Goal: Task Accomplishment & Management: Complete application form

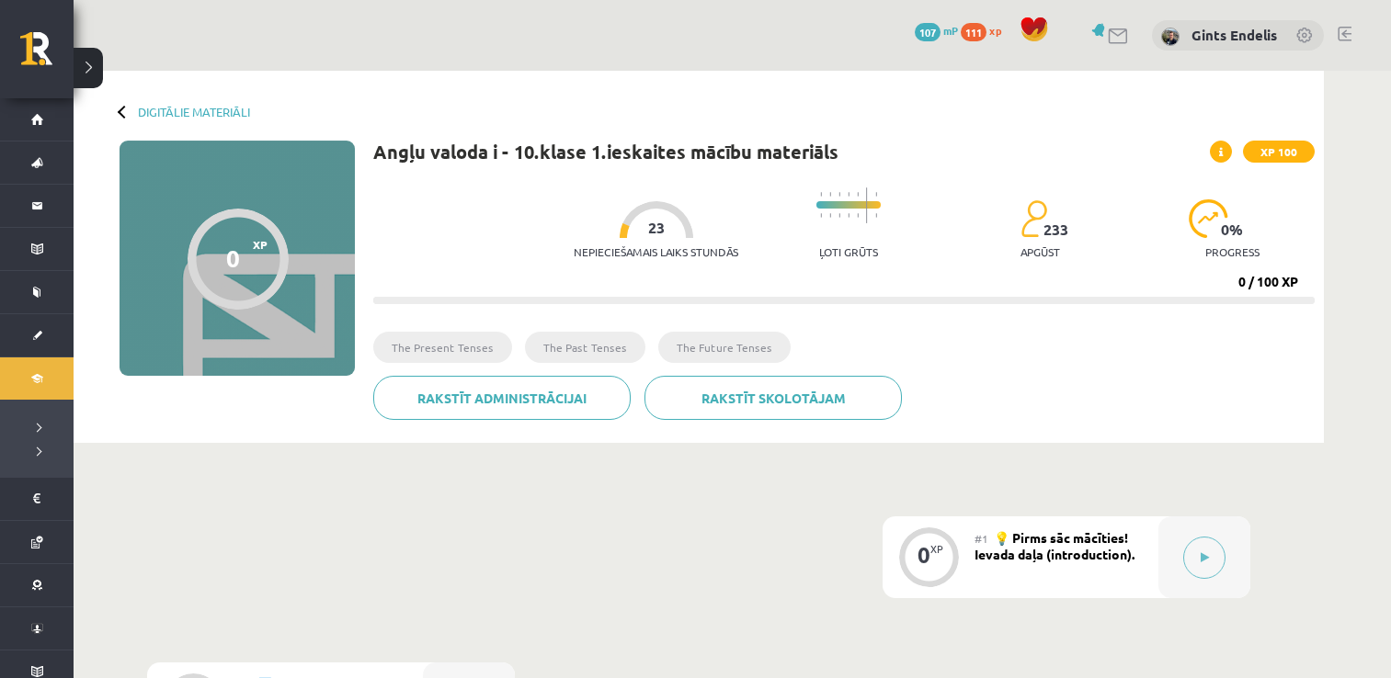
scroll to position [40, 0]
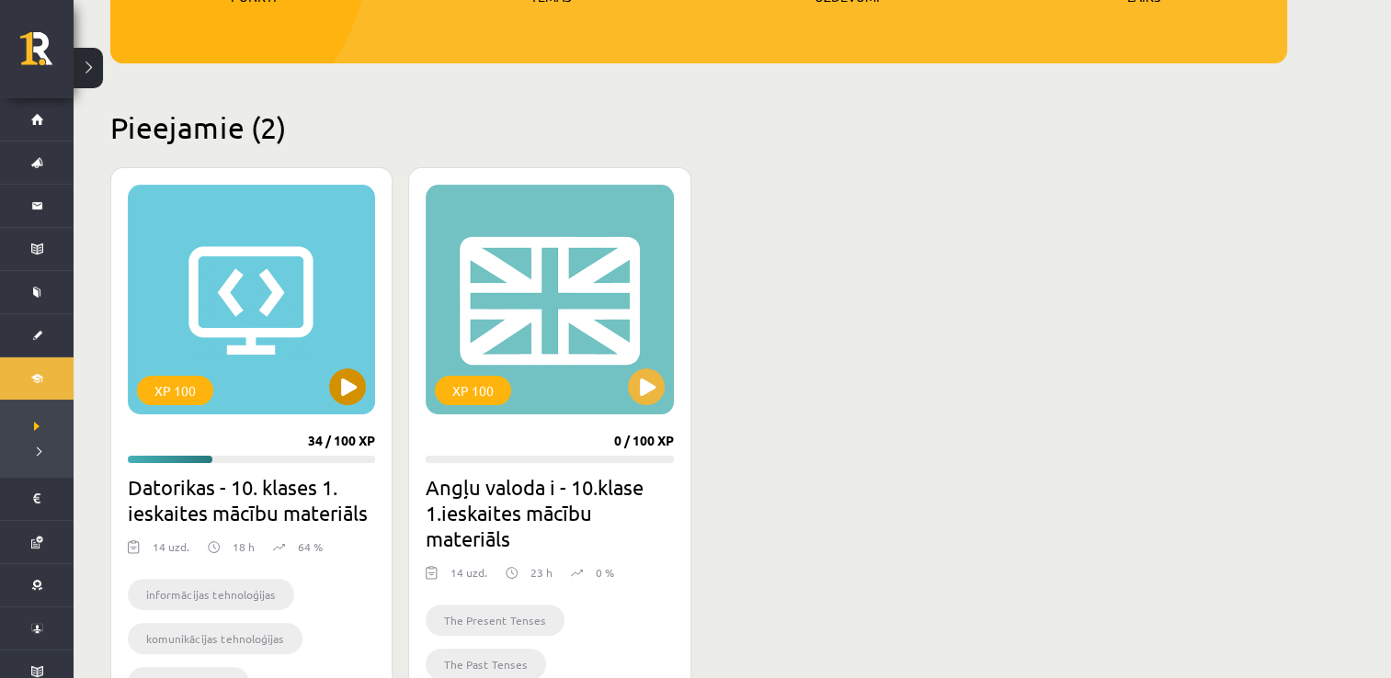
scroll to position [588, 0]
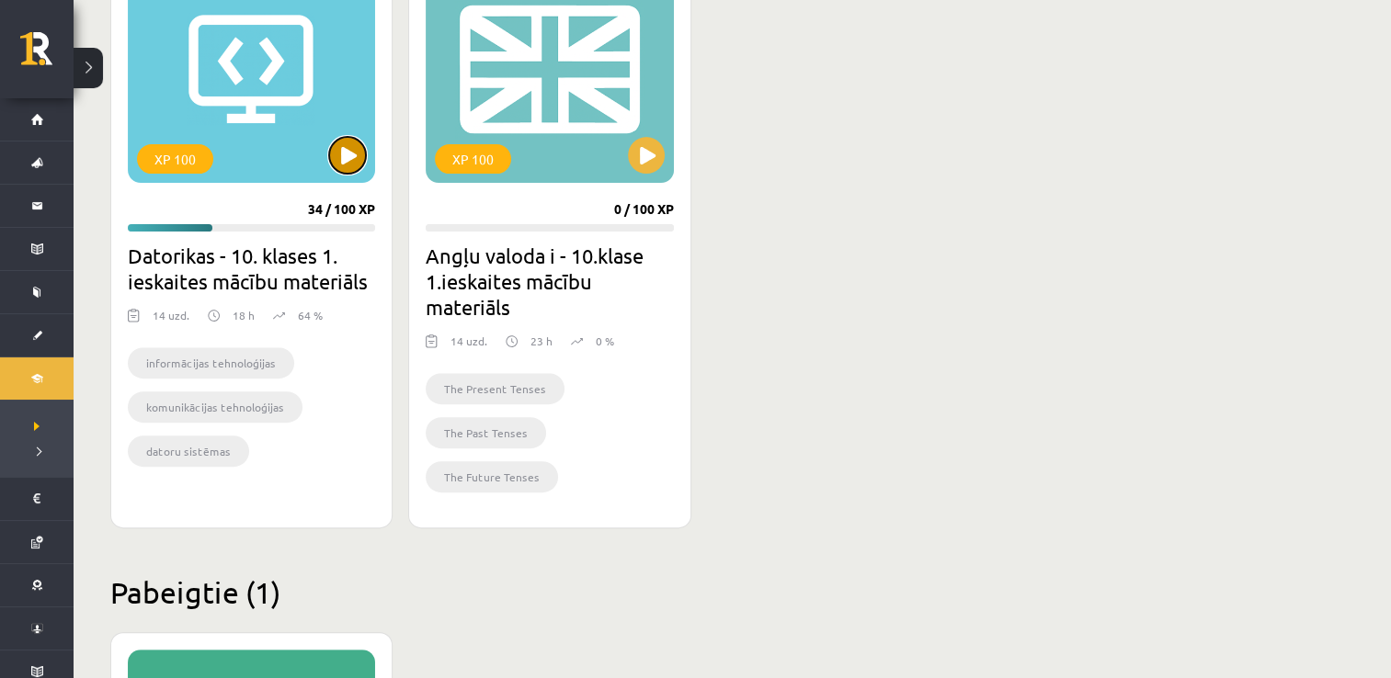
click at [364, 163] on button at bounding box center [347, 155] width 37 height 37
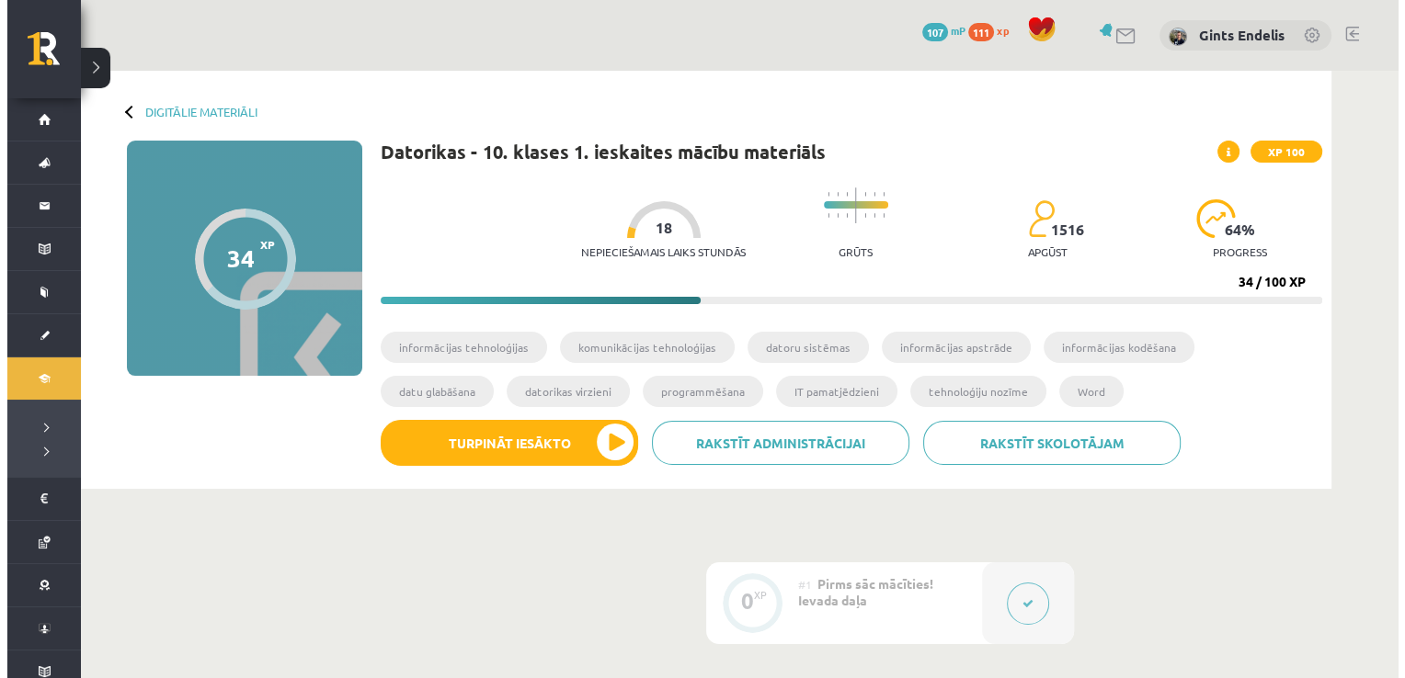
scroll to position [35, 0]
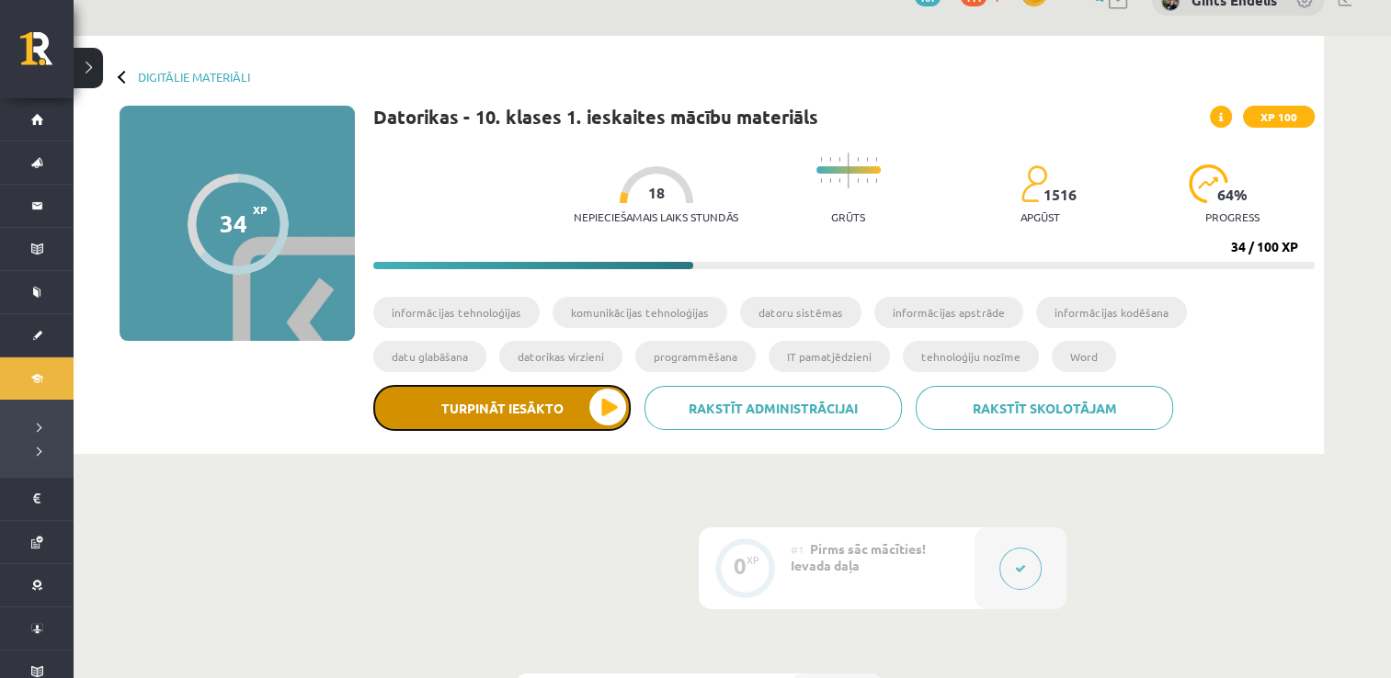
click at [559, 425] on button "Turpināt iesākto" at bounding box center [501, 408] width 257 height 46
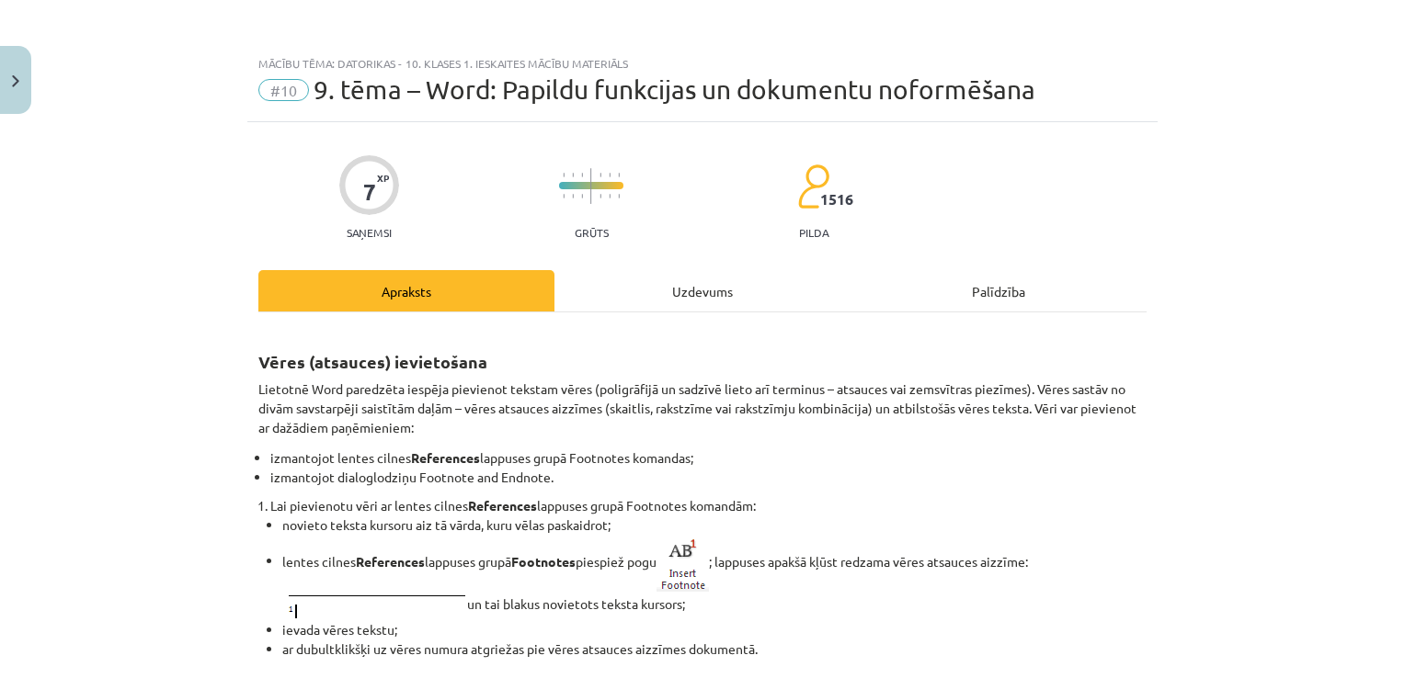
scroll to position [105, 0]
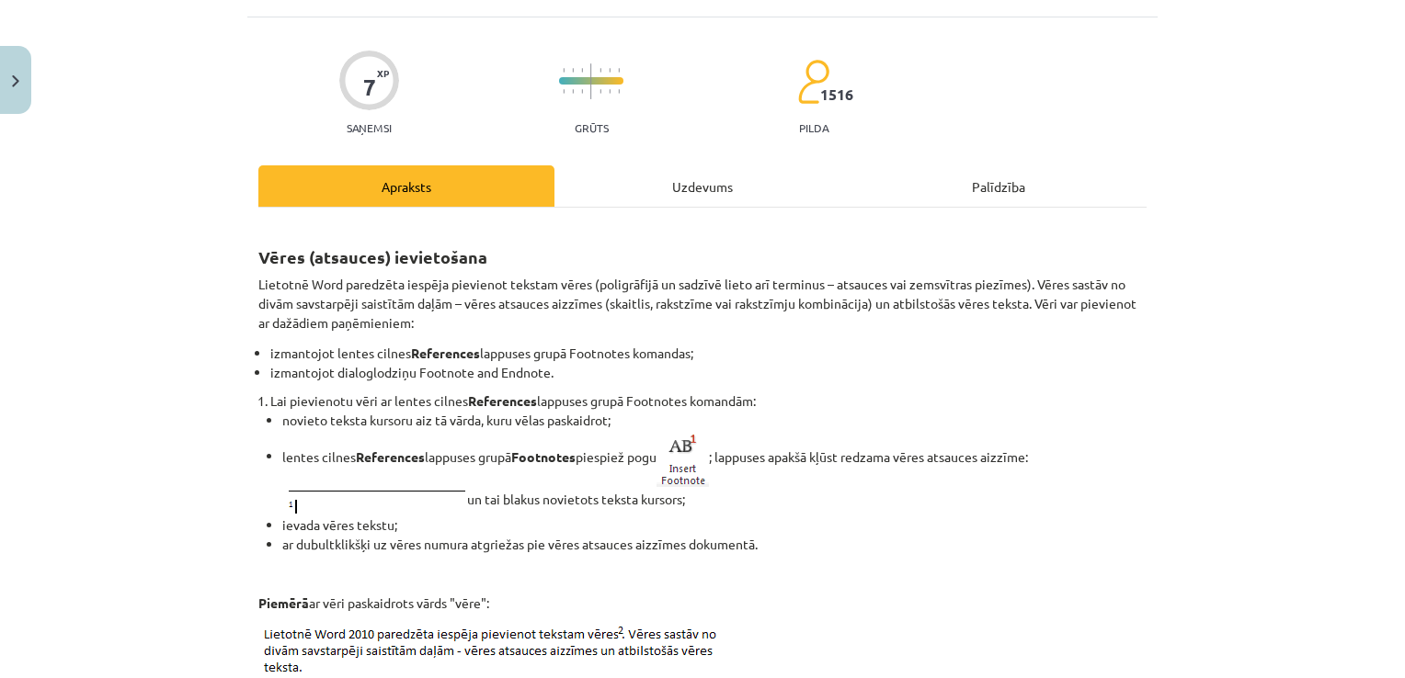
click at [681, 177] on div "Uzdevums" at bounding box center [702, 185] width 296 height 41
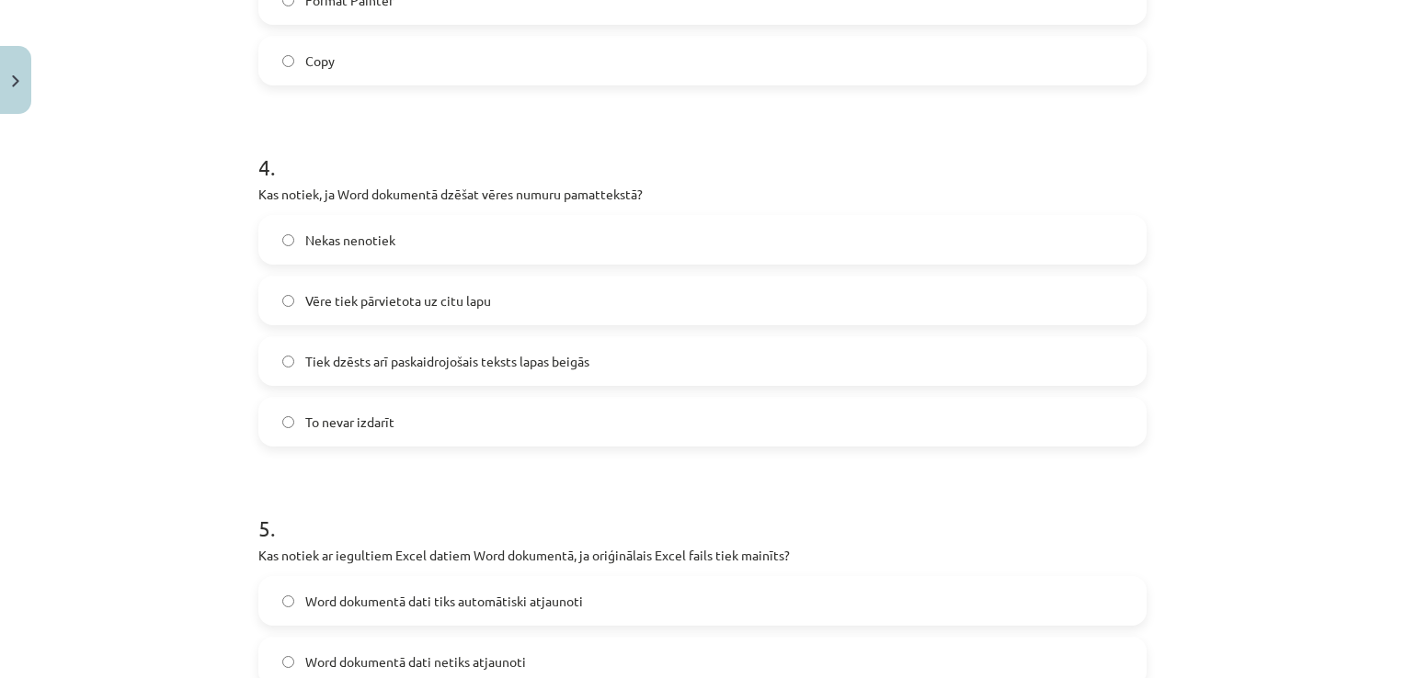
scroll to position [1416, 0]
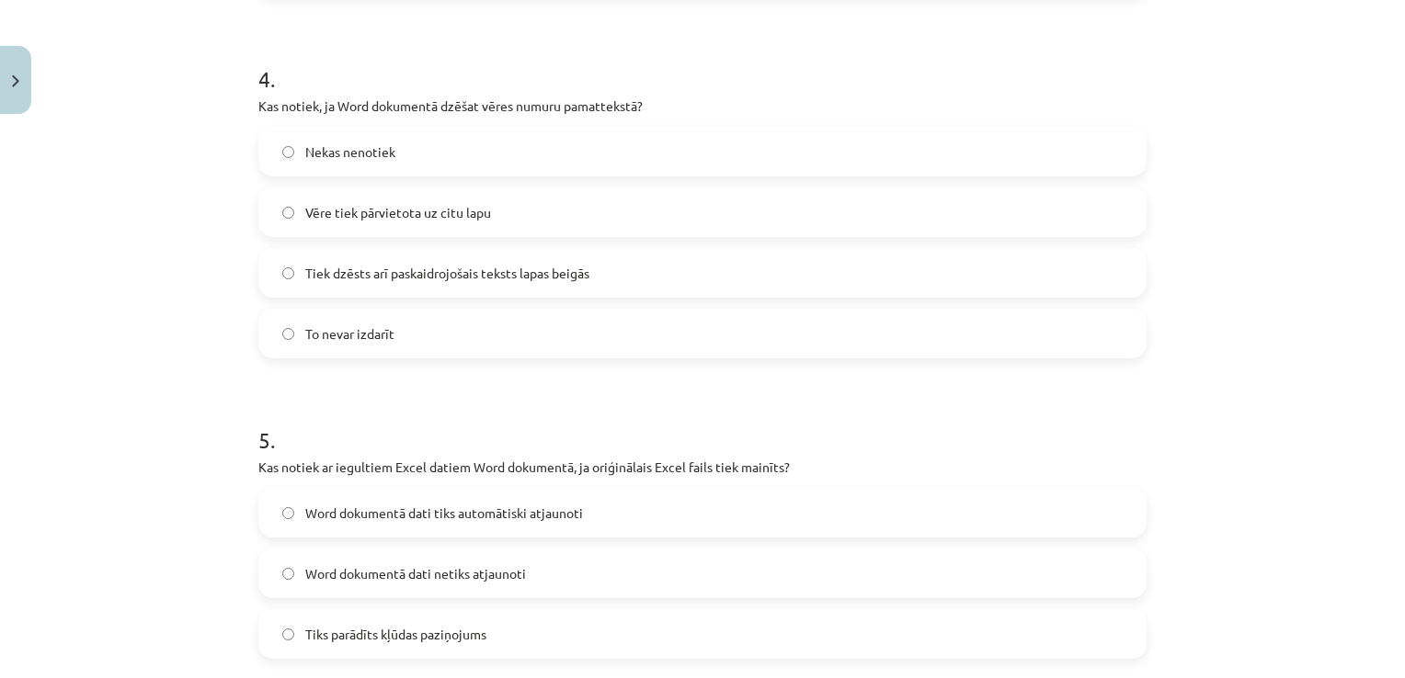
click at [287, 274] on label "Tiek dzēsts arī paskaidrojošais teksts lapas beigās" at bounding box center [702, 273] width 884 height 46
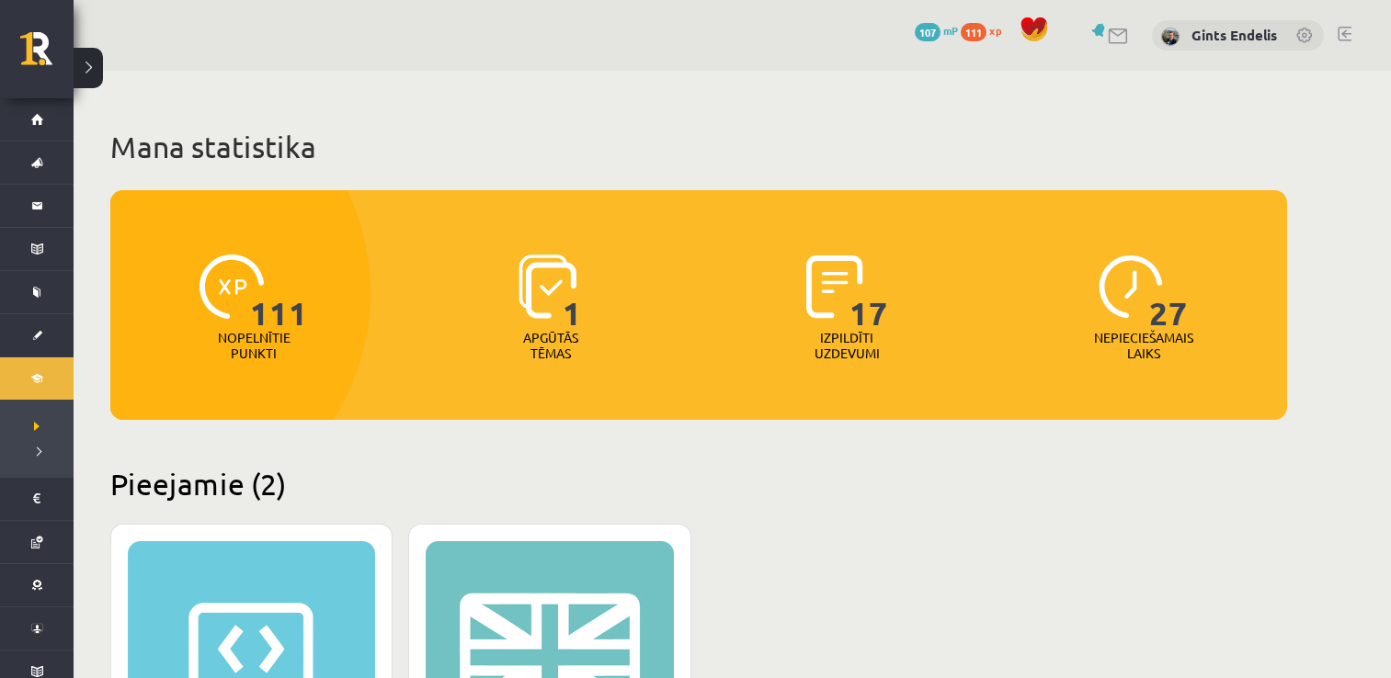
scroll to position [588, 0]
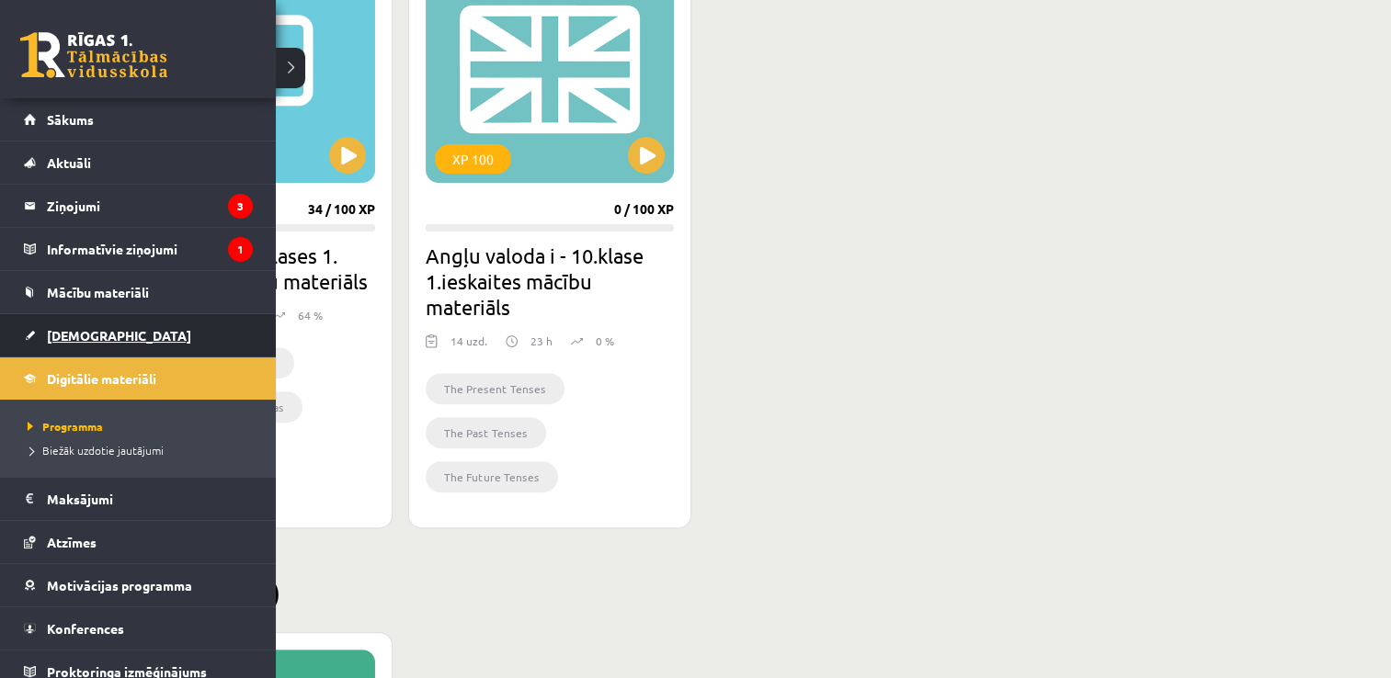
click at [87, 329] on span "[DEMOGRAPHIC_DATA]" at bounding box center [119, 335] width 144 height 17
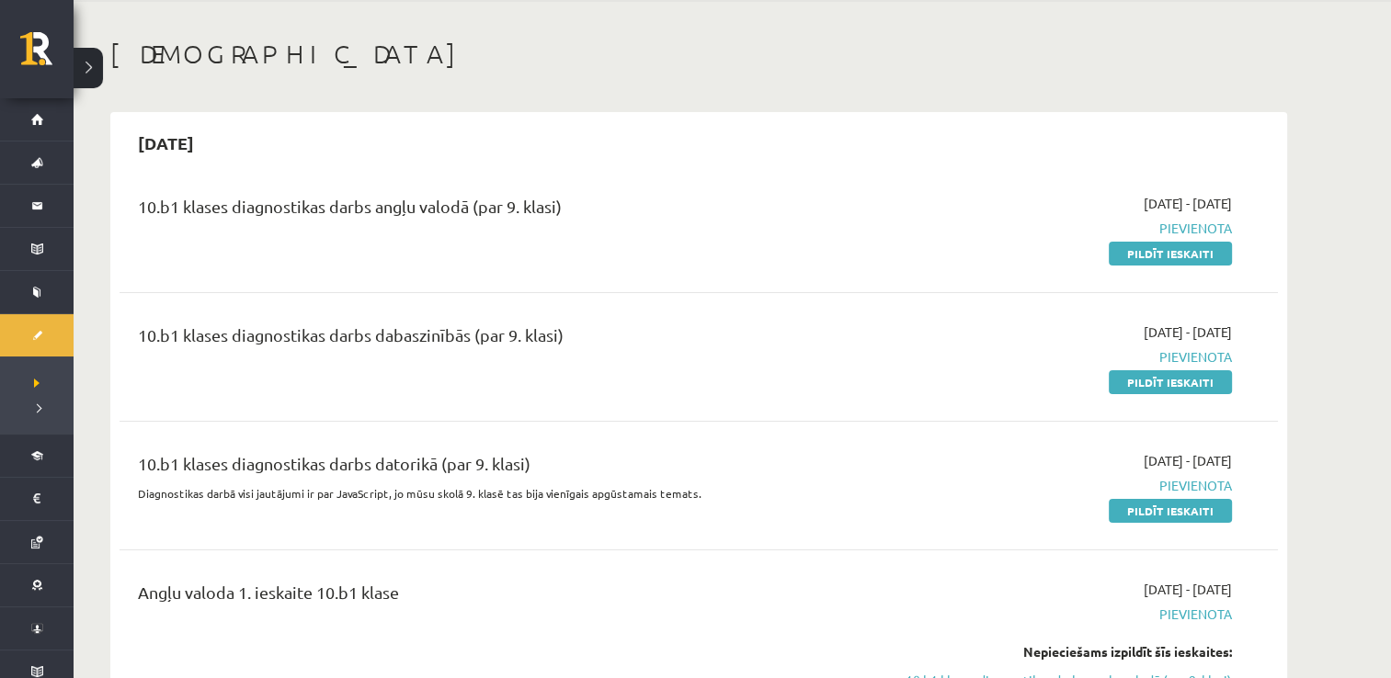
scroll to position [68, 0]
click at [1177, 256] on link "Pildīt ieskaiti" at bounding box center [1170, 255] width 123 height 24
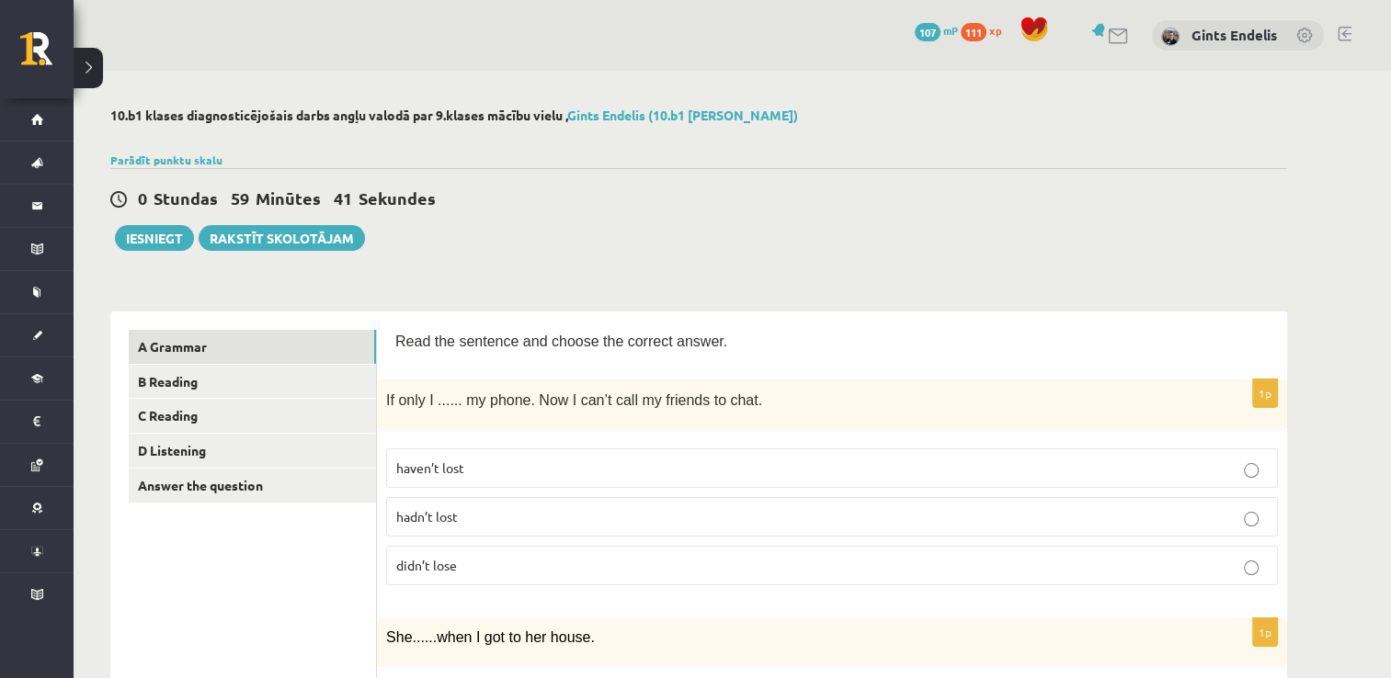
click at [429, 467] on span "haven’t lost" at bounding box center [430, 468] width 68 height 17
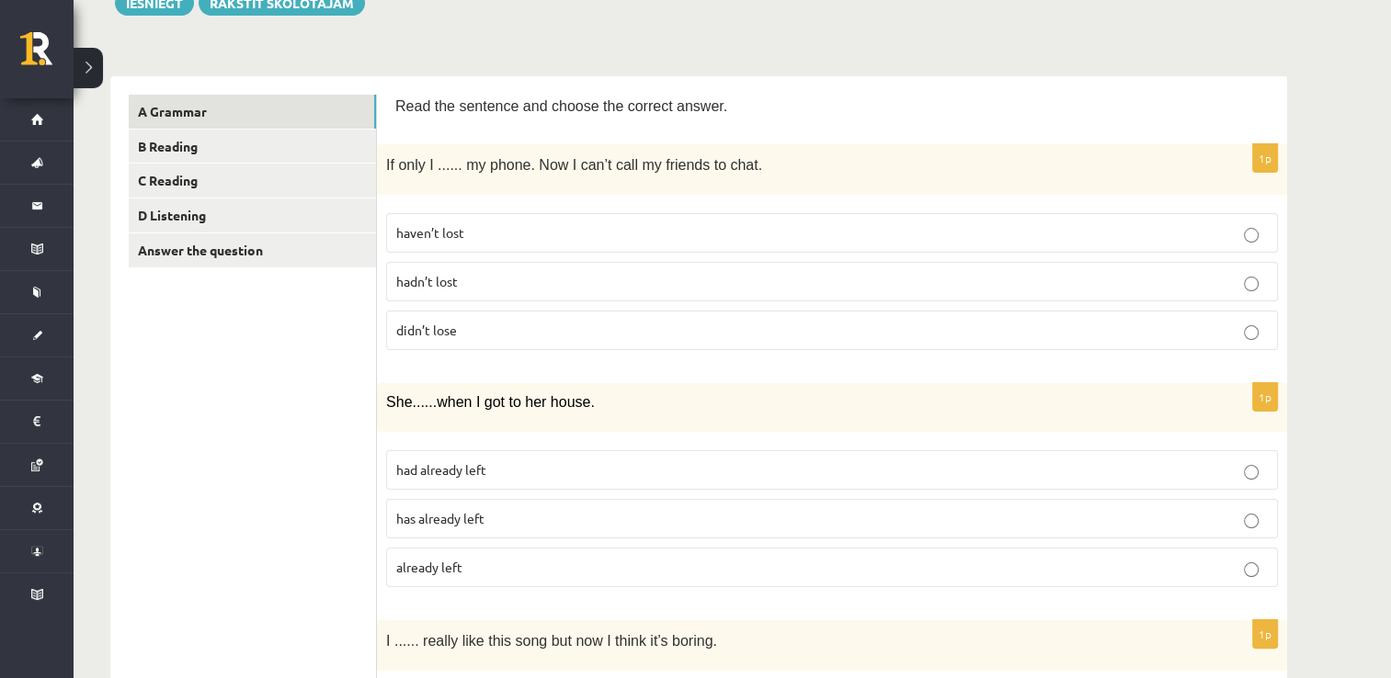
scroll to position [239, 0]
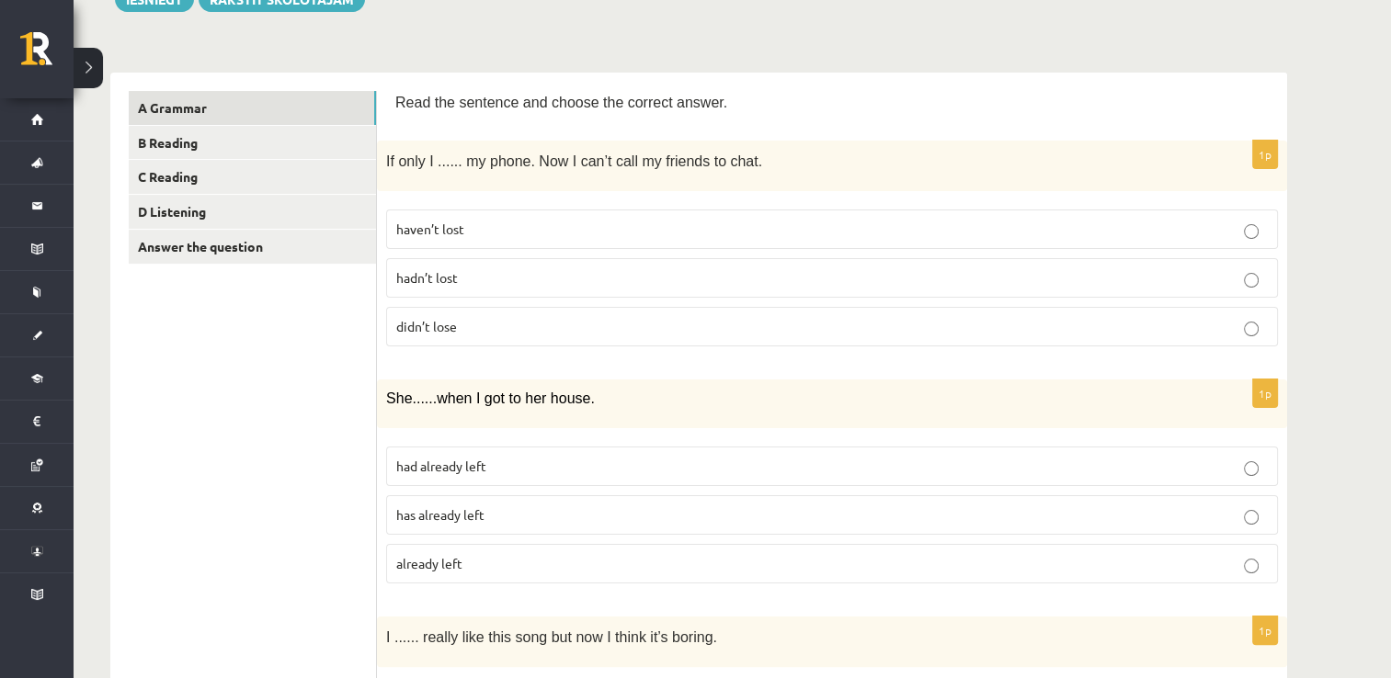
click at [427, 558] on span "already left" at bounding box center [429, 563] width 66 height 17
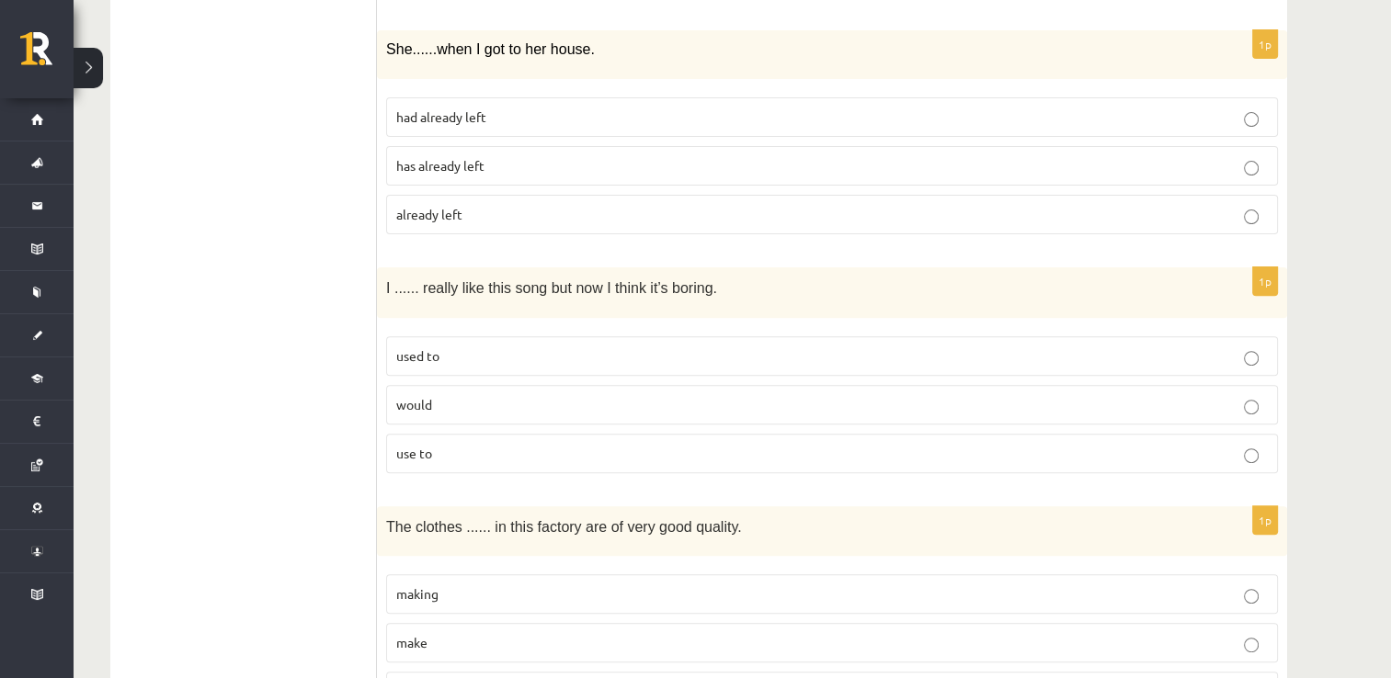
scroll to position [584, 0]
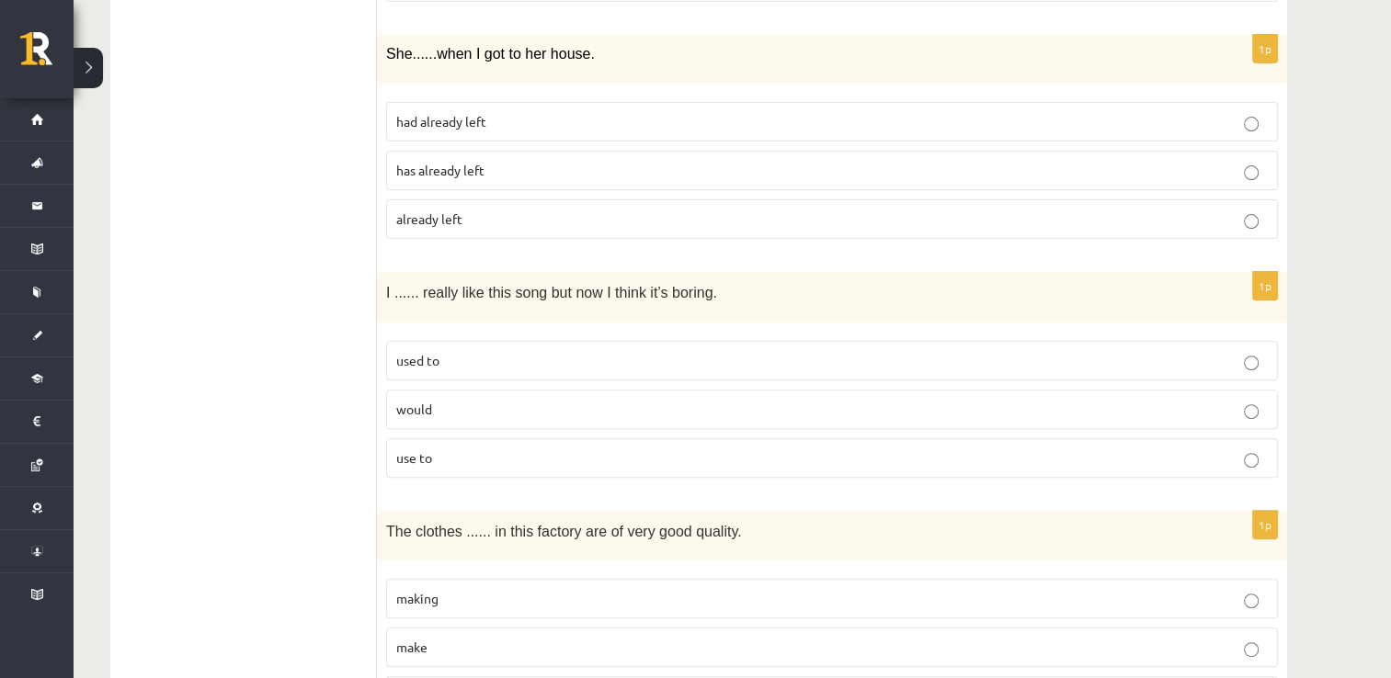
click at [421, 457] on span "use to" at bounding box center [414, 458] width 36 height 17
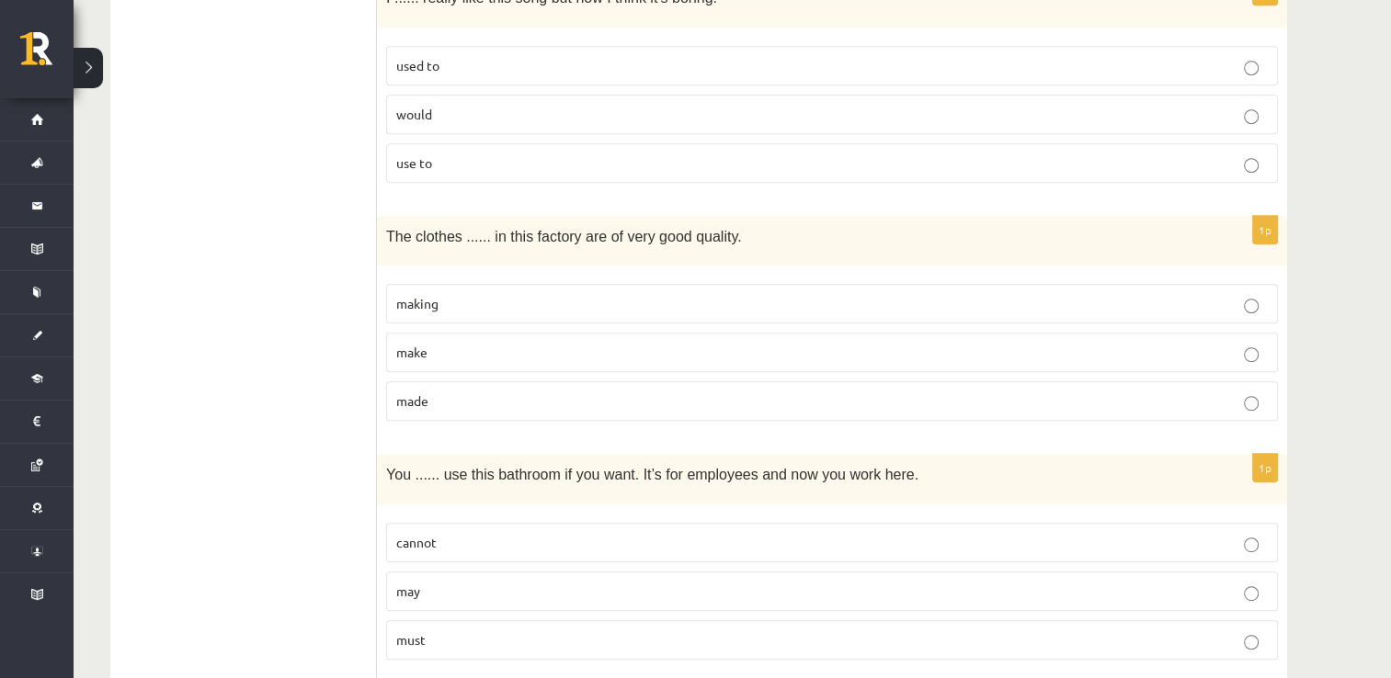
click at [433, 299] on span "making" at bounding box center [417, 303] width 42 height 17
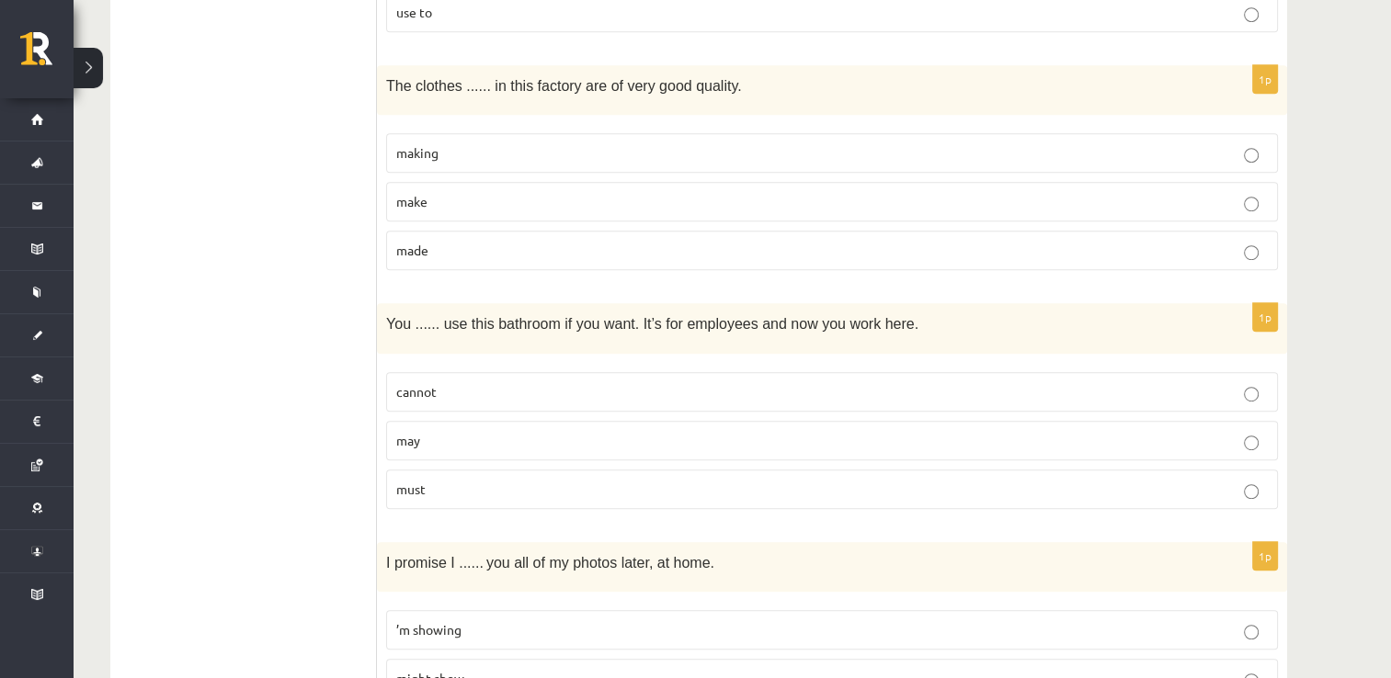
scroll to position [1030, 0]
click at [401, 493] on label "must" at bounding box center [832, 490] width 892 height 40
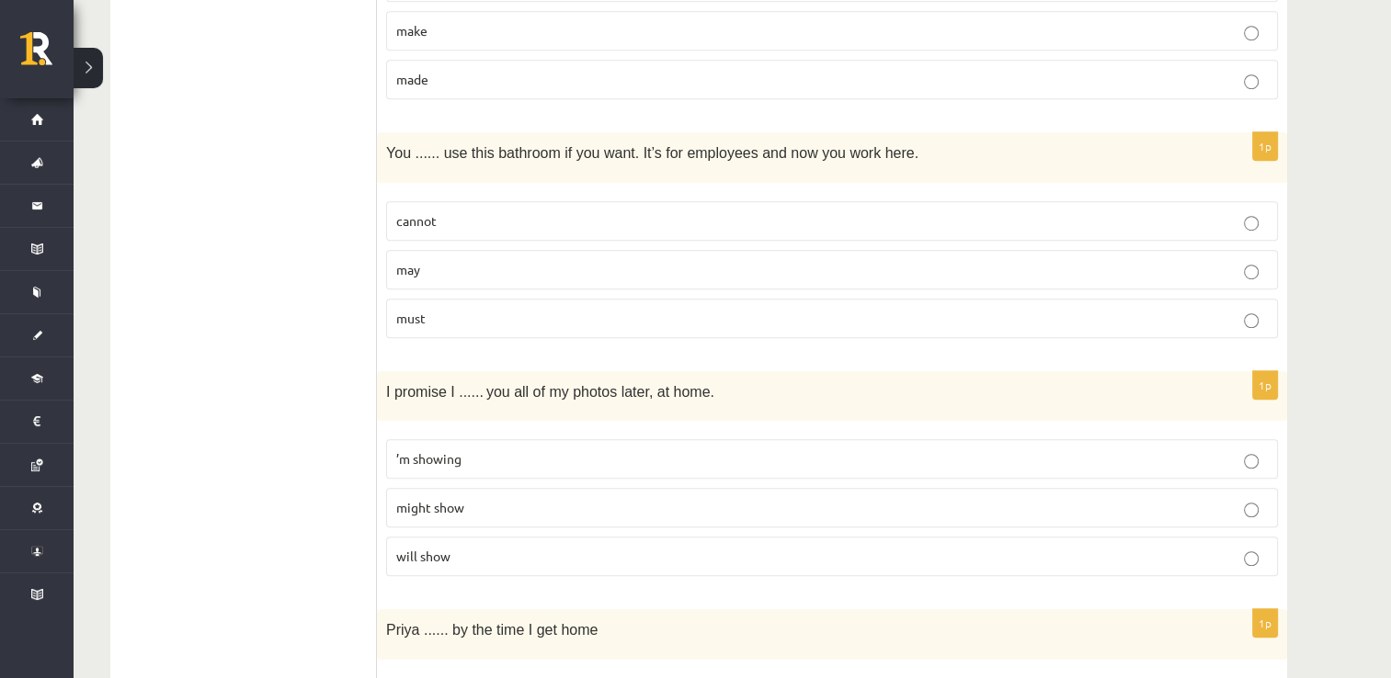
scroll to position [1214, 0]
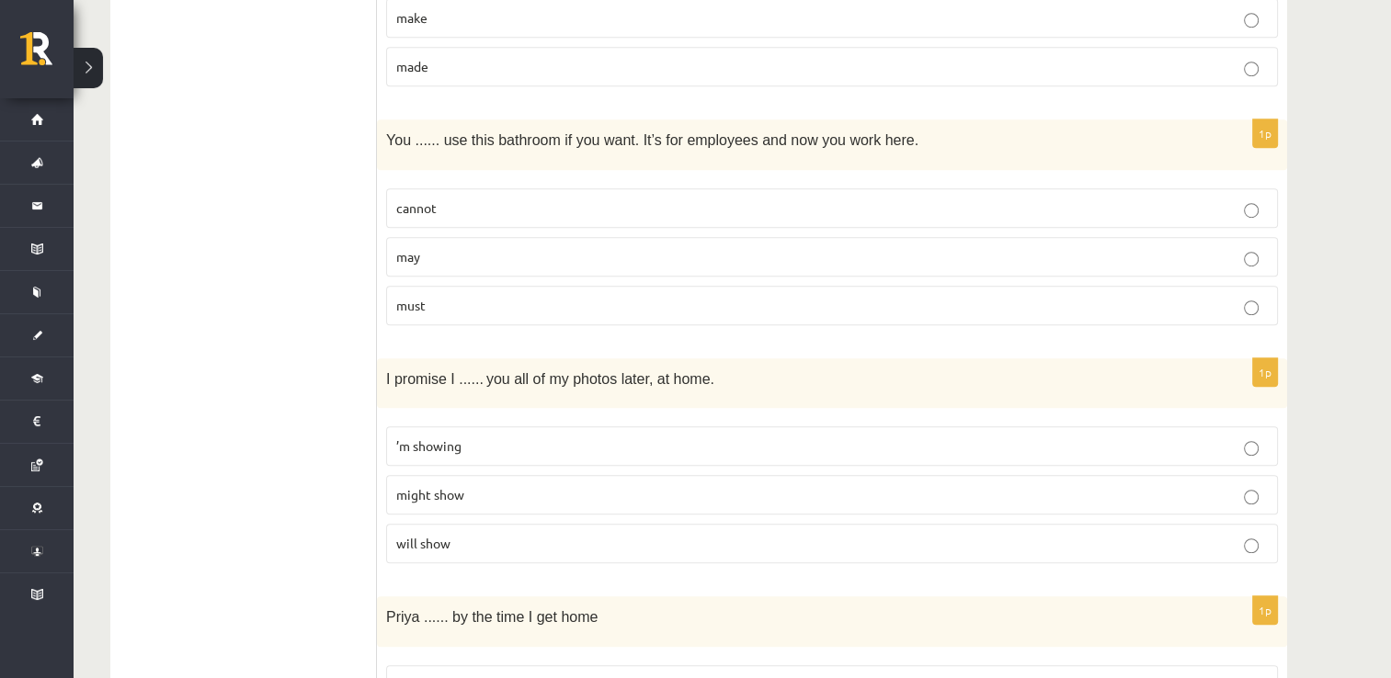
click at [432, 537] on span "will show" at bounding box center [423, 543] width 54 height 17
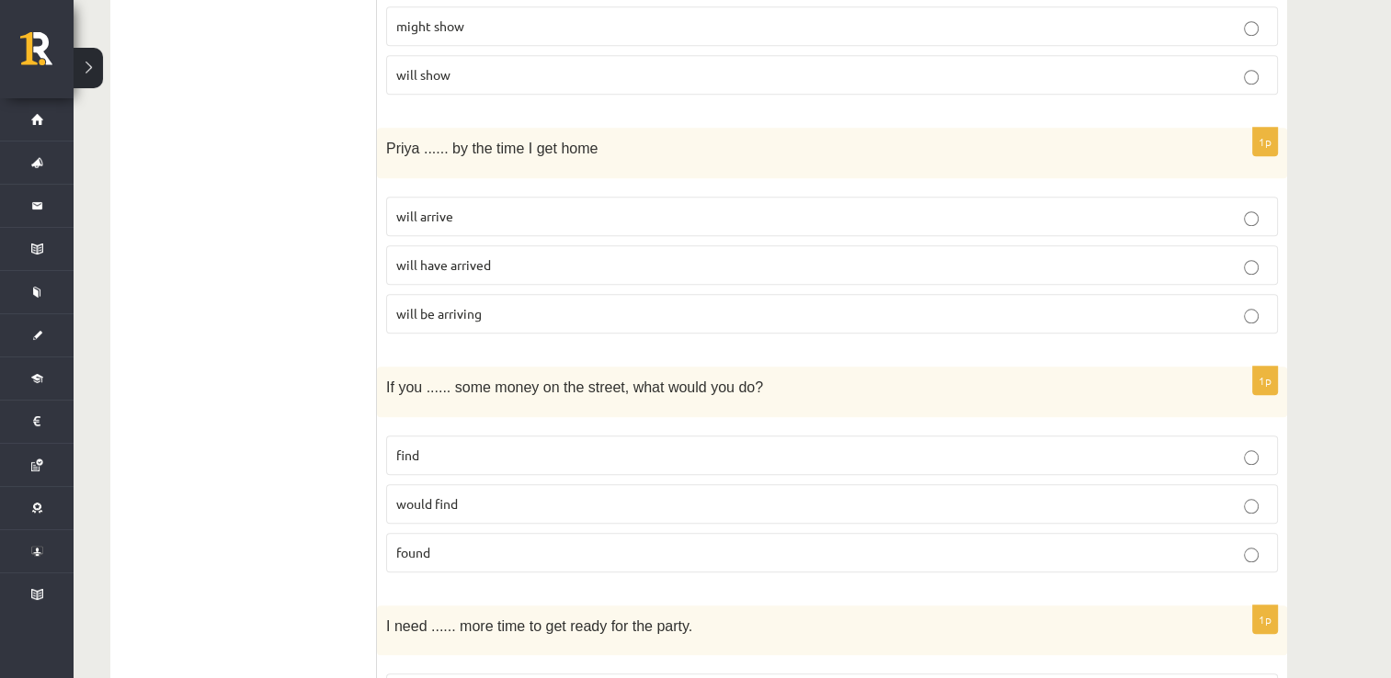
scroll to position [1683, 0]
click at [478, 293] on label "will be arriving" at bounding box center [832, 313] width 892 height 40
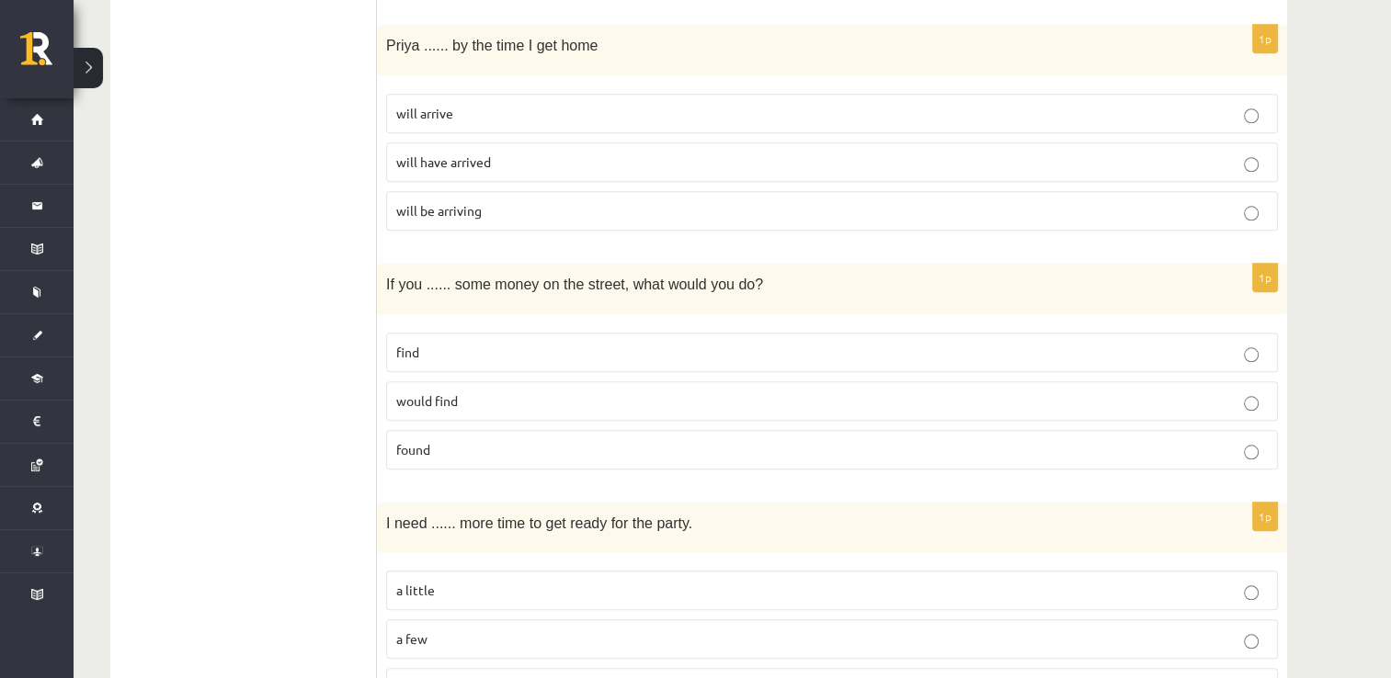
scroll to position [1786, 0]
click at [416, 440] on span "found" at bounding box center [413, 448] width 34 height 17
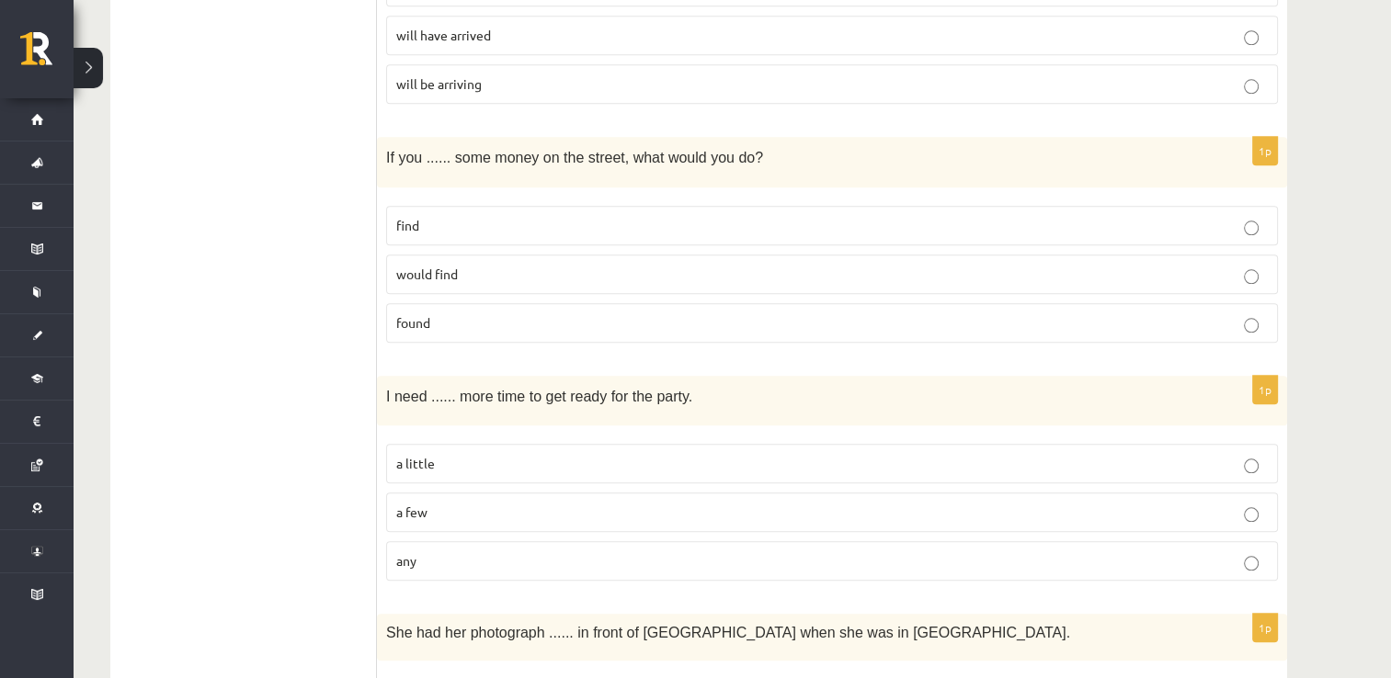
scroll to position [1911, 0]
click at [428, 221] on p "find" at bounding box center [832, 226] width 872 height 19
click at [421, 315] on span "found" at bounding box center [413, 323] width 34 height 17
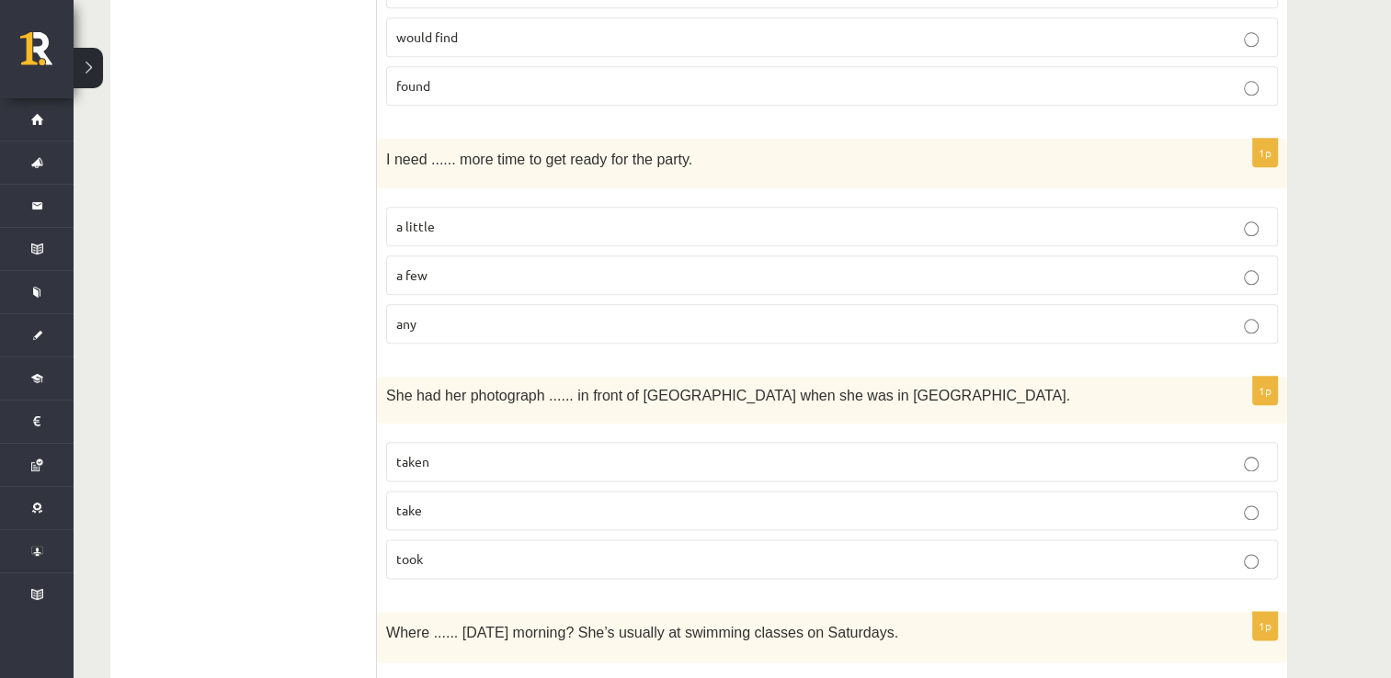
scroll to position [2150, 0]
click at [438, 265] on p "a few" at bounding box center [832, 274] width 872 height 19
click at [427, 217] on span "a little" at bounding box center [415, 225] width 39 height 17
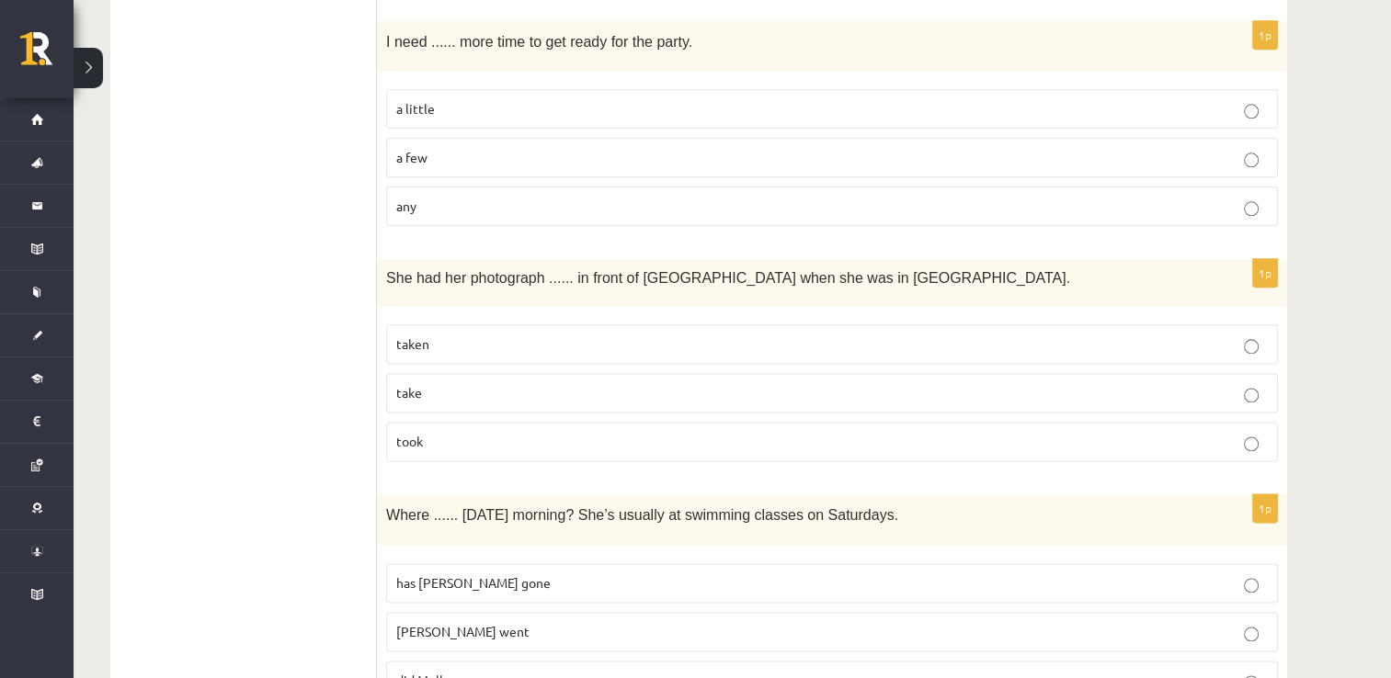
scroll to position [2268, 0]
click at [420, 383] on span "take" at bounding box center [409, 391] width 26 height 17
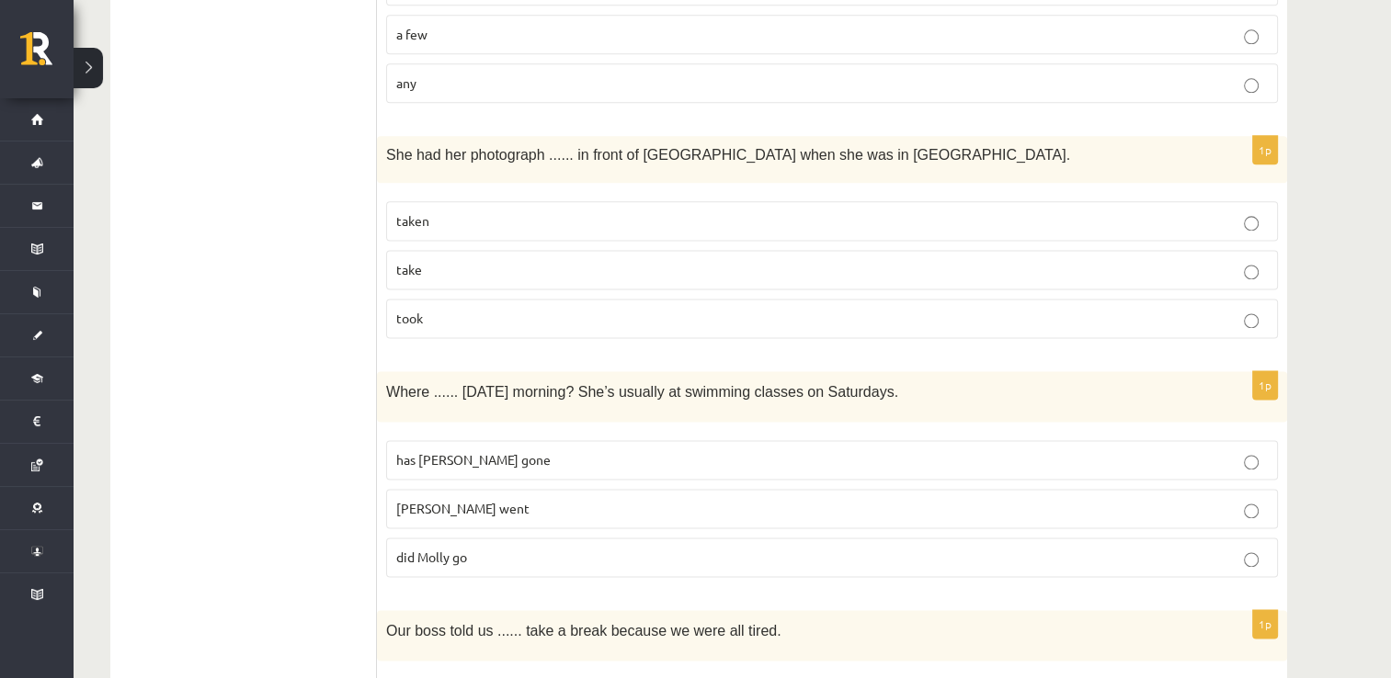
scroll to position [2405, 0]
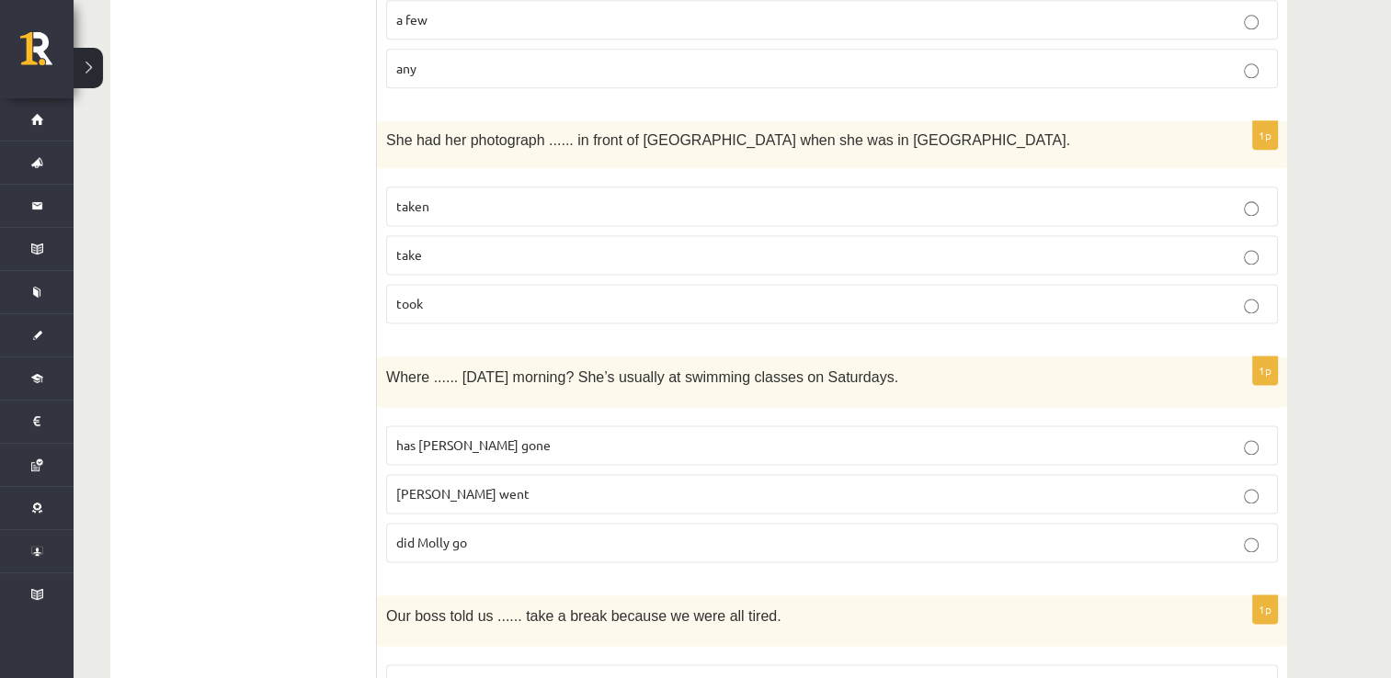
click at [445, 436] on p "has Molly gone" at bounding box center [832, 445] width 872 height 19
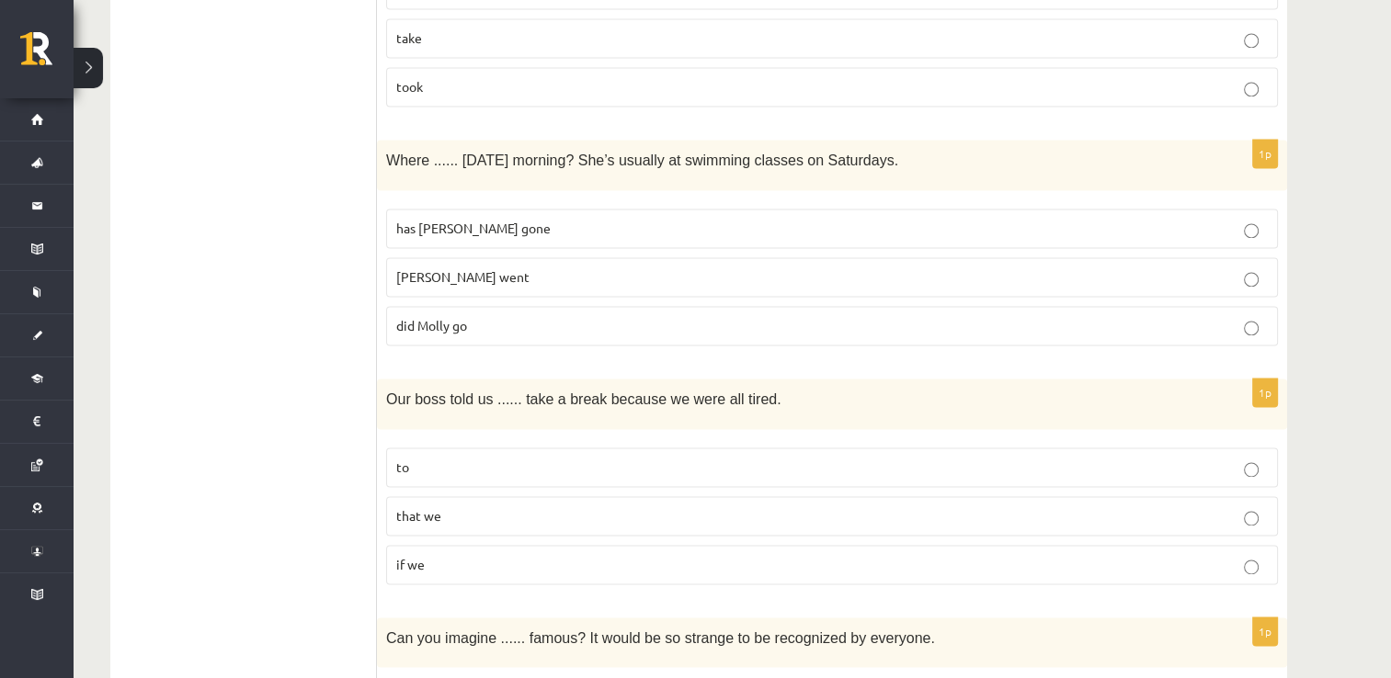
scroll to position [2622, 0]
click at [433, 458] on p "to" at bounding box center [832, 467] width 872 height 19
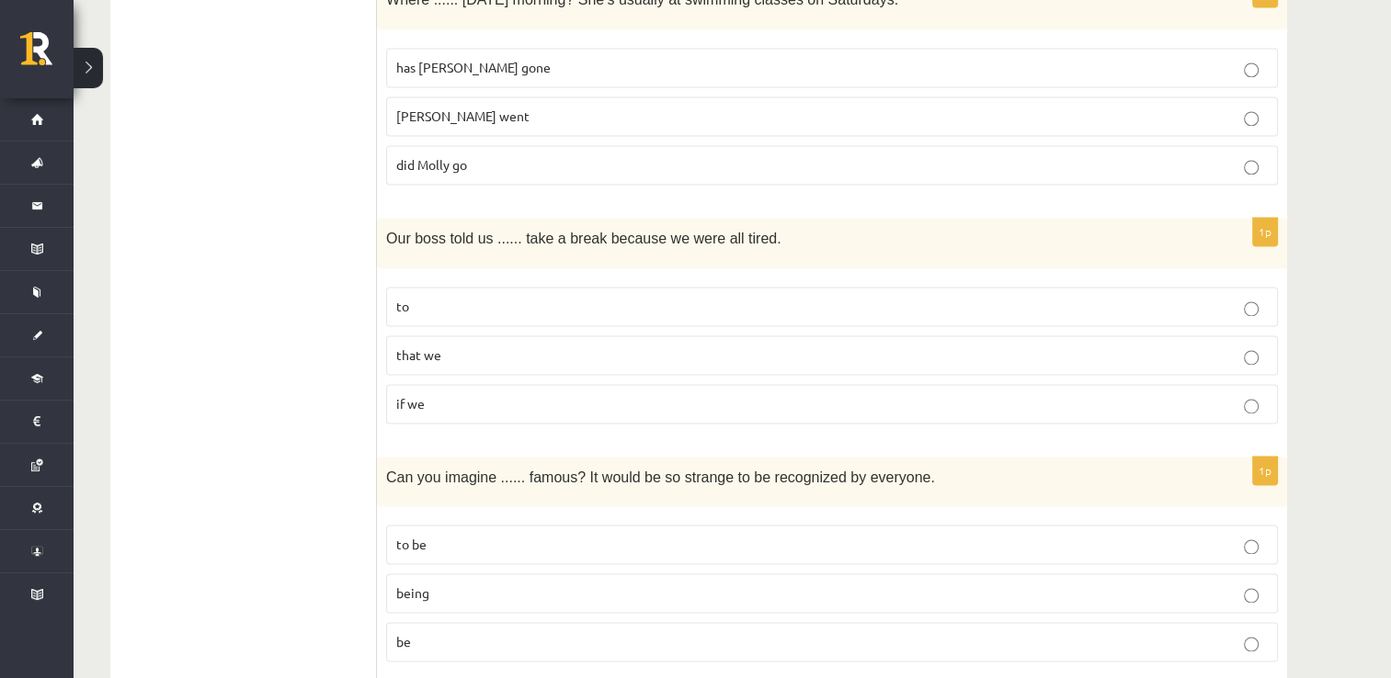
scroll to position [2784, 0]
click at [406, 633] on span "be" at bounding box center [403, 641] width 15 height 17
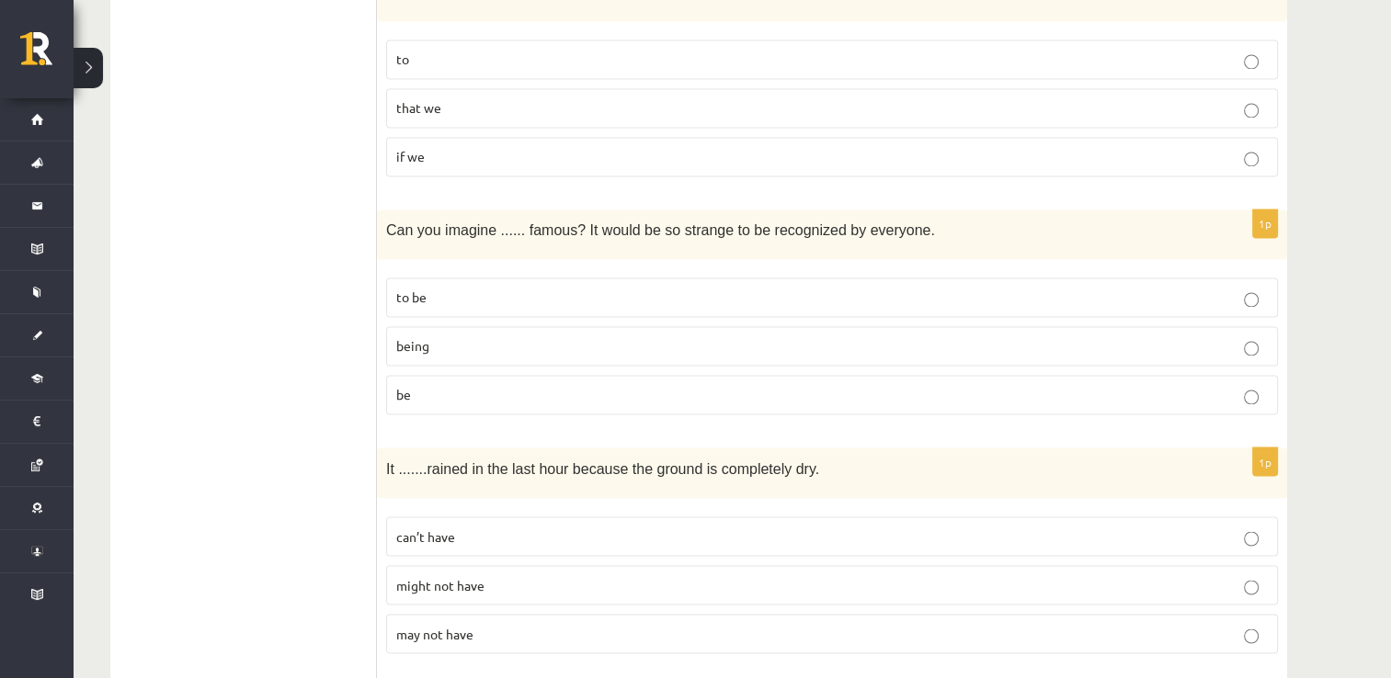
scroll to position [3166, 0]
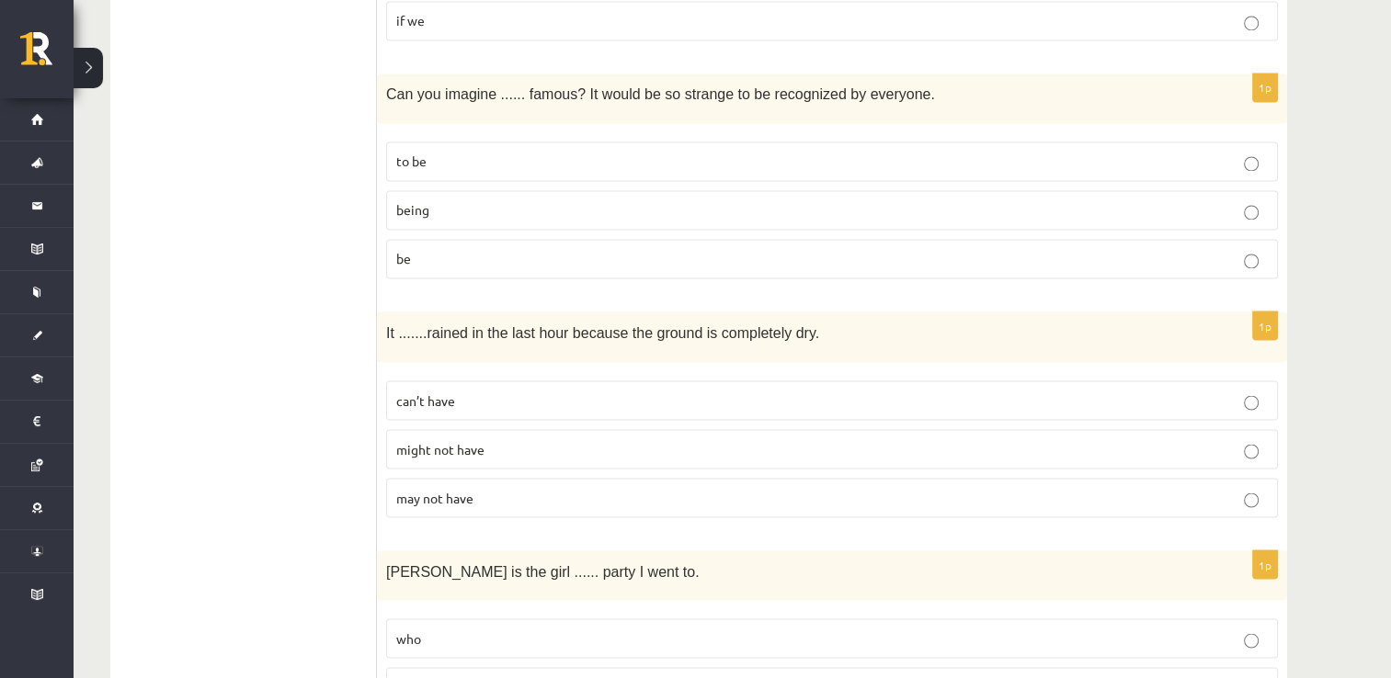
click at [439, 392] on span "can’t have" at bounding box center [425, 400] width 59 height 17
click at [441, 440] on span "might not have" at bounding box center [440, 448] width 88 height 17
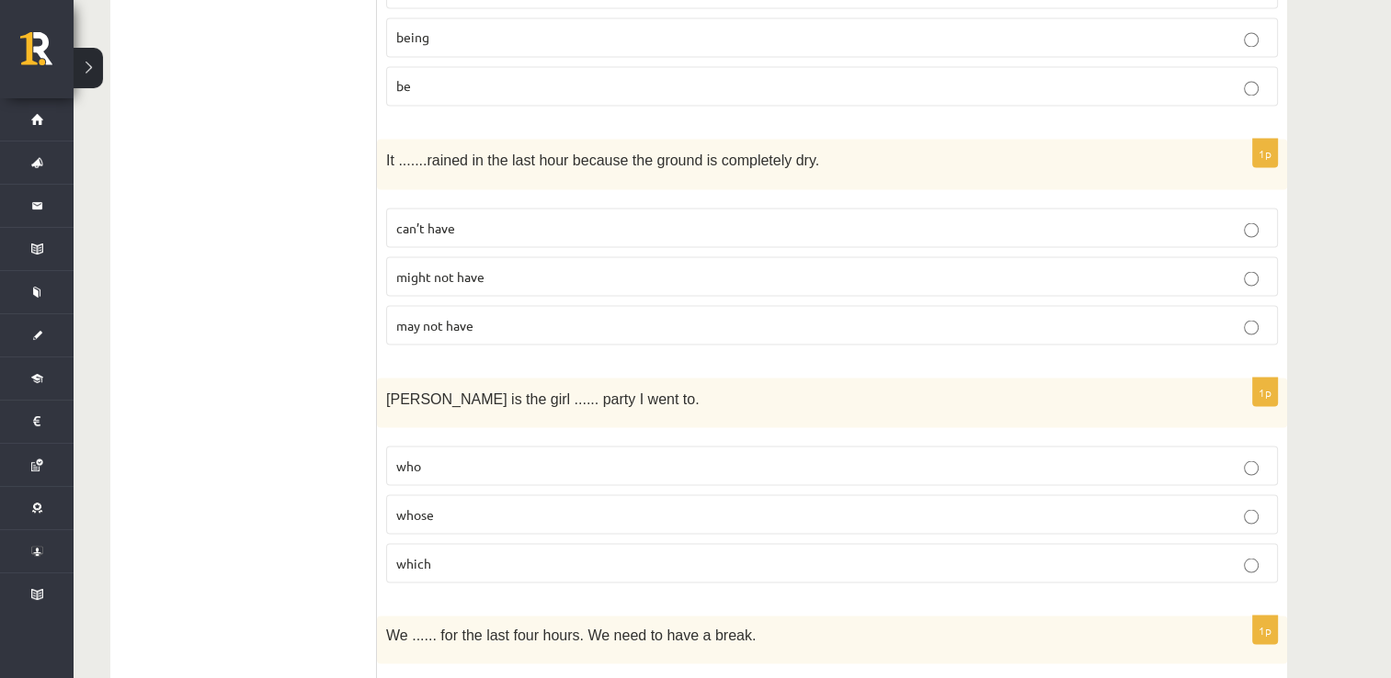
scroll to position [3342, 0]
click at [427, 453] on p "who" at bounding box center [832, 462] width 872 height 19
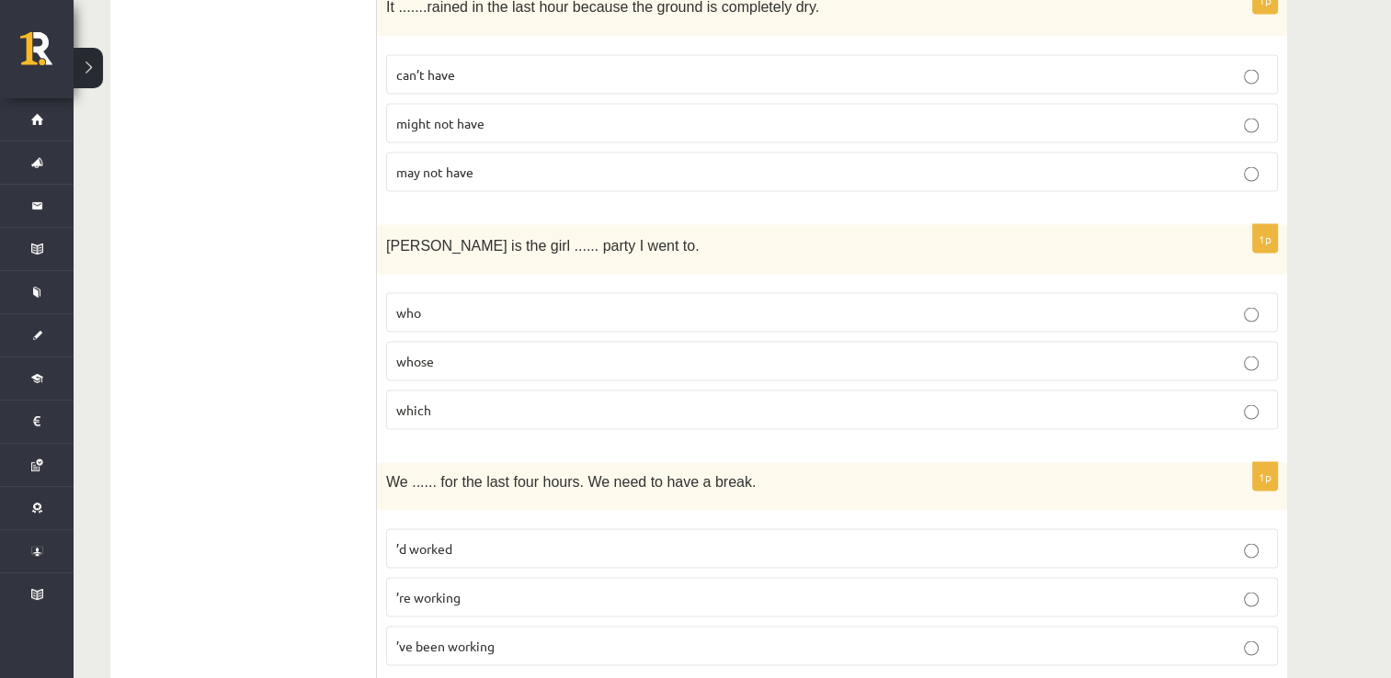
scroll to position [3493, 0]
click at [432, 588] on span "’re working" at bounding box center [428, 596] width 64 height 17
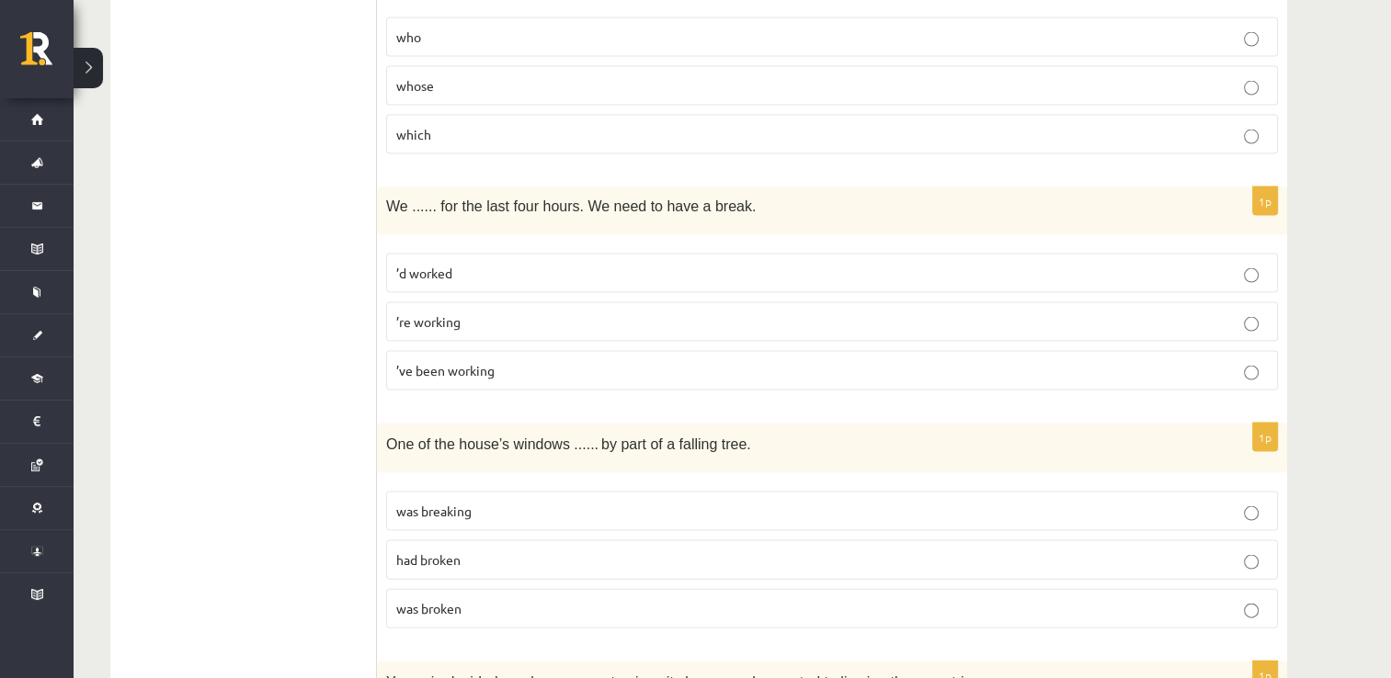
scroll to position [3769, 0]
click at [427, 598] on span "was broken" at bounding box center [428, 606] width 65 height 17
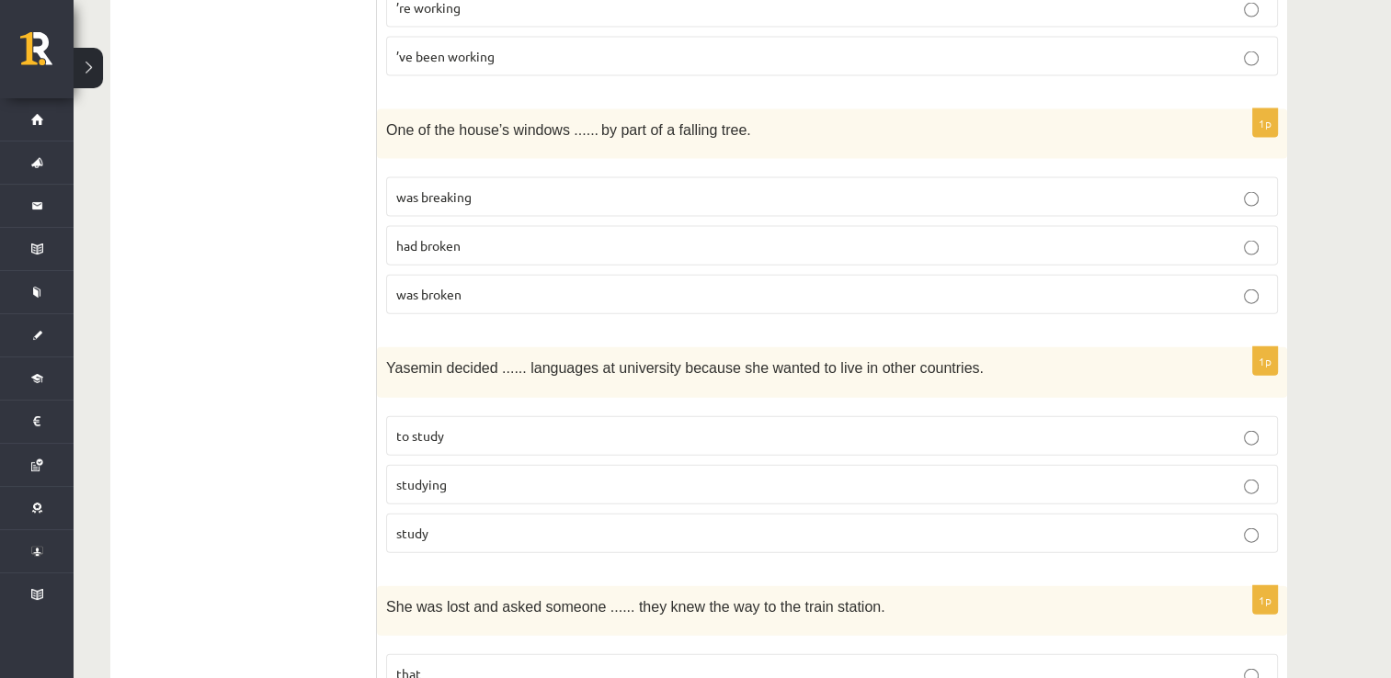
scroll to position [4084, 0]
click at [416, 426] on span "to study" at bounding box center [420, 434] width 48 height 17
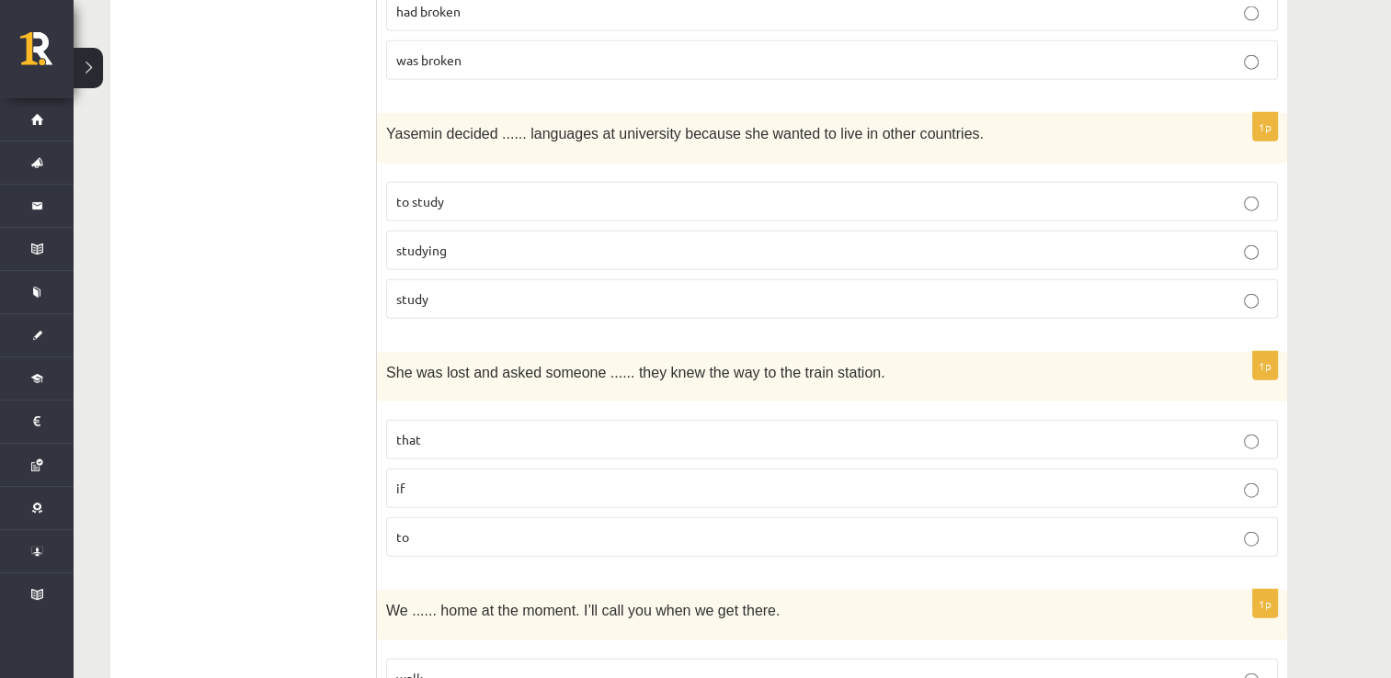
scroll to position [4325, 0]
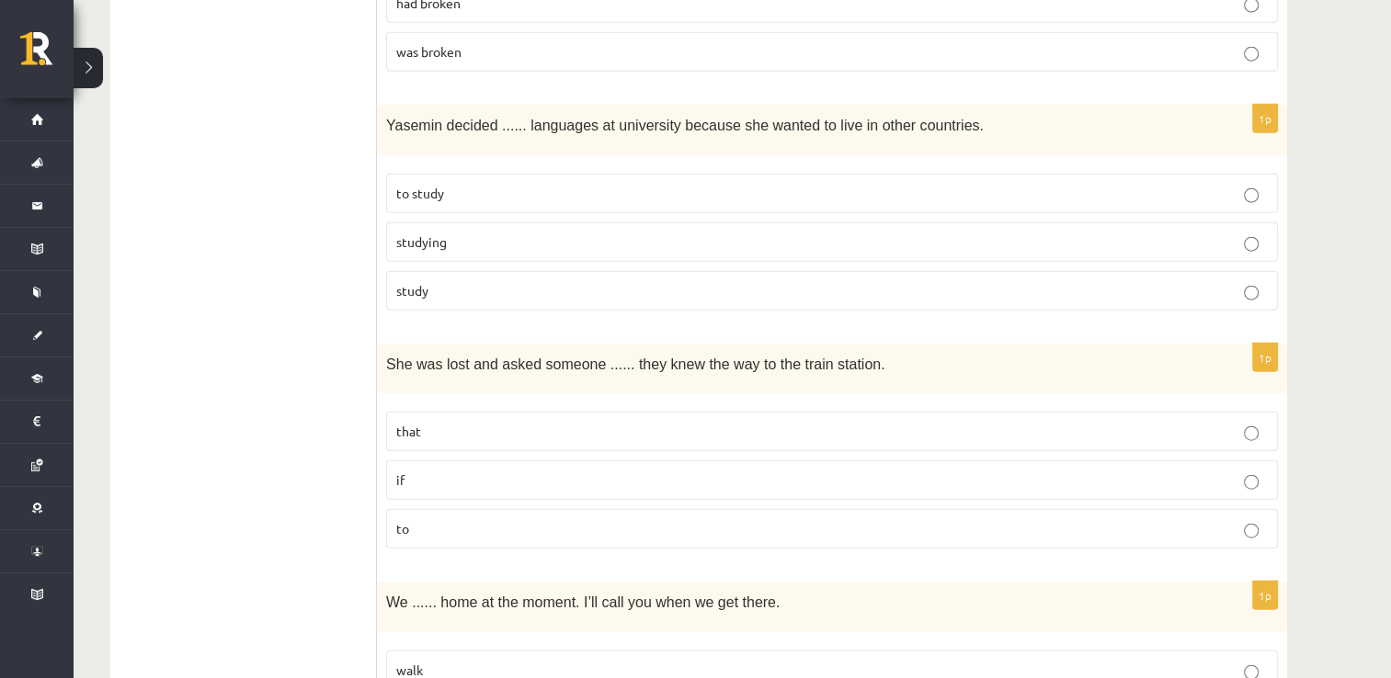
click at [441, 519] on p "to" at bounding box center [832, 528] width 872 height 19
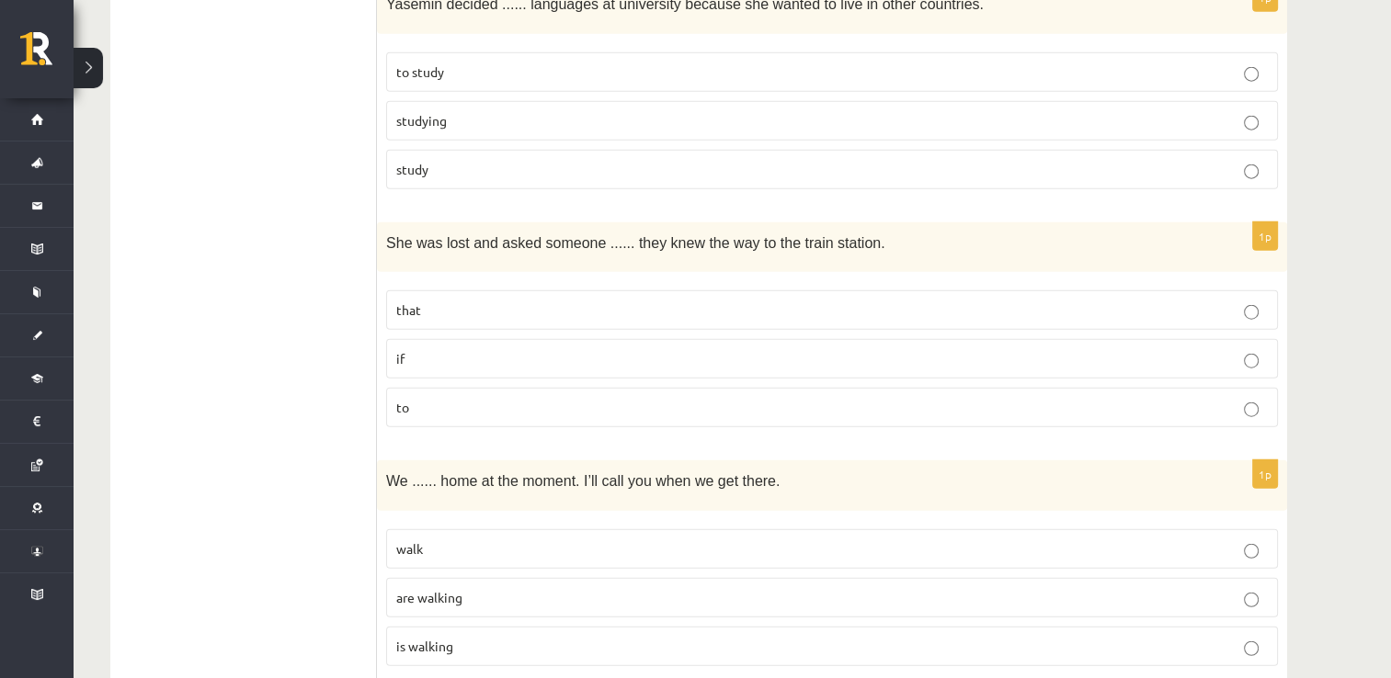
scroll to position [4478, 0]
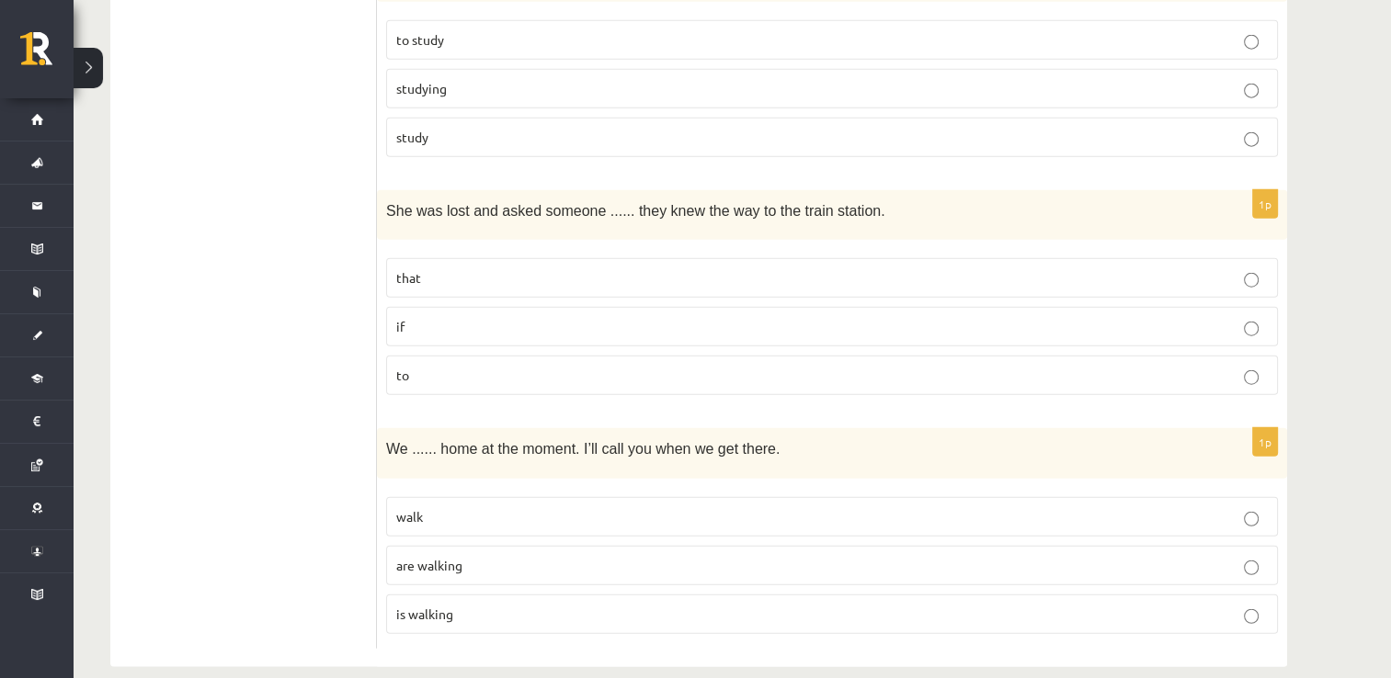
click at [410, 556] on p "are walking" at bounding box center [832, 565] width 872 height 19
click at [408, 556] on p "are walking" at bounding box center [832, 565] width 872 height 19
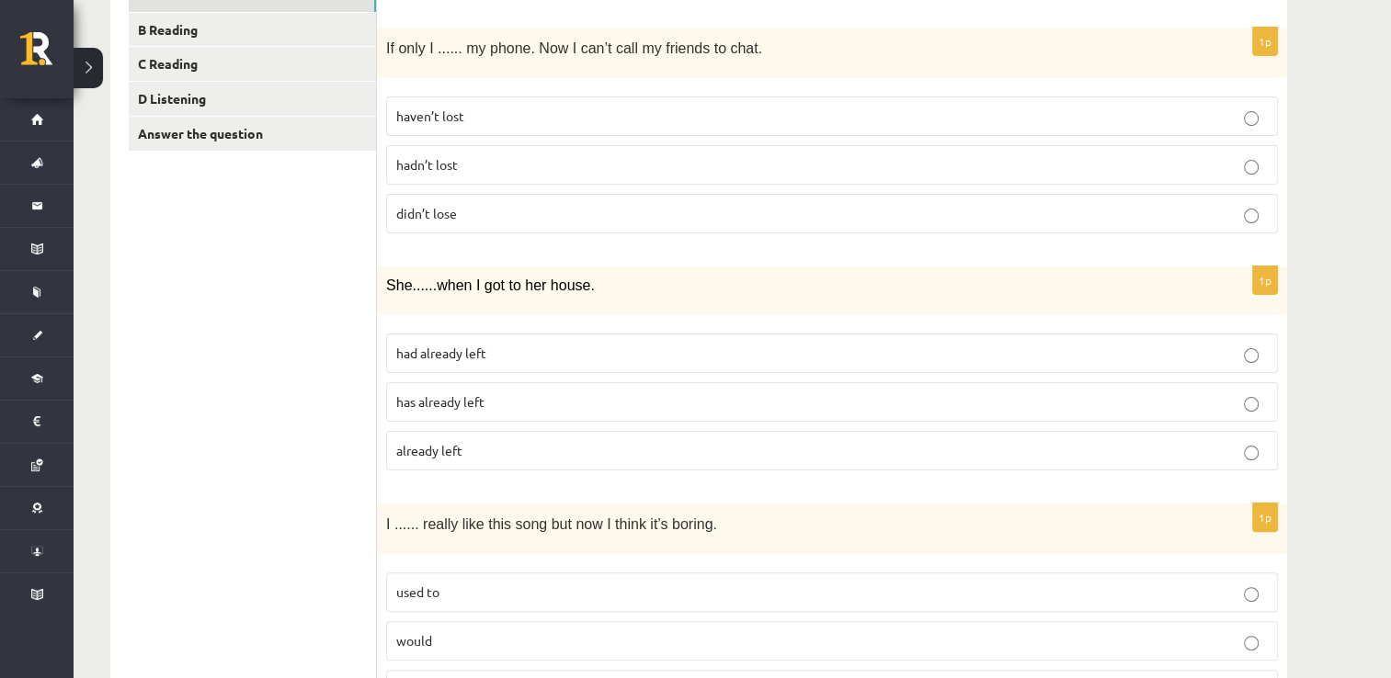
scroll to position [0, 0]
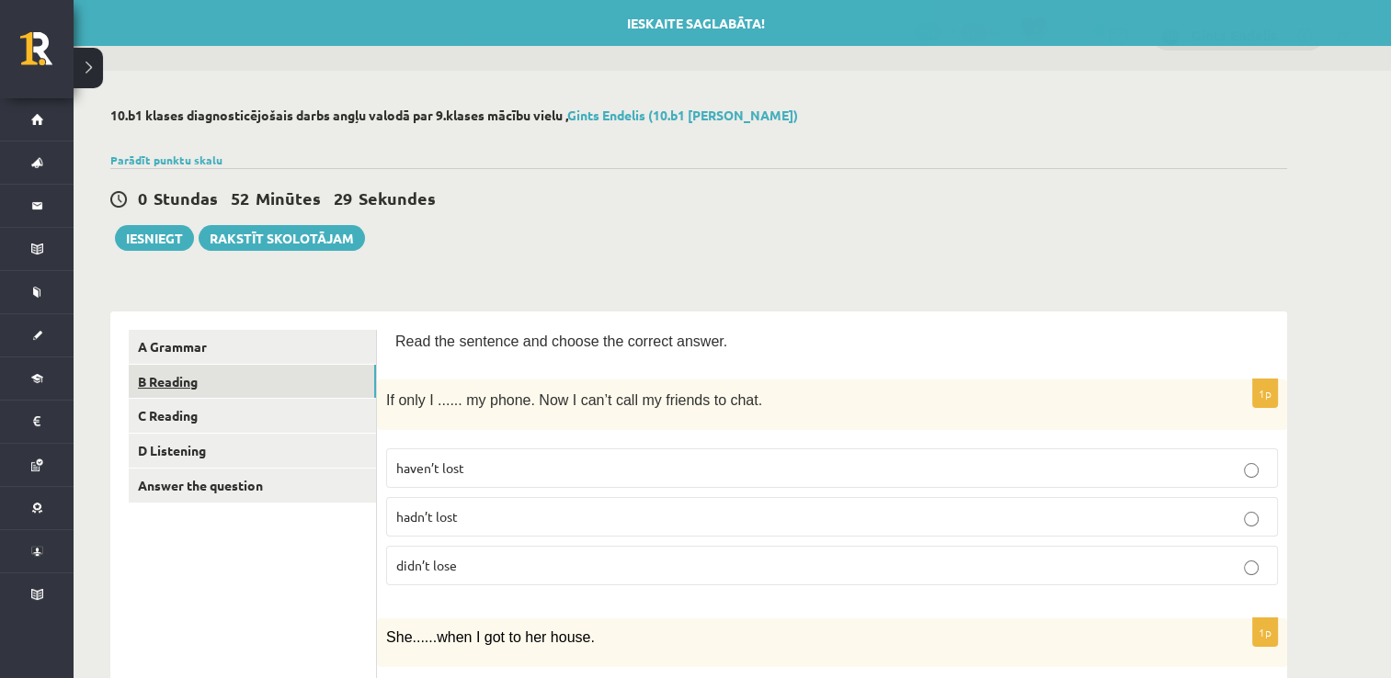
click at [176, 377] on link "B Reading" at bounding box center [252, 382] width 247 height 34
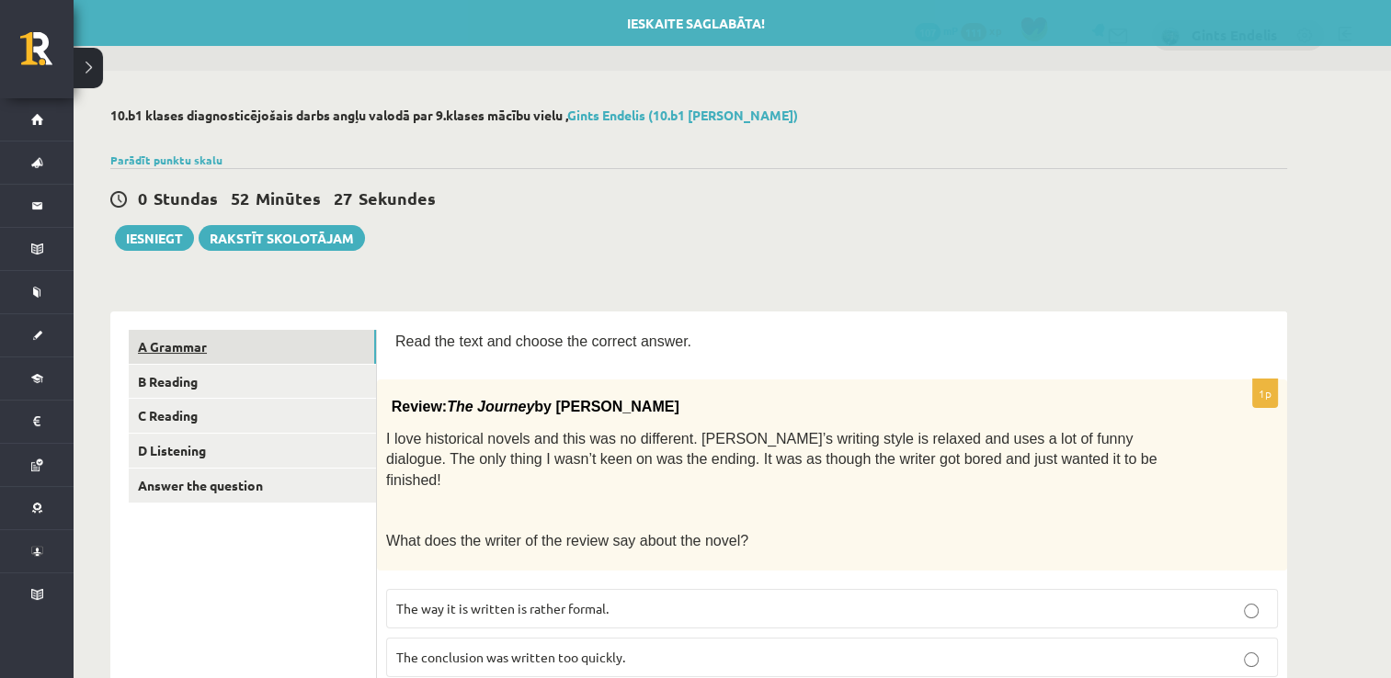
click at [173, 355] on link "A Grammar" at bounding box center [252, 347] width 247 height 34
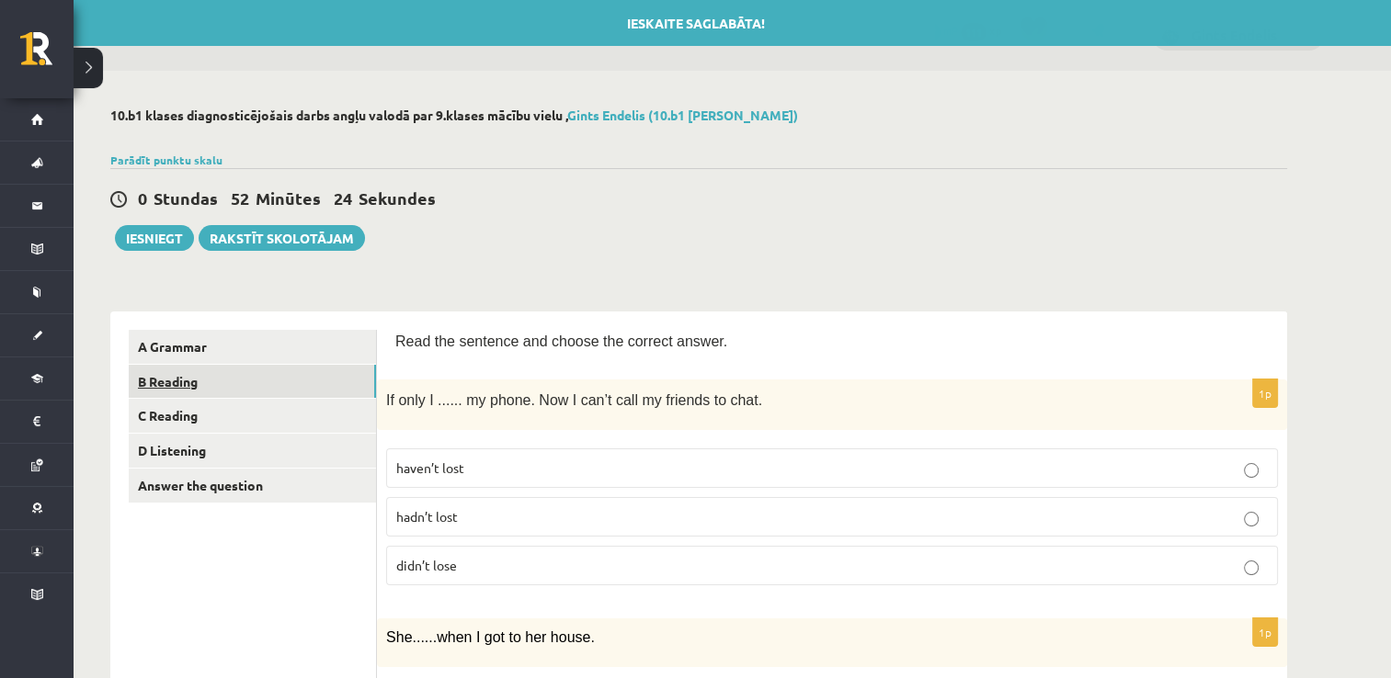
click at [165, 391] on link "B Reading" at bounding box center [252, 382] width 247 height 34
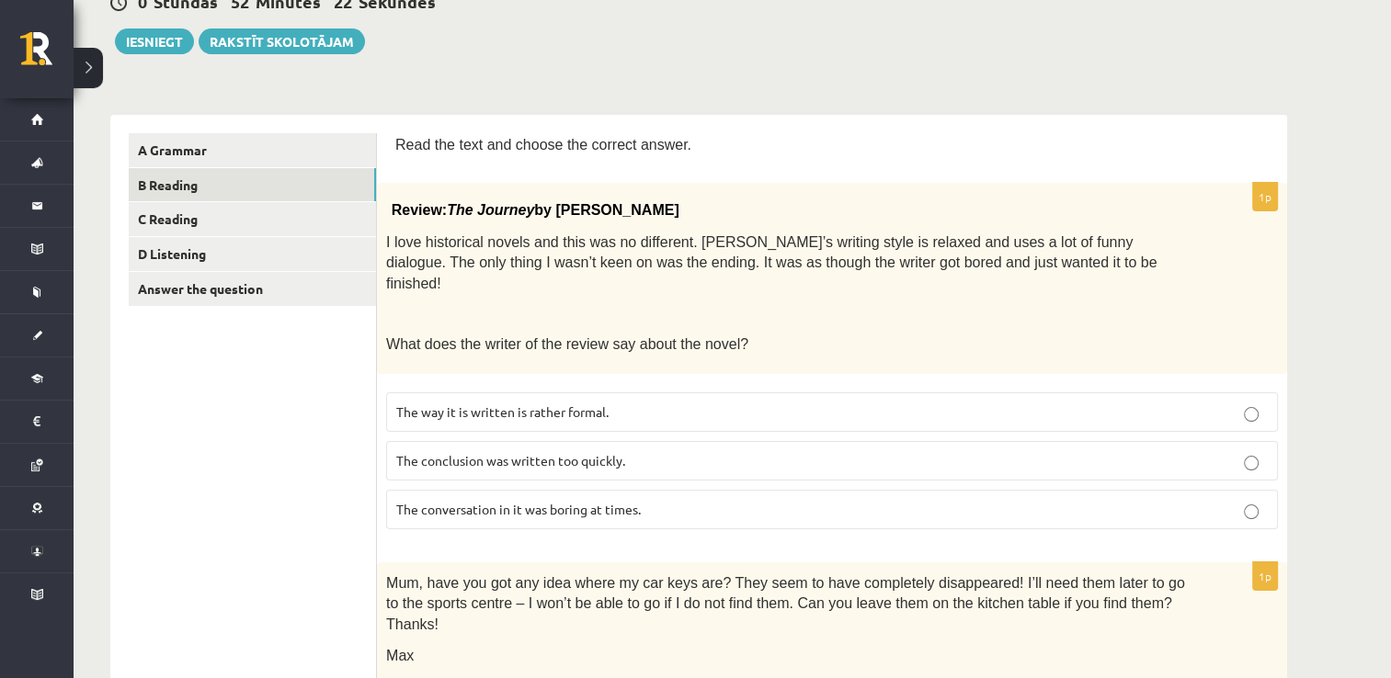
scroll to position [329, 0]
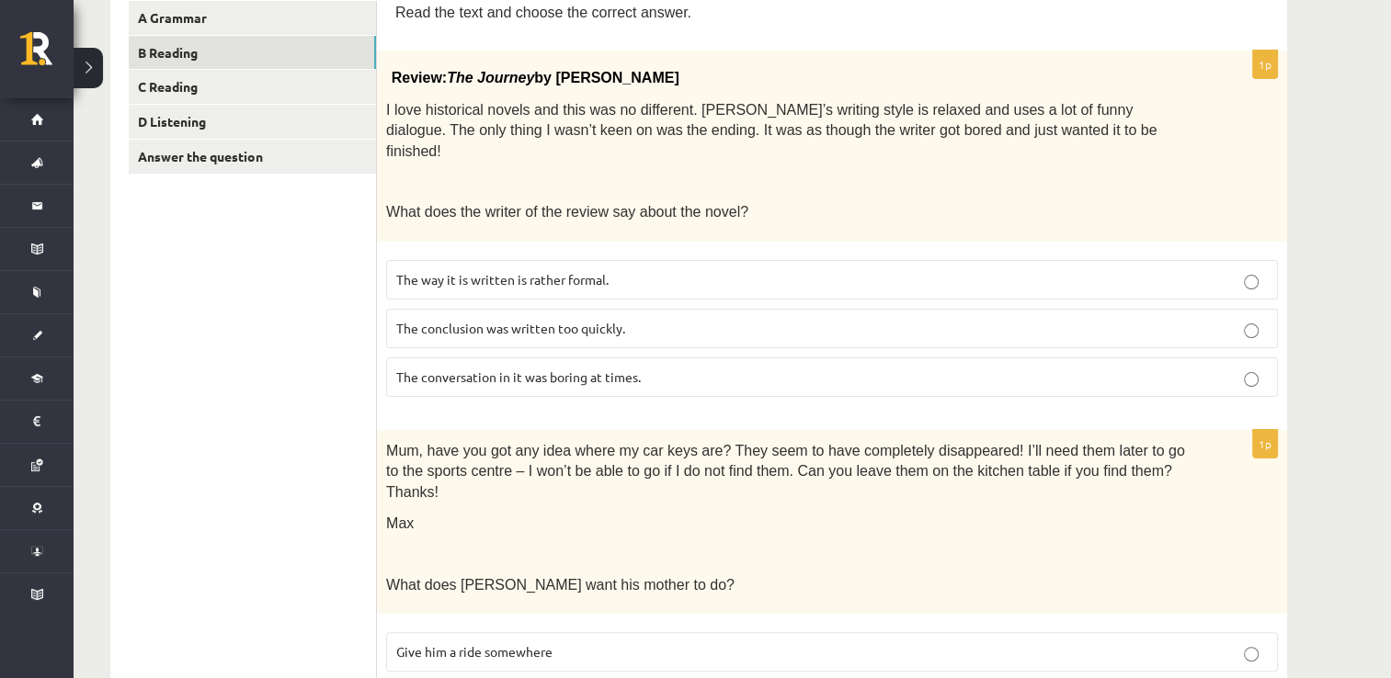
click at [508, 260] on label "The way it is written is rather formal." at bounding box center [832, 280] width 892 height 40
click at [424, 369] on span "The conversation in it was boring at times." at bounding box center [518, 377] width 245 height 17
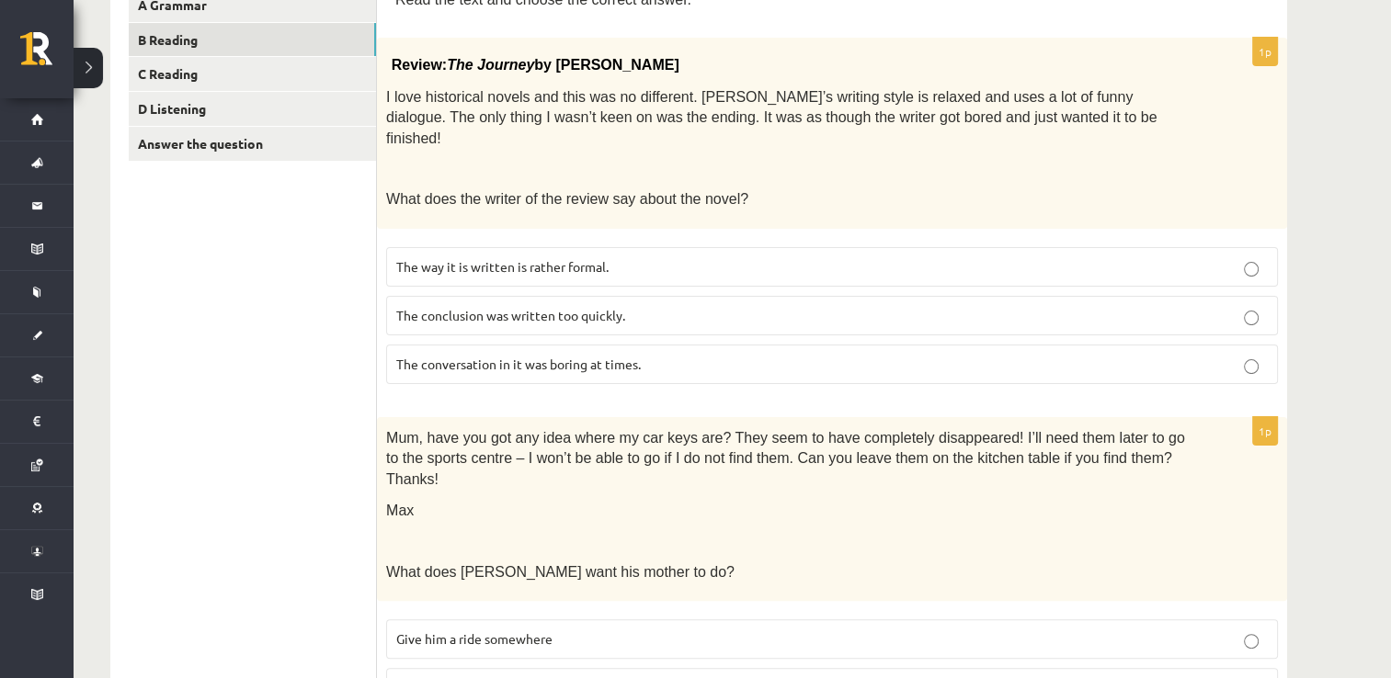
scroll to position [341, 0]
click at [1028, 117] on p "I love historical novels and this was no different. Elizabeth’s writing style i…" at bounding box center [786, 117] width 800 height 63
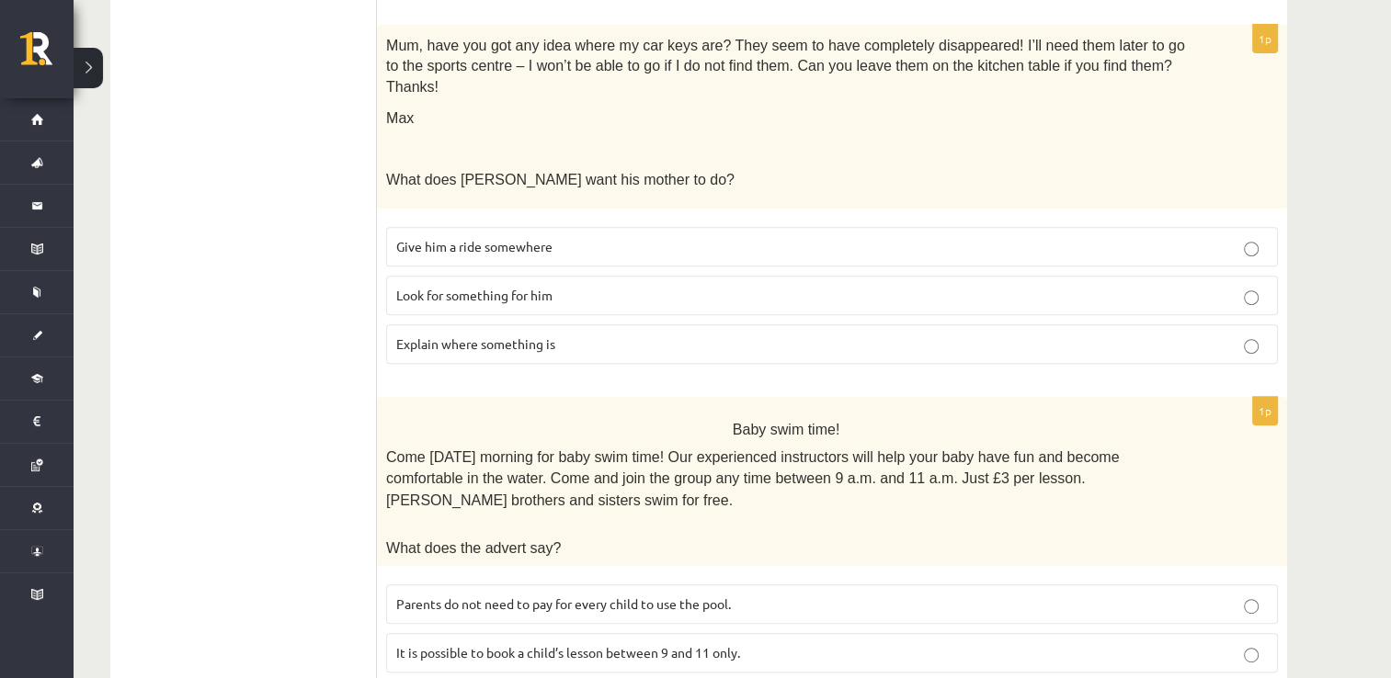
scroll to position [701, 0]
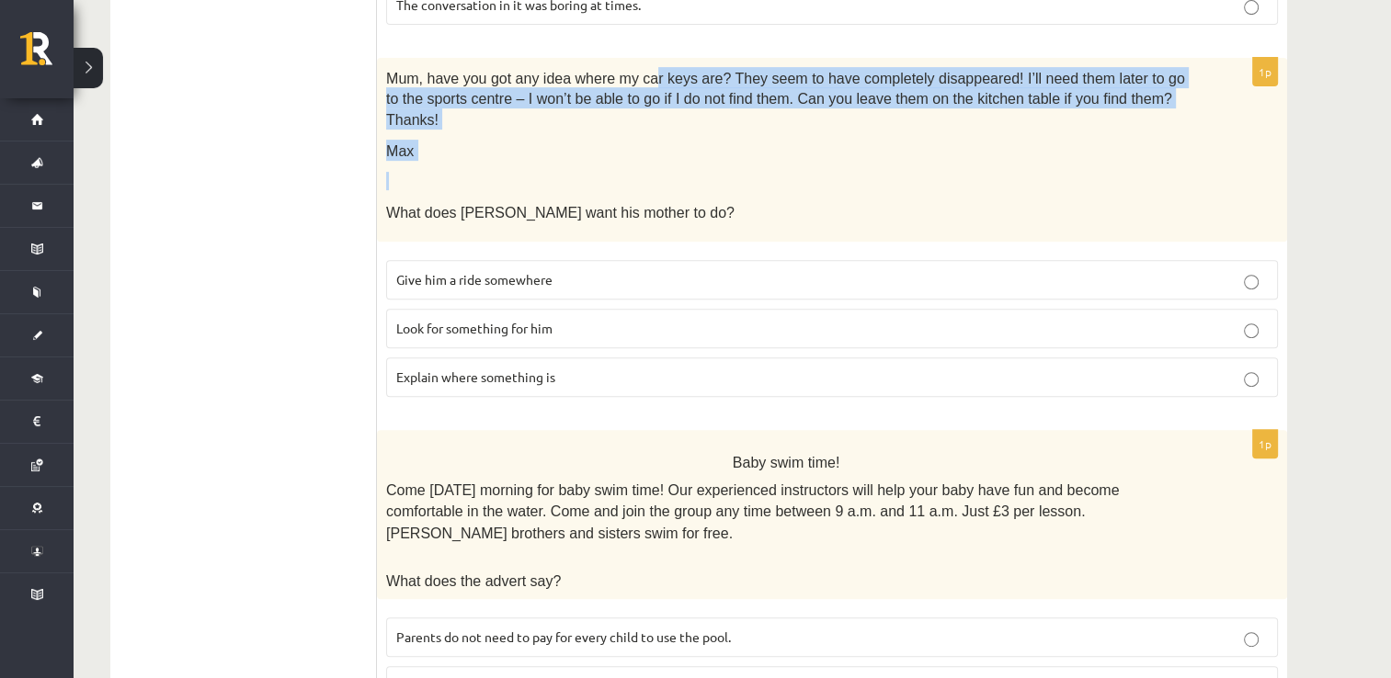
drag, startPoint x: 636, startPoint y: 61, endPoint x: 505, endPoint y: 131, distance: 148.9
click at [505, 131] on div "Mum, have you got any idea where my car keys are? They seem to have completely …" at bounding box center [832, 150] width 910 height 185
click at [505, 172] on p at bounding box center [786, 181] width 800 height 18
click at [447, 140] on p "Max" at bounding box center [786, 150] width 800 height 21
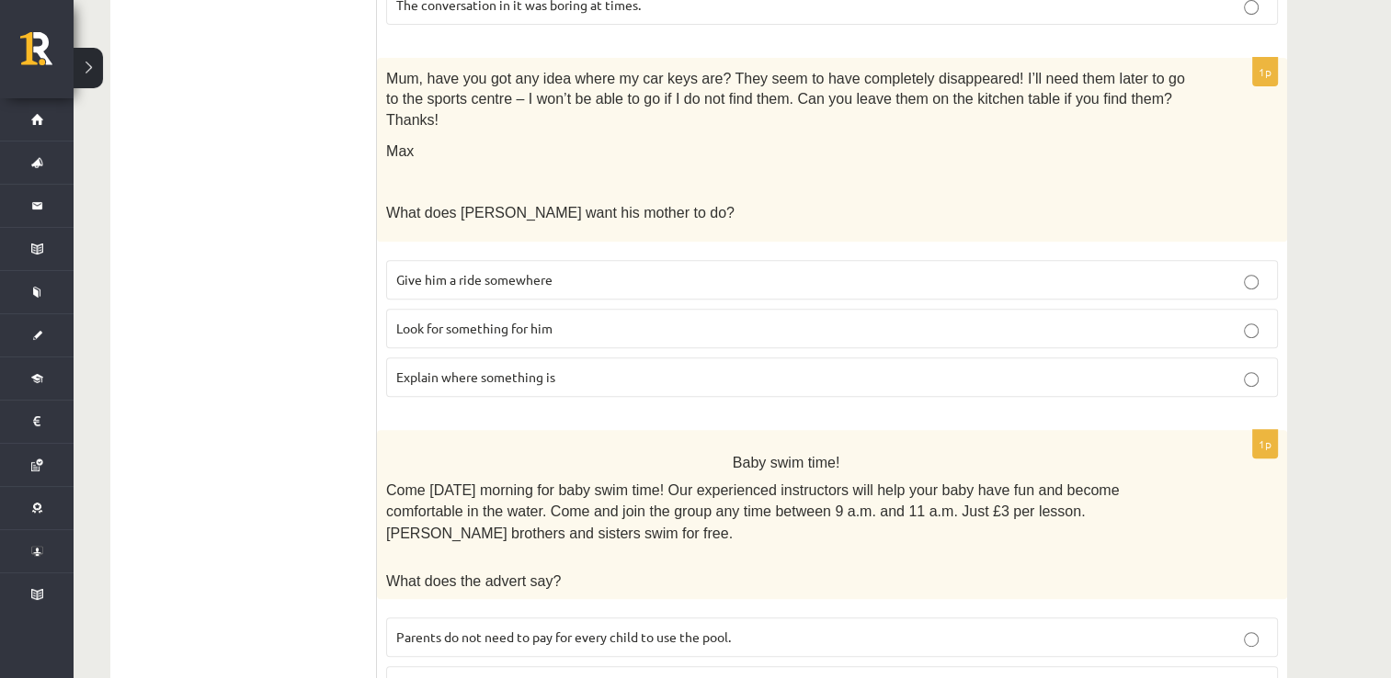
click at [446, 181] on div "Mum, have you got any idea where my car keys are? They seem to have completely …" at bounding box center [832, 150] width 910 height 185
click at [462, 271] on span "Give him a ride somewhere" at bounding box center [474, 279] width 156 height 17
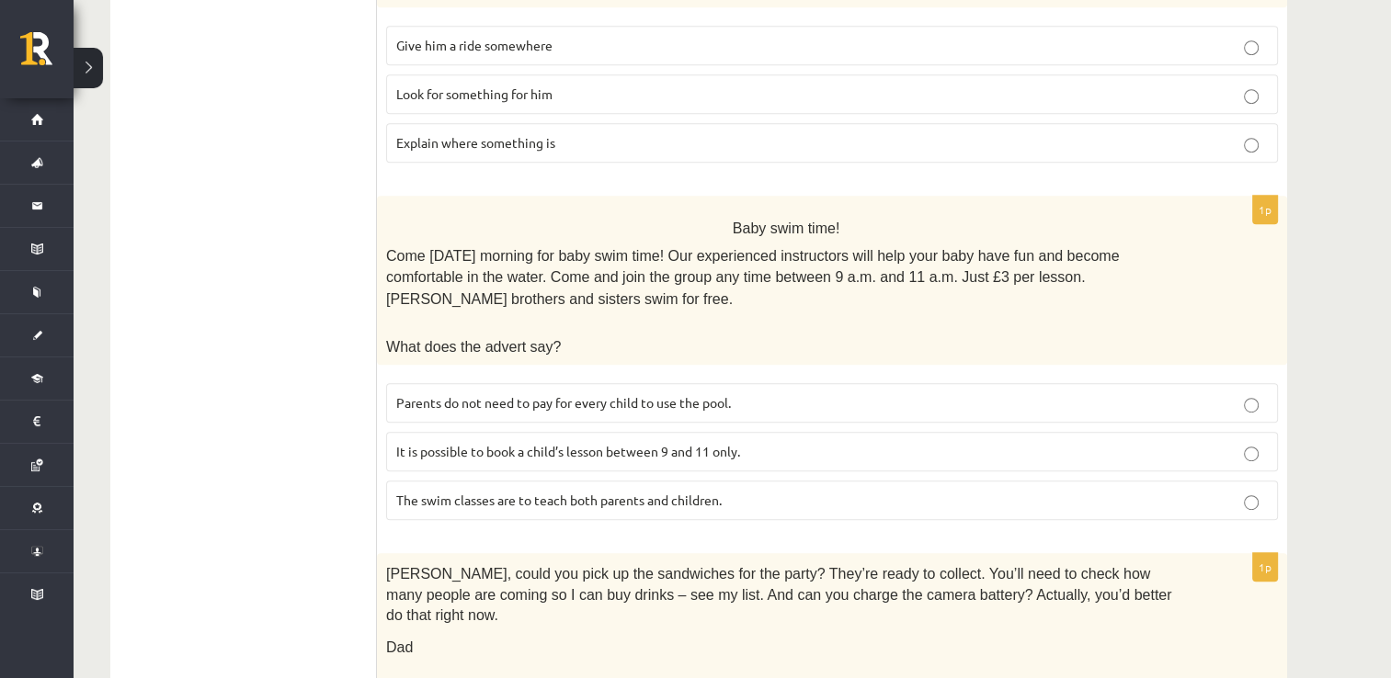
scroll to position [940, 0]
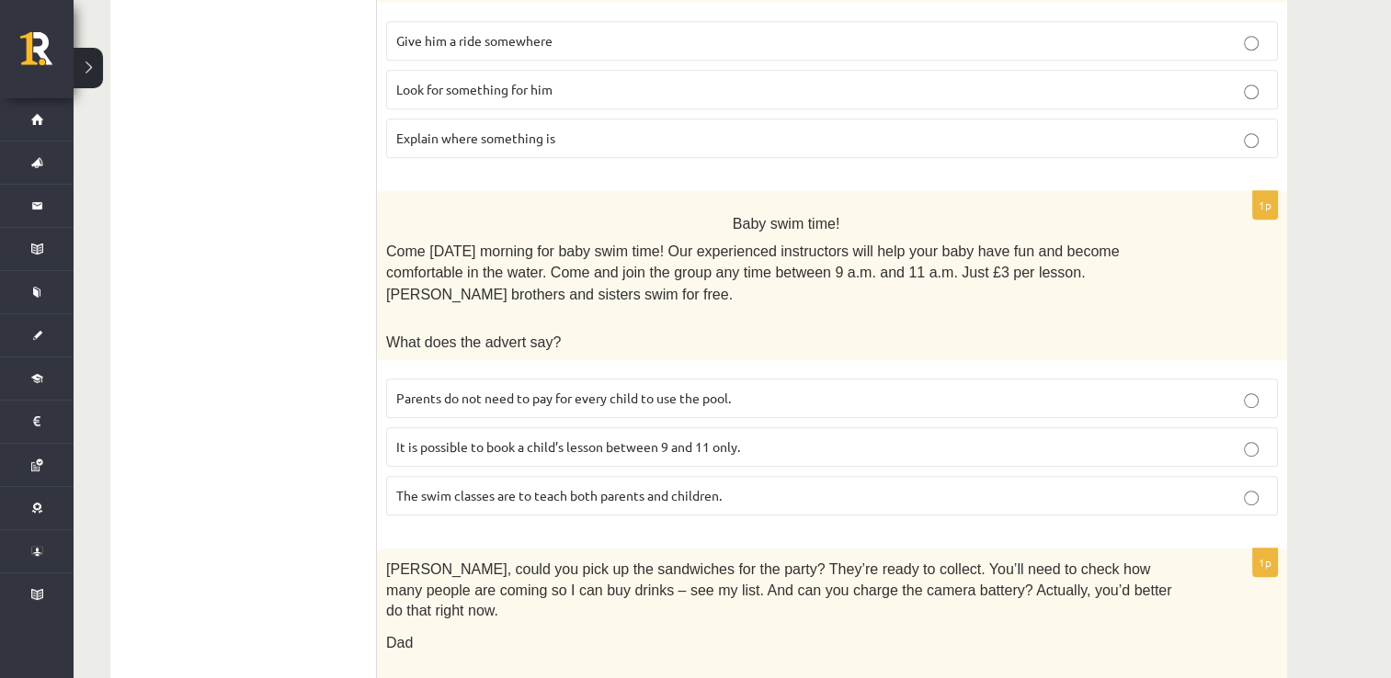
click at [579, 439] on span "It is possible to book a child’s lesson between 9 and 11 only." at bounding box center [568, 447] width 344 height 17
click at [513, 390] on span "Parents do not need to pay for every child to use the pool." at bounding box center [563, 398] width 335 height 17
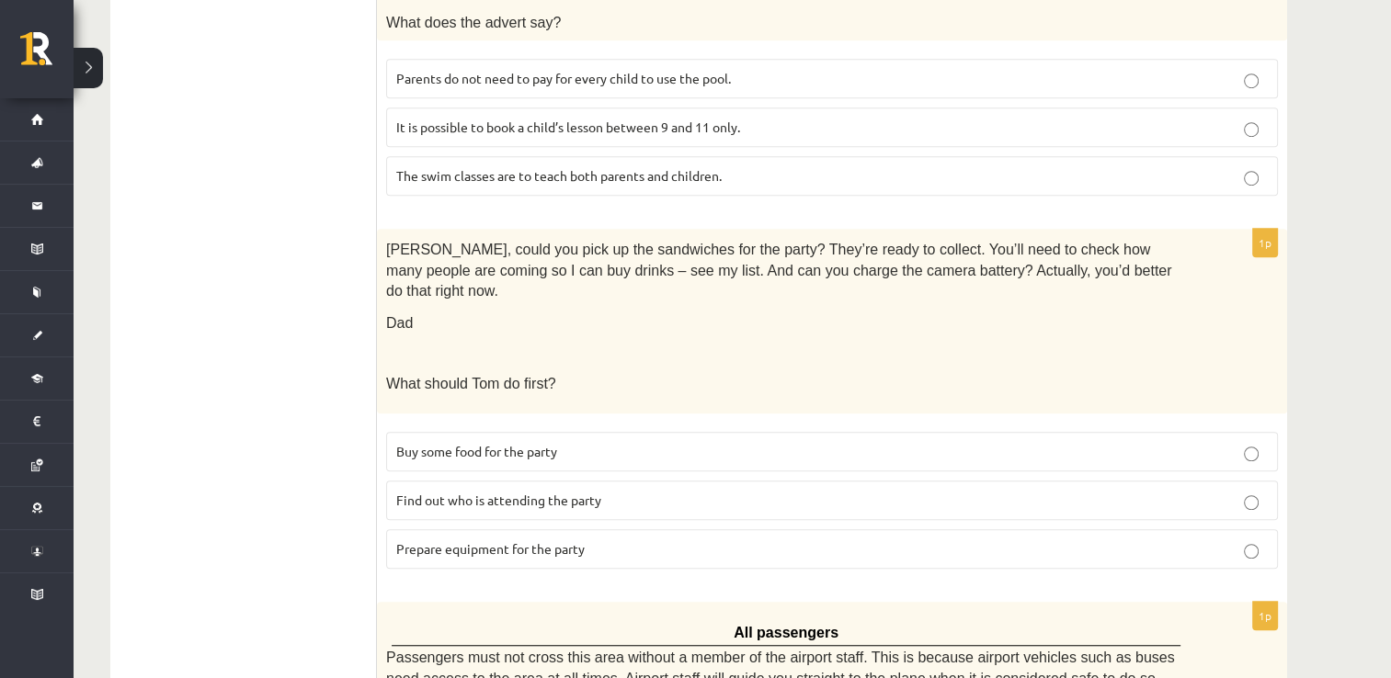
scroll to position [1261, 0]
click at [439, 442] on span "Buy some food for the party" at bounding box center [476, 450] width 161 height 17
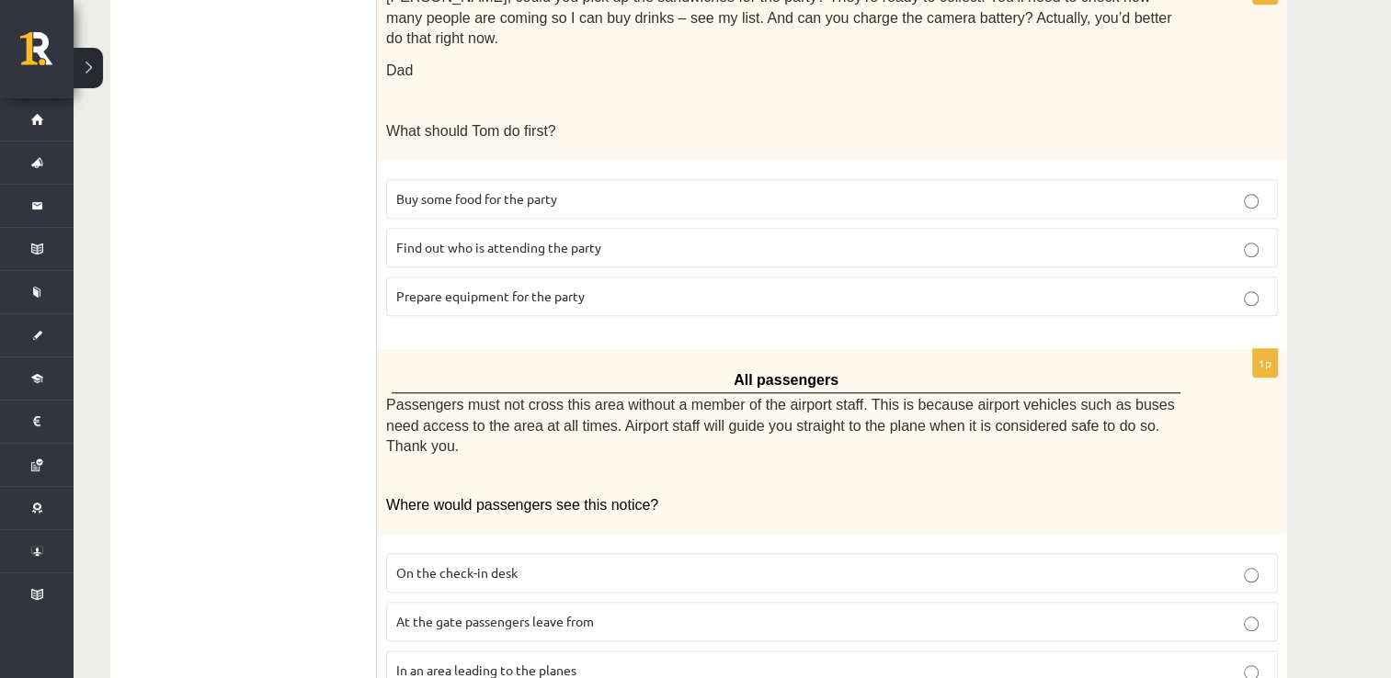
scroll to position [1519, 0]
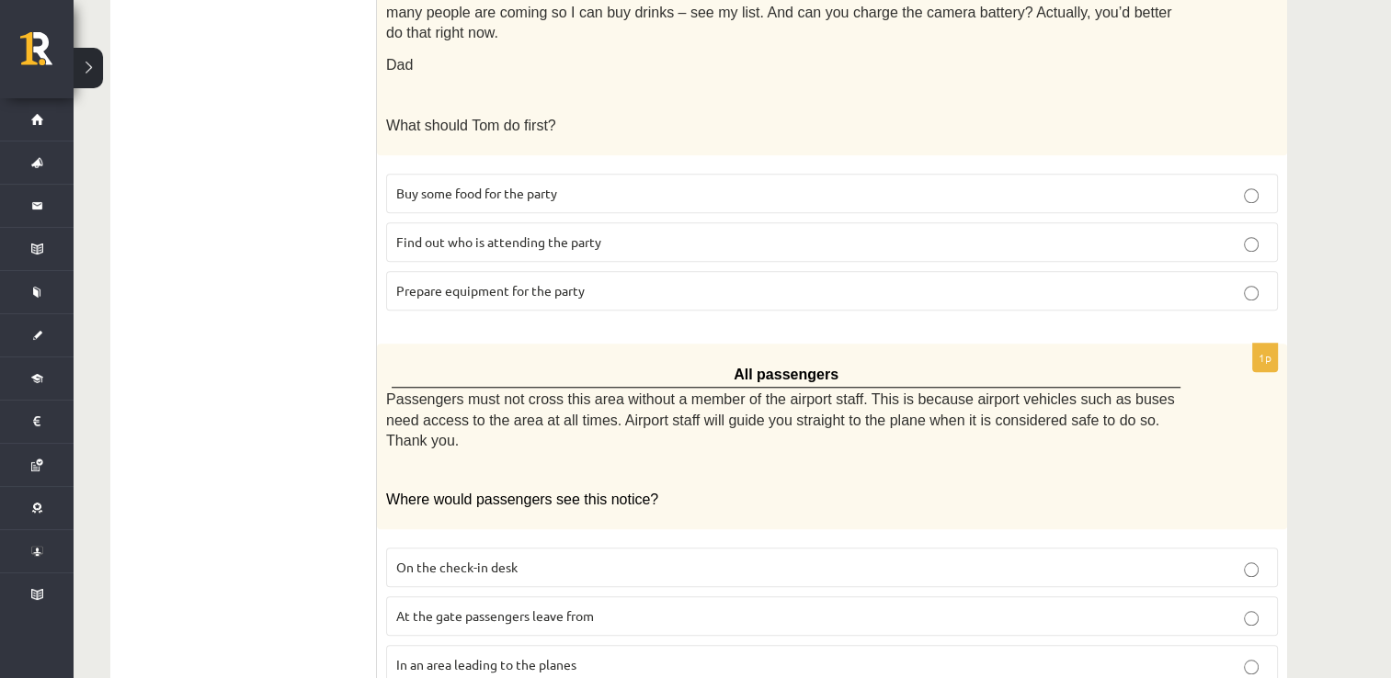
click at [434, 608] on span "At the gate passengers leave from" at bounding box center [495, 616] width 198 height 17
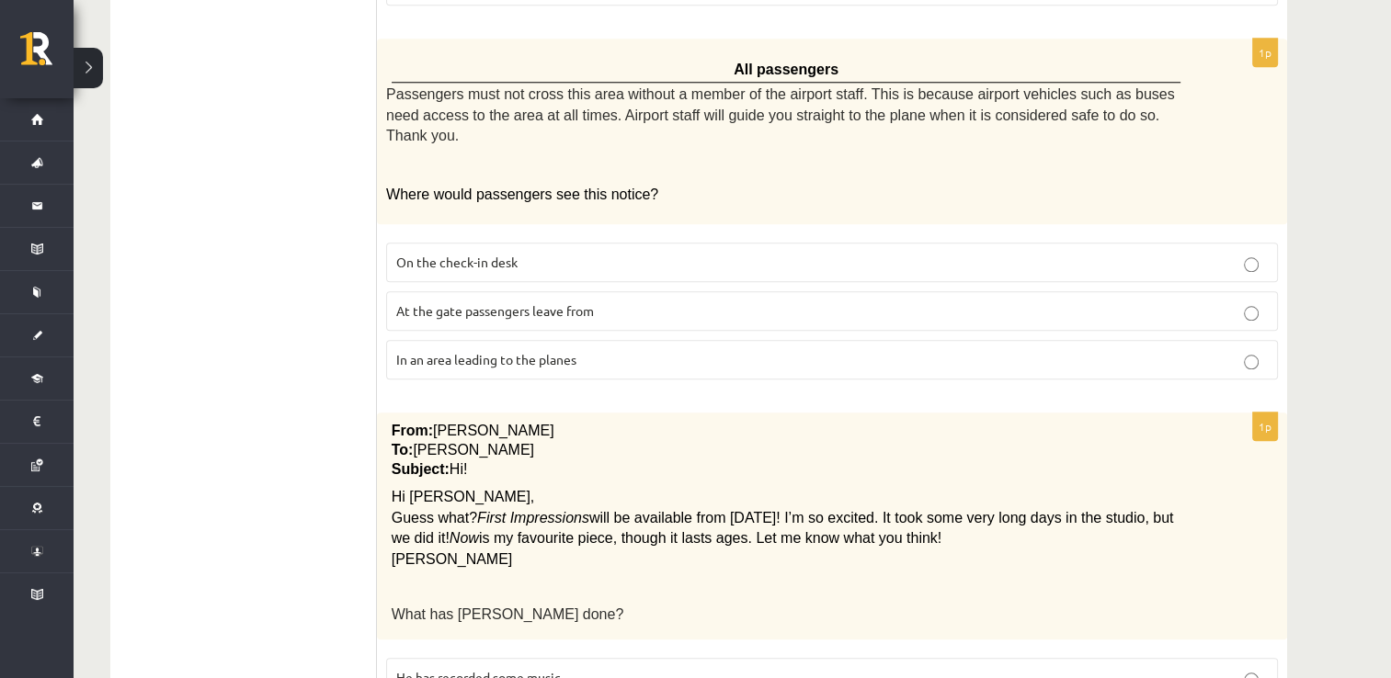
scroll to position [1889, 0]
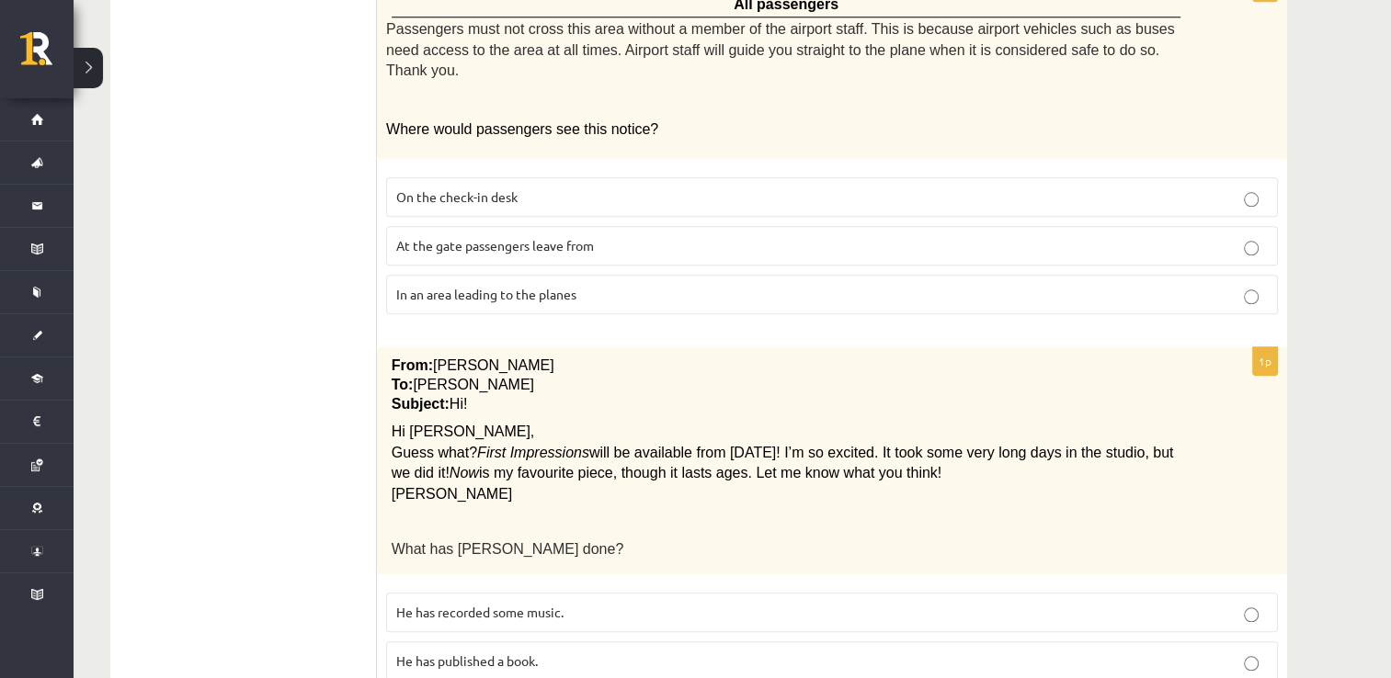
click at [512, 604] on span "He has recorded some music." at bounding box center [479, 612] width 167 height 17
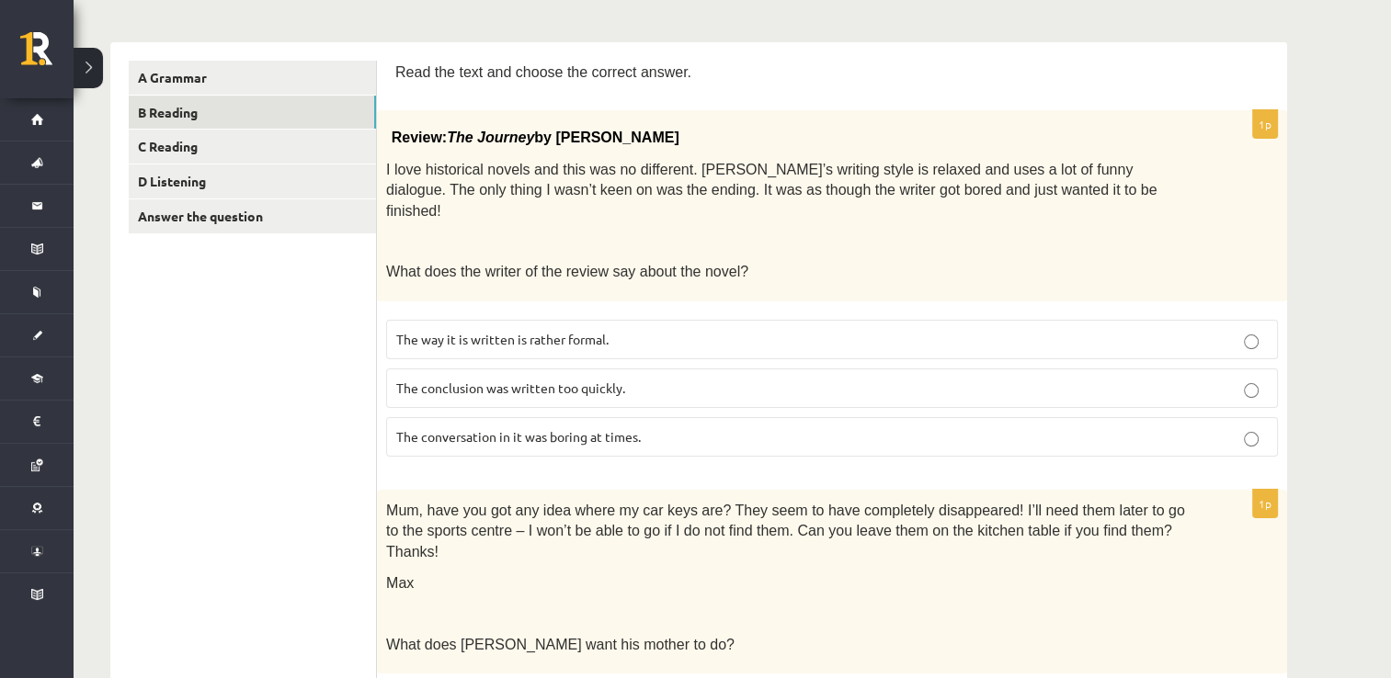
scroll to position [0, 0]
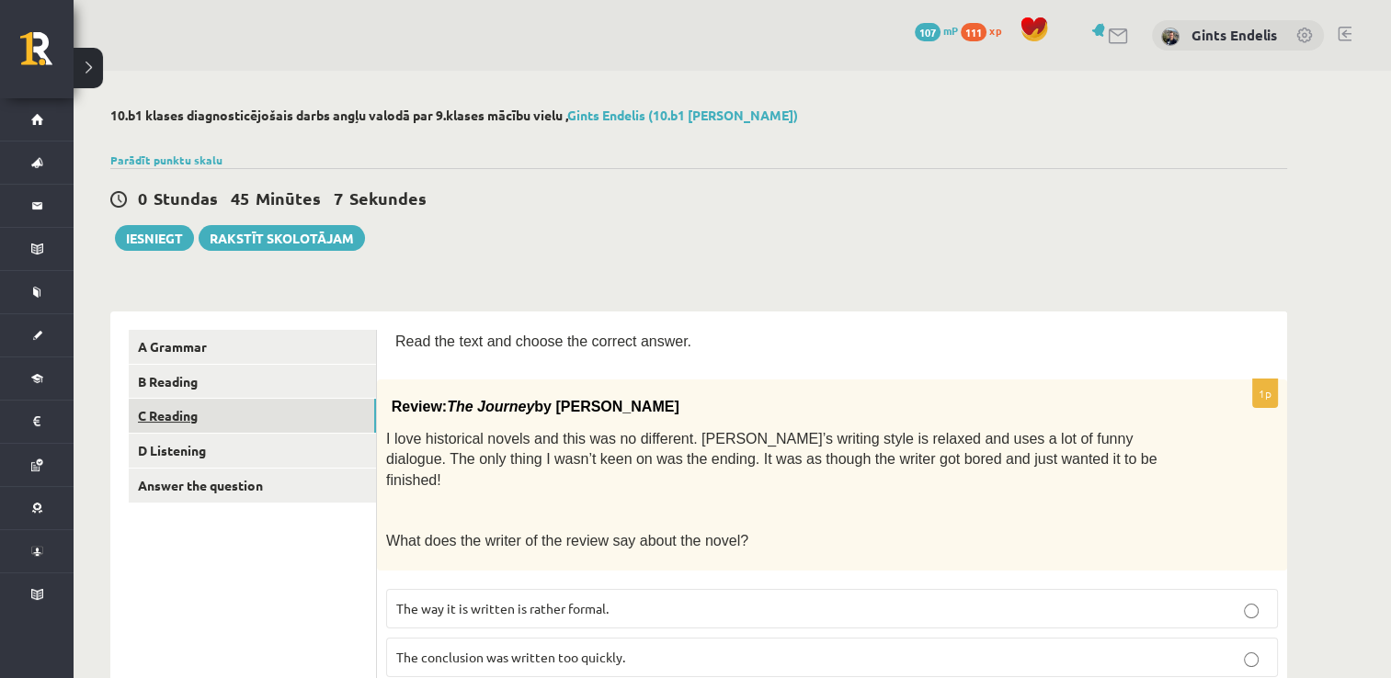
click at [180, 408] on link "C Reading" at bounding box center [252, 416] width 247 height 34
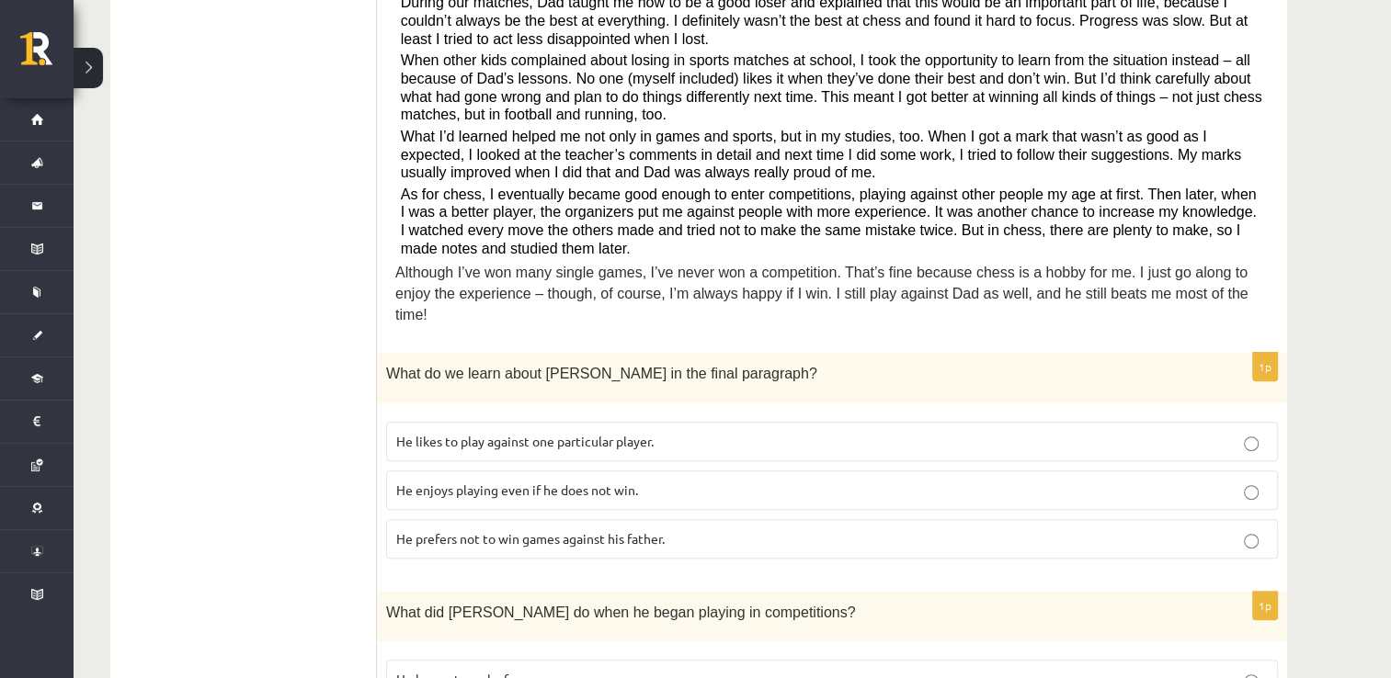
scroll to position [540, 0]
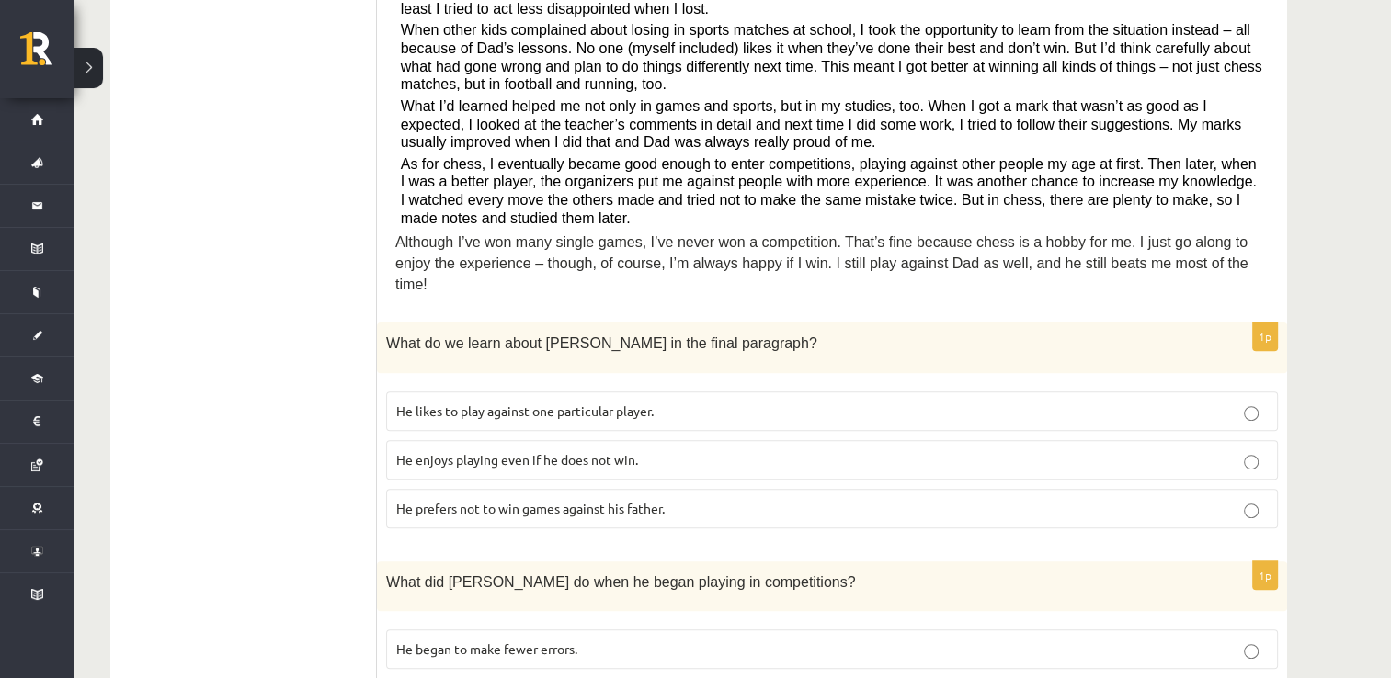
click at [557, 499] on p "He prefers not to win games against his father." at bounding box center [832, 508] width 872 height 19
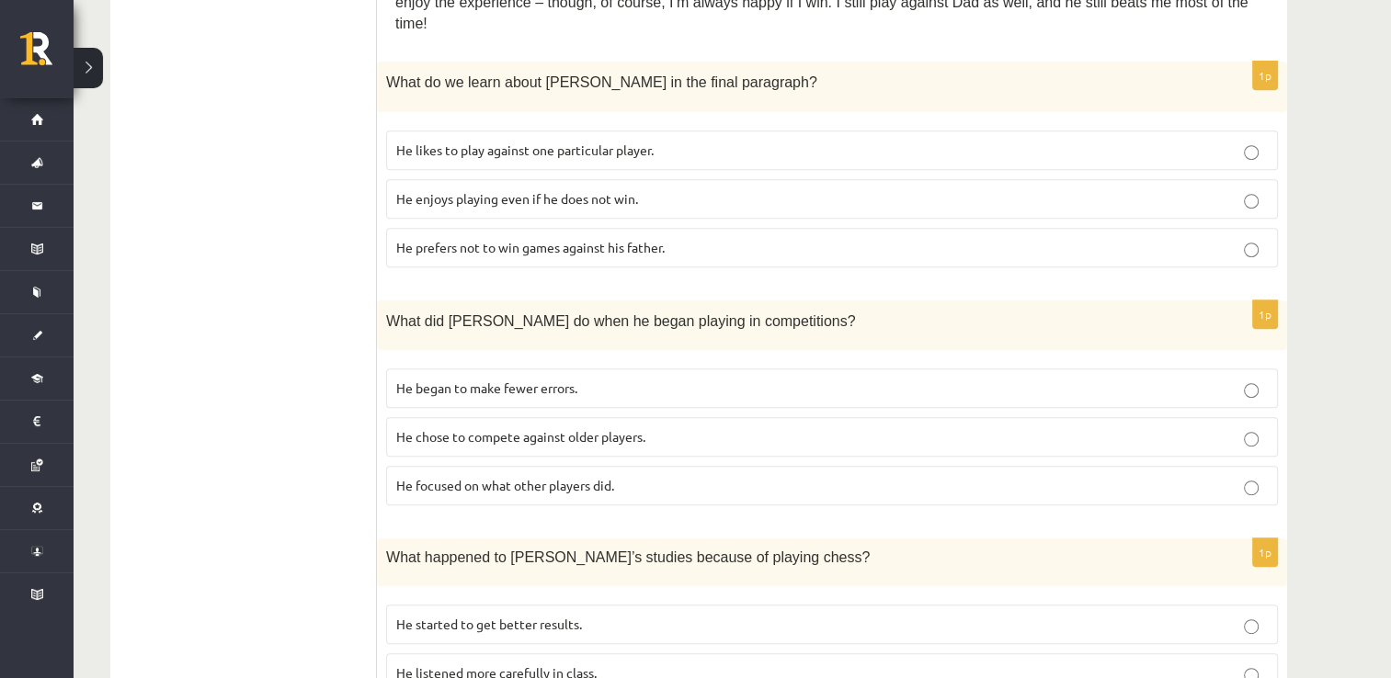
scroll to position [804, 0]
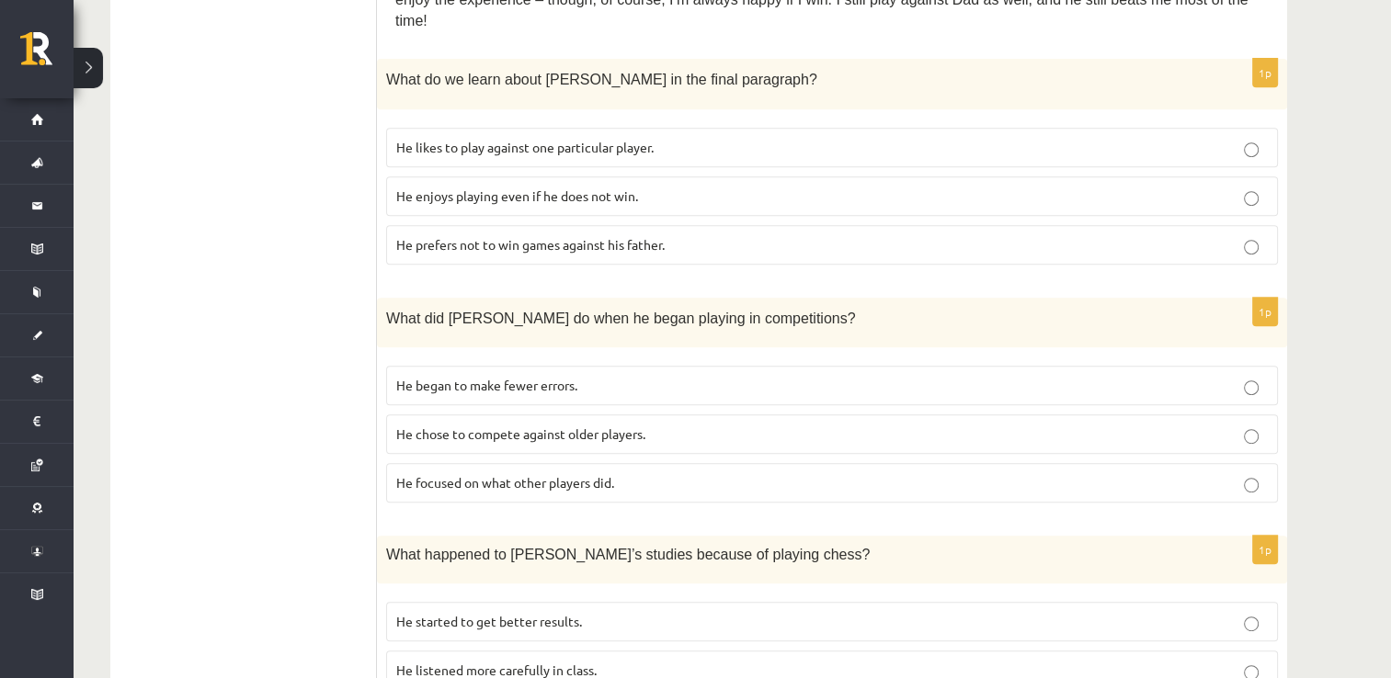
click at [589, 426] on span "He chose to compete against older players." at bounding box center [520, 434] width 249 height 17
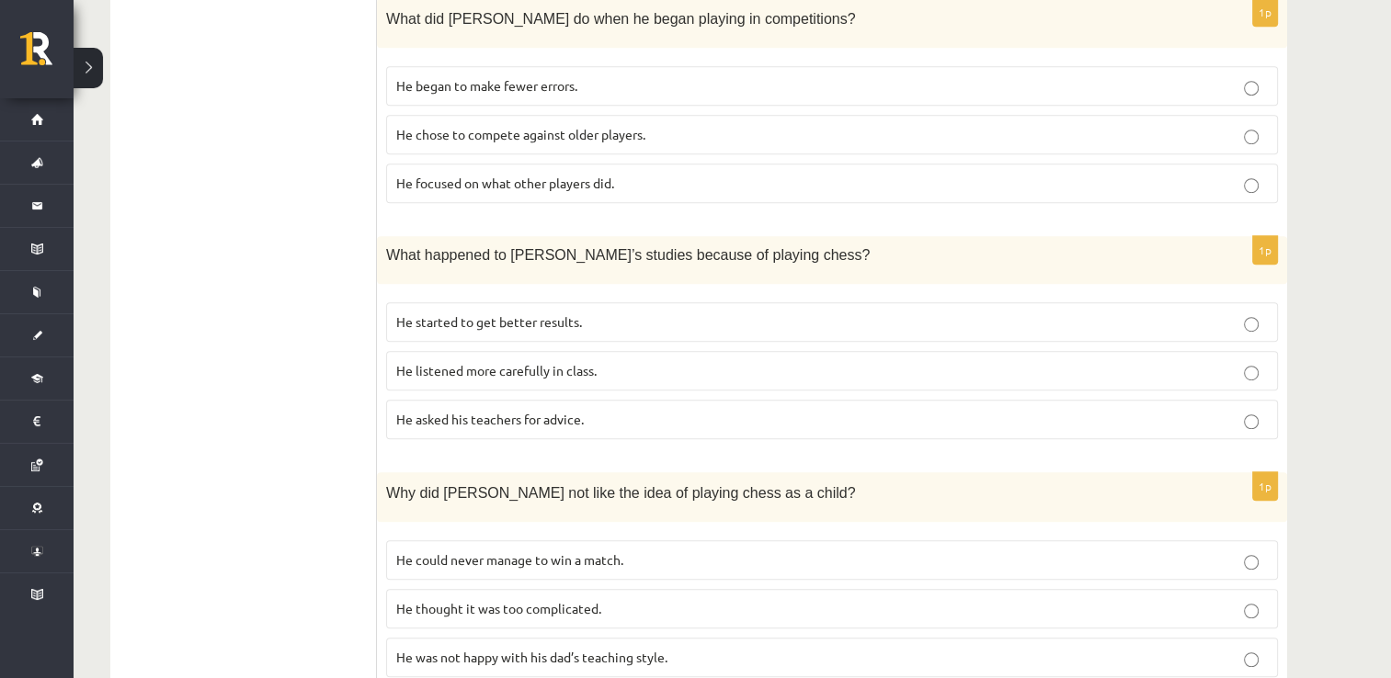
scroll to position [1111, 0]
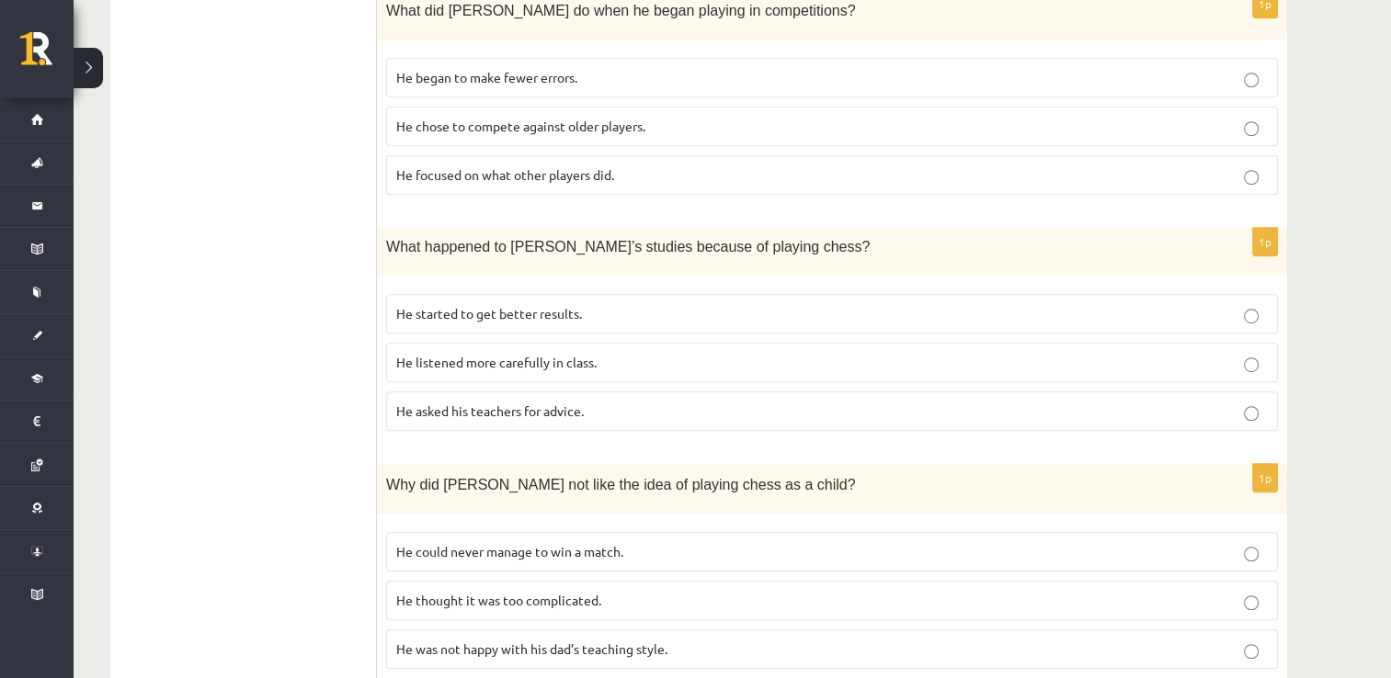
click at [503, 354] on span "He listened more carefully in class." at bounding box center [496, 362] width 200 height 17
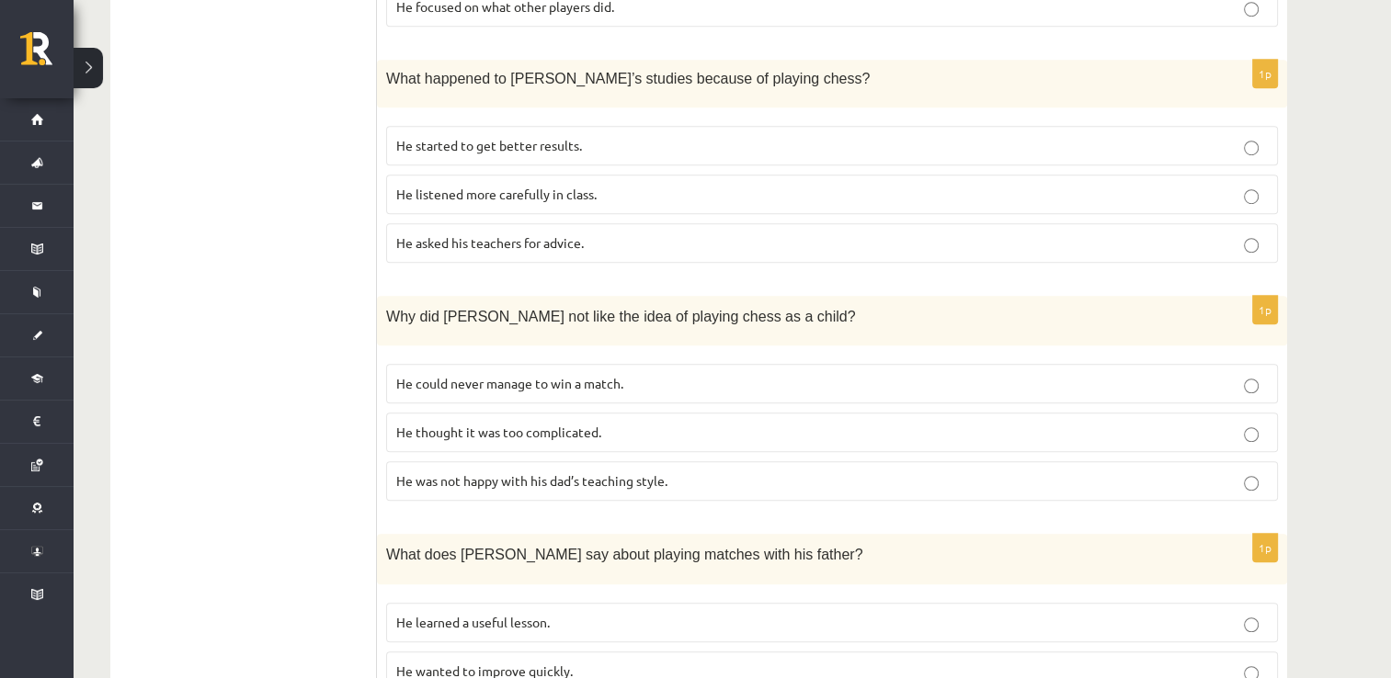
scroll to position [1339, 0]
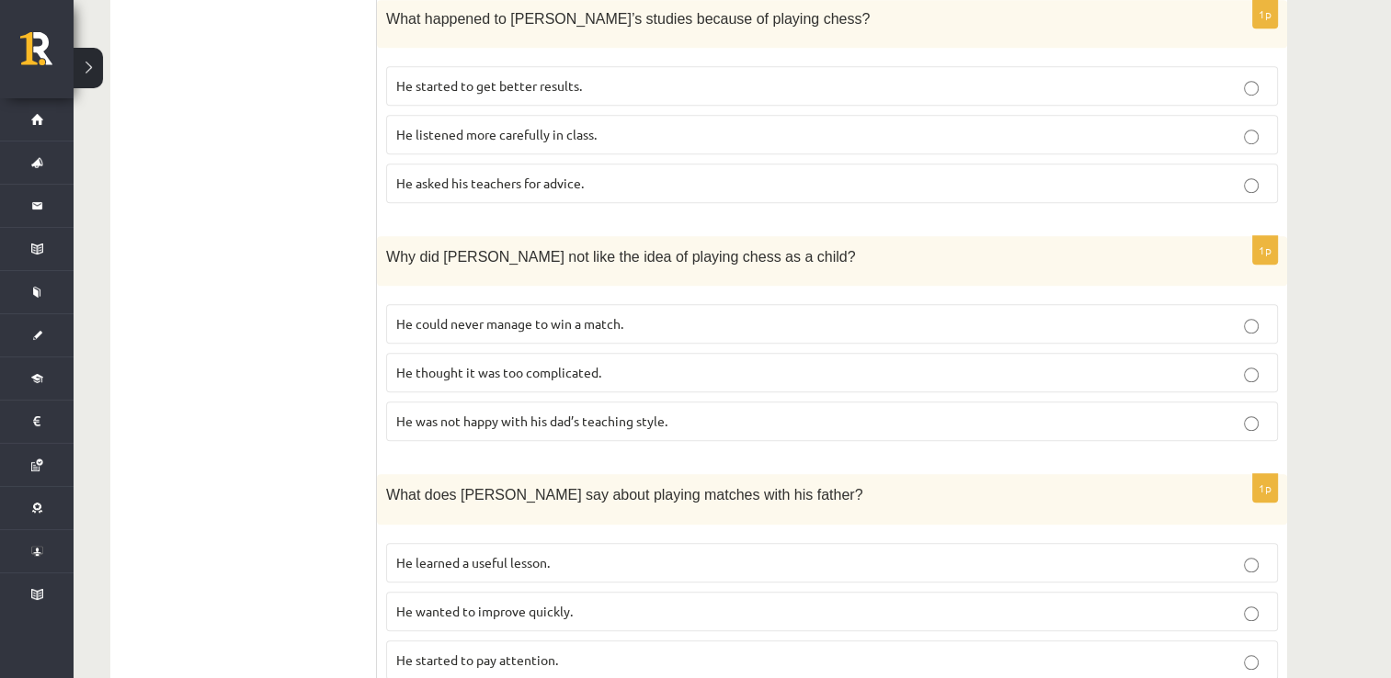
click at [484, 69] on label "He started to get better results." at bounding box center [832, 86] width 892 height 40
click at [542, 412] on p "He was not happy with his dad’s teaching style." at bounding box center [832, 421] width 872 height 19
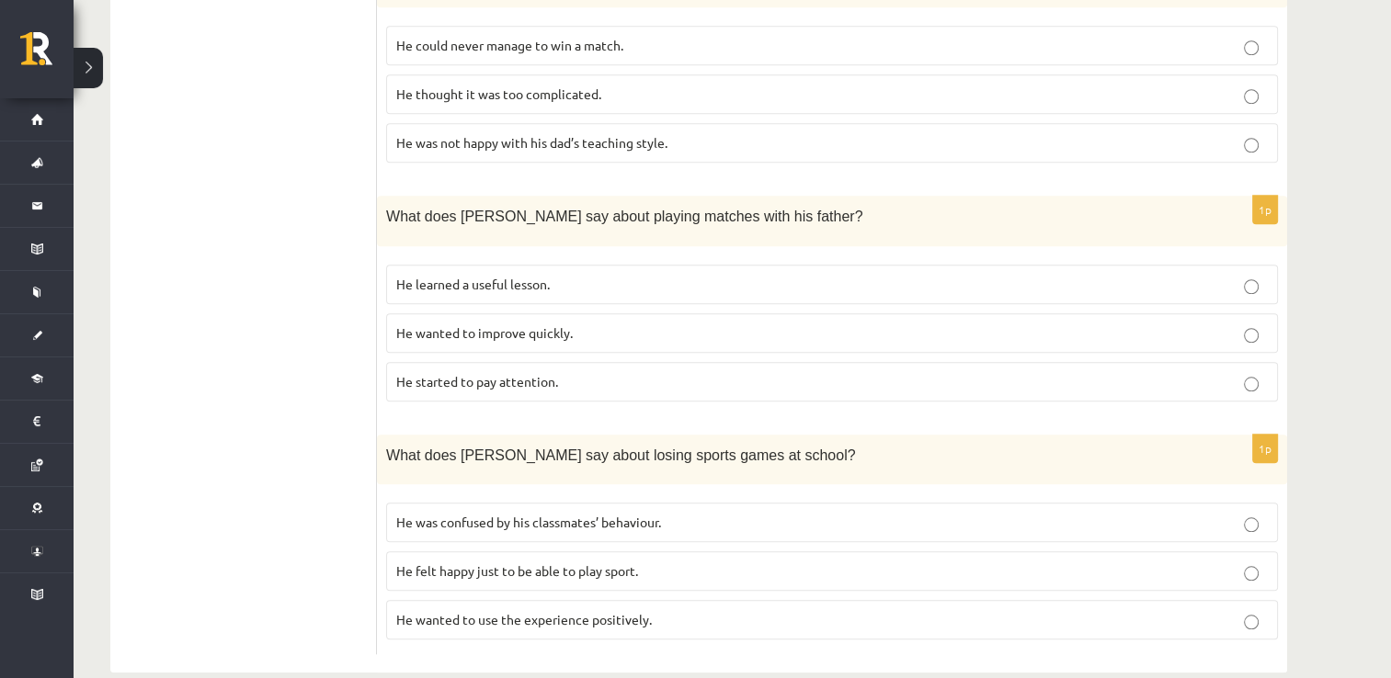
click at [526, 373] on span "He started to pay attention." at bounding box center [477, 381] width 162 height 17
click at [615, 611] on span "He wanted to use the experience positively." at bounding box center [524, 619] width 256 height 17
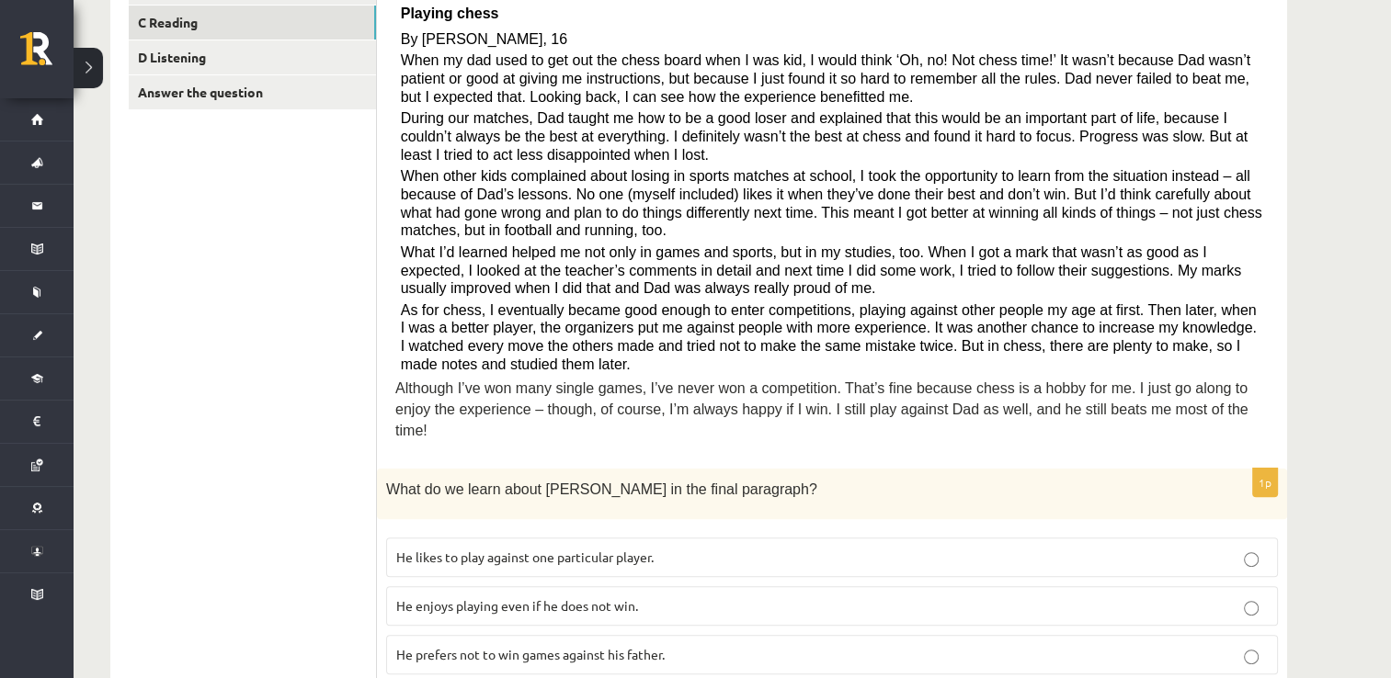
scroll to position [0, 0]
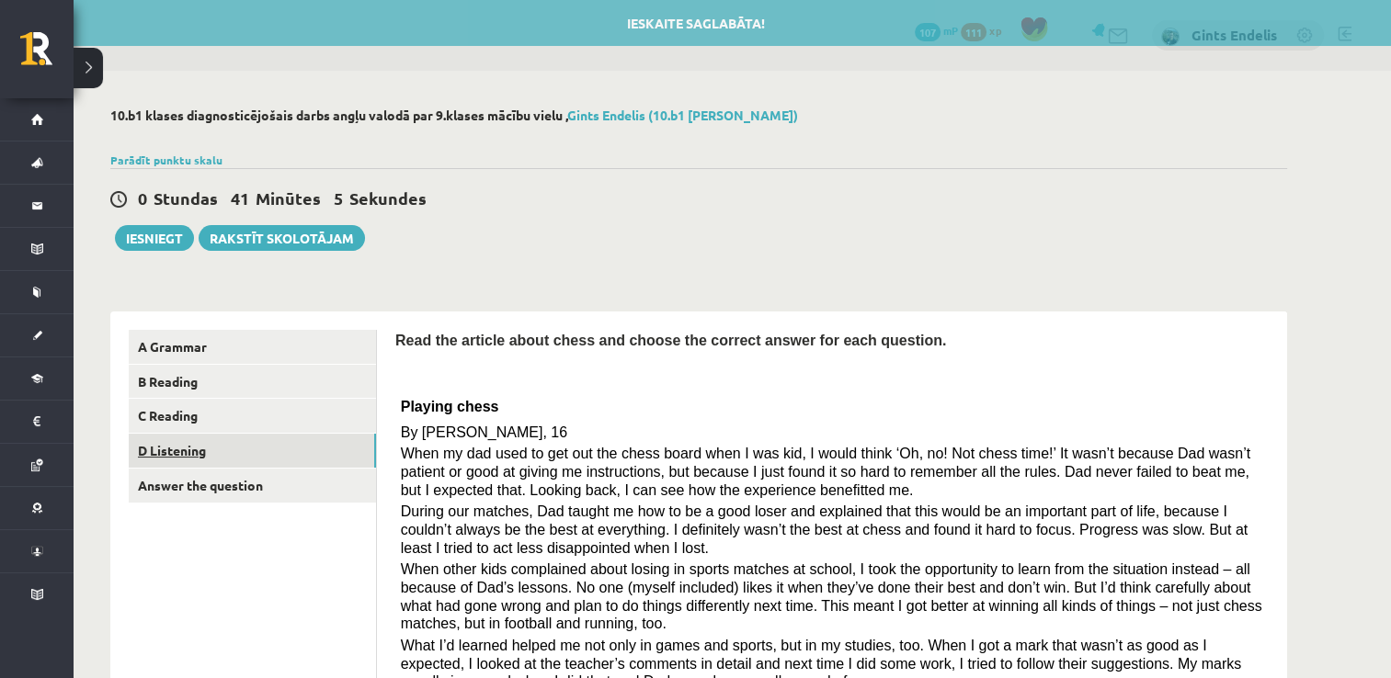
click at [174, 450] on link "D Listening" at bounding box center [252, 451] width 247 height 34
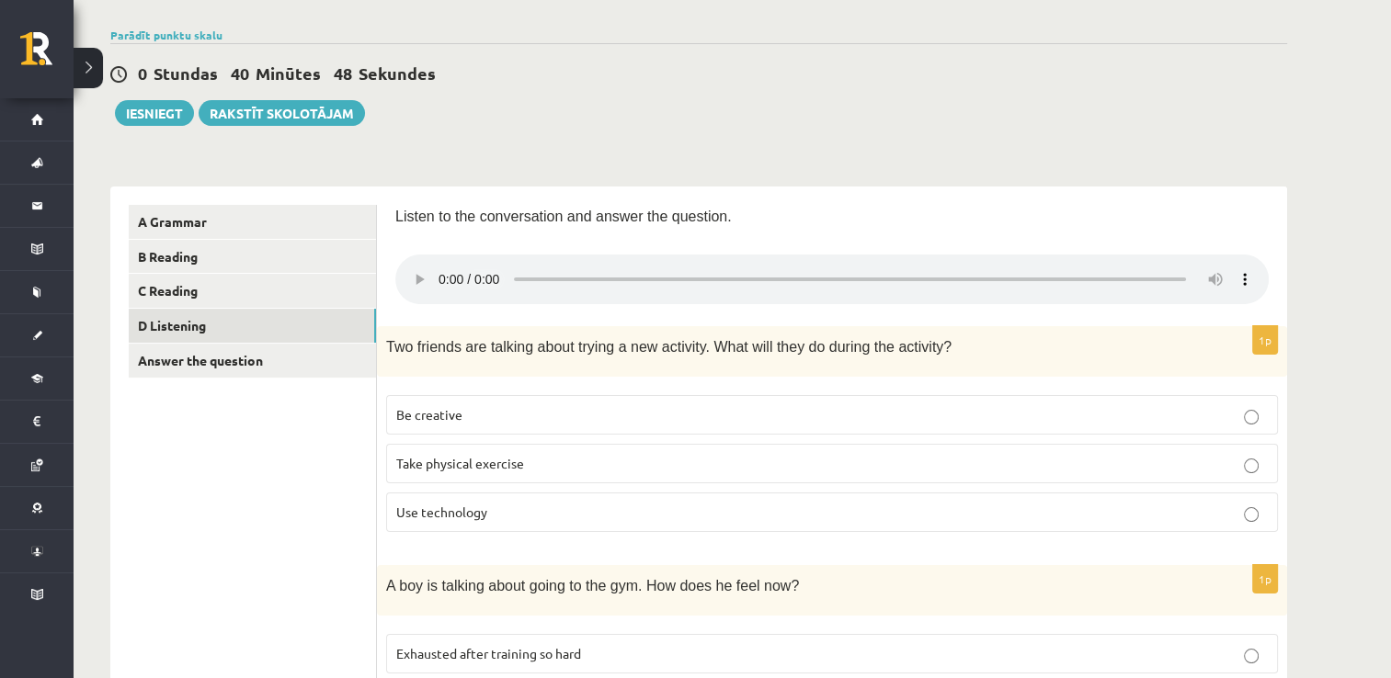
scroll to position [127, 0]
click at [488, 517] on p "Use technology" at bounding box center [832, 510] width 872 height 19
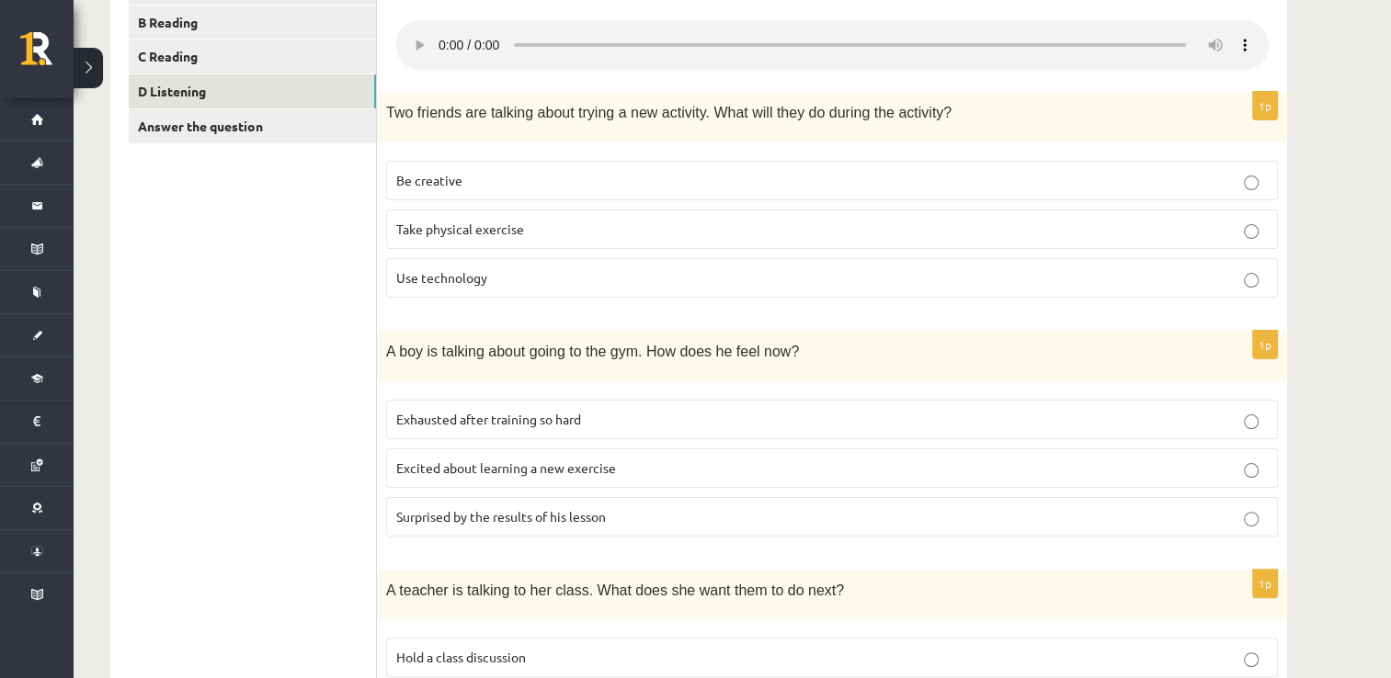
scroll to position [368, 0]
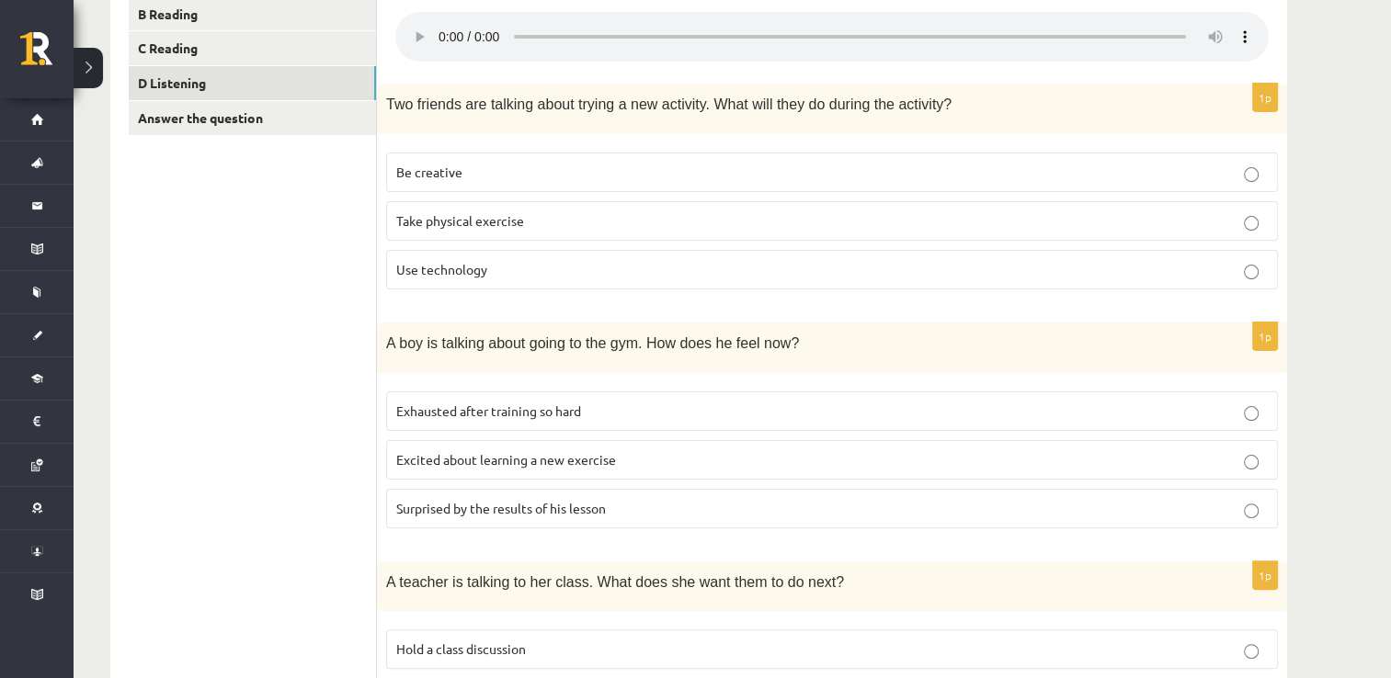
click at [496, 413] on span "Exhausted after training so hard" at bounding box center [488, 411] width 185 height 17
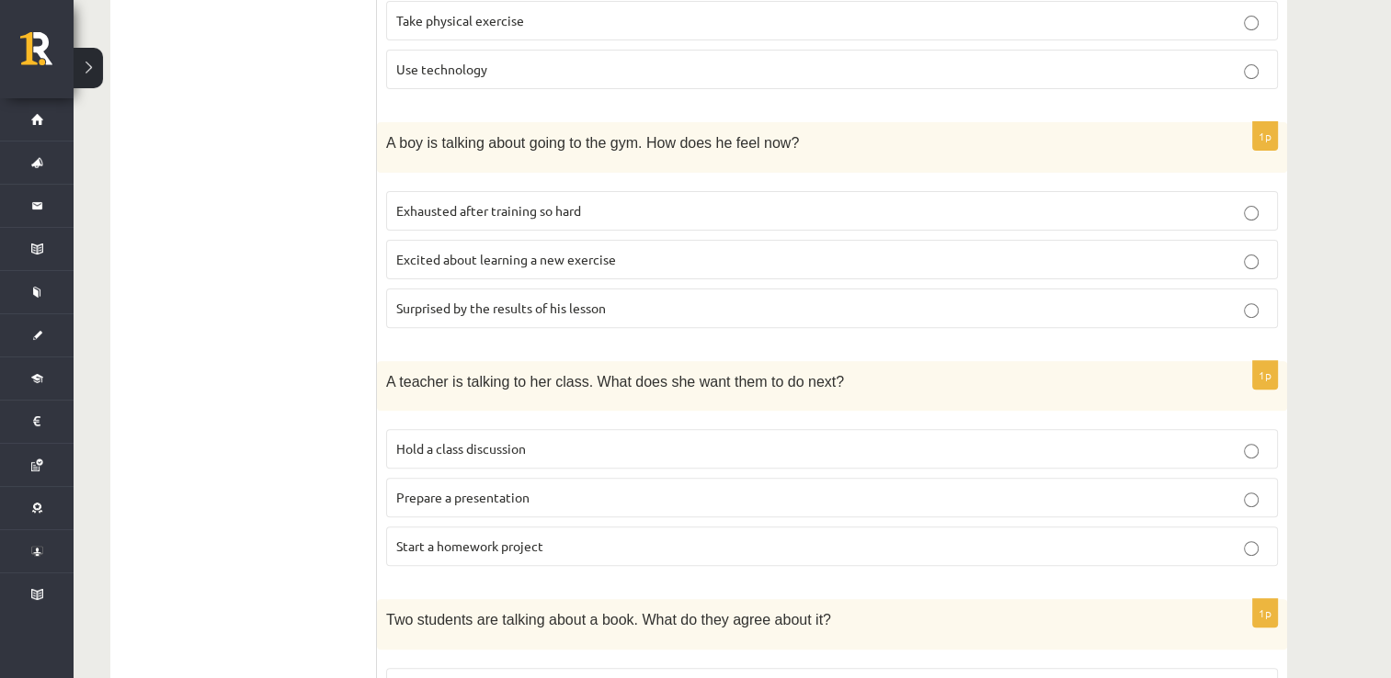
scroll to position [566, 0]
click at [470, 543] on span "Start a homework project" at bounding box center [469, 548] width 147 height 17
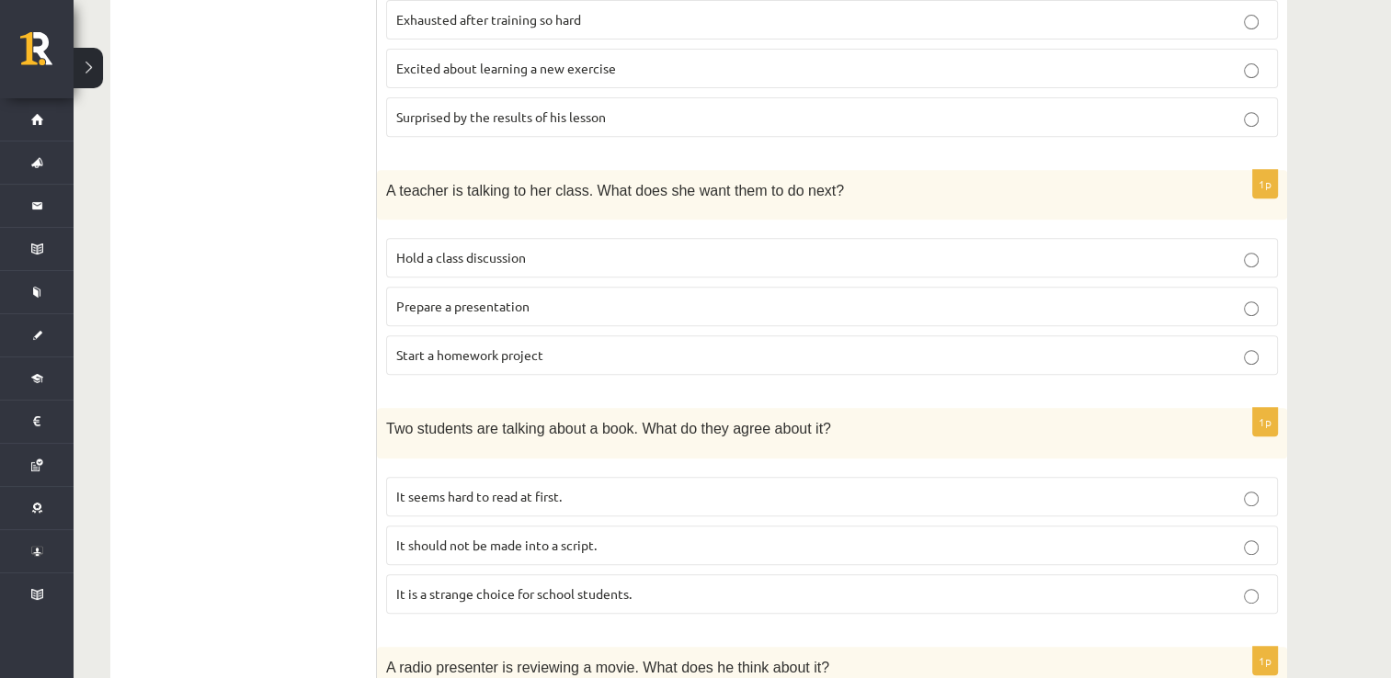
scroll to position [867, 0]
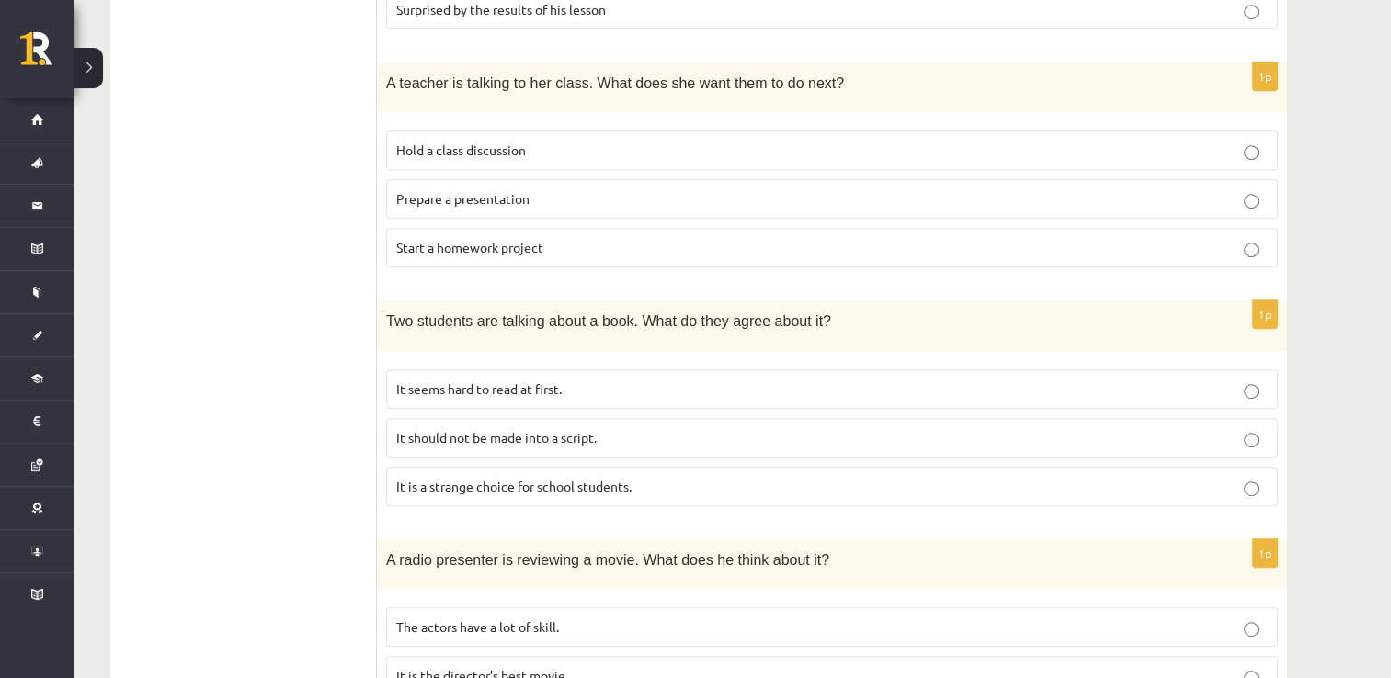
click at [563, 489] on p "It is a strange choice for school students." at bounding box center [832, 486] width 872 height 19
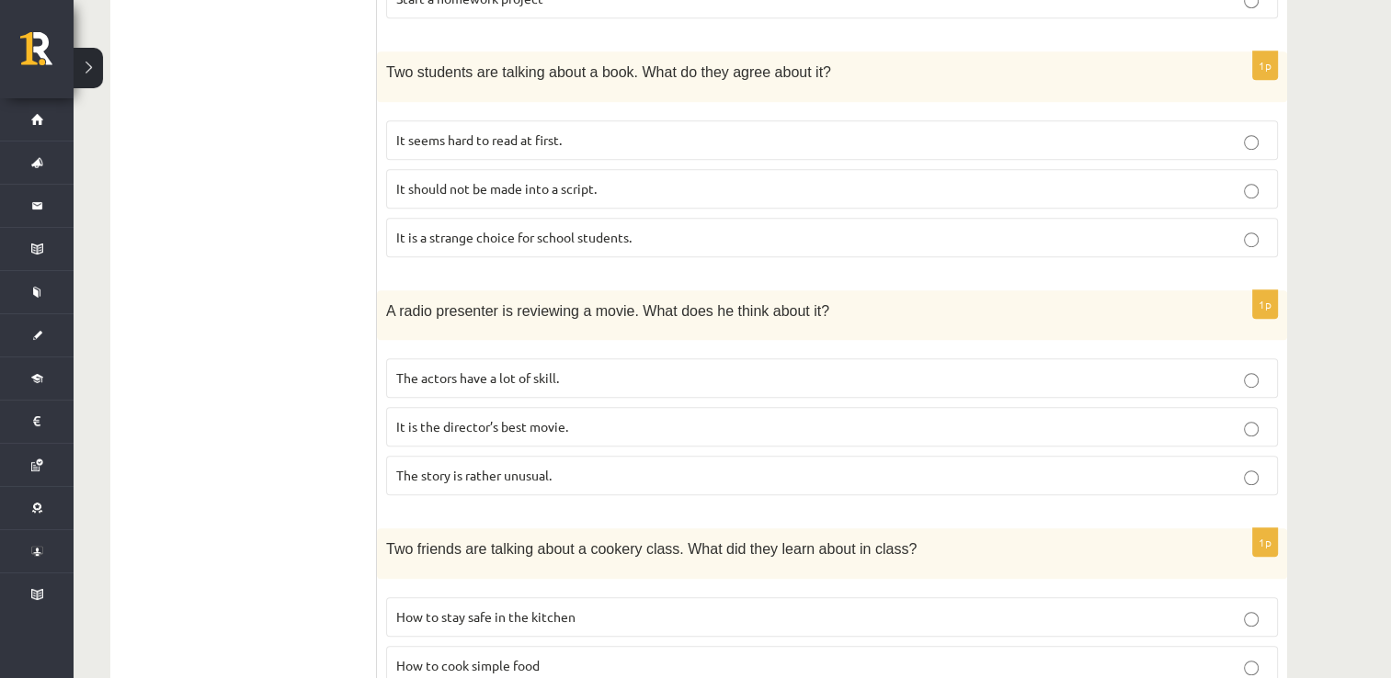
scroll to position [1117, 0]
click at [509, 541] on span "Two friends are talking about a cookery class. What did they learn about in cla…" at bounding box center [651, 549] width 530 height 16
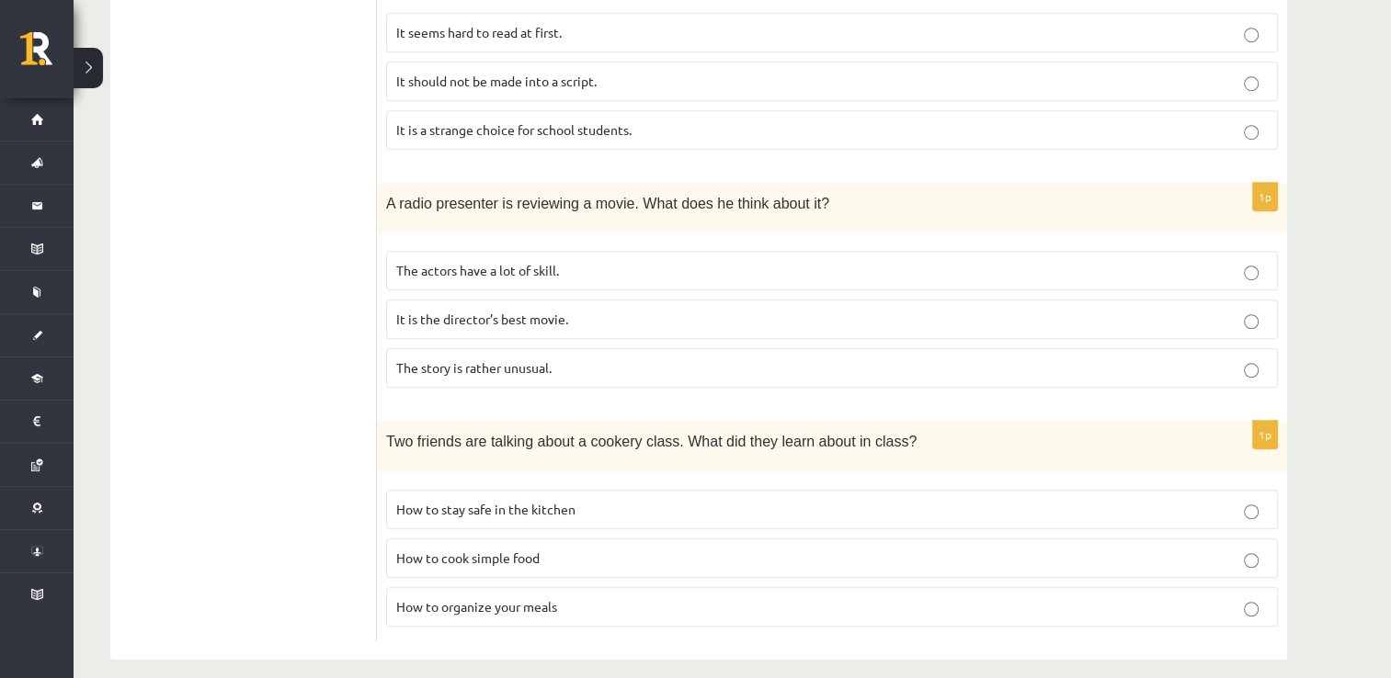
scroll to position [1235, 0]
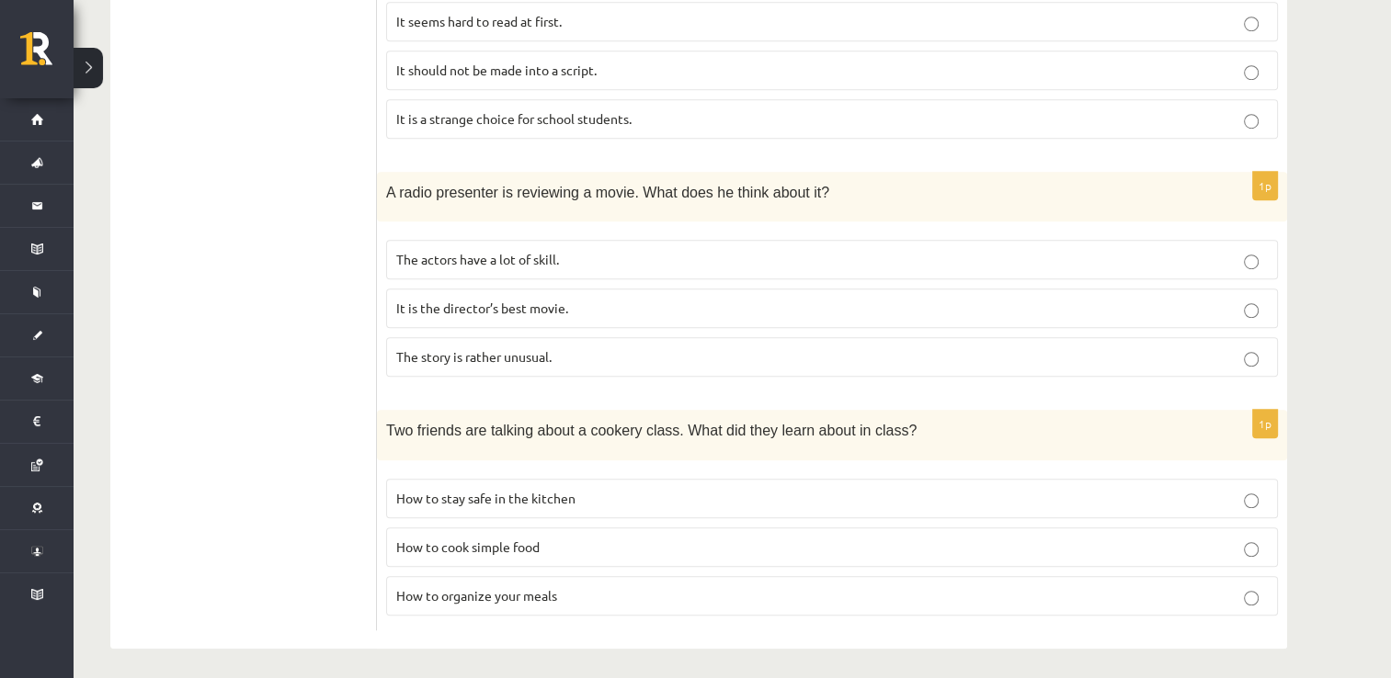
click at [483, 306] on span "It is the director’s best movie." at bounding box center [482, 308] width 172 height 17
click at [482, 539] on span "How to cook simple food" at bounding box center [467, 547] width 143 height 17
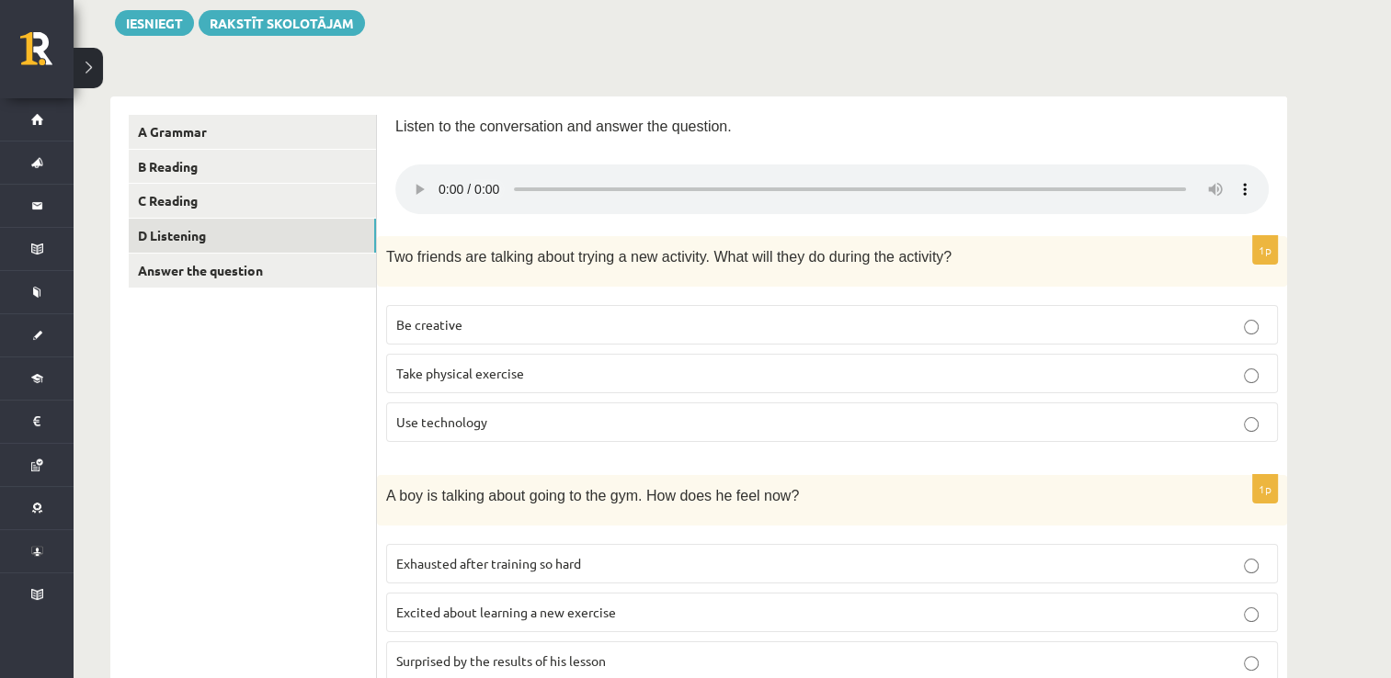
scroll to position [0, 0]
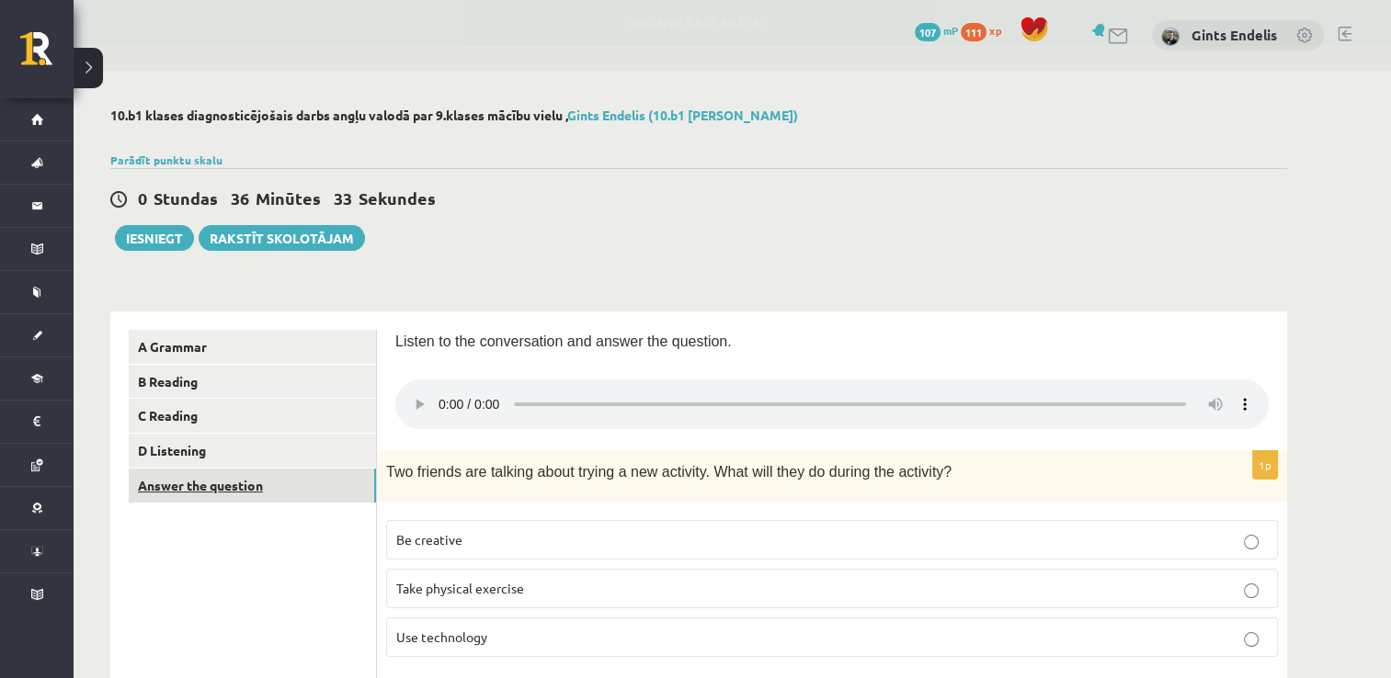
click at [228, 492] on link "Answer the question" at bounding box center [252, 486] width 247 height 34
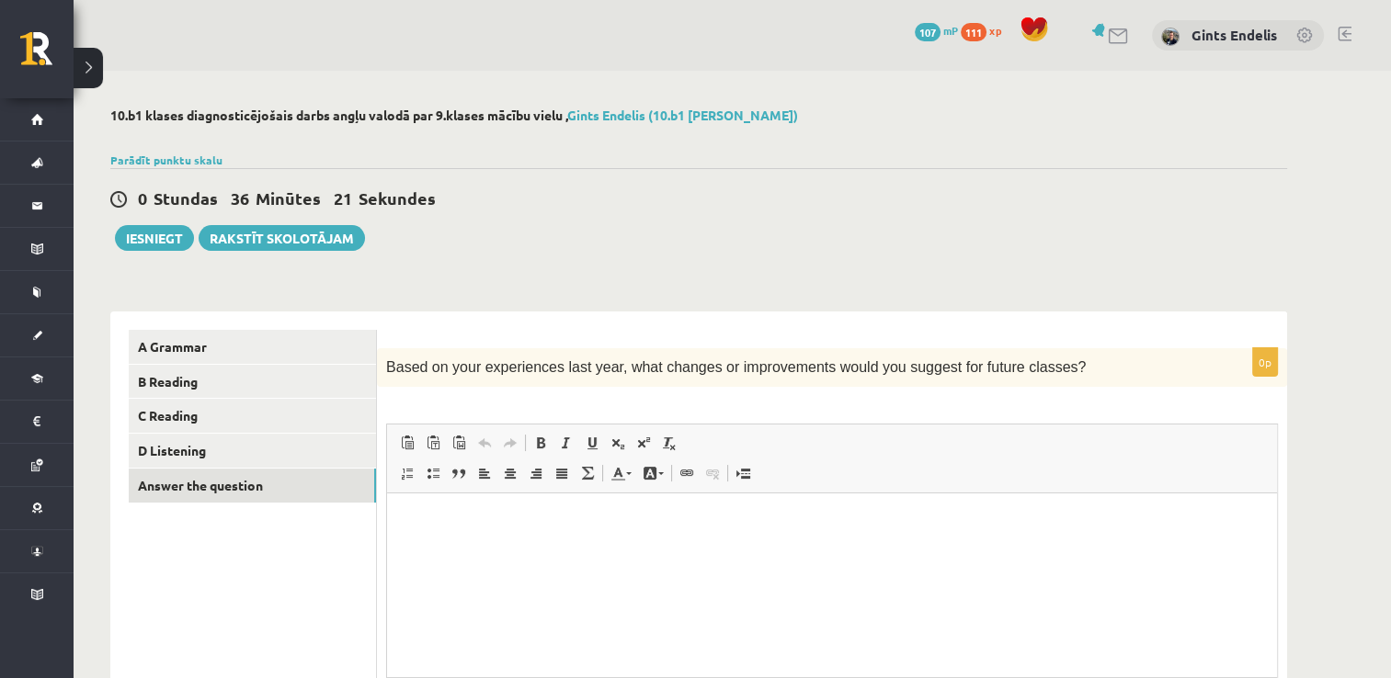
scroll to position [182, 0]
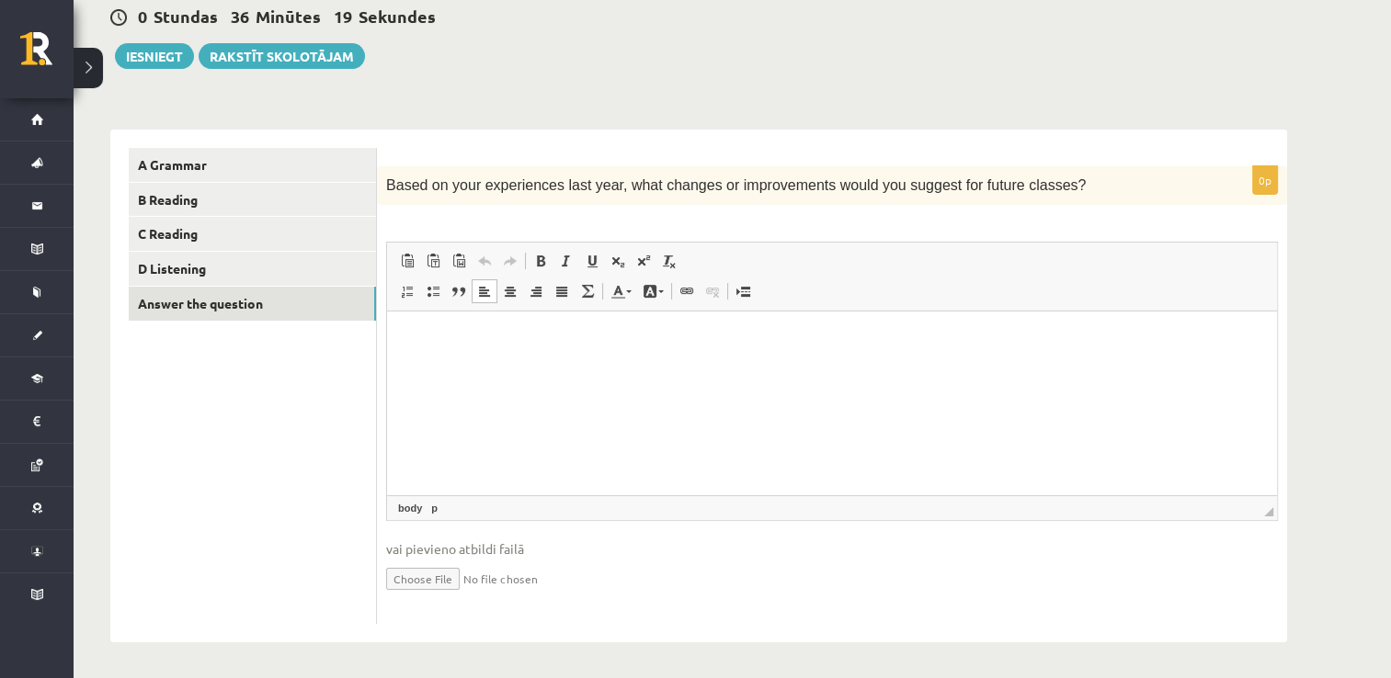
click at [514, 368] on html at bounding box center [832, 340] width 890 height 56
drag, startPoint x: 507, startPoint y: 336, endPoint x: 483, endPoint y: 339, distance: 25.1
click at [483, 339] on p "**********" at bounding box center [832, 339] width 854 height 19
click at [409, 335] on p "**********" at bounding box center [832, 339] width 854 height 19
click at [141, 50] on button "Iesniegt" at bounding box center [154, 56] width 79 height 26
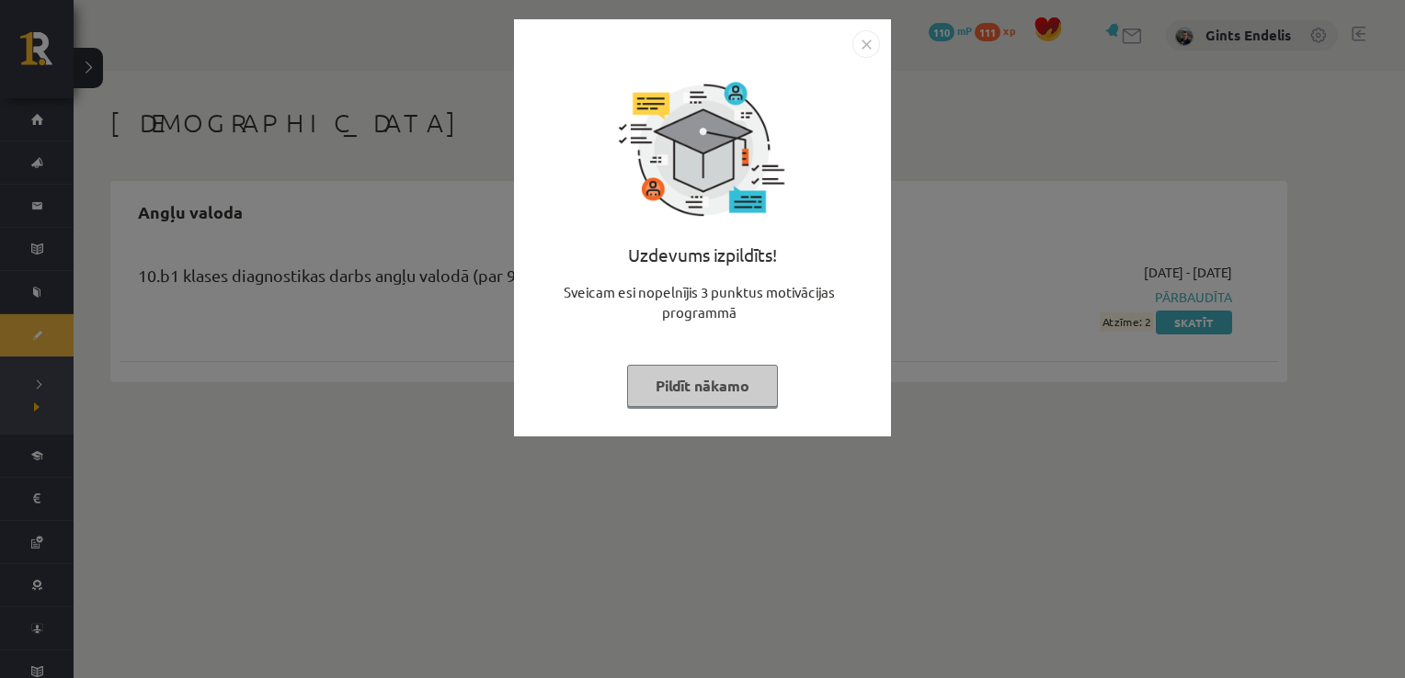
click at [867, 51] on img "Close" at bounding box center [866, 44] width 28 height 28
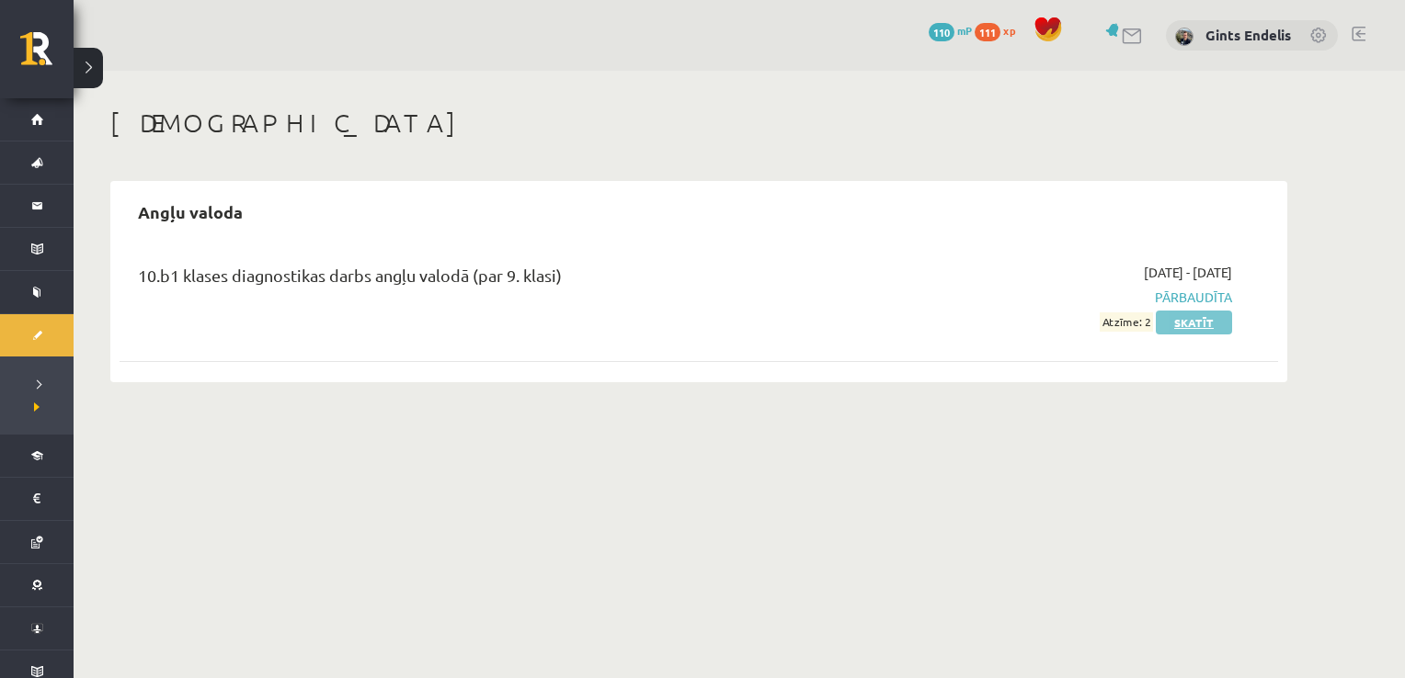
click at [1206, 328] on link "Skatīt" at bounding box center [1194, 323] width 76 height 24
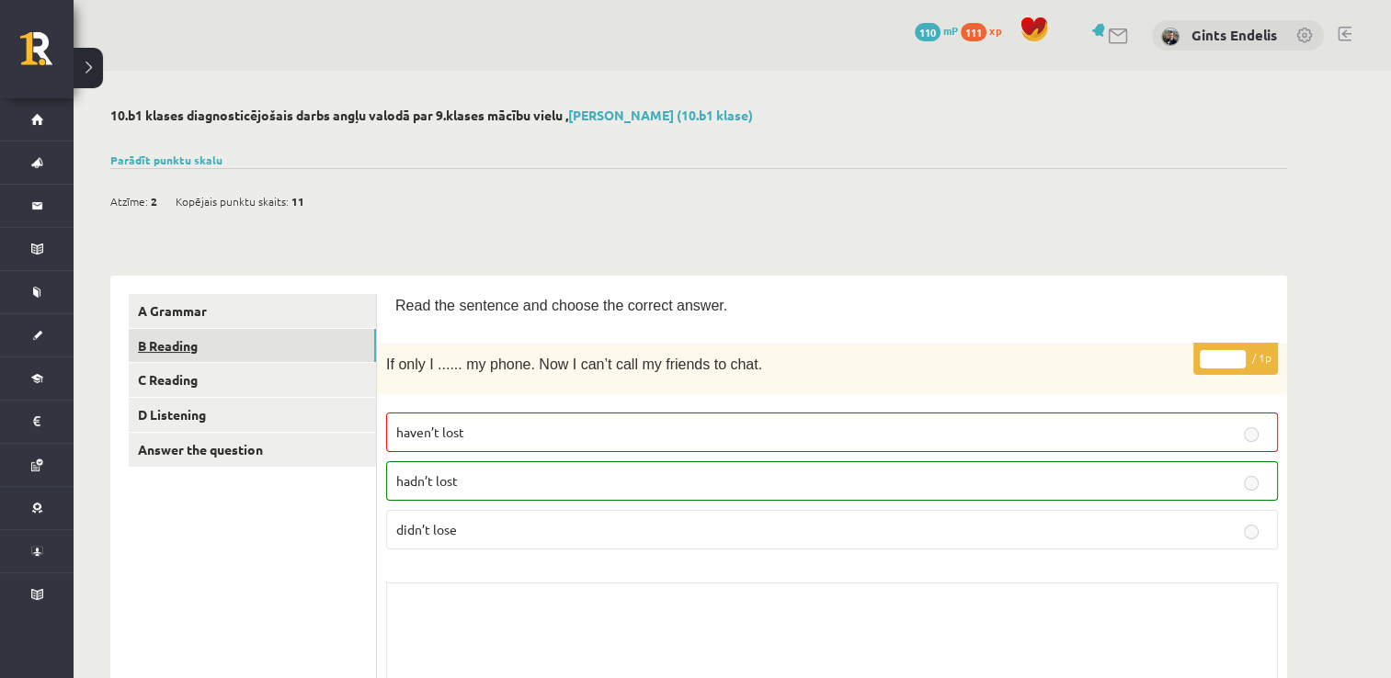
click at [191, 336] on link "B Reading" at bounding box center [252, 346] width 247 height 34
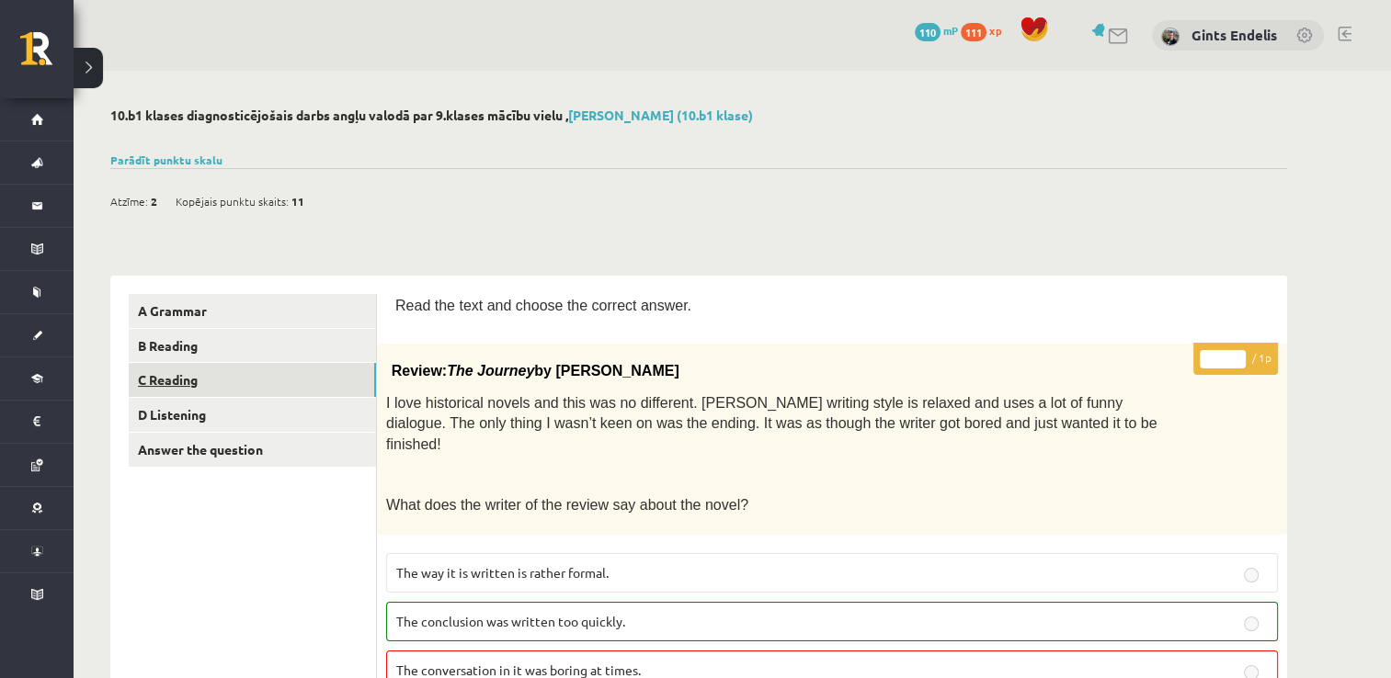
click at [268, 374] on link "C Reading" at bounding box center [252, 380] width 247 height 34
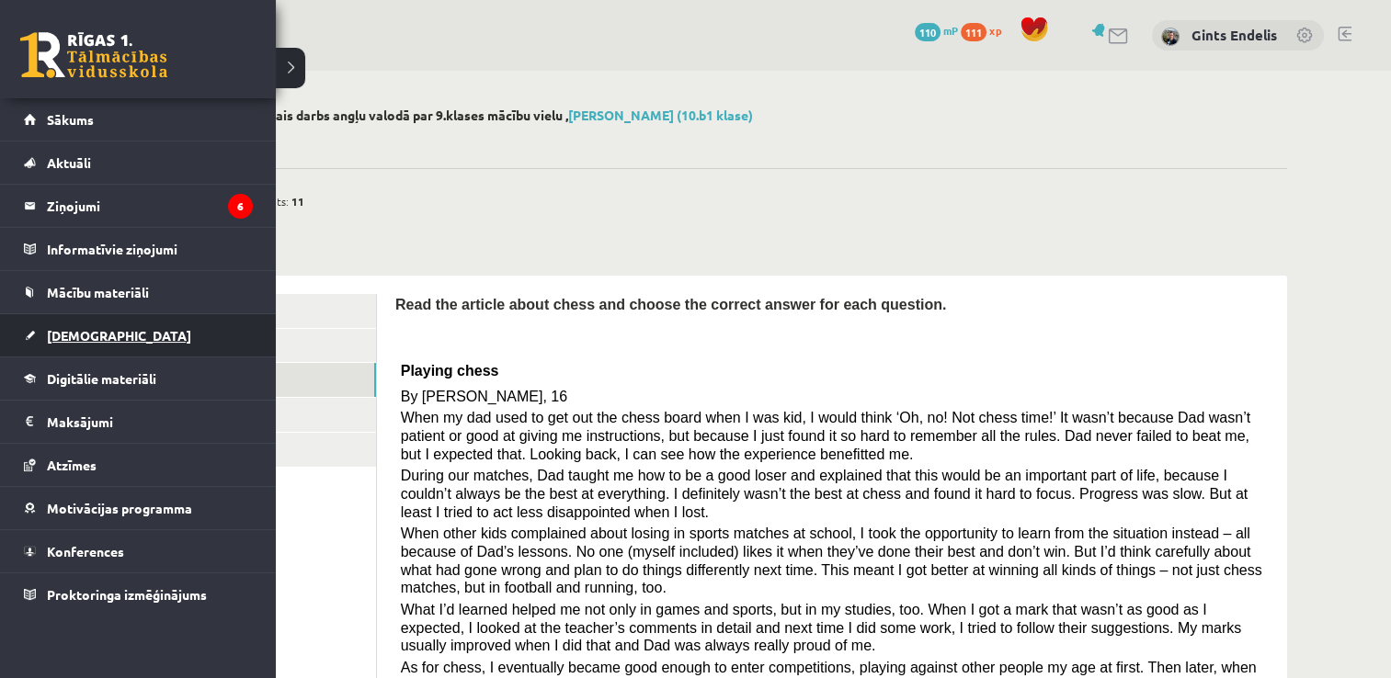
click at [79, 329] on span "[DEMOGRAPHIC_DATA]" at bounding box center [119, 335] width 144 height 17
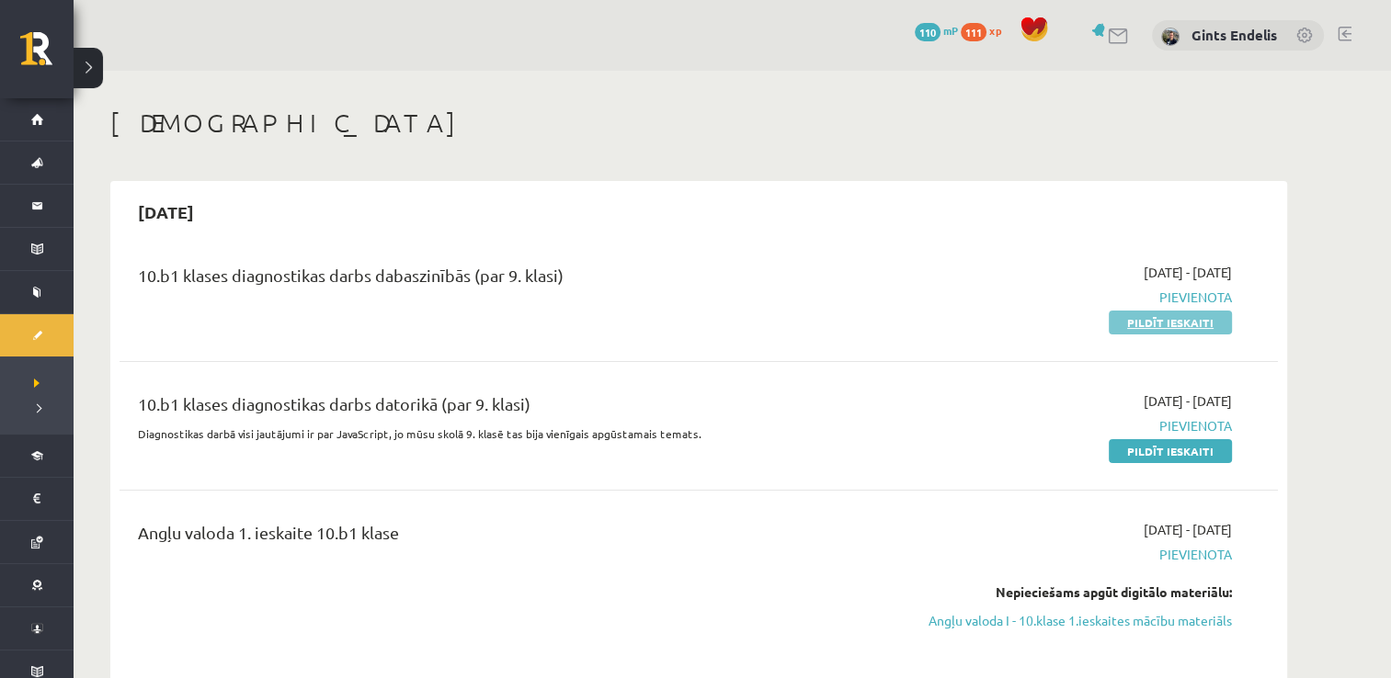
click at [1185, 321] on link "Pildīt ieskaiti" at bounding box center [1170, 323] width 123 height 24
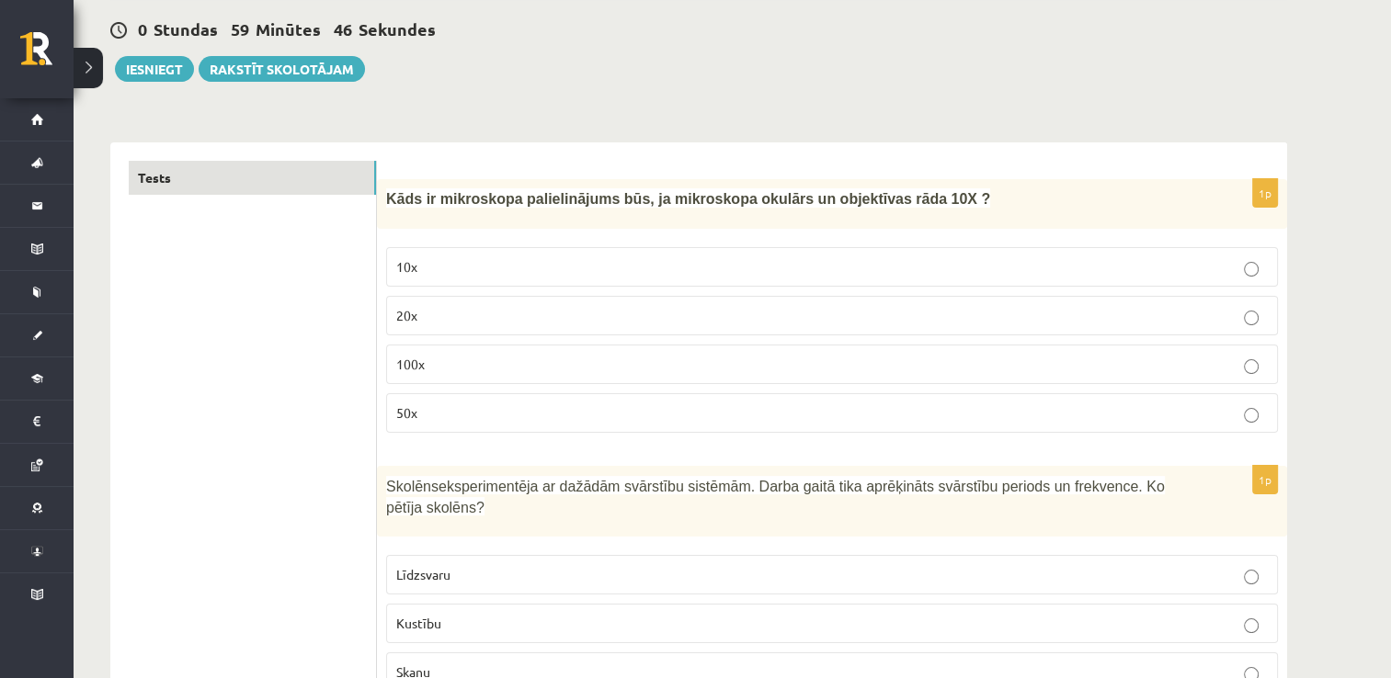
scroll to position [171, 0]
click at [1074, 348] on label "100x" at bounding box center [832, 363] width 892 height 40
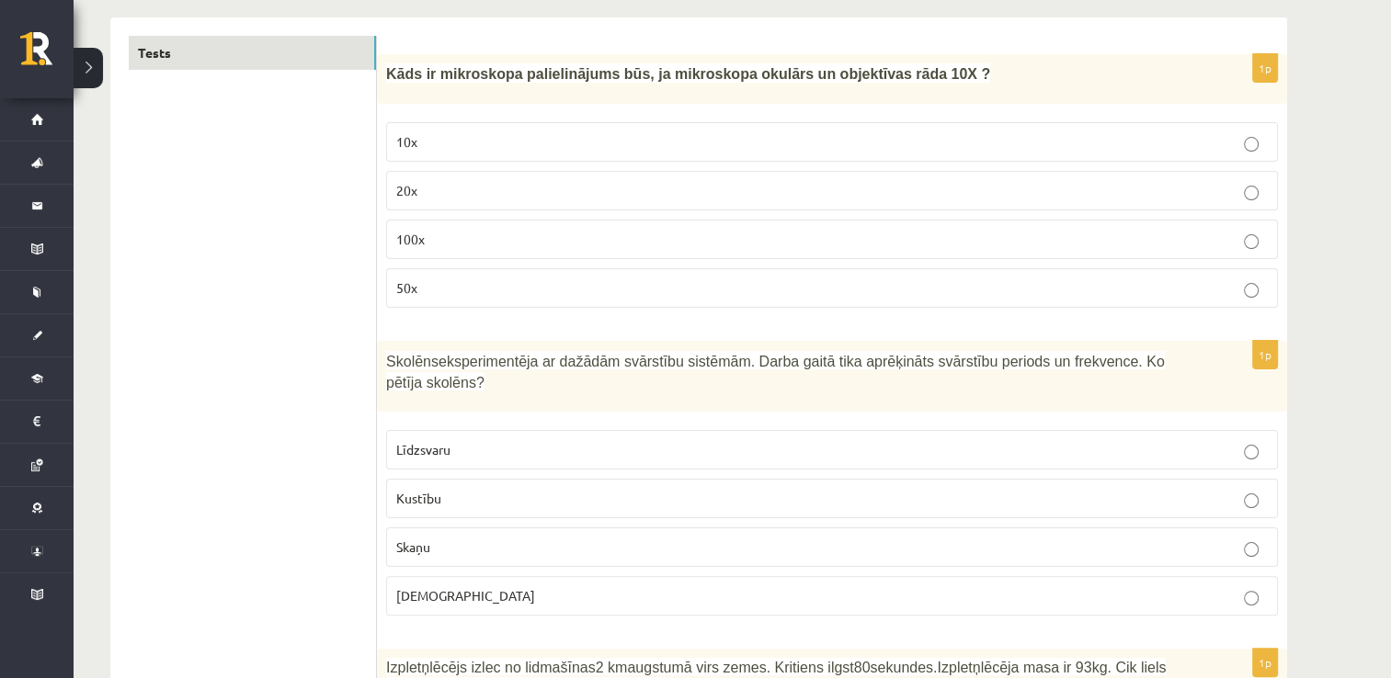
scroll to position [302, 0]
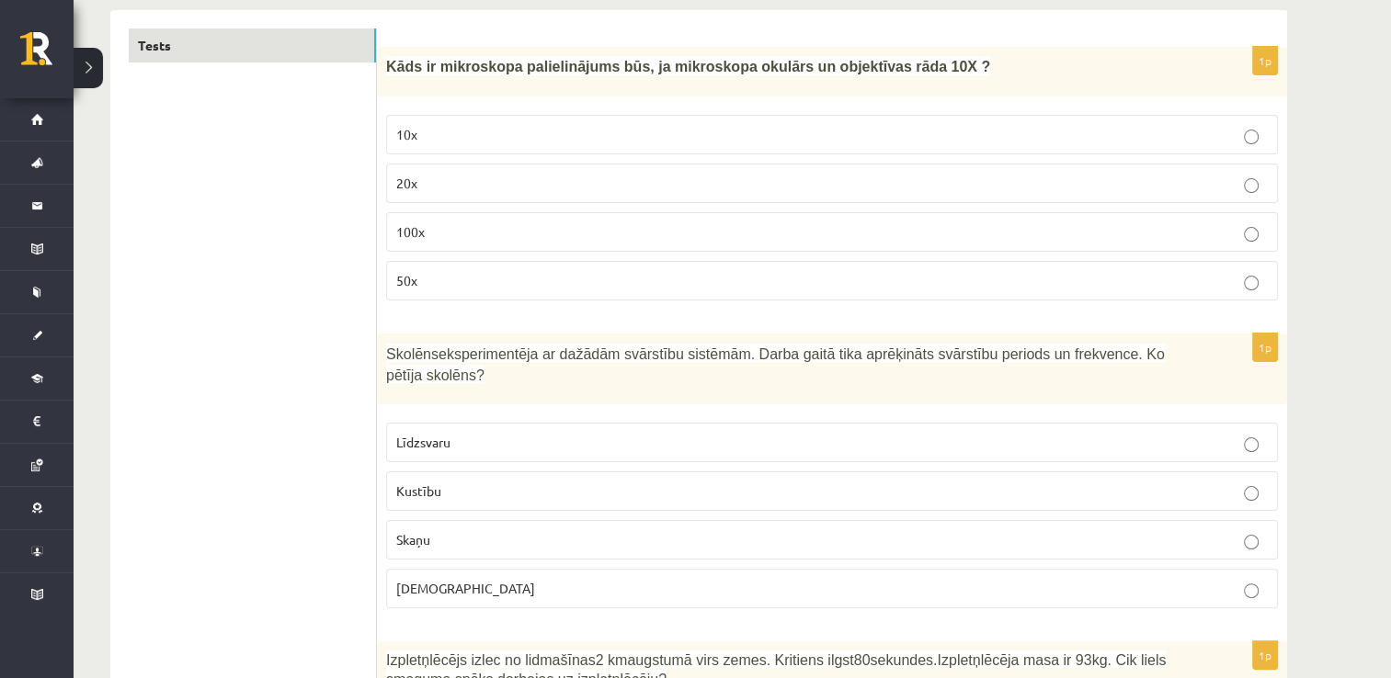
click at [473, 530] on p "Skaņu" at bounding box center [832, 539] width 872 height 19
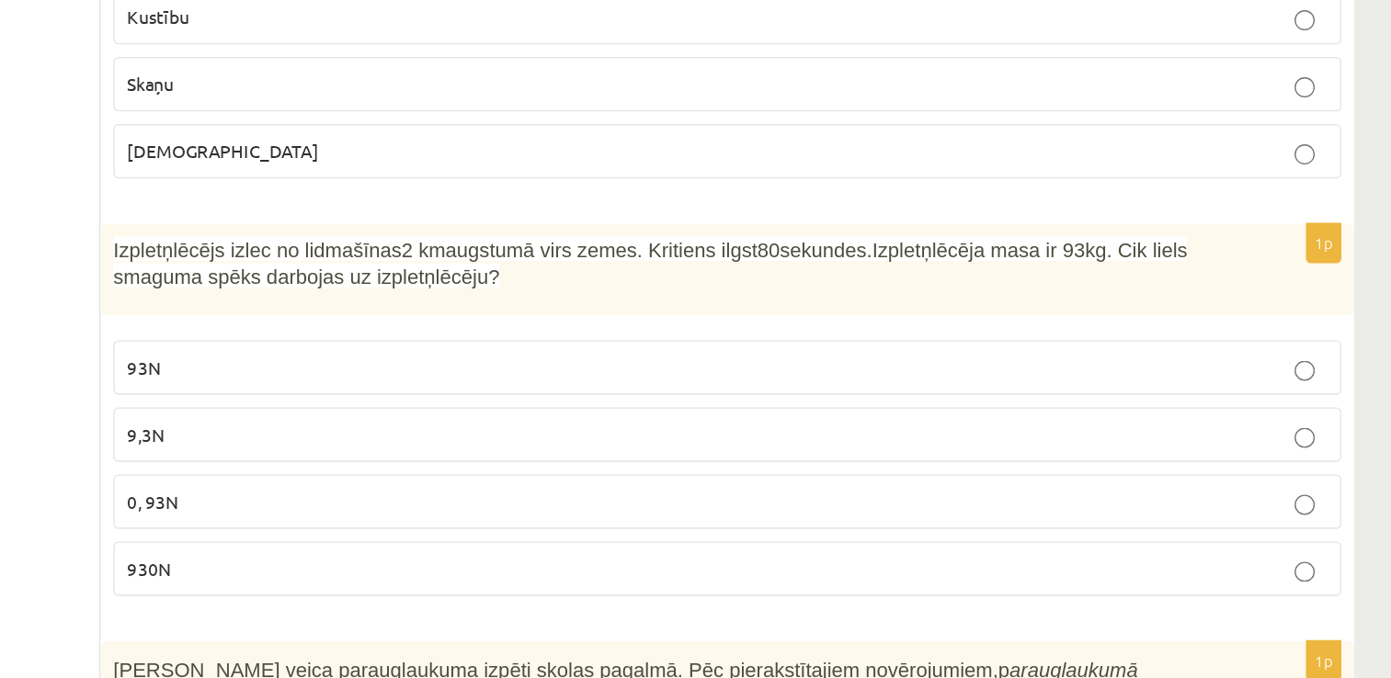
scroll to position [629, 0]
click at [513, 409] on p "93N" at bounding box center [832, 418] width 872 height 19
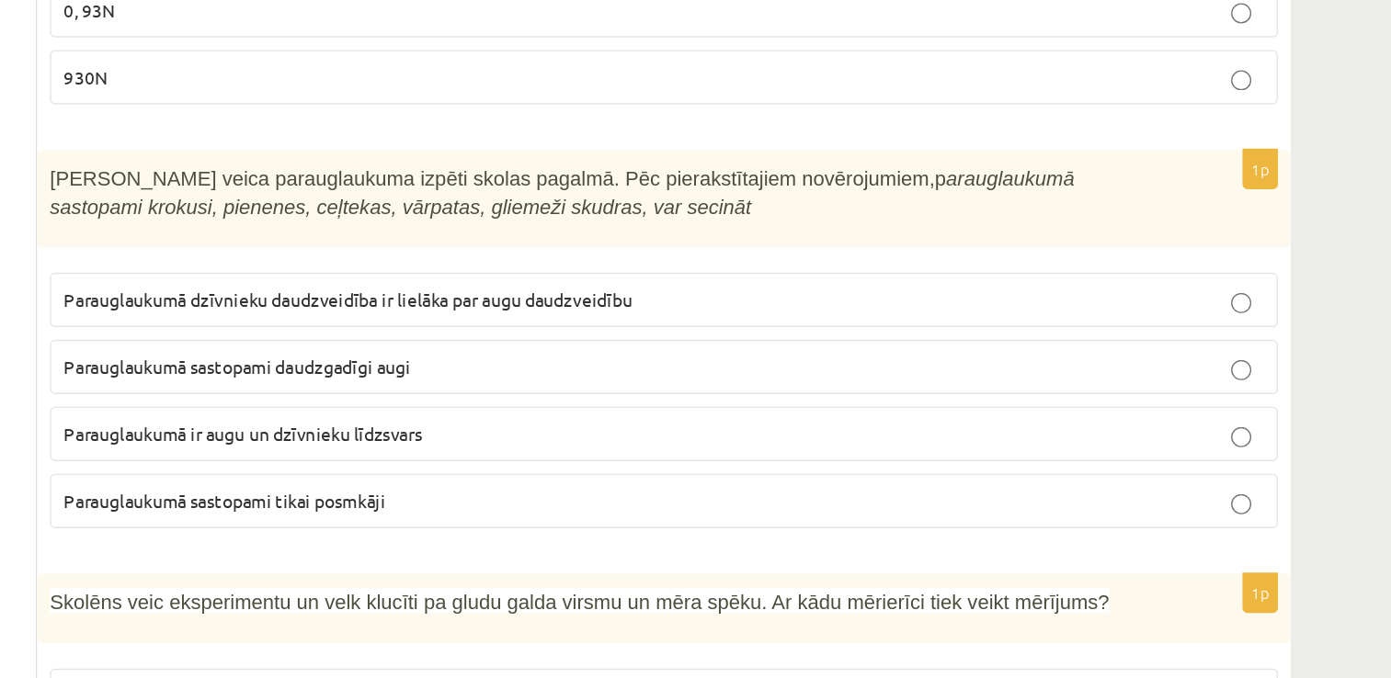
scroll to position [1071, 0]
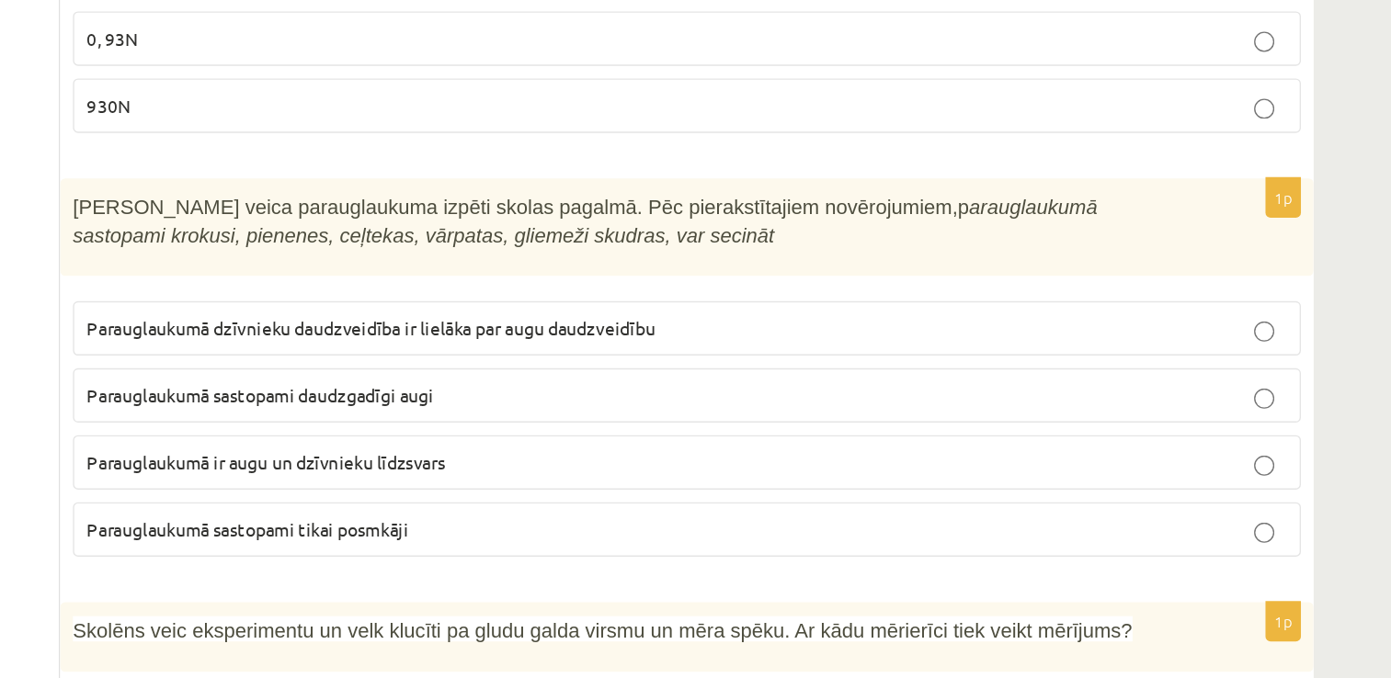
click at [507, 422] on span "Parauglaukumā sastopami tikai posmkāji" at bounding box center [513, 430] width 234 height 17
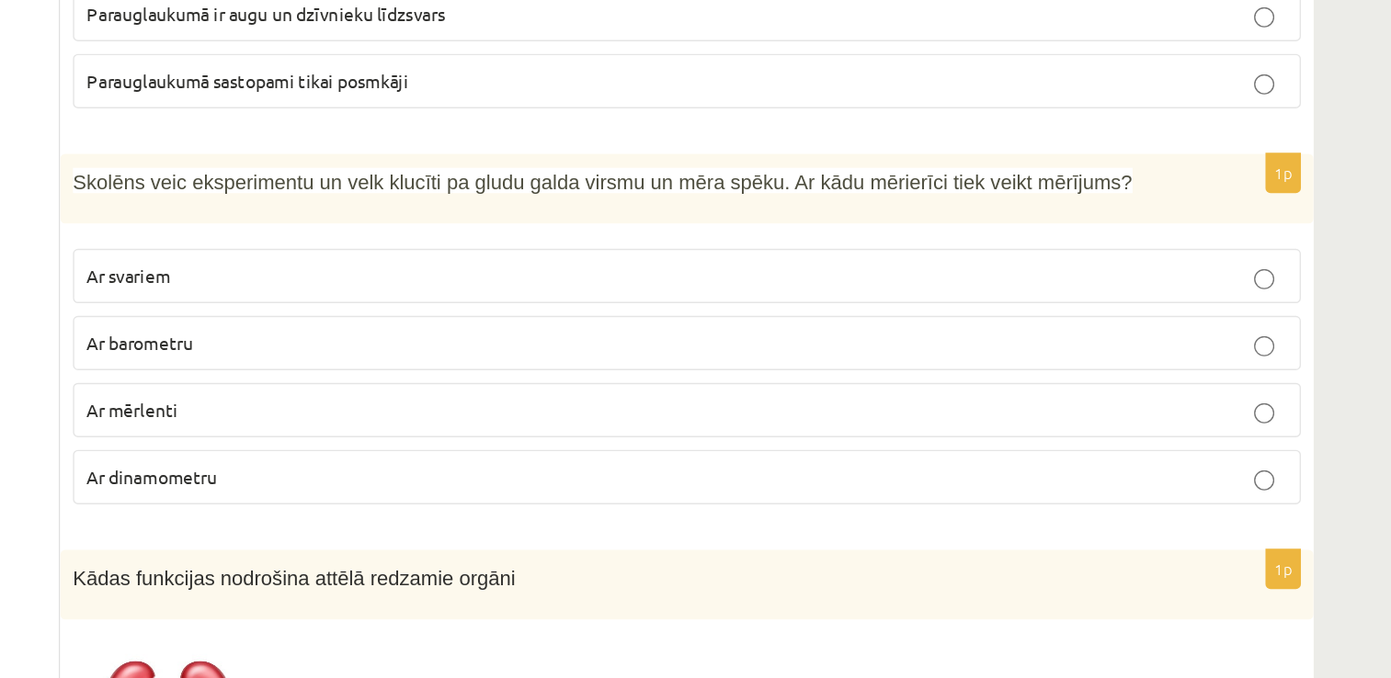
scroll to position [1304, 0]
click at [450, 331] on span "Ar svariem" at bounding box center [426, 339] width 61 height 17
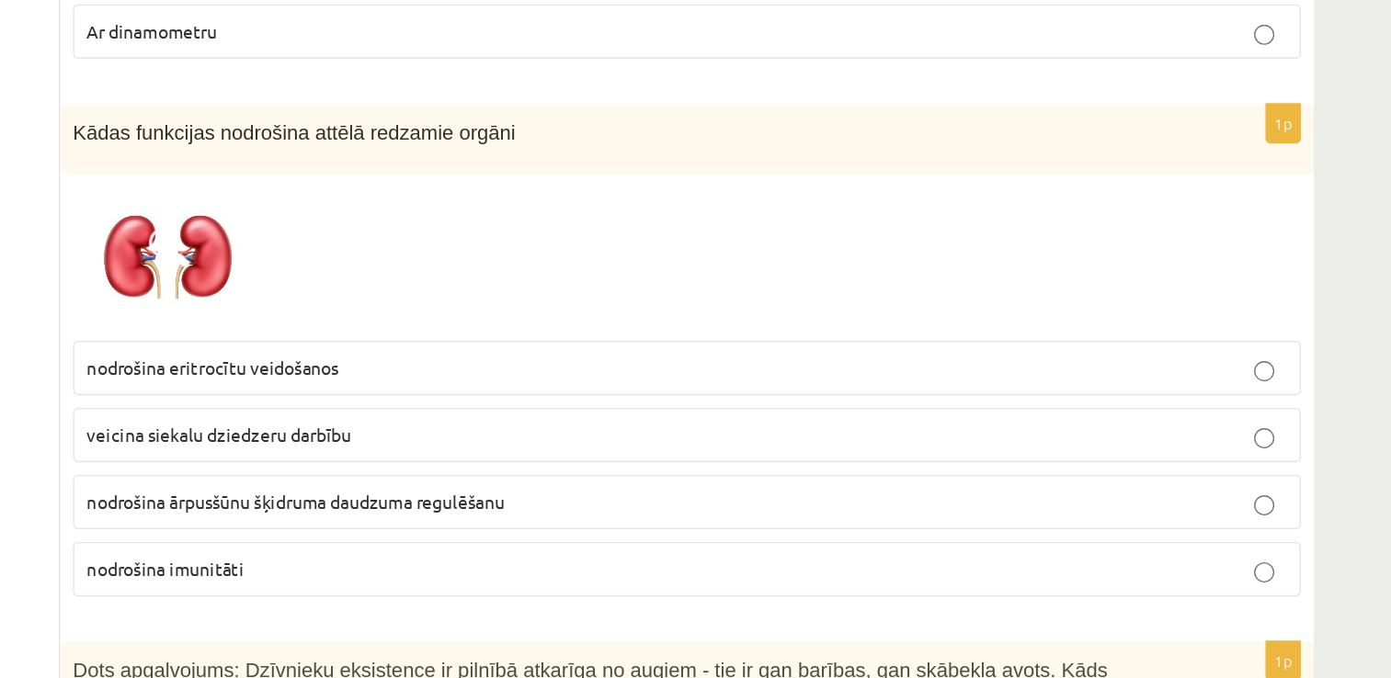
scroll to position [1581, 0]
click at [529, 530] on label "nodrošina ārpusšūnu šķidruma daudzuma regulēšanu" at bounding box center [832, 550] width 892 height 40
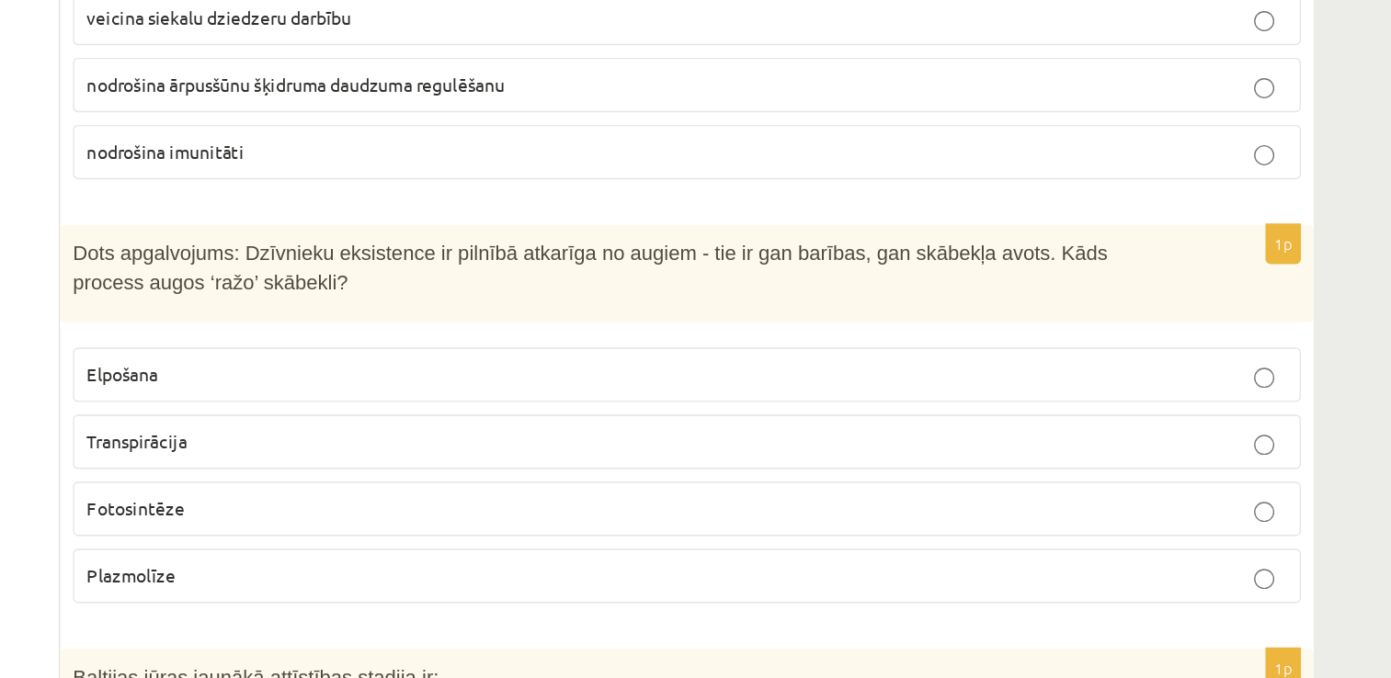
scroll to position [1891, 0]
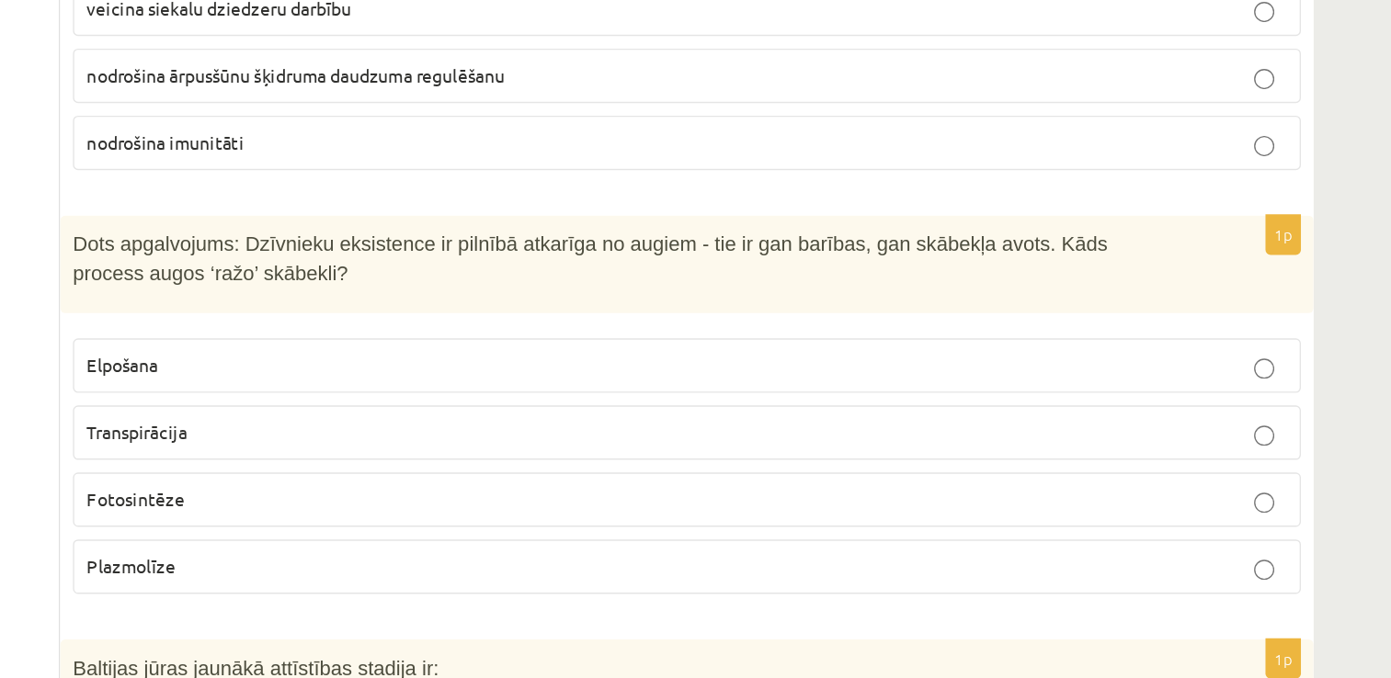
click at [510, 490] on p "Transpirācija" at bounding box center [832, 499] width 872 height 19
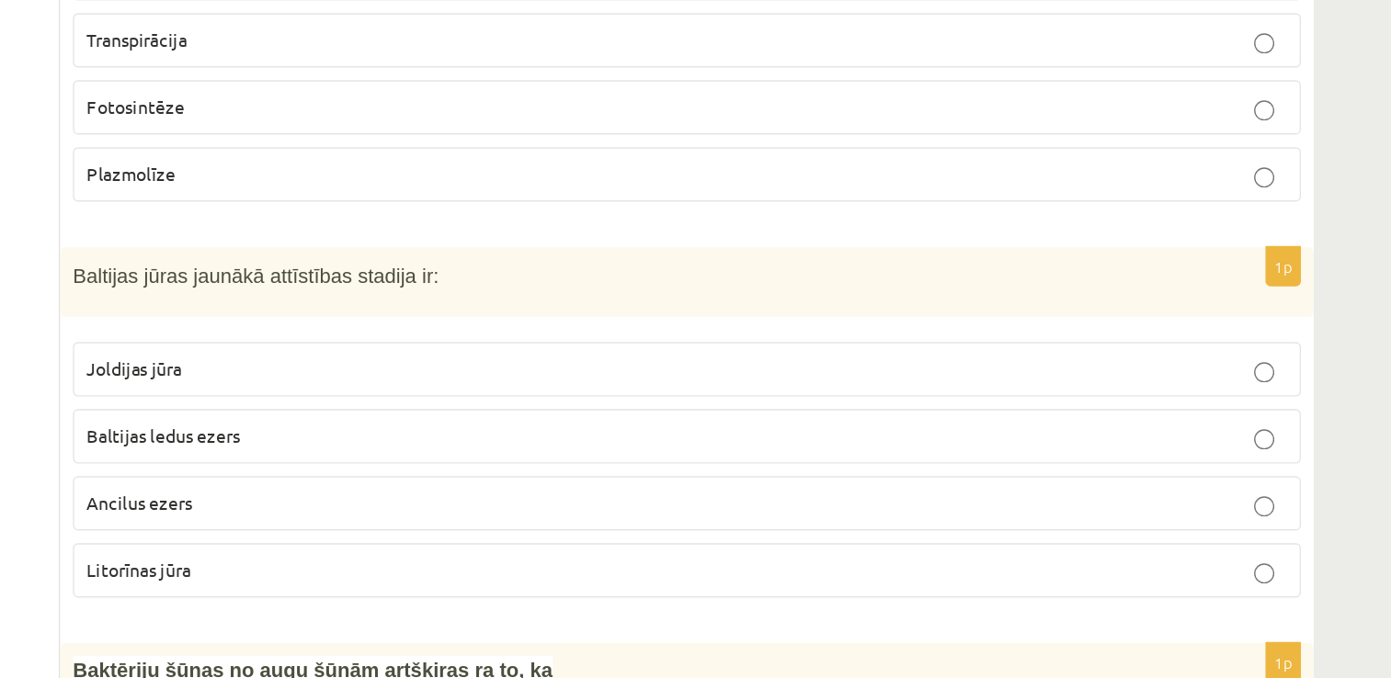
scroll to position [2194, 0]
click at [615, 464] on label "Baltijas ledus ezers" at bounding box center [832, 484] width 892 height 40
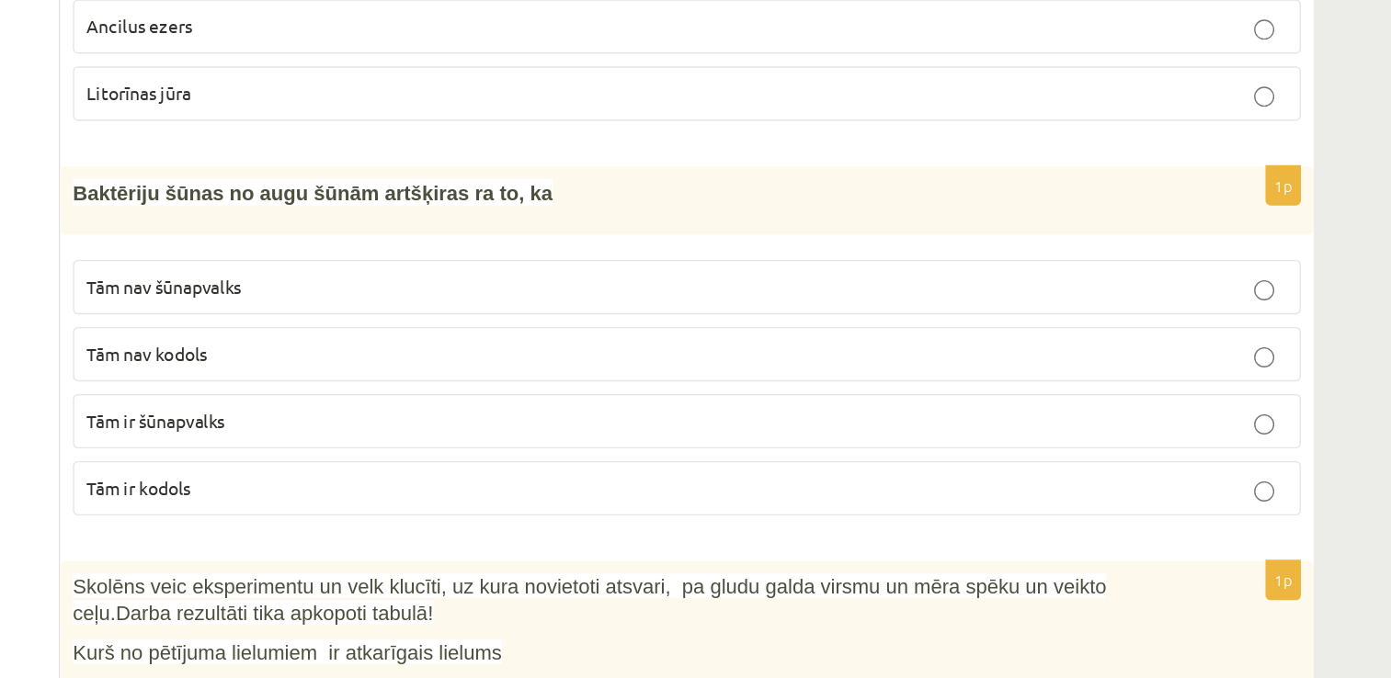
scroll to position [2608, 0]
click at [458, 300] on span "Tām nav šūnapvalks" at bounding box center [452, 308] width 112 height 17
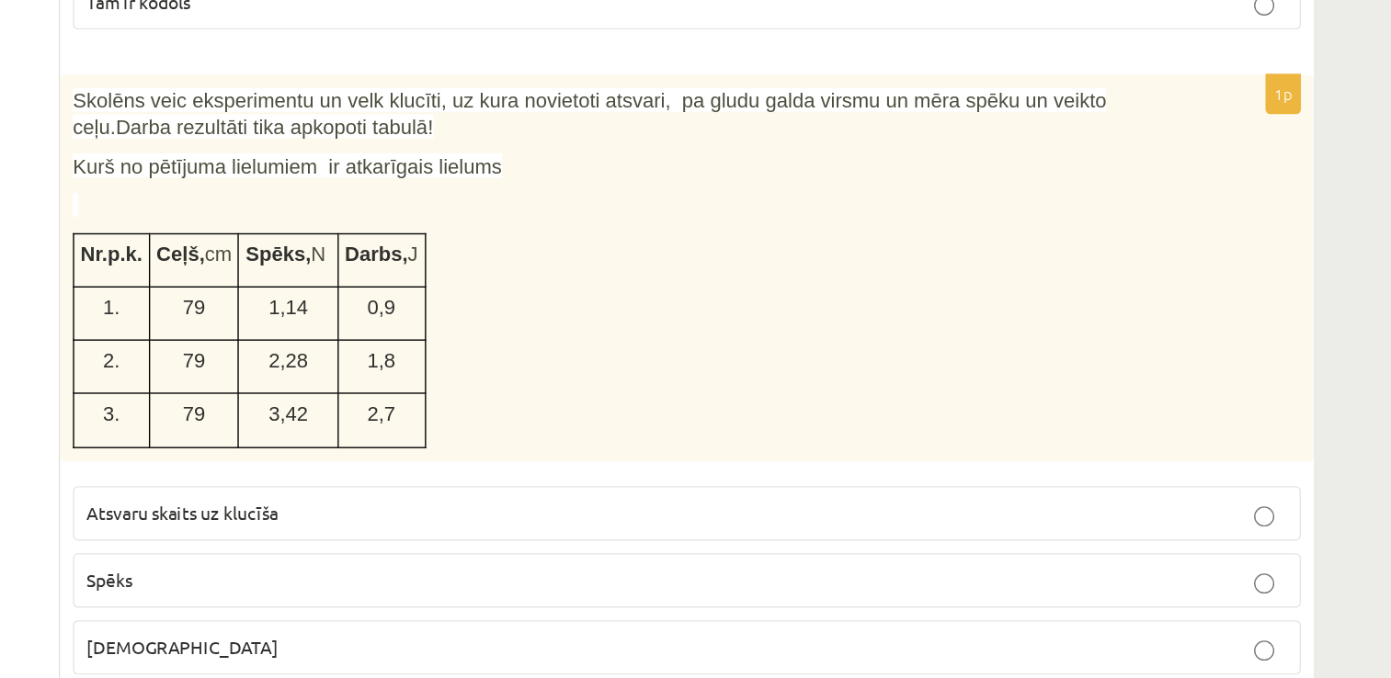
scroll to position [2877, 0]
click at [562, 597] on p "Spēks" at bounding box center [832, 606] width 872 height 19
click at [463, 549] on span "Atsvaru skaits uz klucīša" at bounding box center [465, 557] width 139 height 17
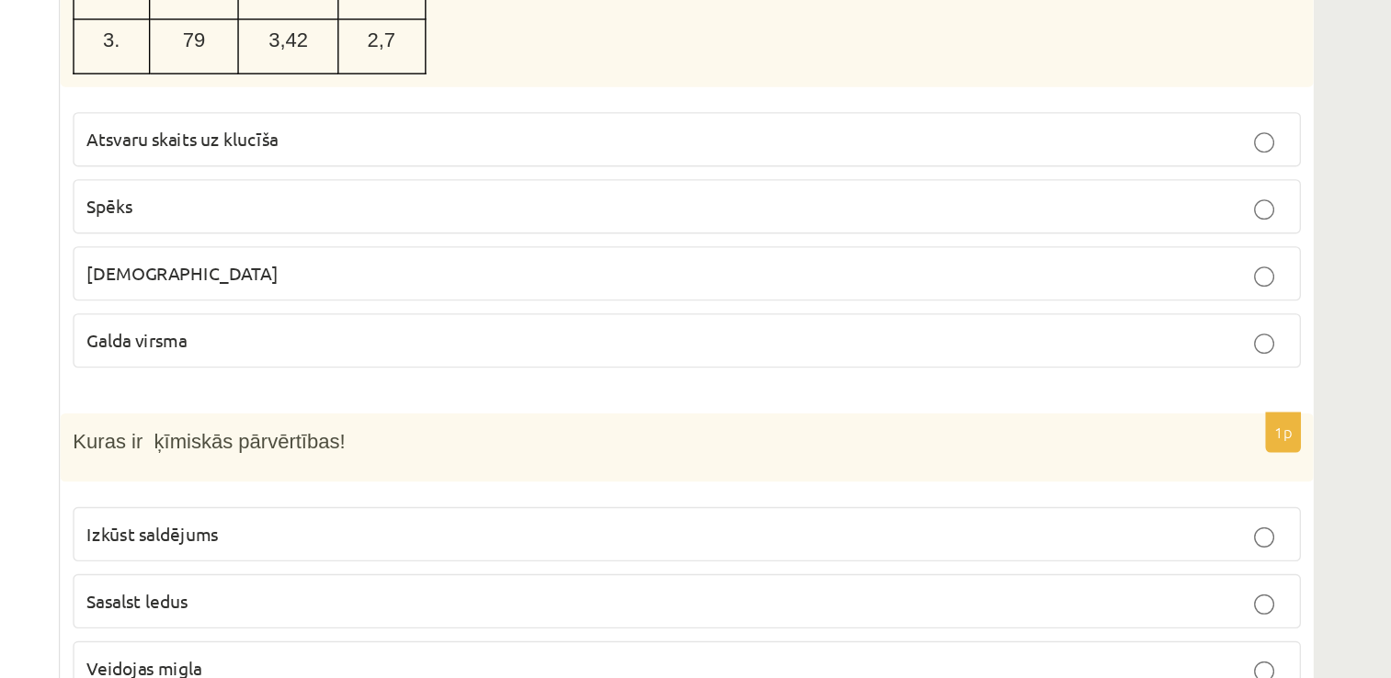
scroll to position [3157, 0]
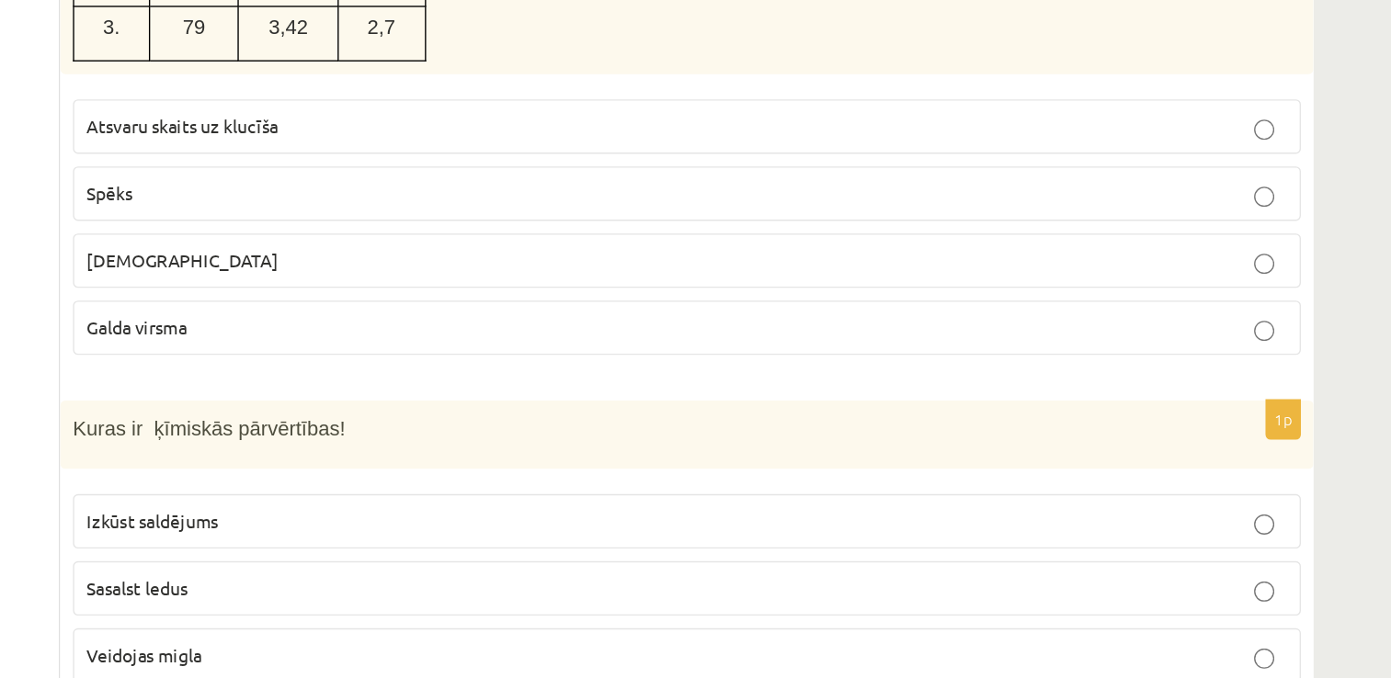
click at [722, 414] on p "Galda virsma" at bounding box center [832, 423] width 872 height 19
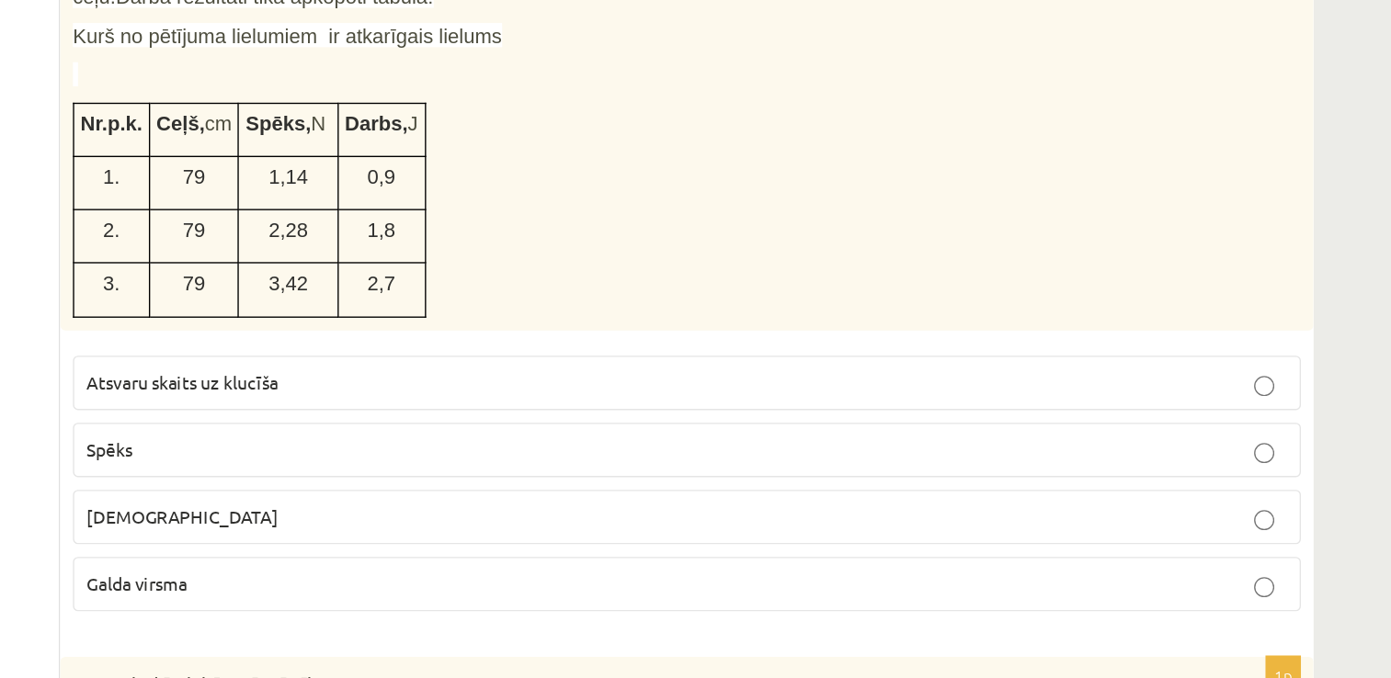
scroll to position [3153, 0]
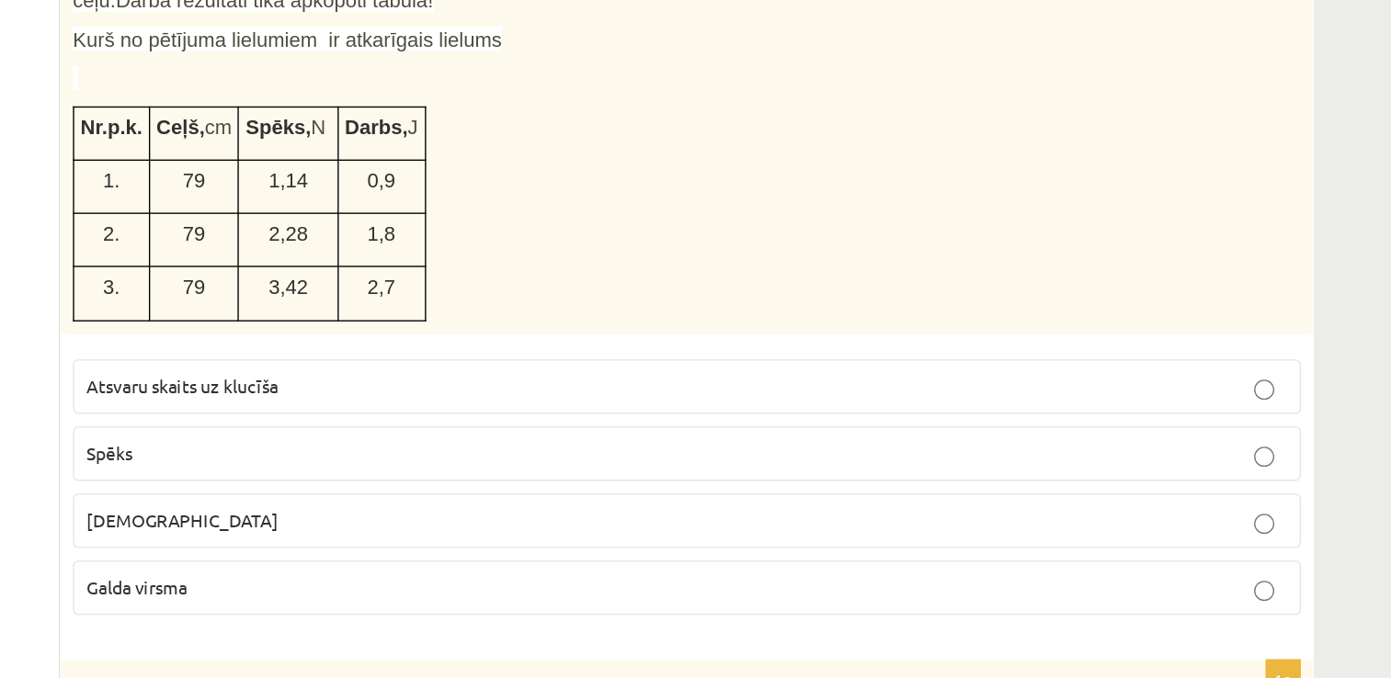
click at [609, 271] on p "Atsvaru skaits uz klucīša" at bounding box center [832, 280] width 872 height 19
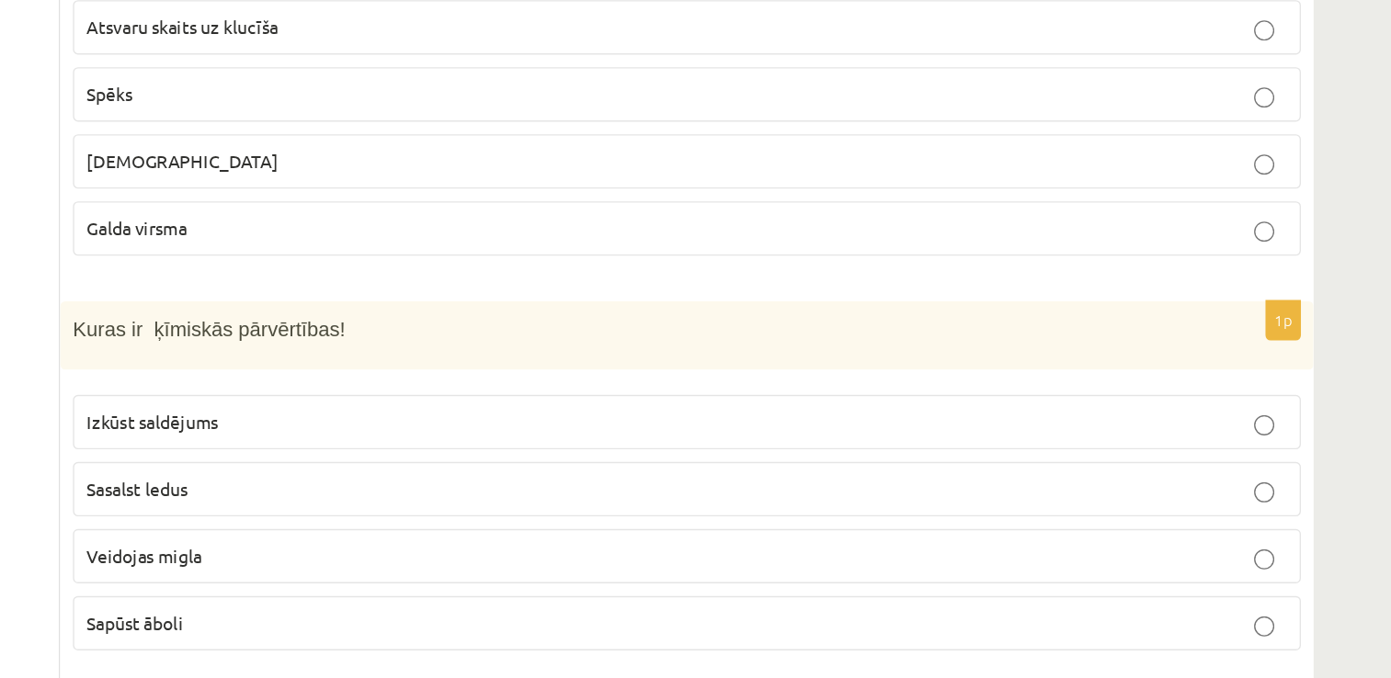
scroll to position [3254, 0]
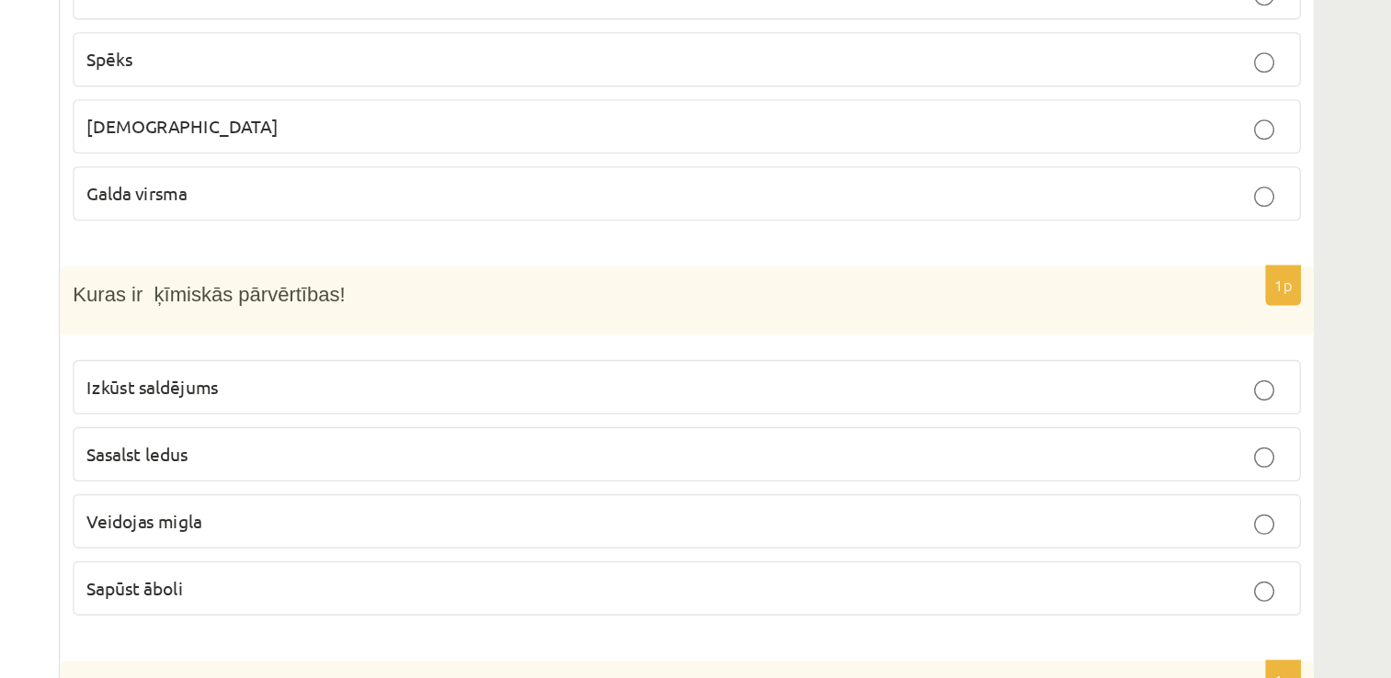
click at [450, 604] on span "Sapūst āboli" at bounding box center [431, 612] width 70 height 17
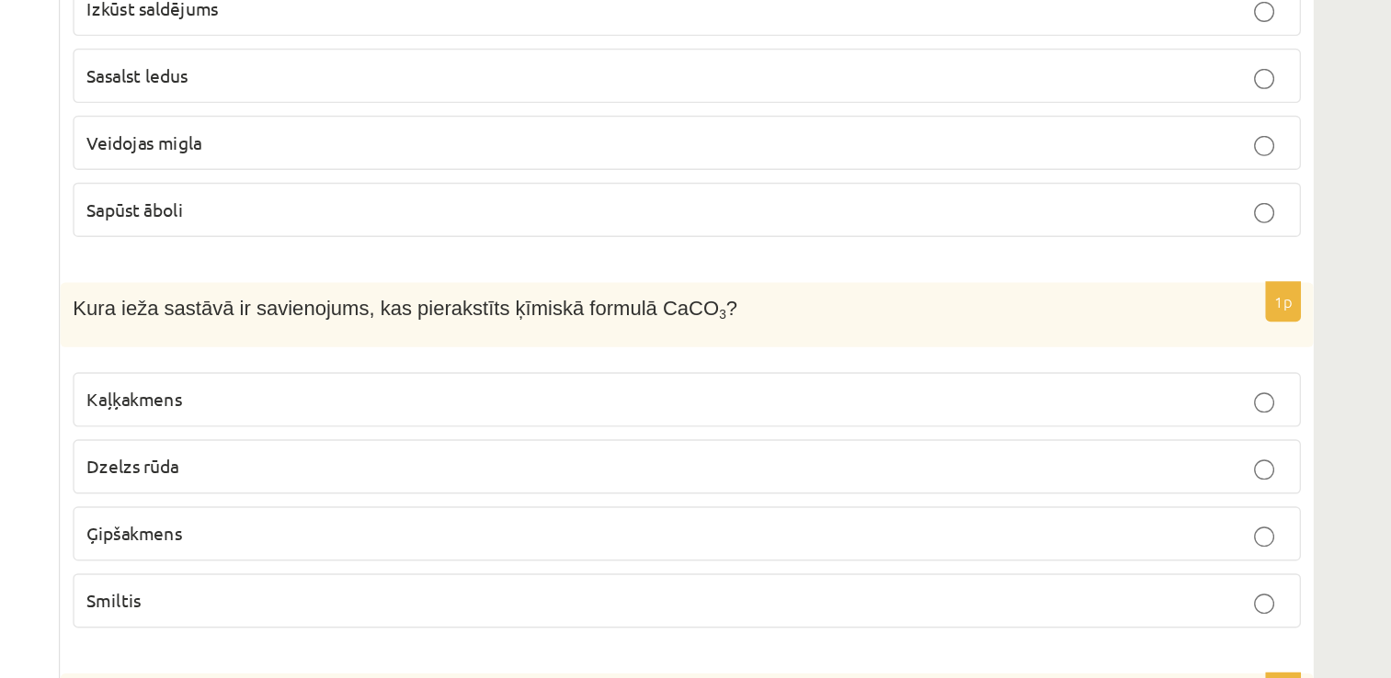
scroll to position [3529, 0]
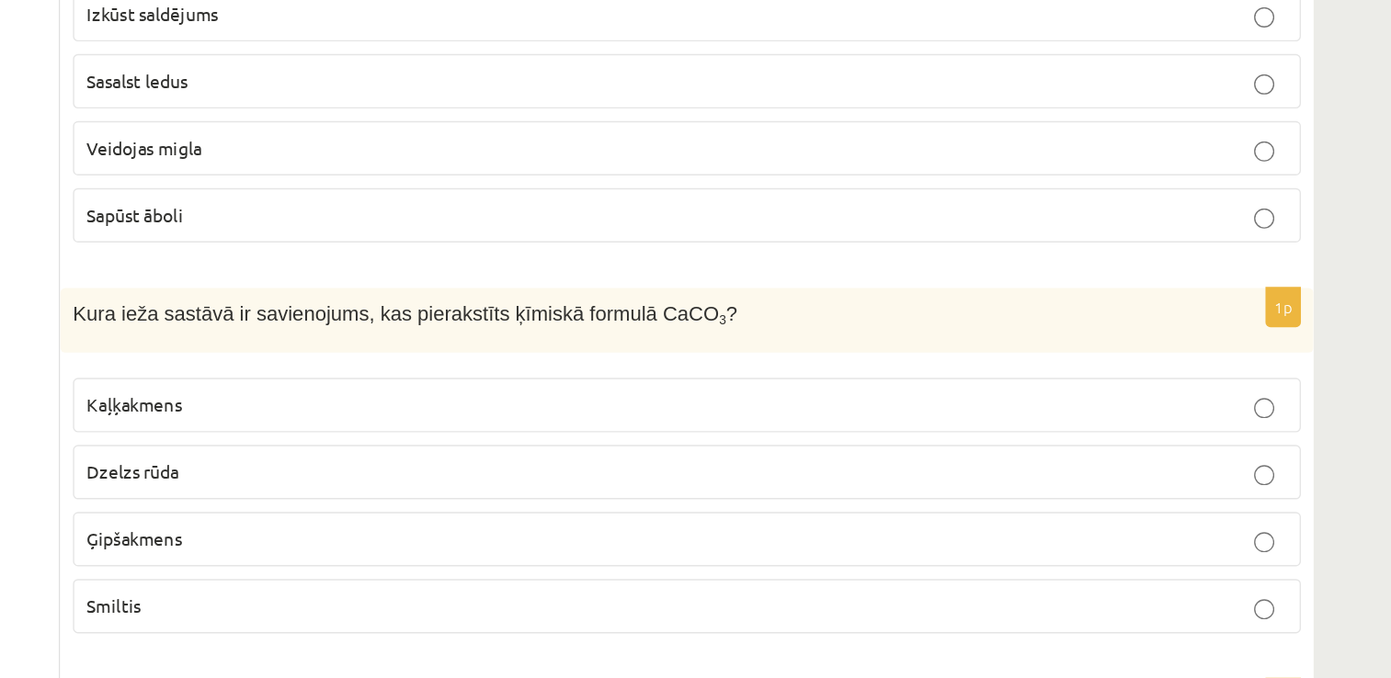
click at [560, 466] on p "Kaļķakmens" at bounding box center [832, 475] width 872 height 19
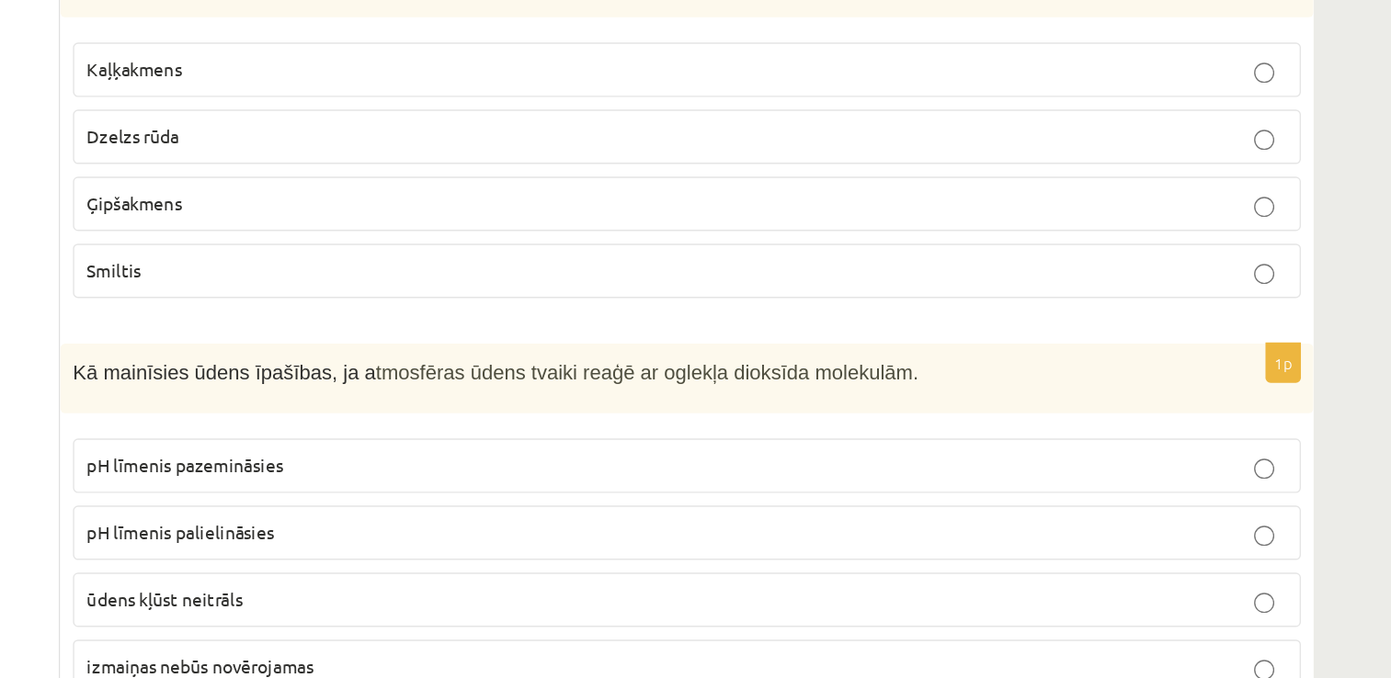
scroll to position [3794, 0]
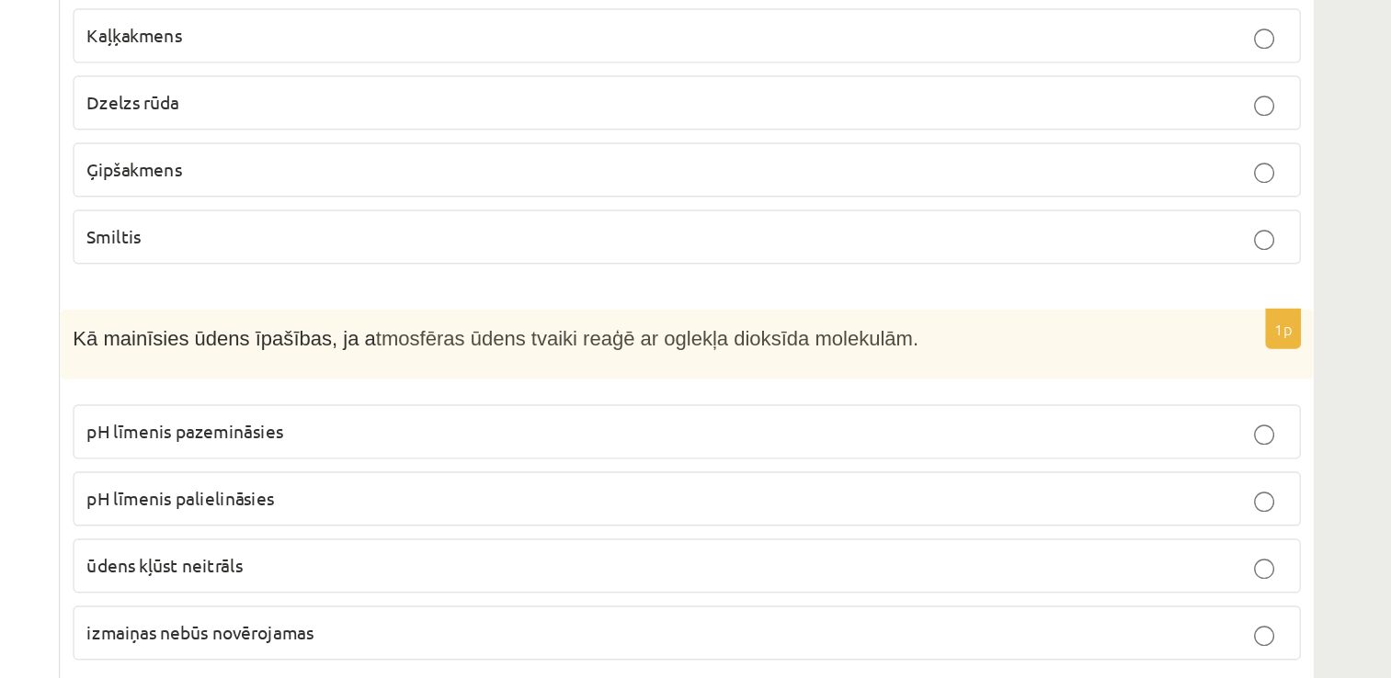
click at [579, 635] on p "izmaiņas nebūs novērojamas" at bounding box center [832, 644] width 872 height 19
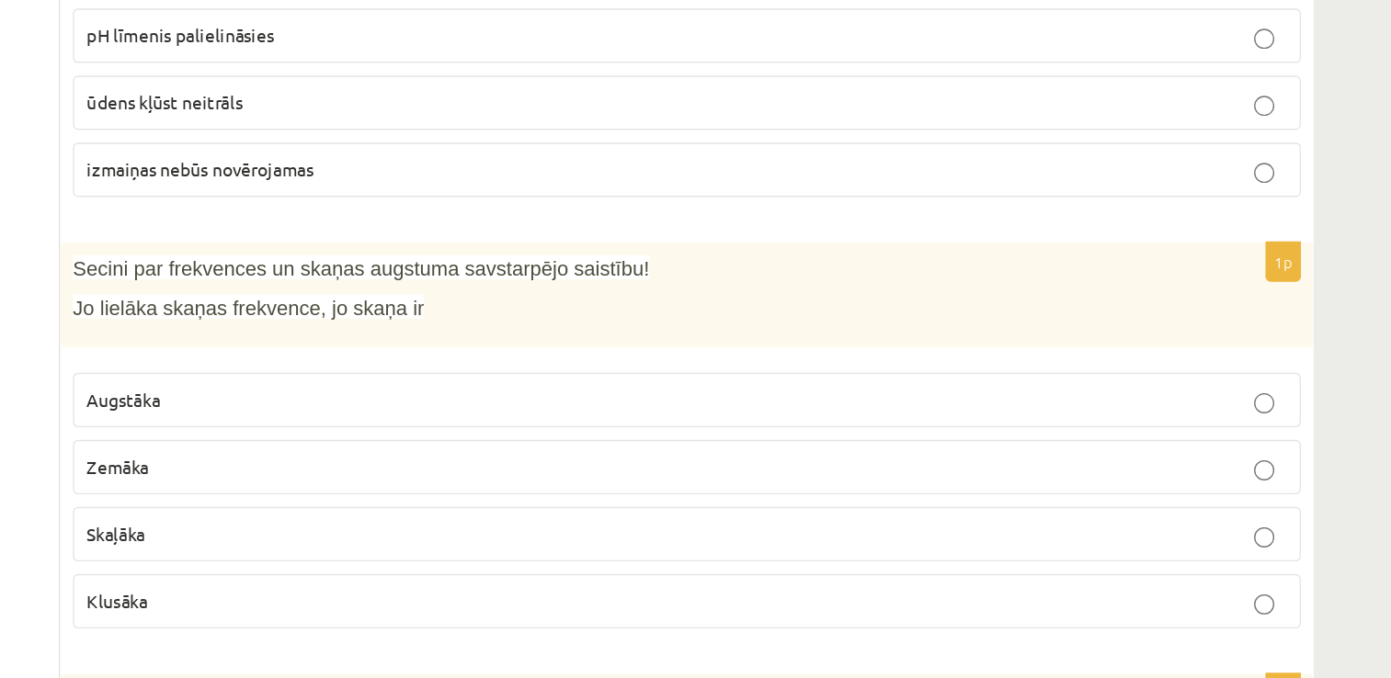
scroll to position [4132, 0]
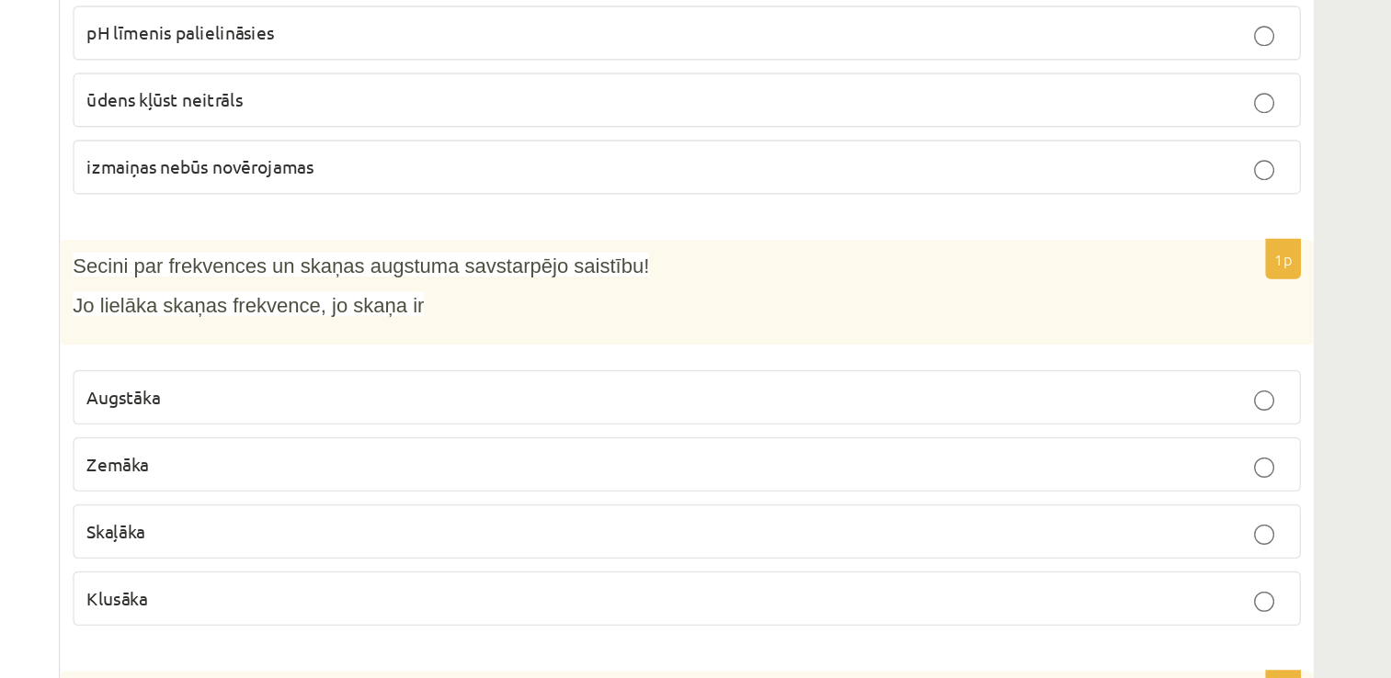
click at [484, 513] on p "Zemāka" at bounding box center [832, 522] width 872 height 19
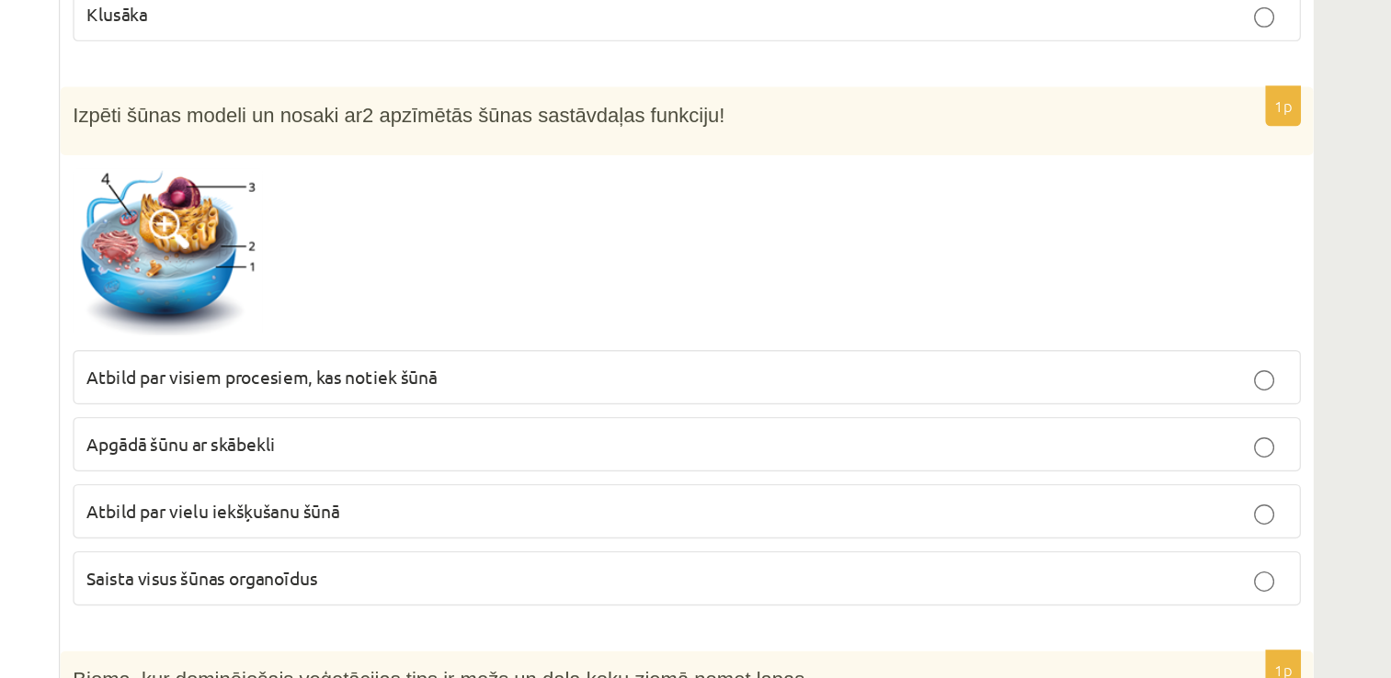
scroll to position [4560, 0]
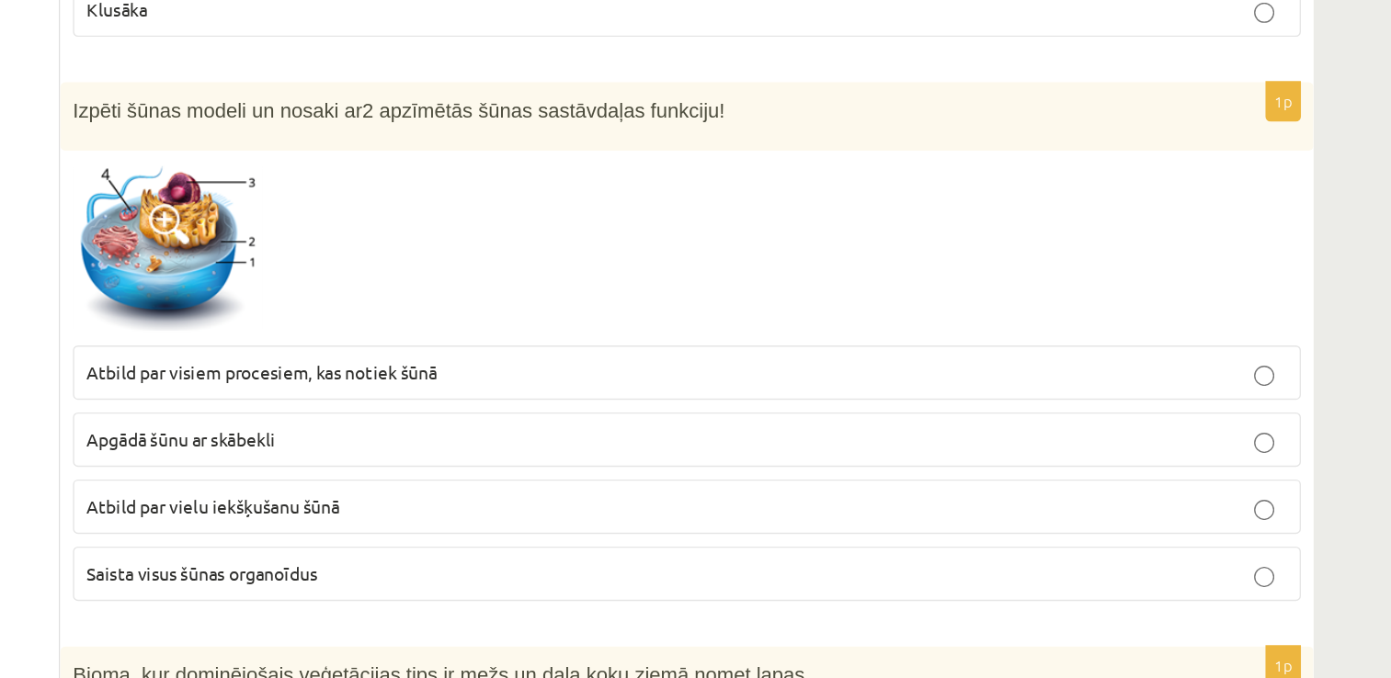
click at [542, 594] on span "Saista visus šūnas organoīdus" at bounding box center [479, 602] width 167 height 17
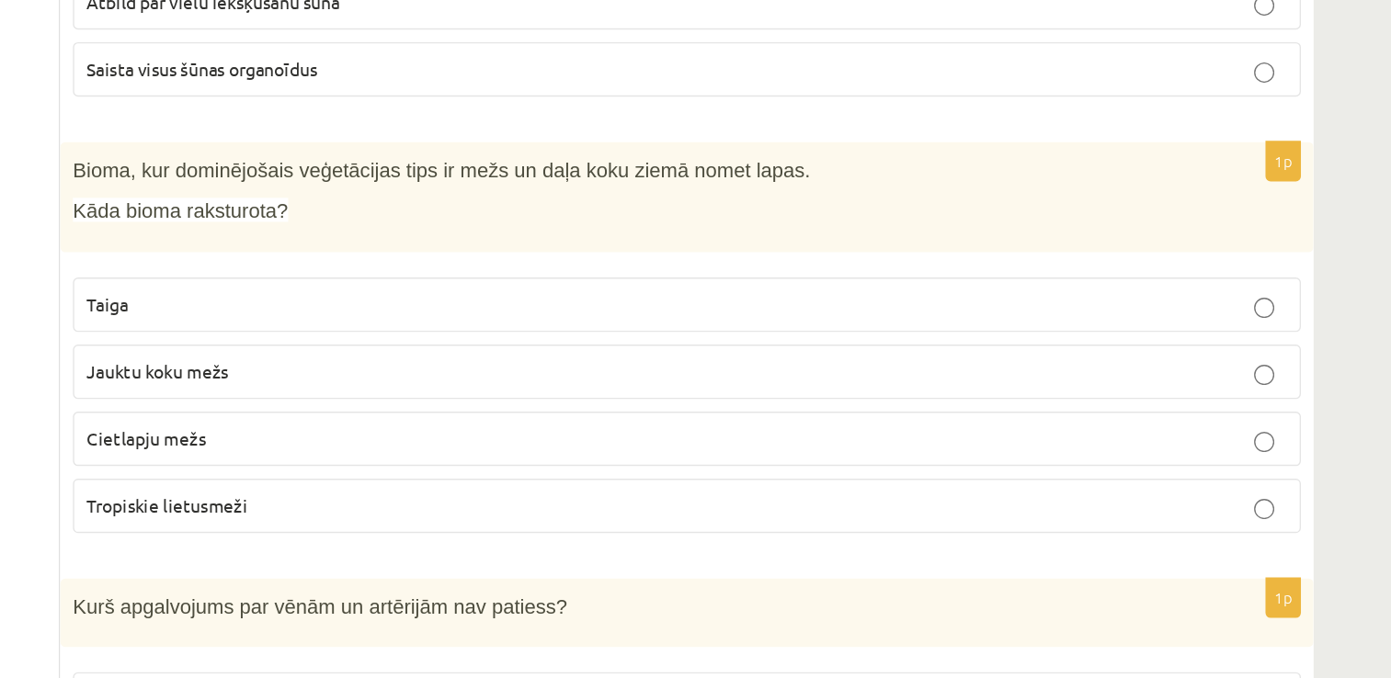
scroll to position [4939, 0]
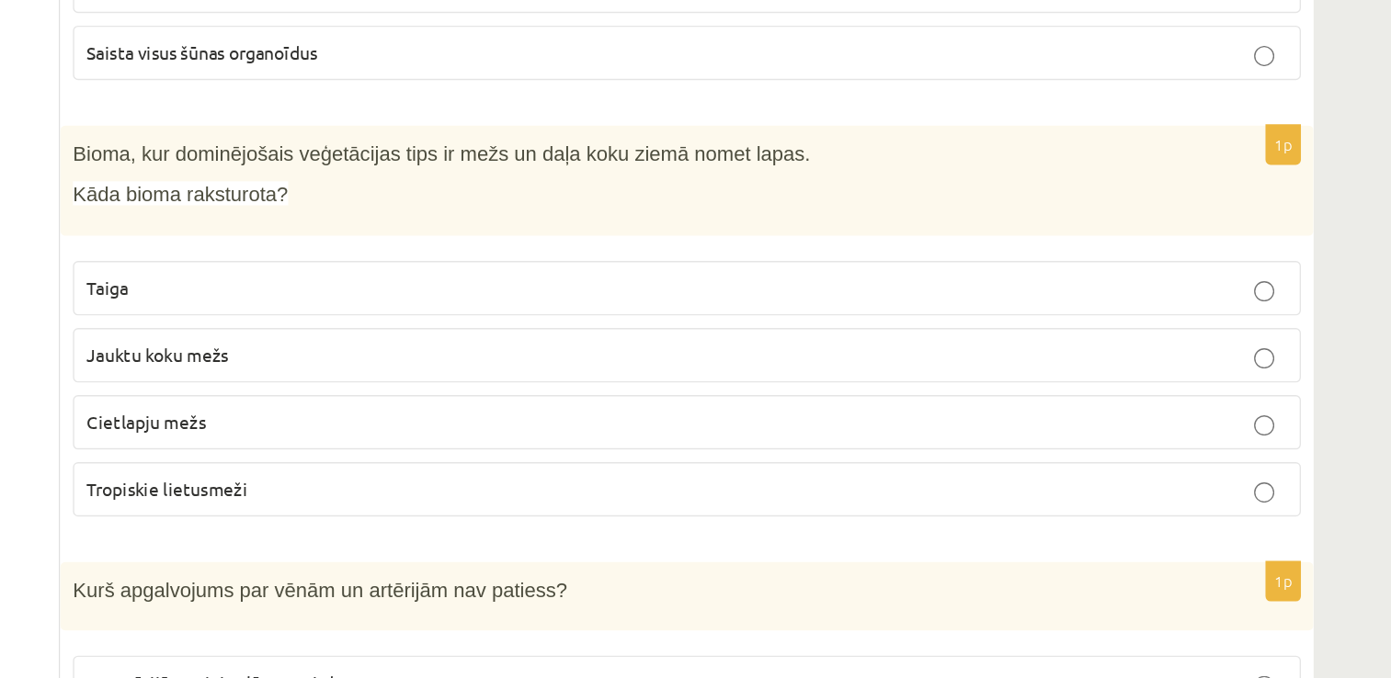
click at [462, 435] on span "Jauktu koku mežs" at bounding box center [447, 443] width 103 height 17
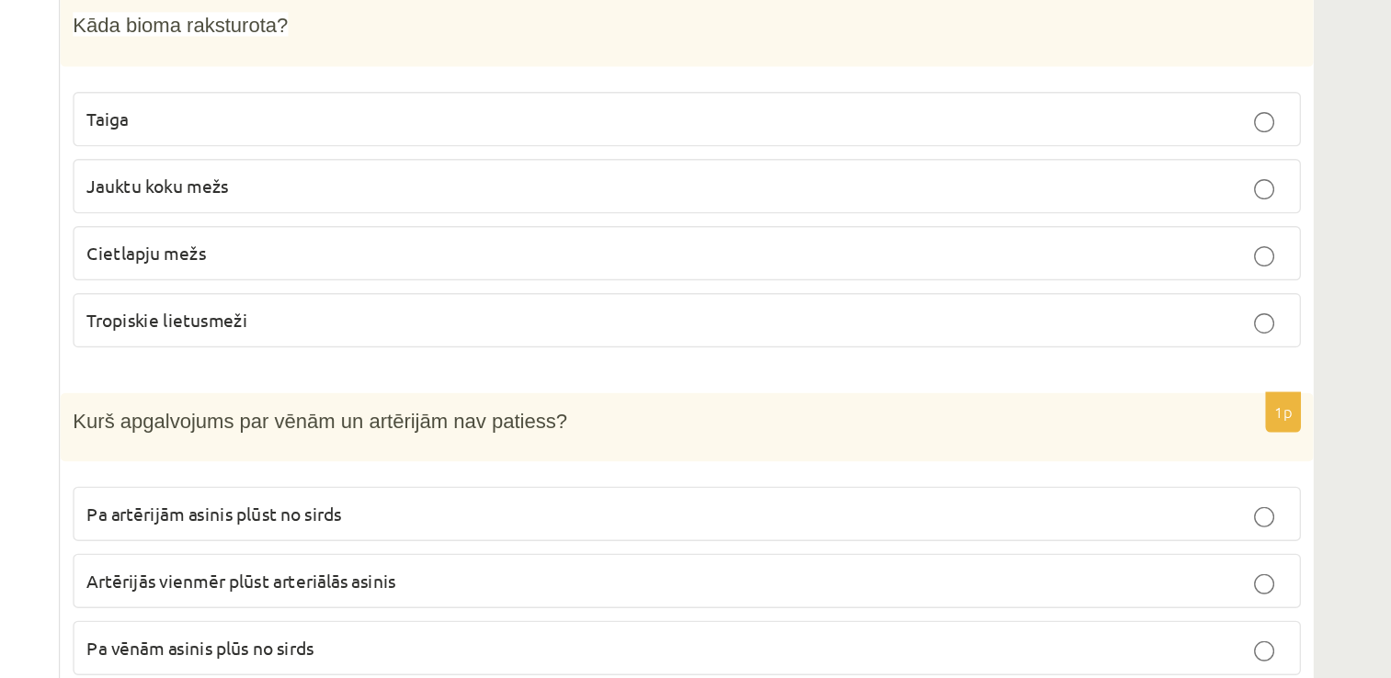
scroll to position [5131, 0]
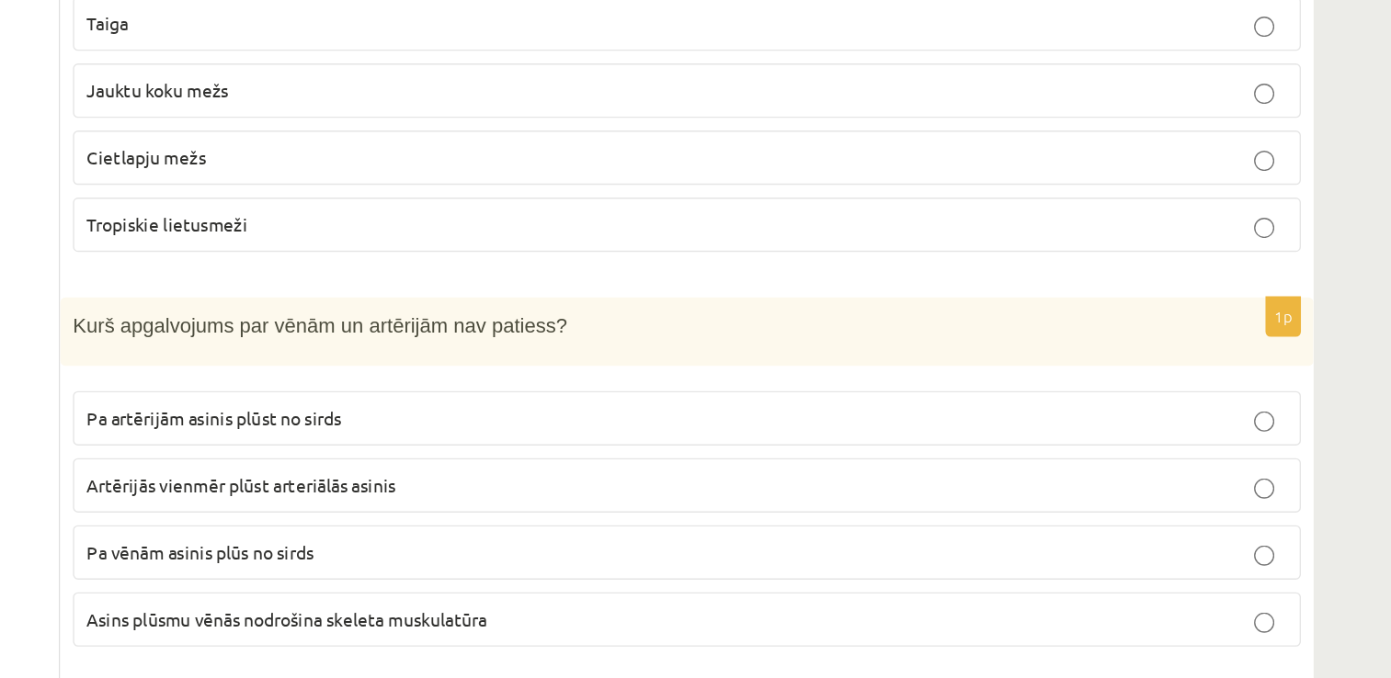
click at [560, 530] on span "Artērijās vienmēr plūst arteriālās asinis" at bounding box center [508, 538] width 224 height 17
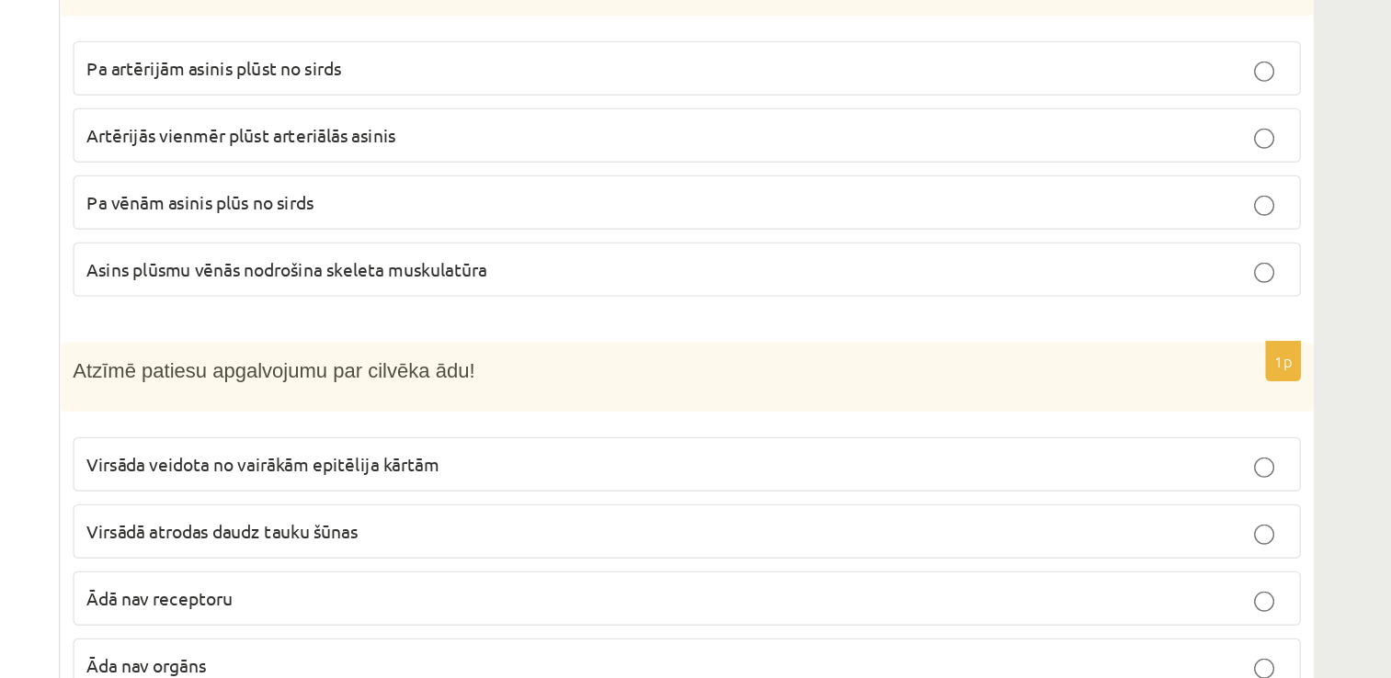
scroll to position [5411, 0]
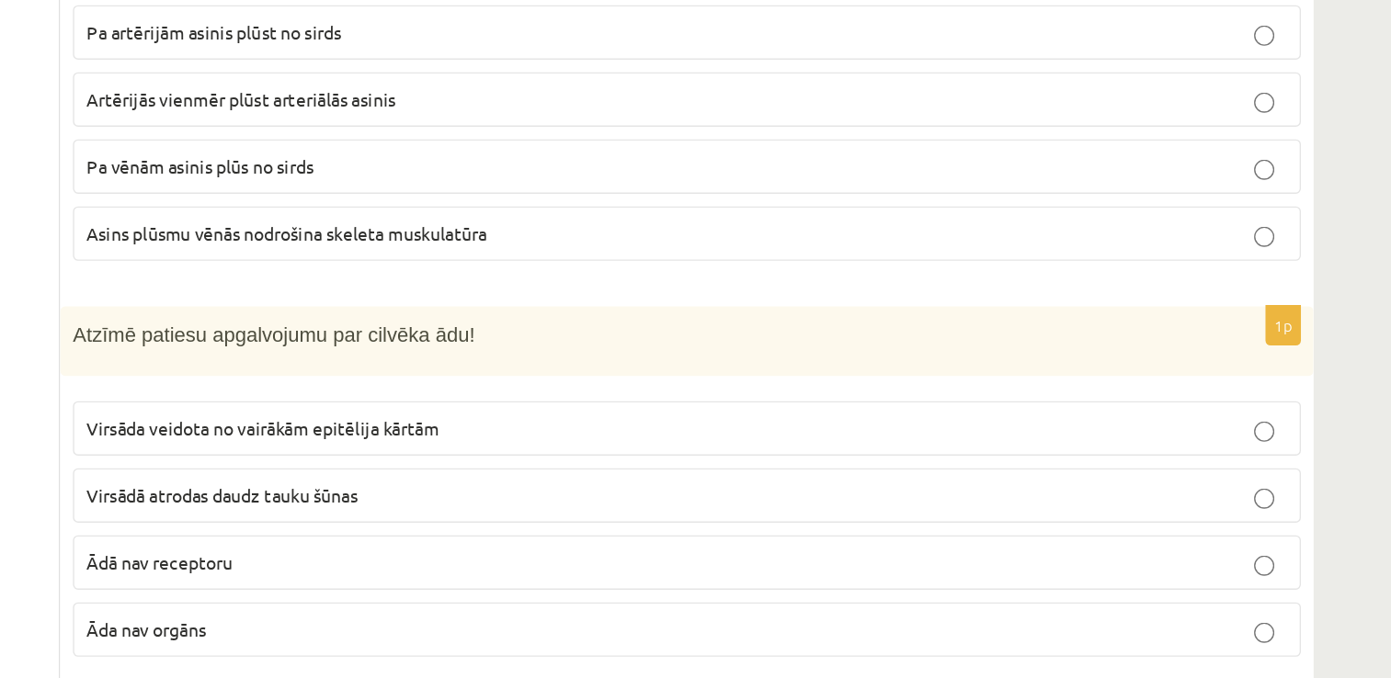
click at [560, 488] on span "Virsāda veidota no vairākām epitēlija kārtām" at bounding box center [524, 496] width 256 height 17
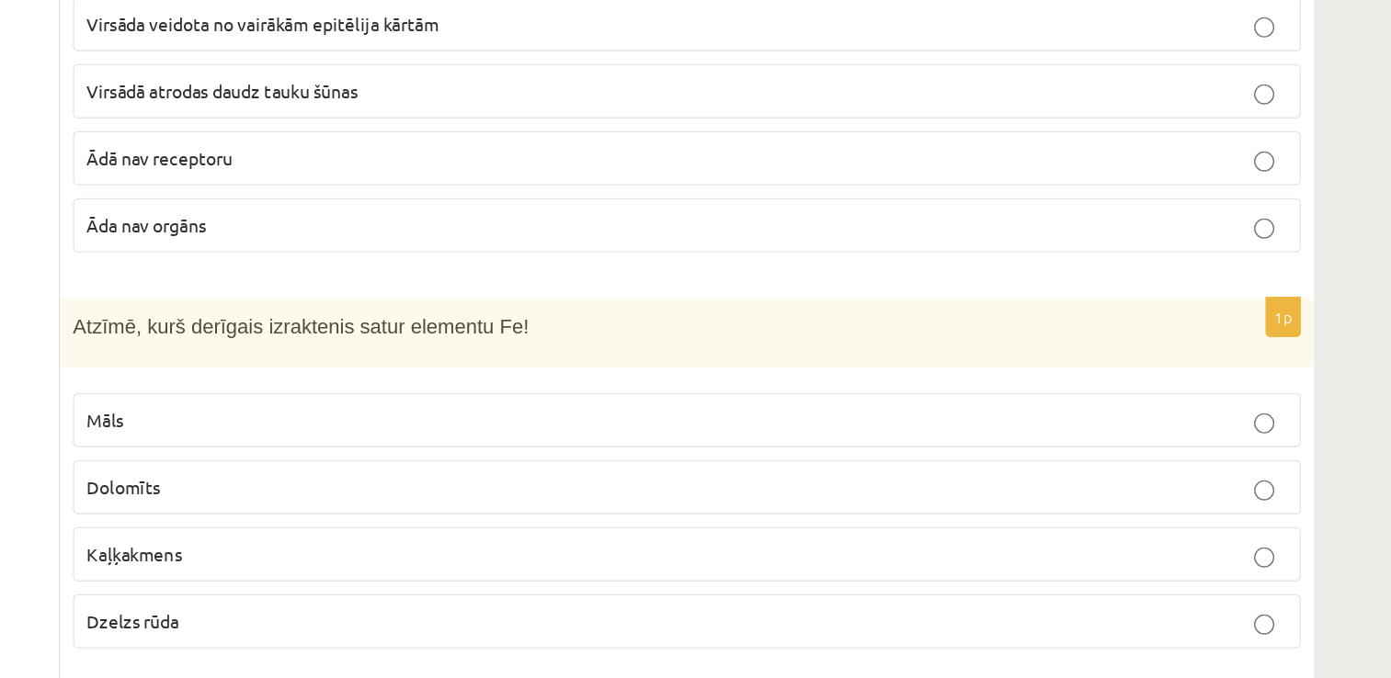
scroll to position [5711, 0]
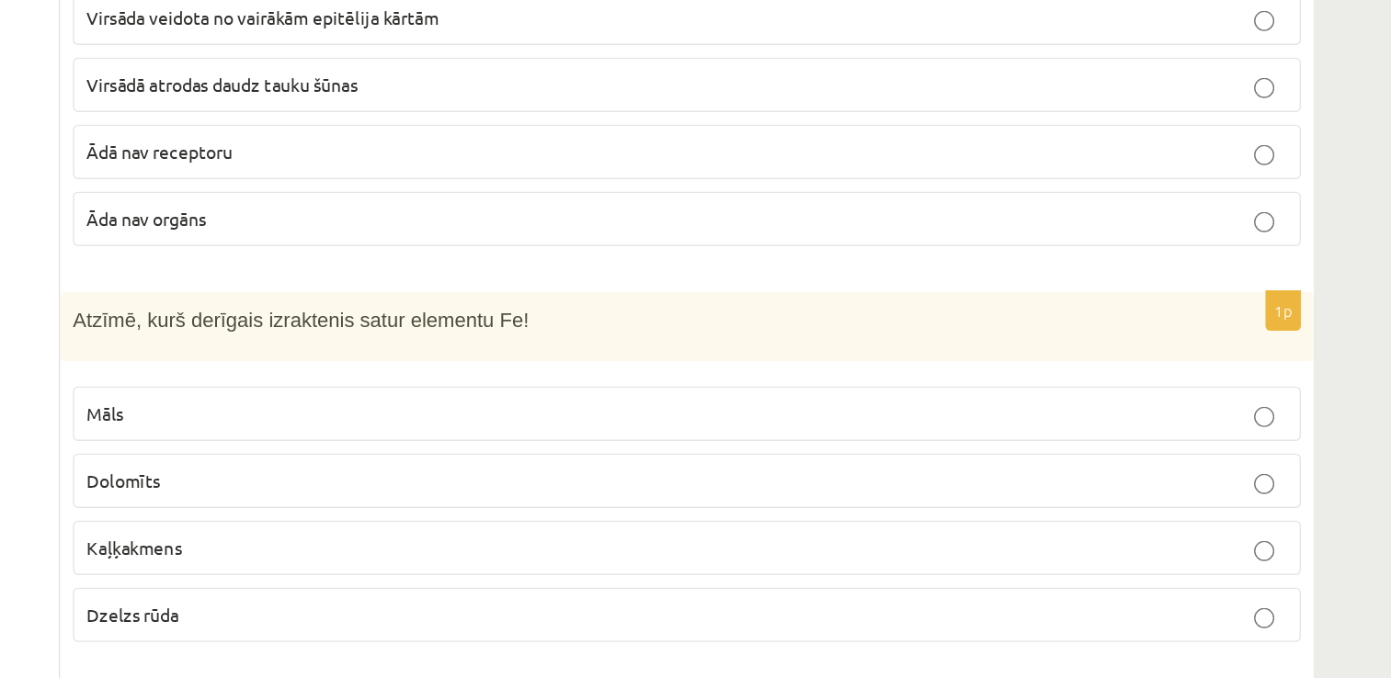
click at [447, 598] on fieldset "Māls Dolomīts Kaļķakmens Dzelzs rūda" at bounding box center [832, 556] width 892 height 200
click at [480, 611] on label "Dzelzs rūda" at bounding box center [832, 631] width 892 height 40
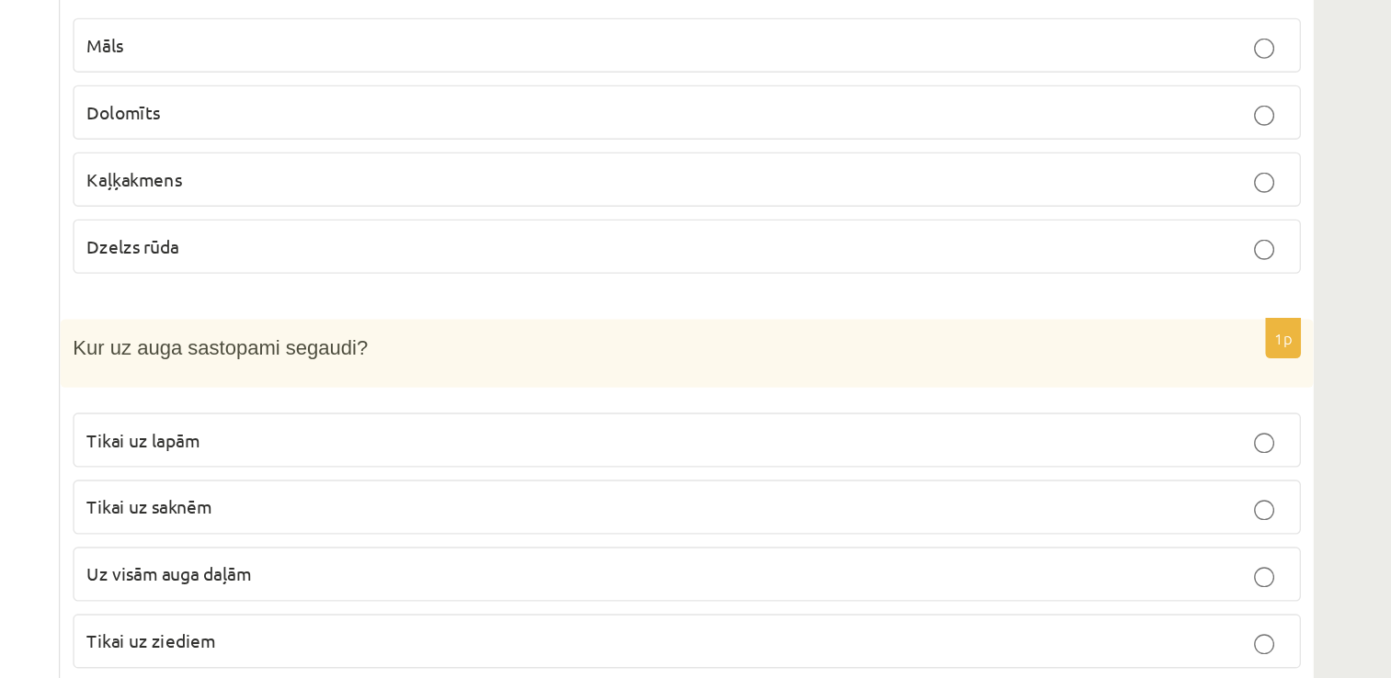
scroll to position [6024, 0]
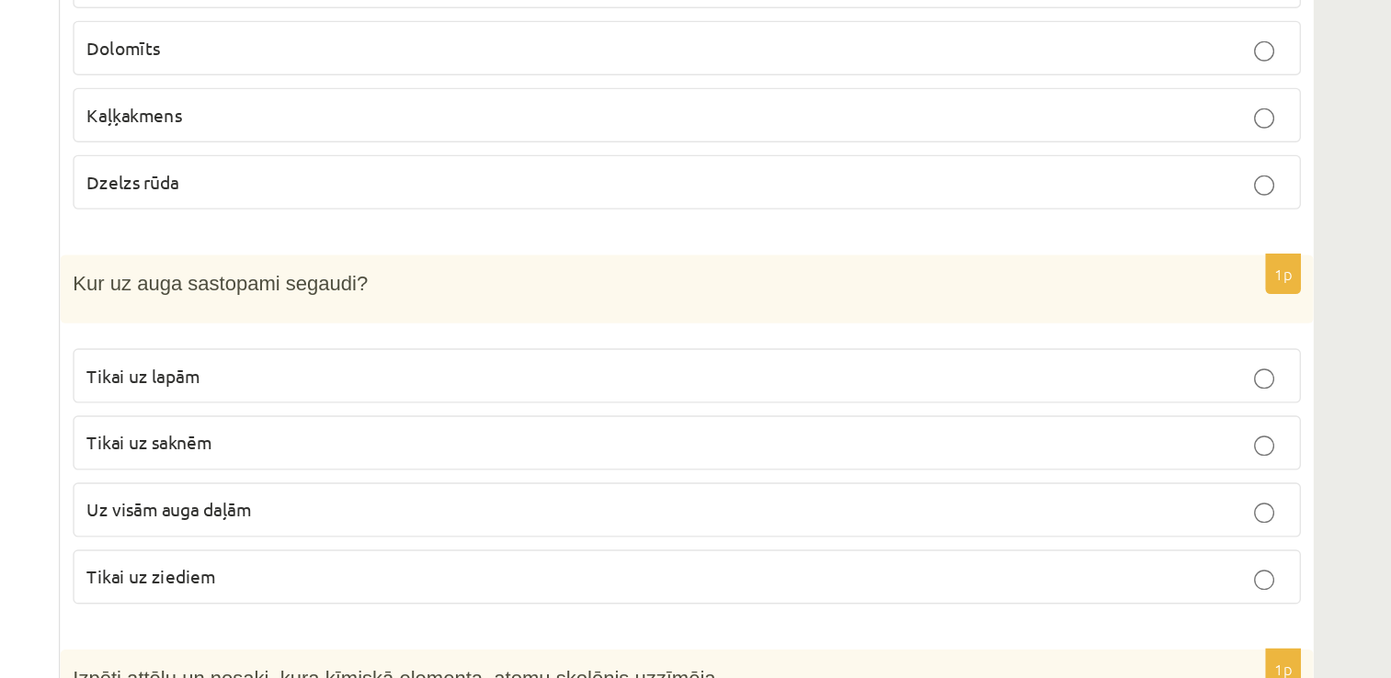
click at [528, 546] on p "Uz visām auga daļām" at bounding box center [832, 555] width 872 height 19
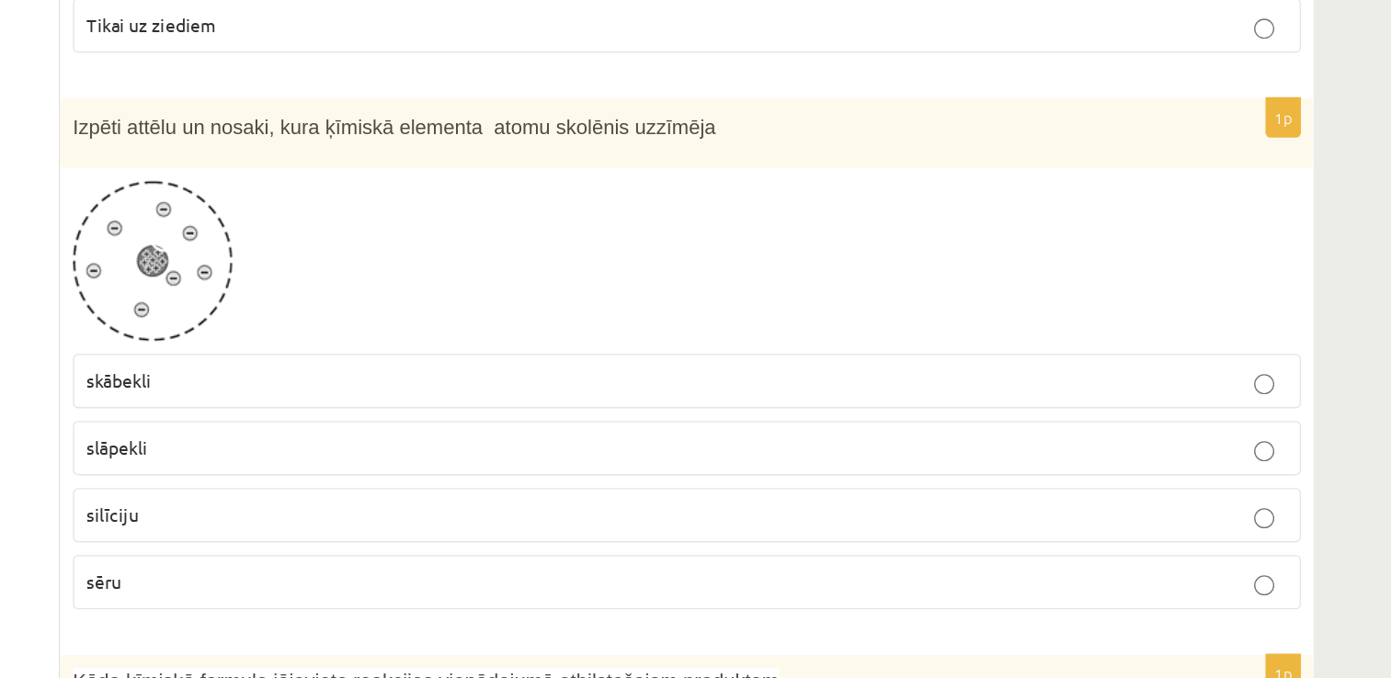
scroll to position [6428, 0]
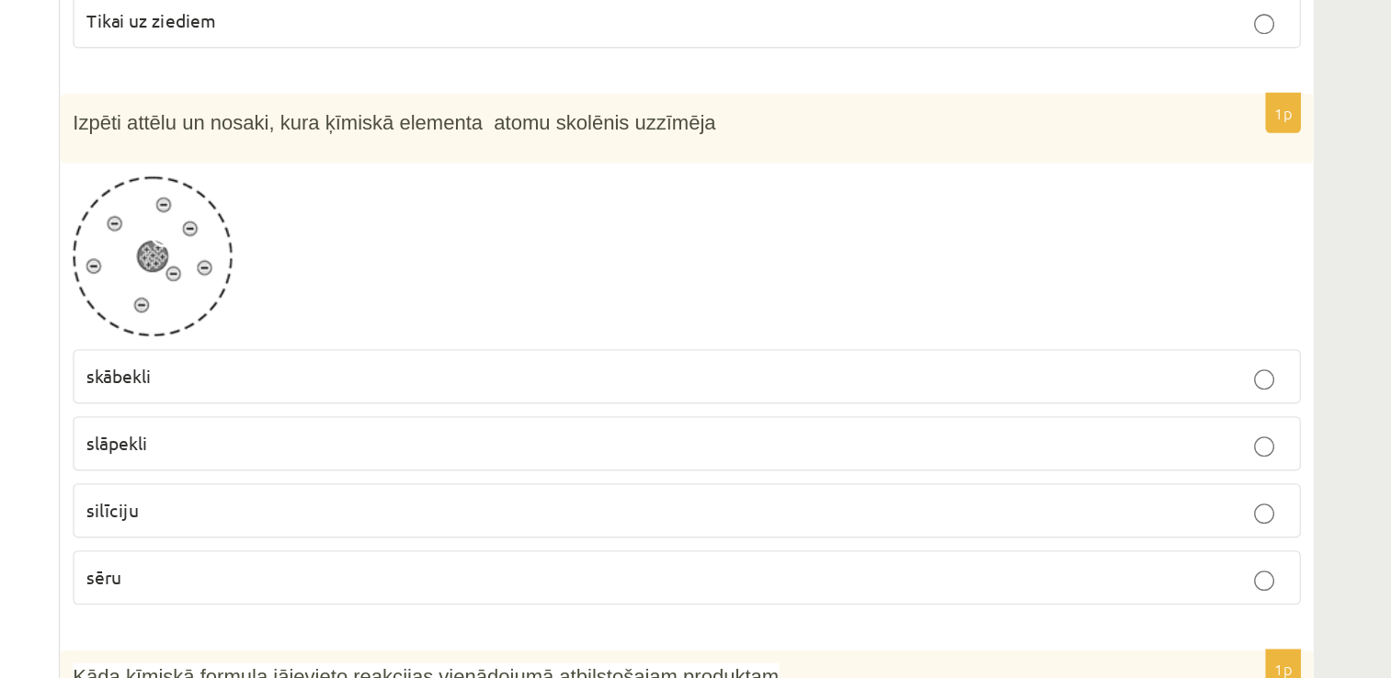
click at [479, 498] on p "slāpekli" at bounding box center [832, 507] width 872 height 19
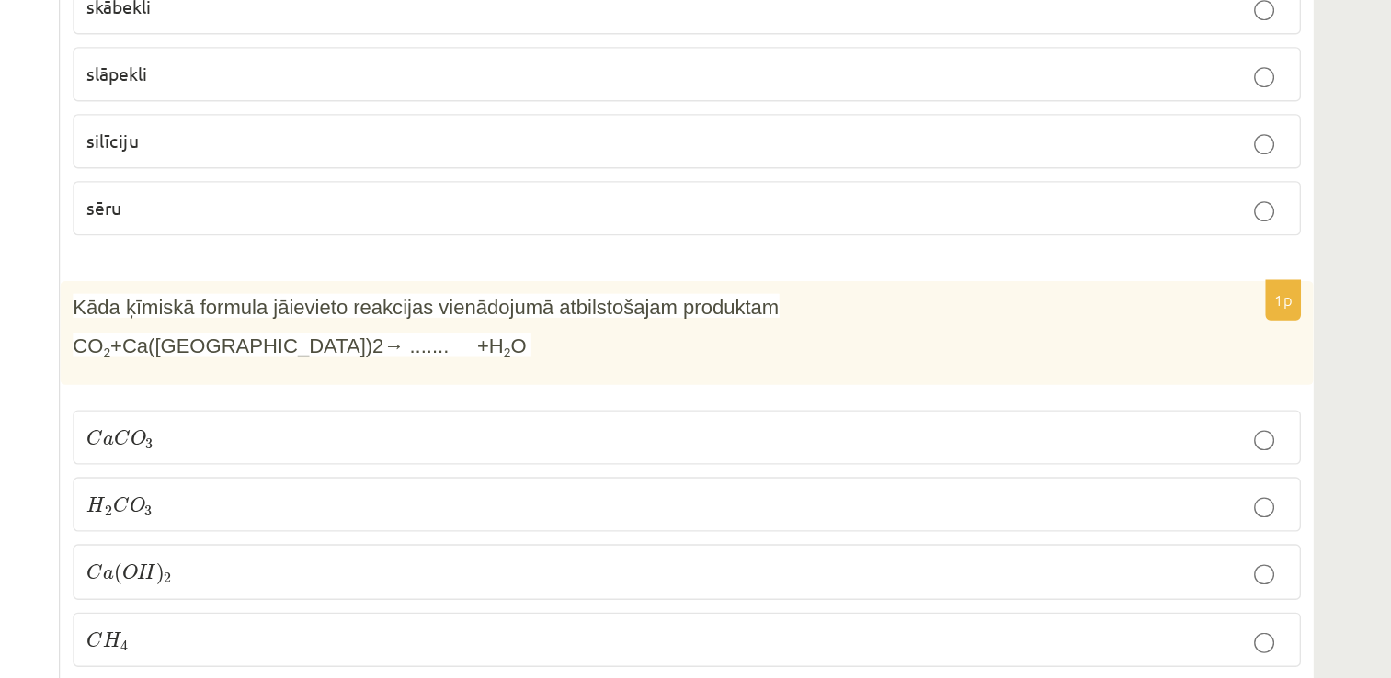
scroll to position [6697, 0]
click at [438, 594] on span "H" at bounding box center [440, 600] width 14 height 12
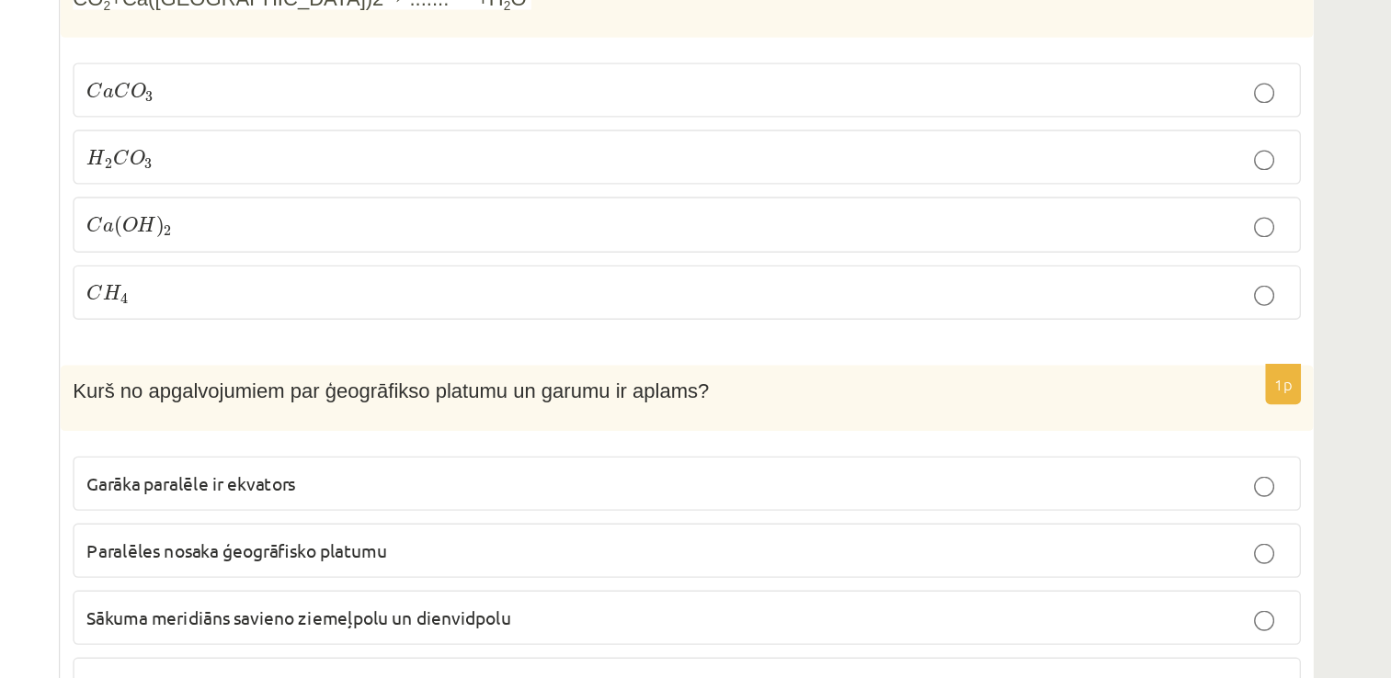
scroll to position [6953, 0]
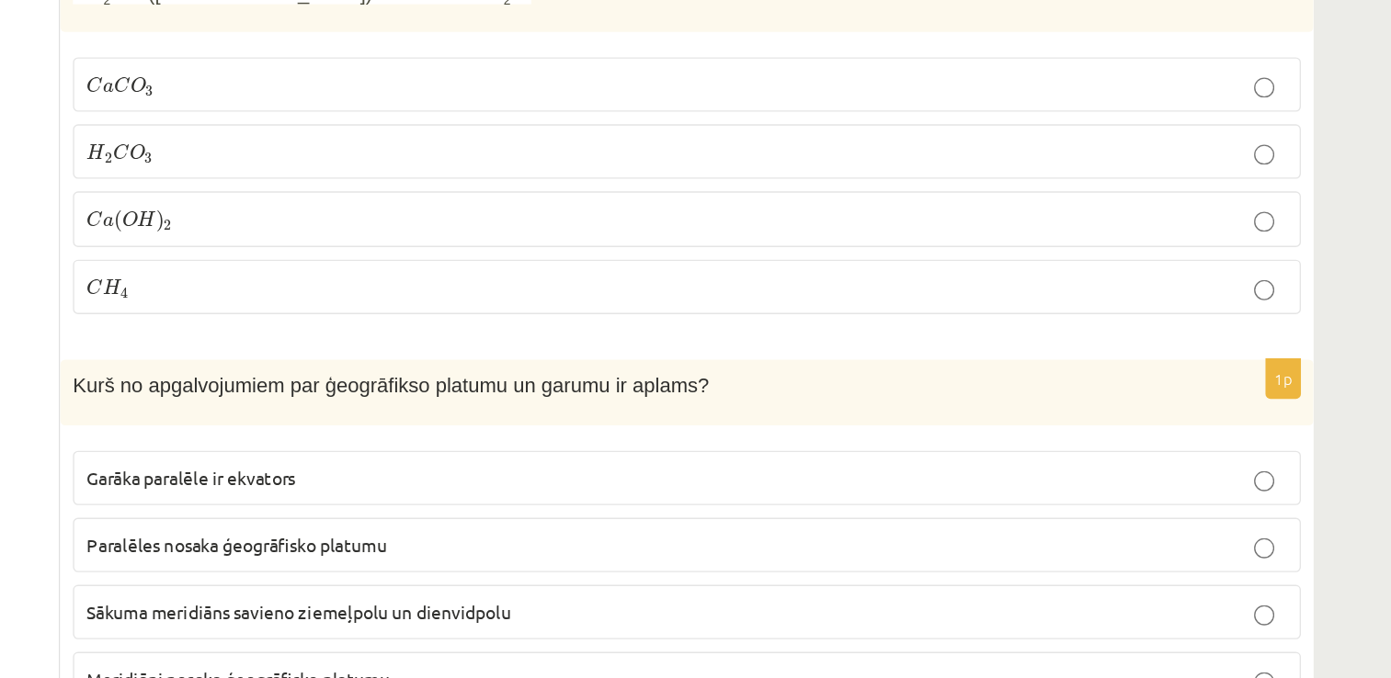
click at [529, 523] on p "Garāka paralēle ir ekvators" at bounding box center [832, 532] width 872 height 19
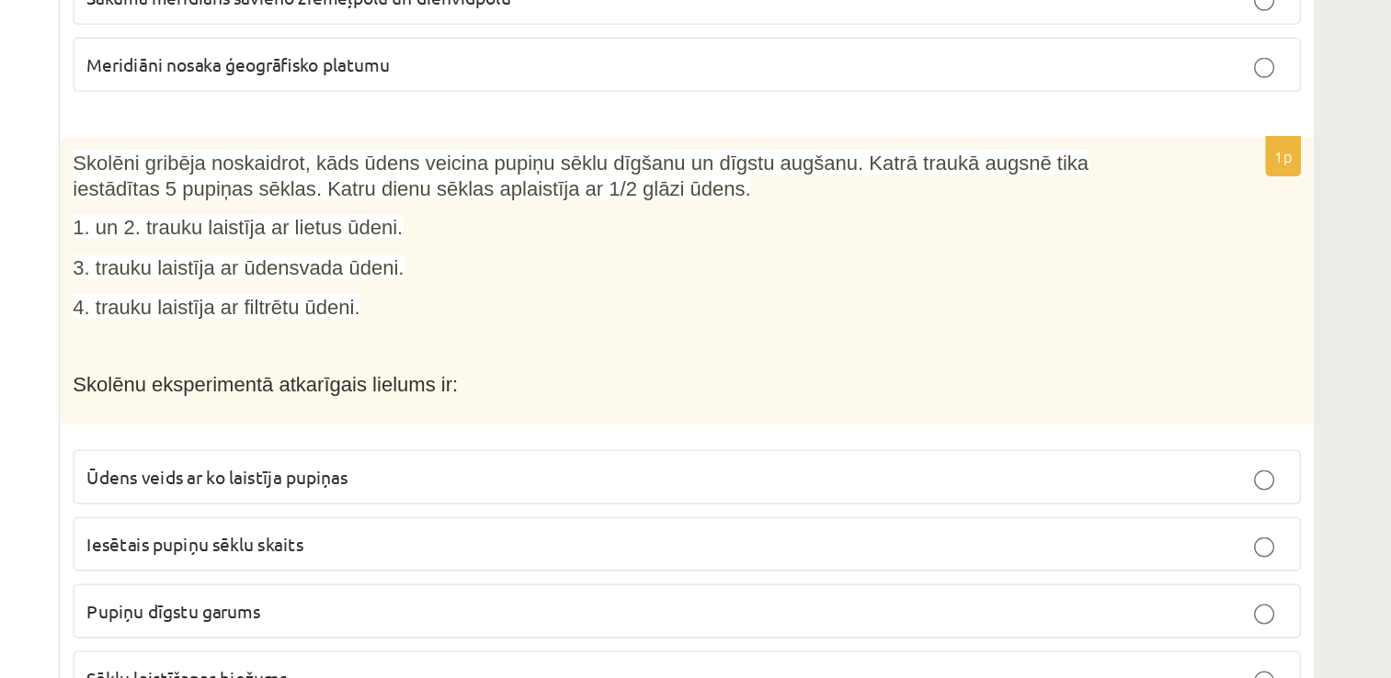
scroll to position [7402, 0]
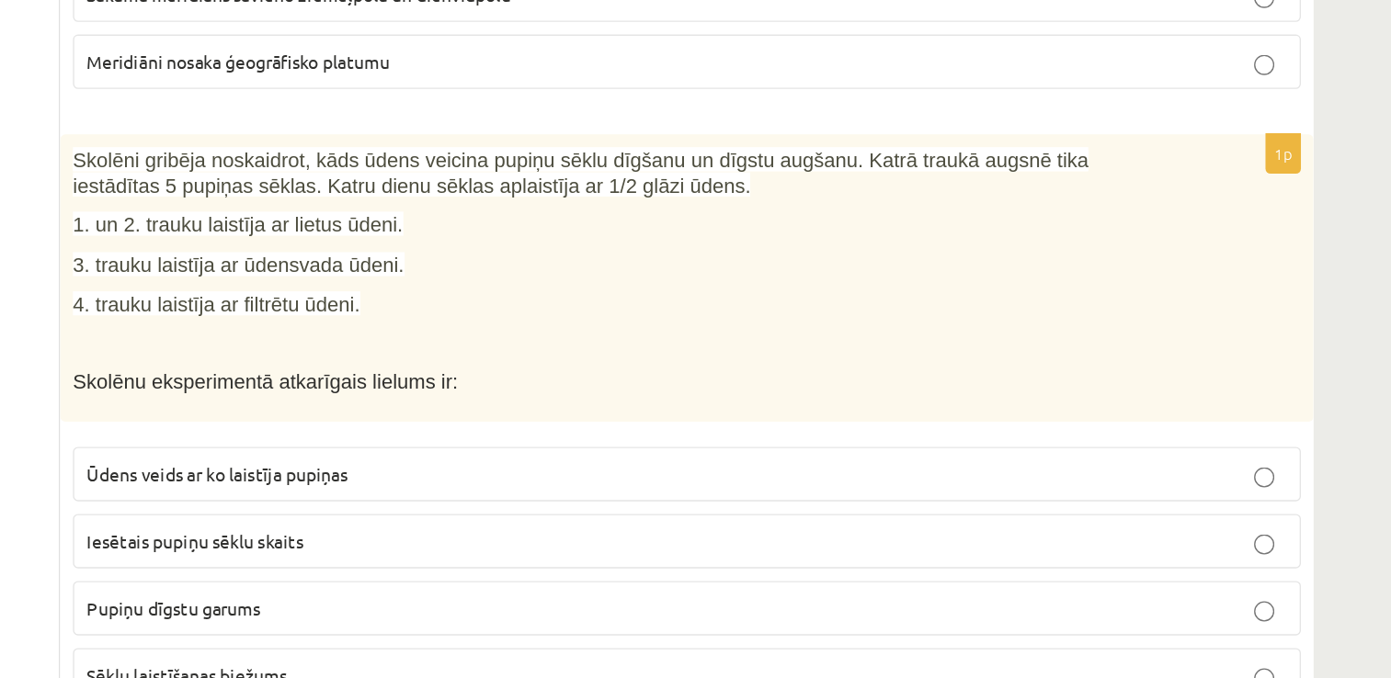
click at [466, 667] on span "Sēklu laistīšanas biežums" at bounding box center [468, 675] width 145 height 17
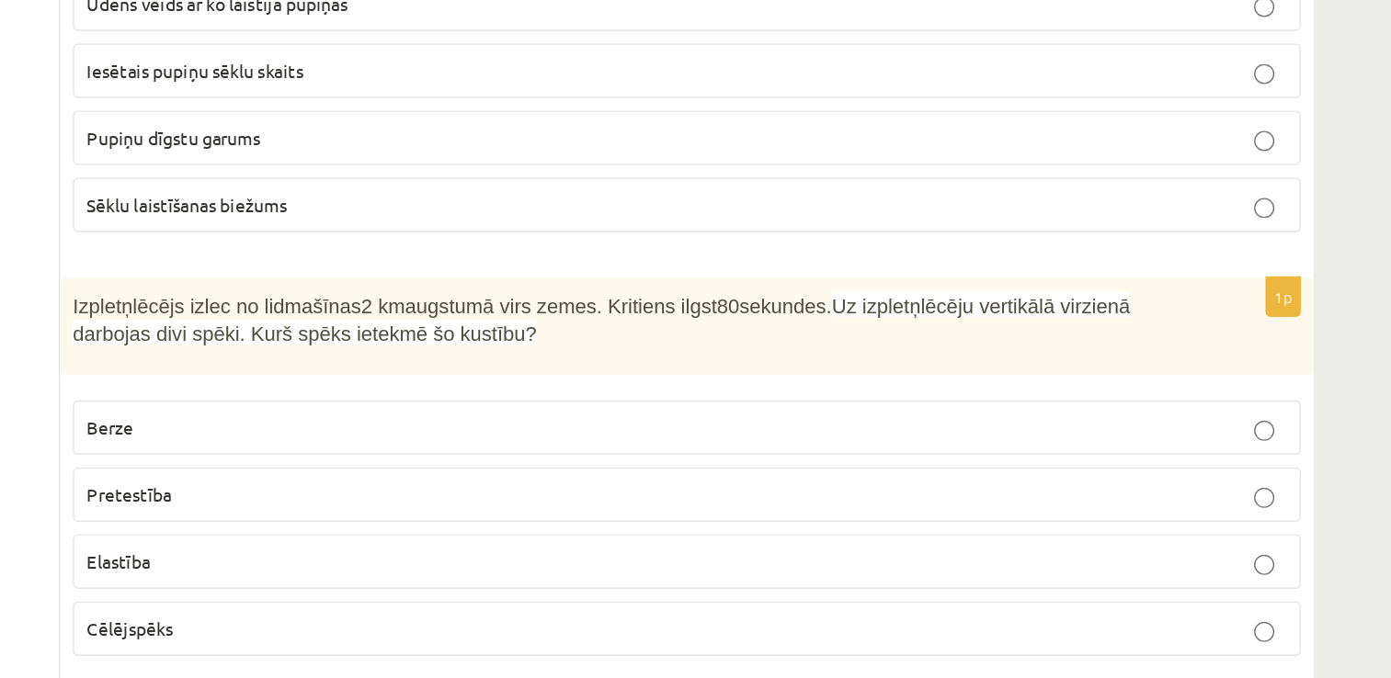
scroll to position [7748, 0]
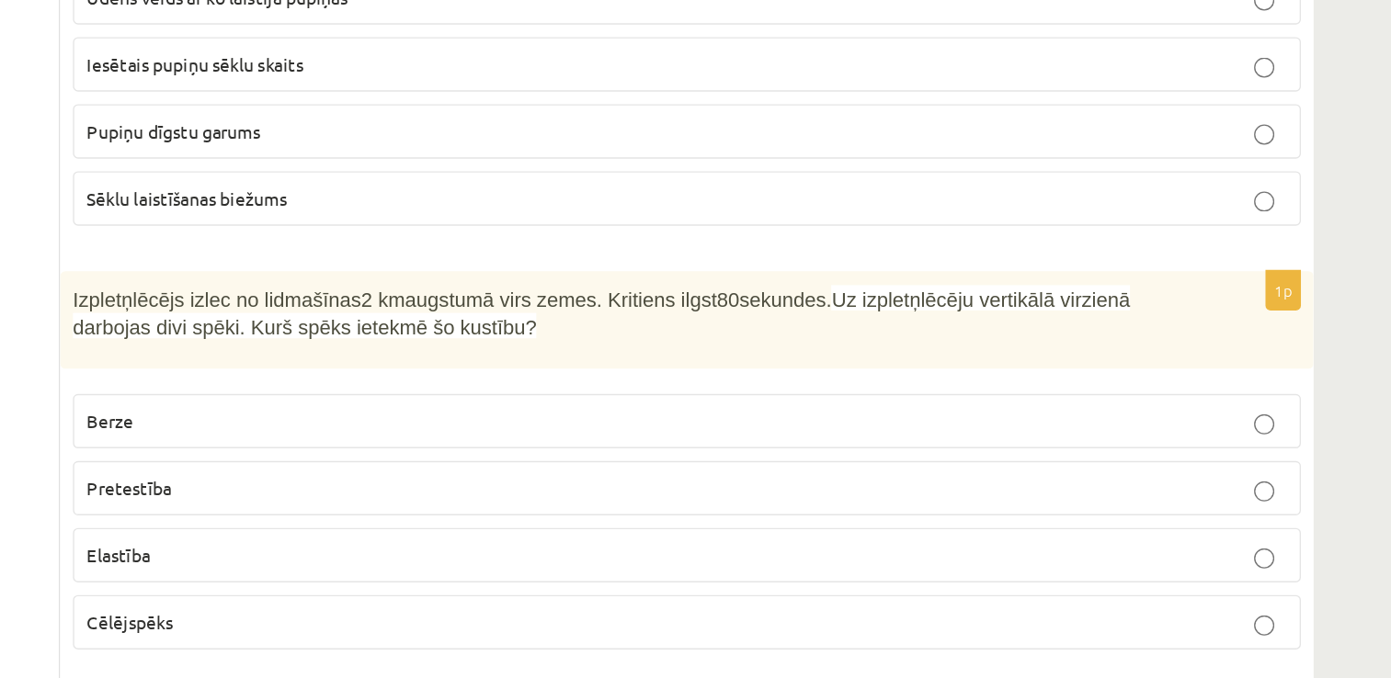
click at [450, 531] on span "Pretestība" at bounding box center [427, 539] width 62 height 17
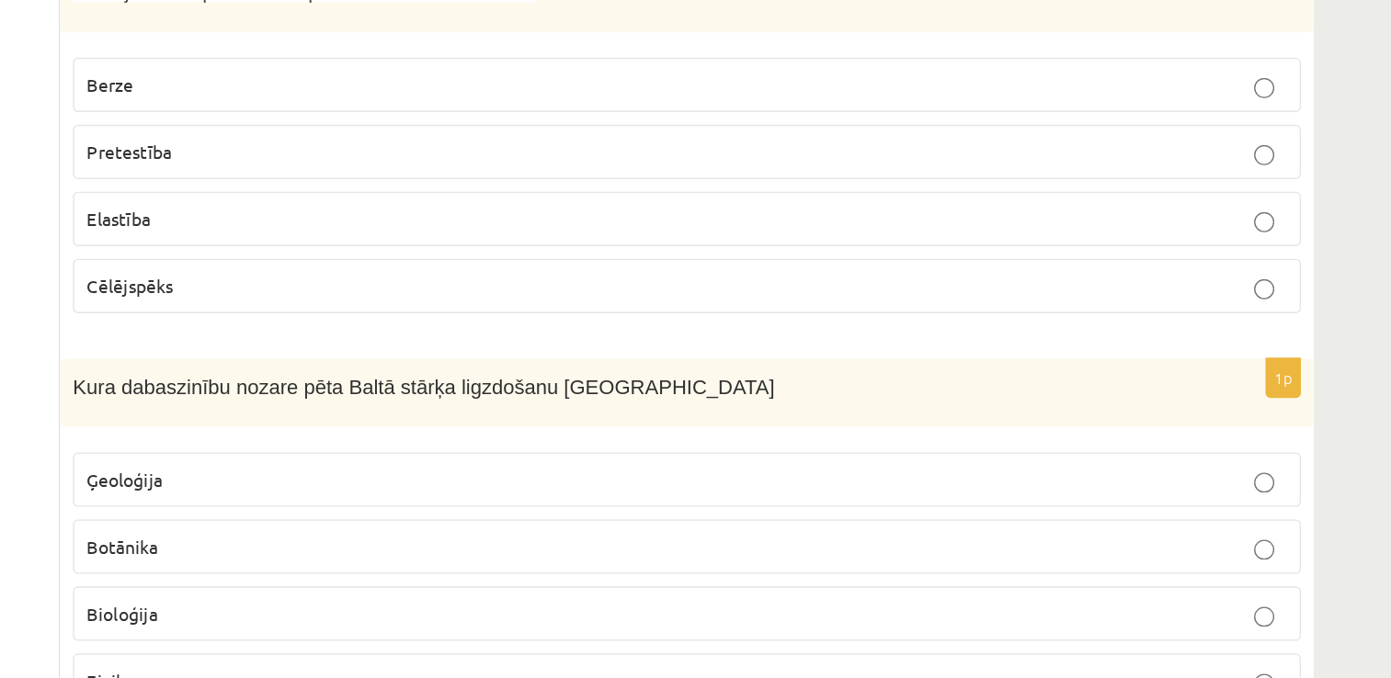
scroll to position [7998, 0]
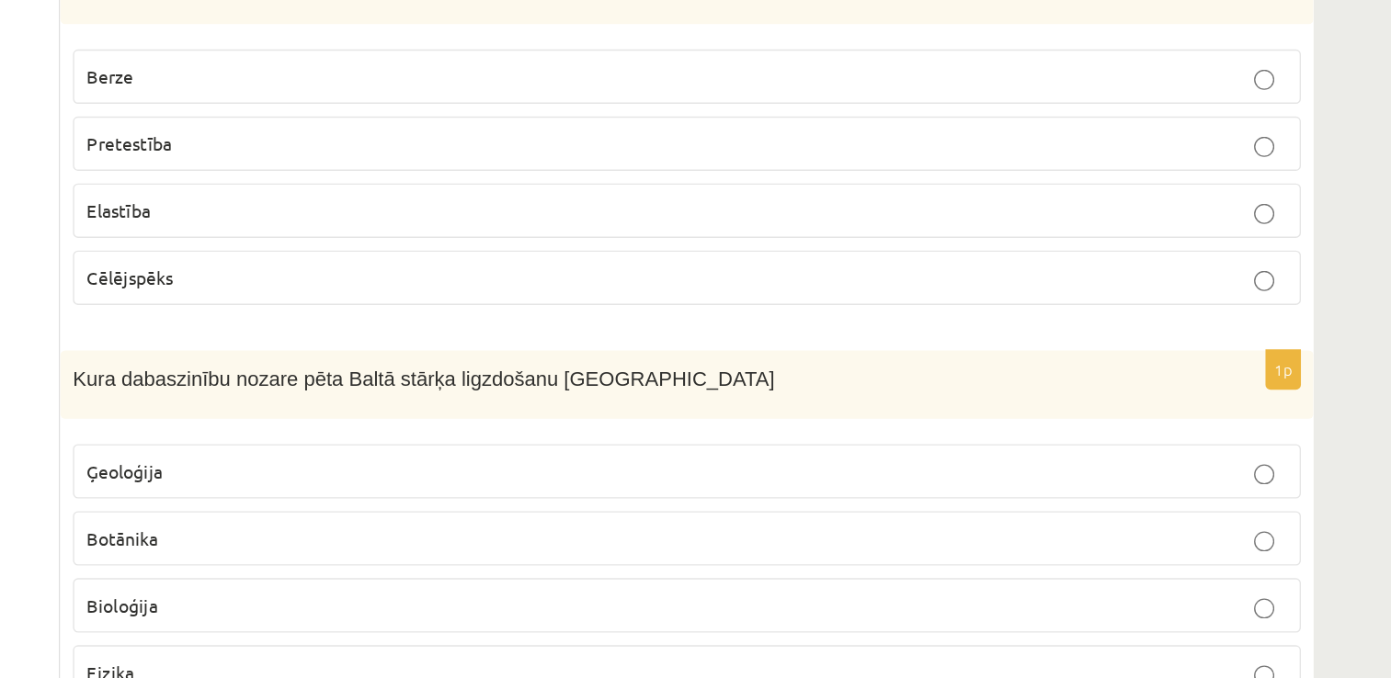
click at [526, 508] on label "Ģeoloģija" at bounding box center [832, 528] width 892 height 40
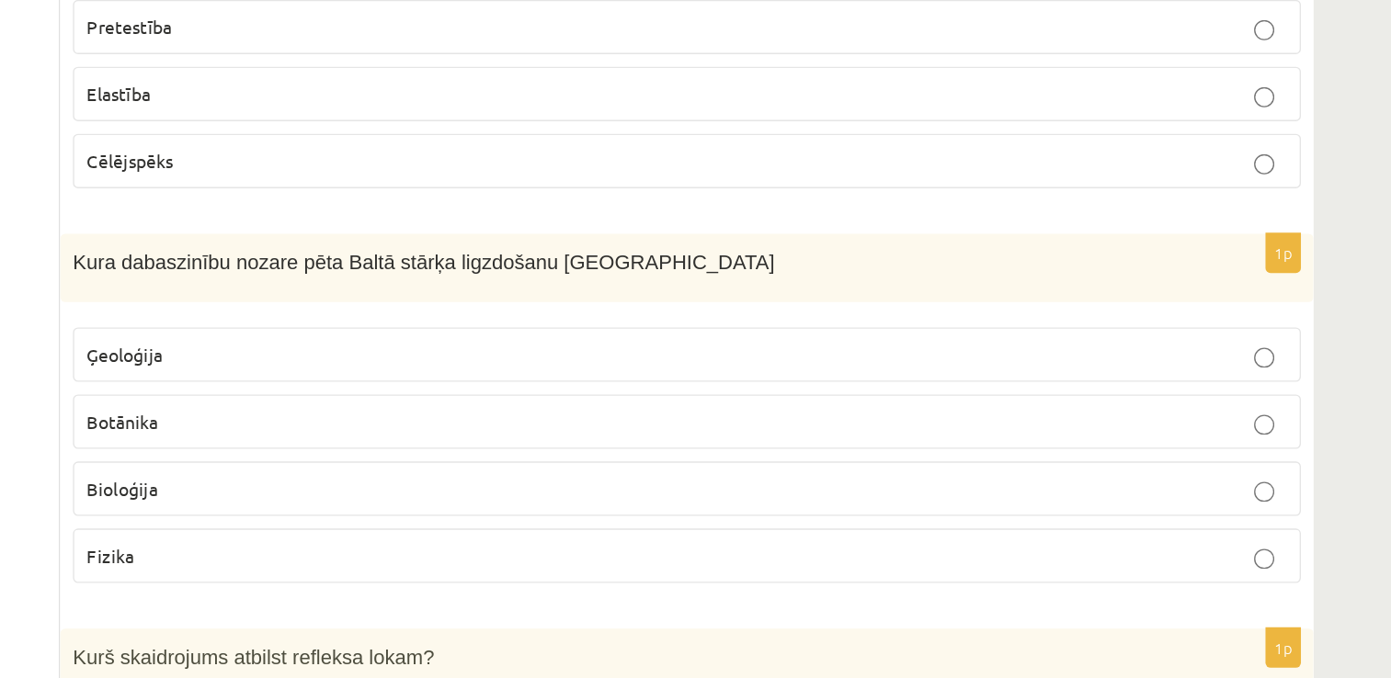
scroll to position [8097, 0]
click at [527, 518] on p "Bioloģija" at bounding box center [832, 527] width 872 height 19
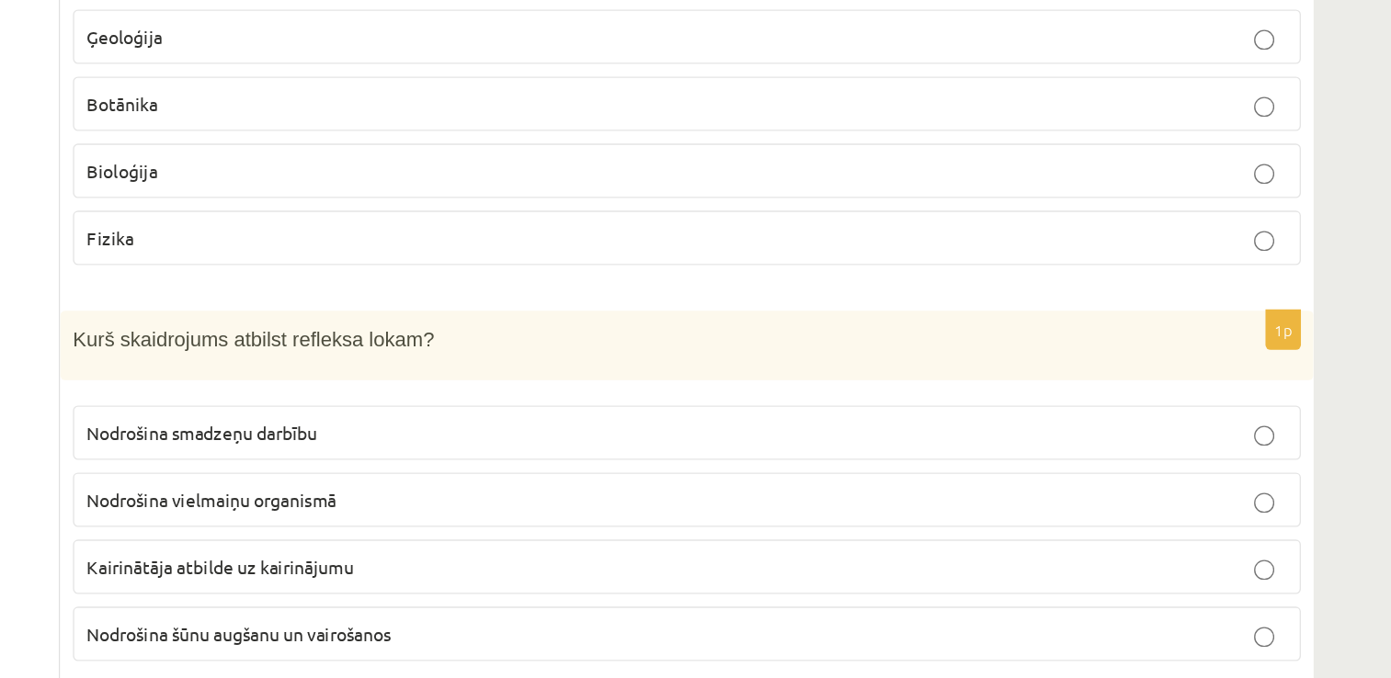
scroll to position [8317, 0]
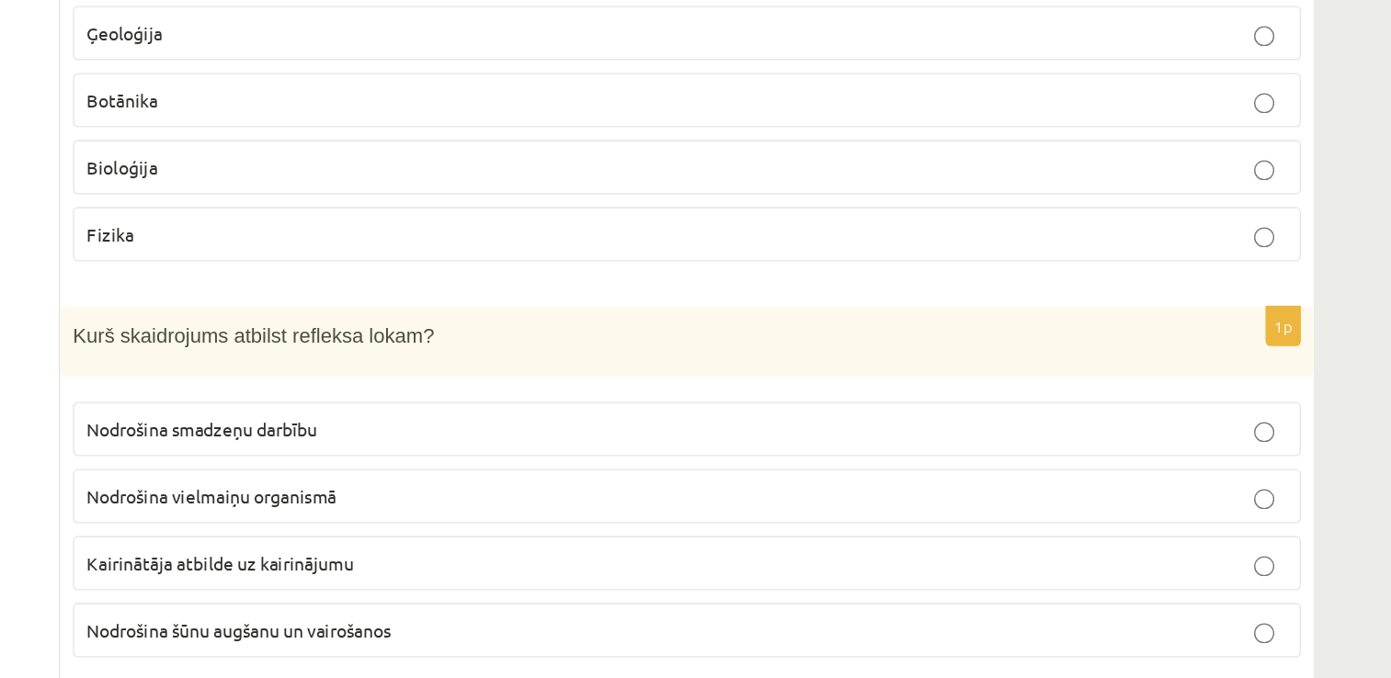
click at [577, 487] on p "Nodrošina smadzeņu darbību" at bounding box center [832, 496] width 872 height 19
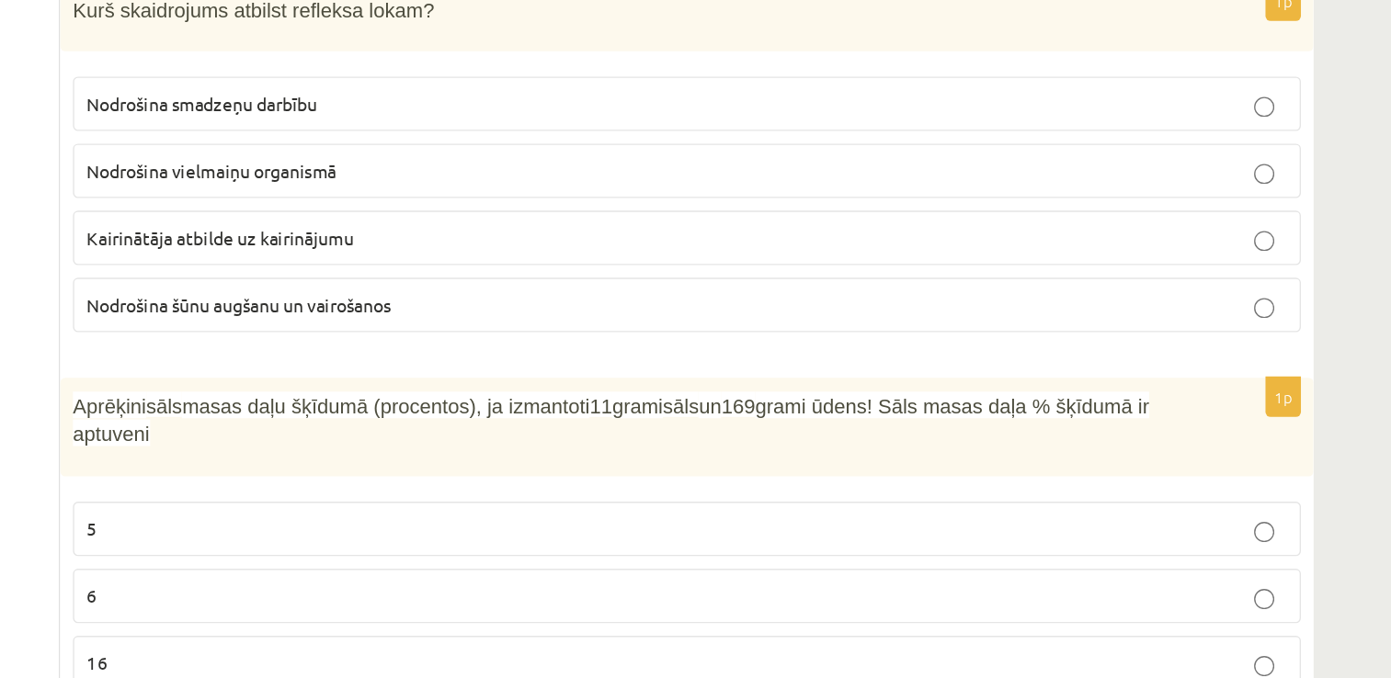
scroll to position [8577, 0]
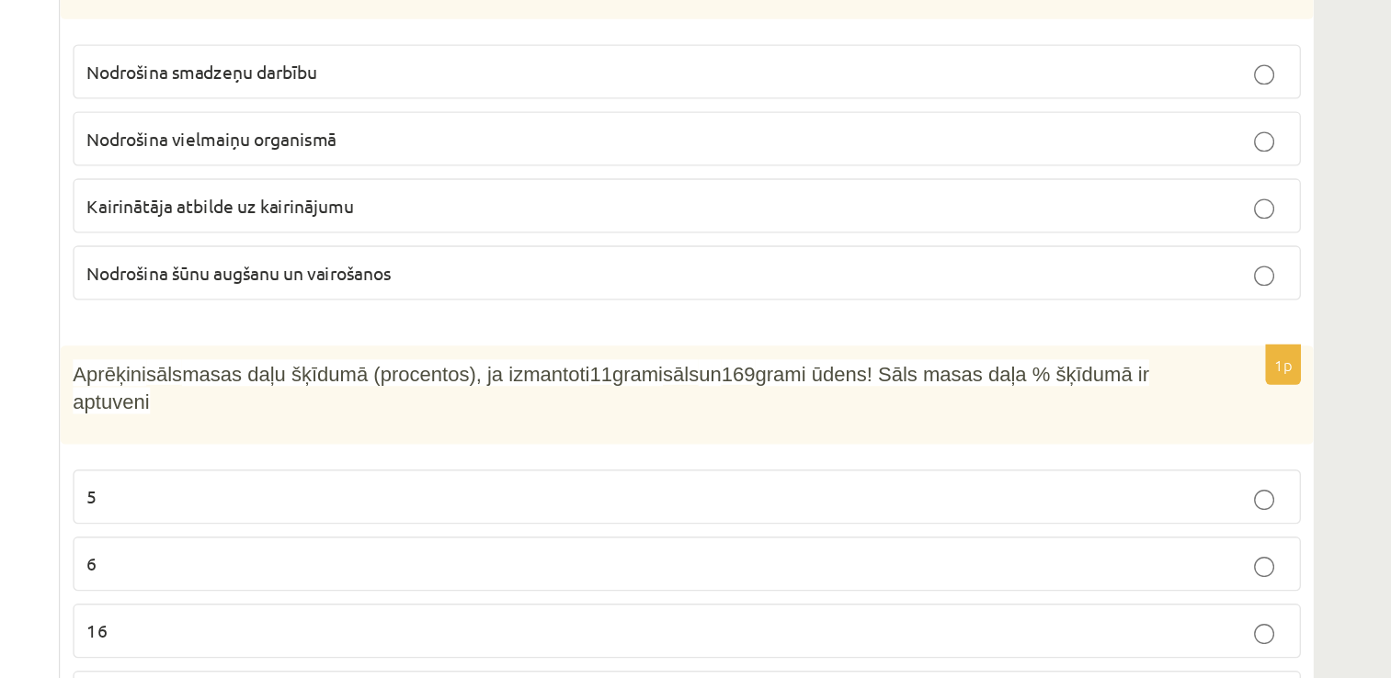
click at [448, 634] on p "16" at bounding box center [832, 643] width 872 height 19
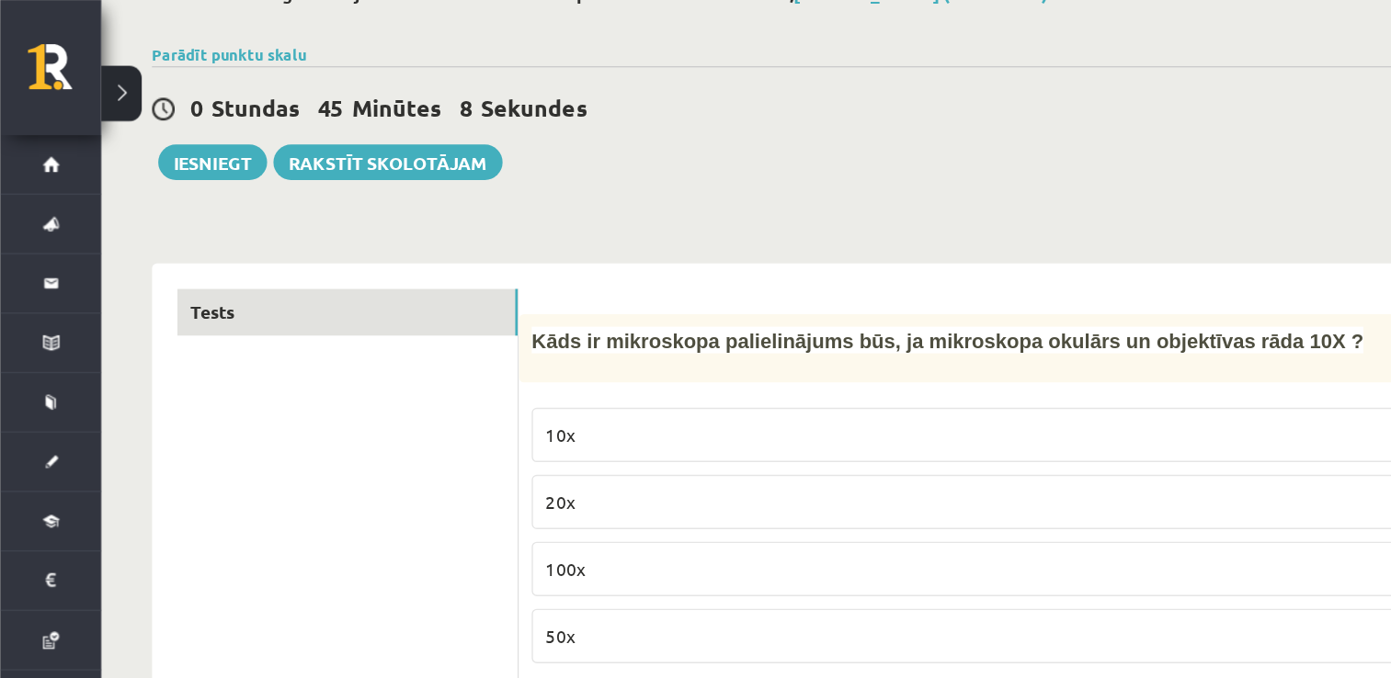
scroll to position [0, 0]
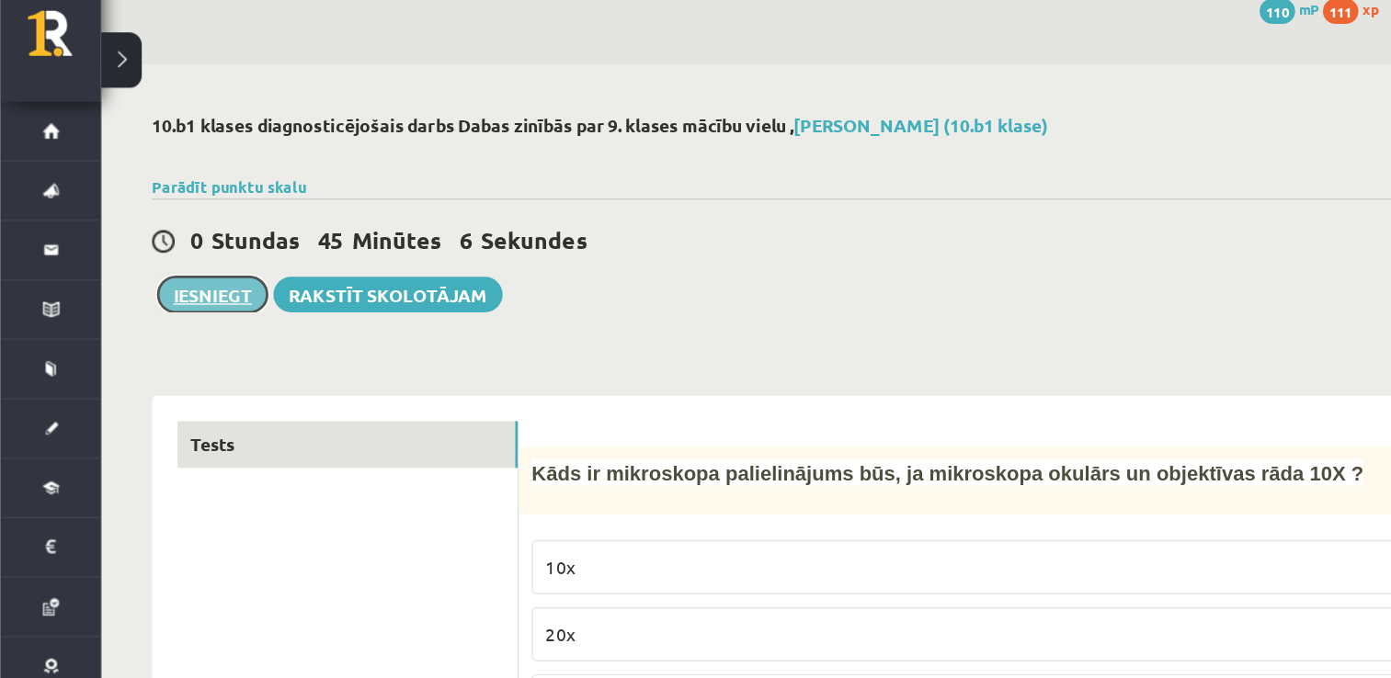
click at [158, 235] on button "Iesniegt" at bounding box center [154, 238] width 79 height 26
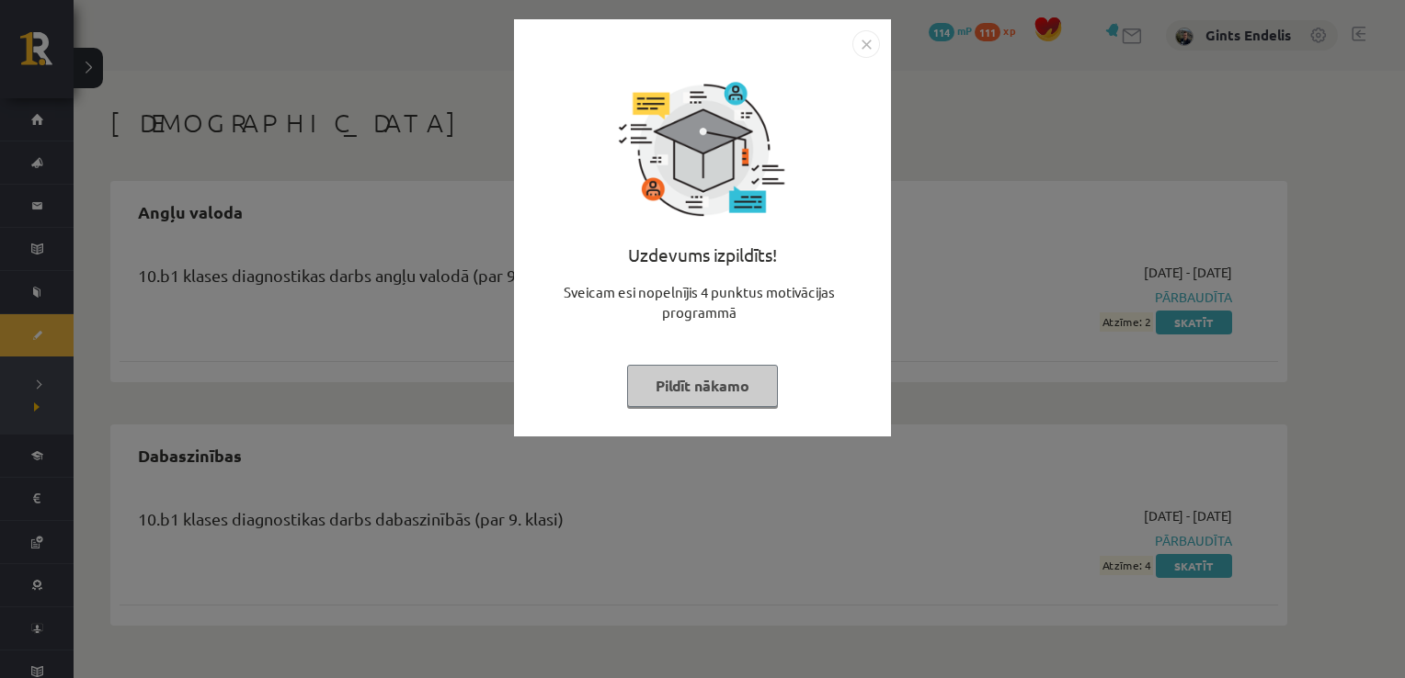
click at [865, 40] on img "Close" at bounding box center [866, 44] width 28 height 28
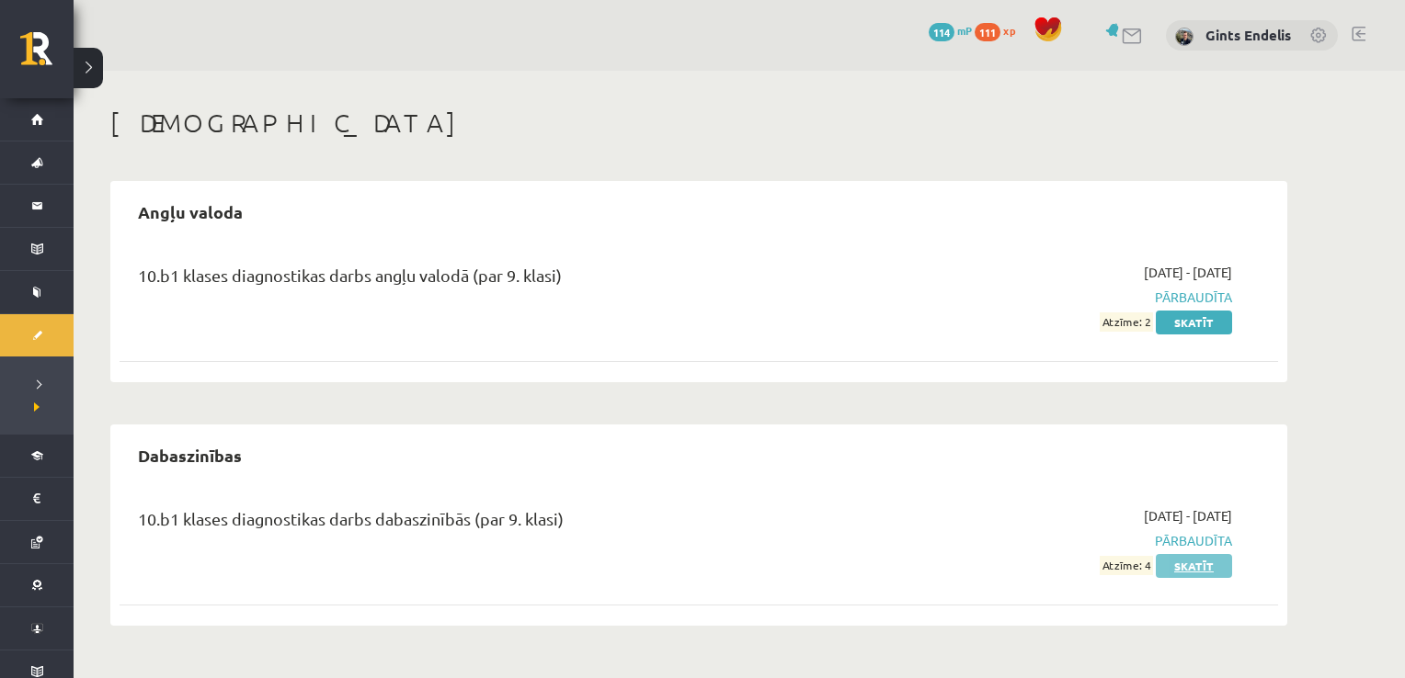
click at [1196, 570] on link "Skatīt" at bounding box center [1194, 566] width 76 height 24
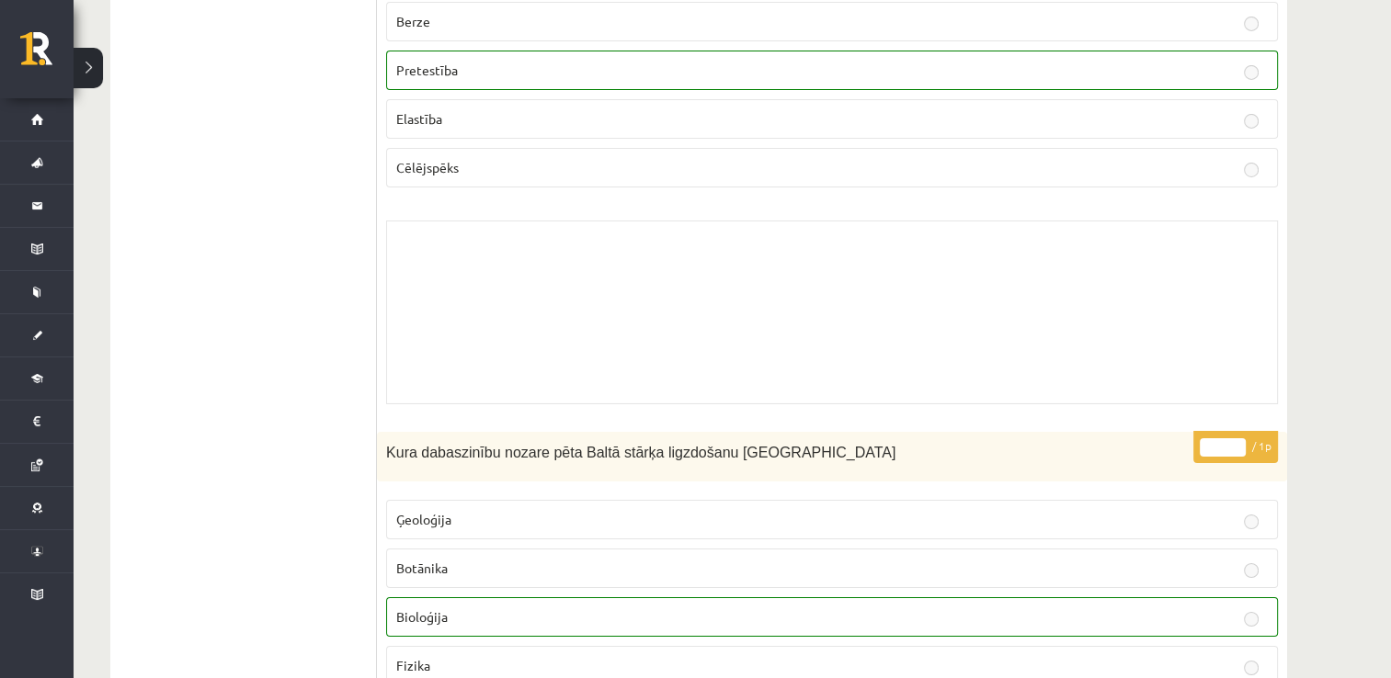
scroll to position [13259, 0]
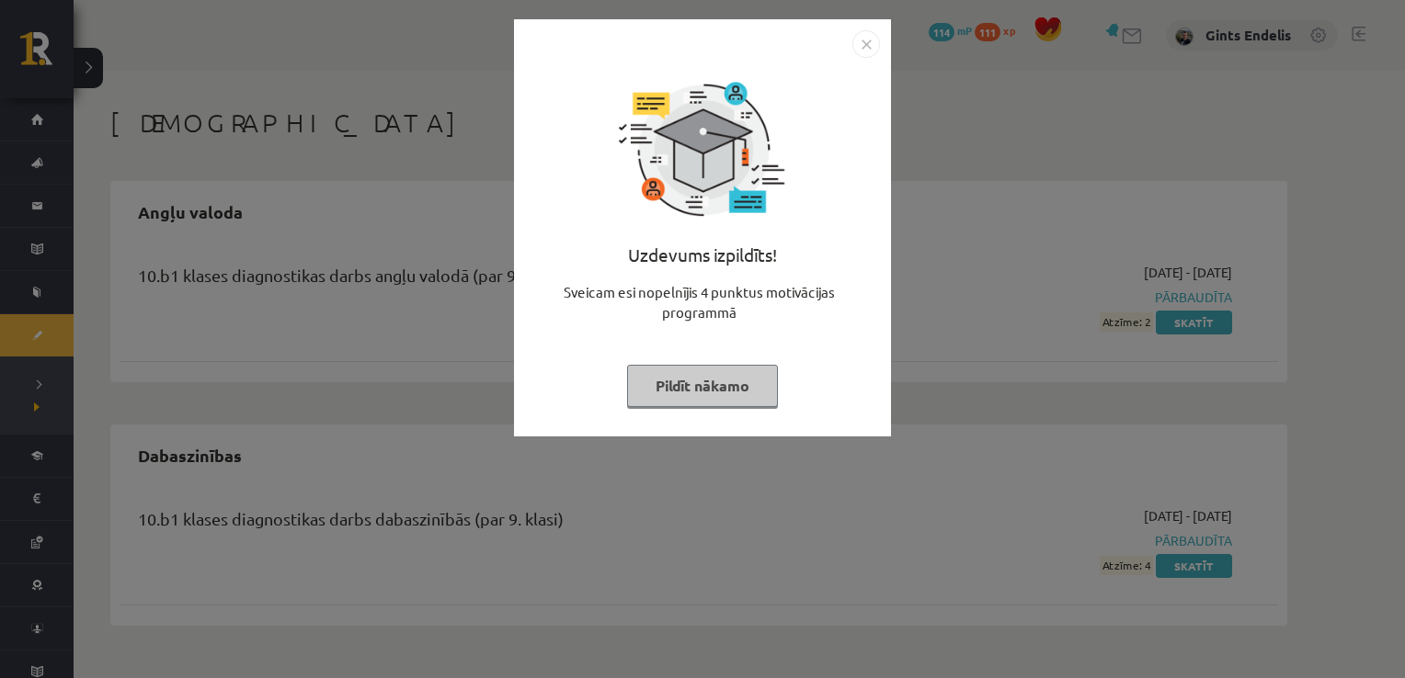
click at [1065, 268] on div "Uzdevums izpildīts! Sveicam esi nopelnījis 4 punktus motivācijas programmā Pild…" at bounding box center [702, 339] width 1405 height 678
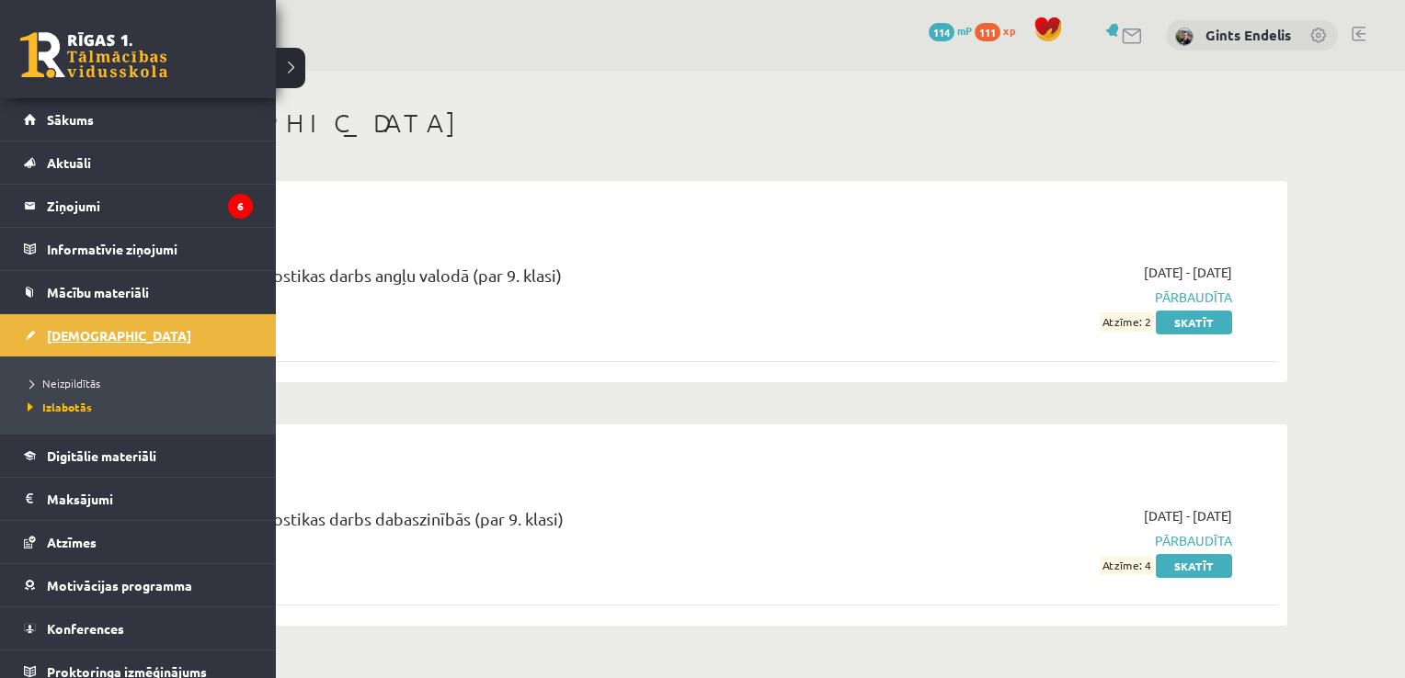
click at [78, 341] on link "[DEMOGRAPHIC_DATA]" at bounding box center [138, 335] width 229 height 42
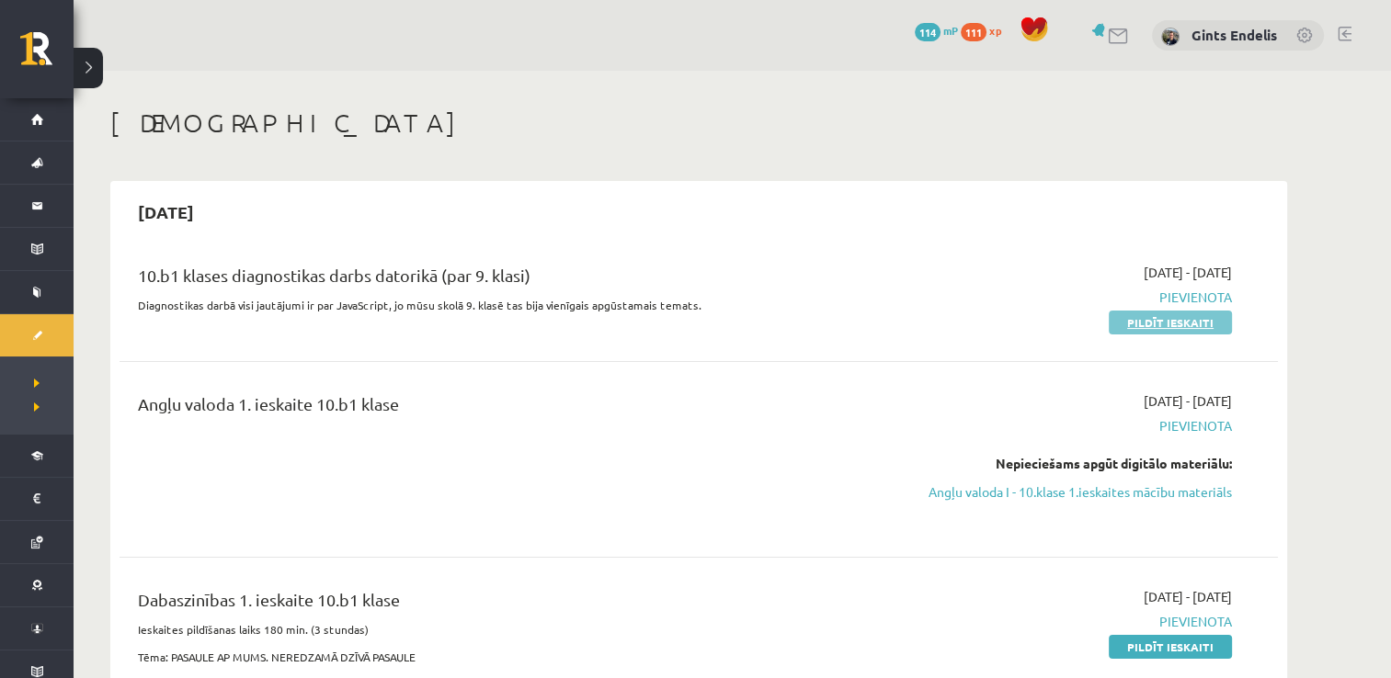
click at [1166, 326] on link "Pildīt ieskaiti" at bounding box center [1170, 323] width 123 height 24
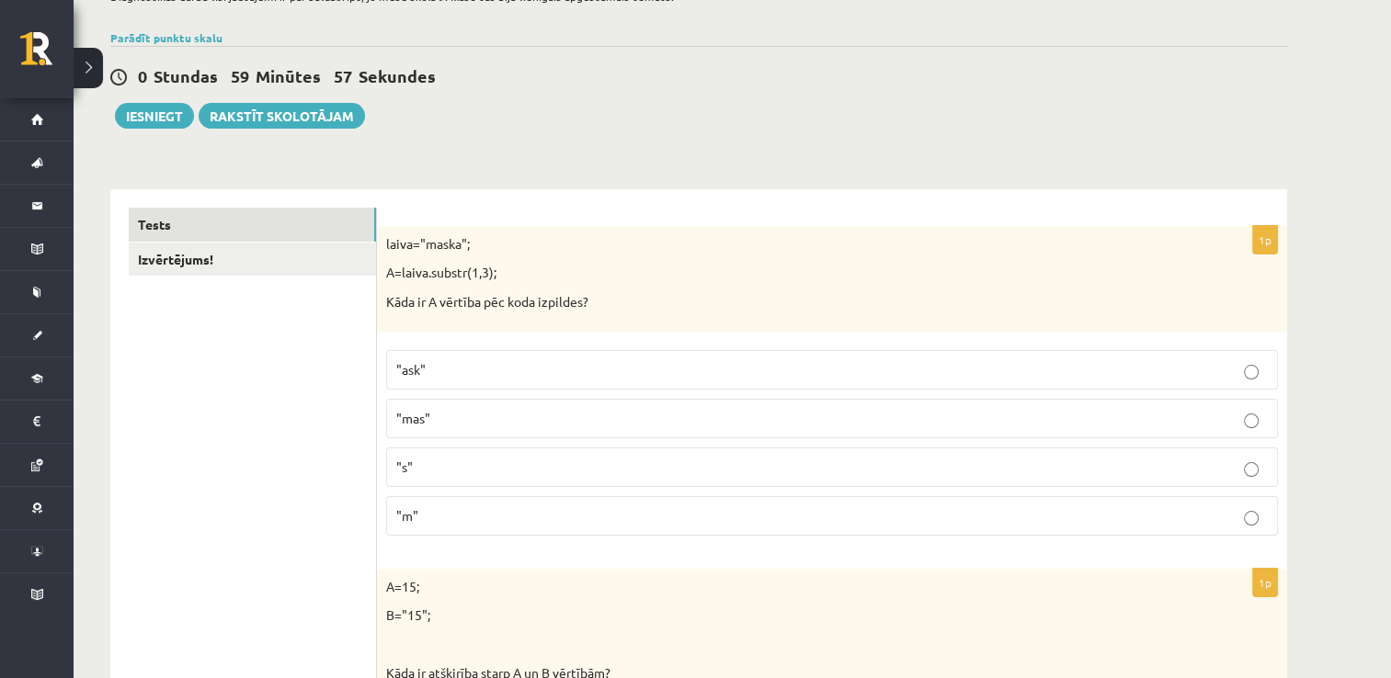
scroll to position [151, 0]
click at [480, 372] on p ""ask"" at bounding box center [832, 368] width 872 height 19
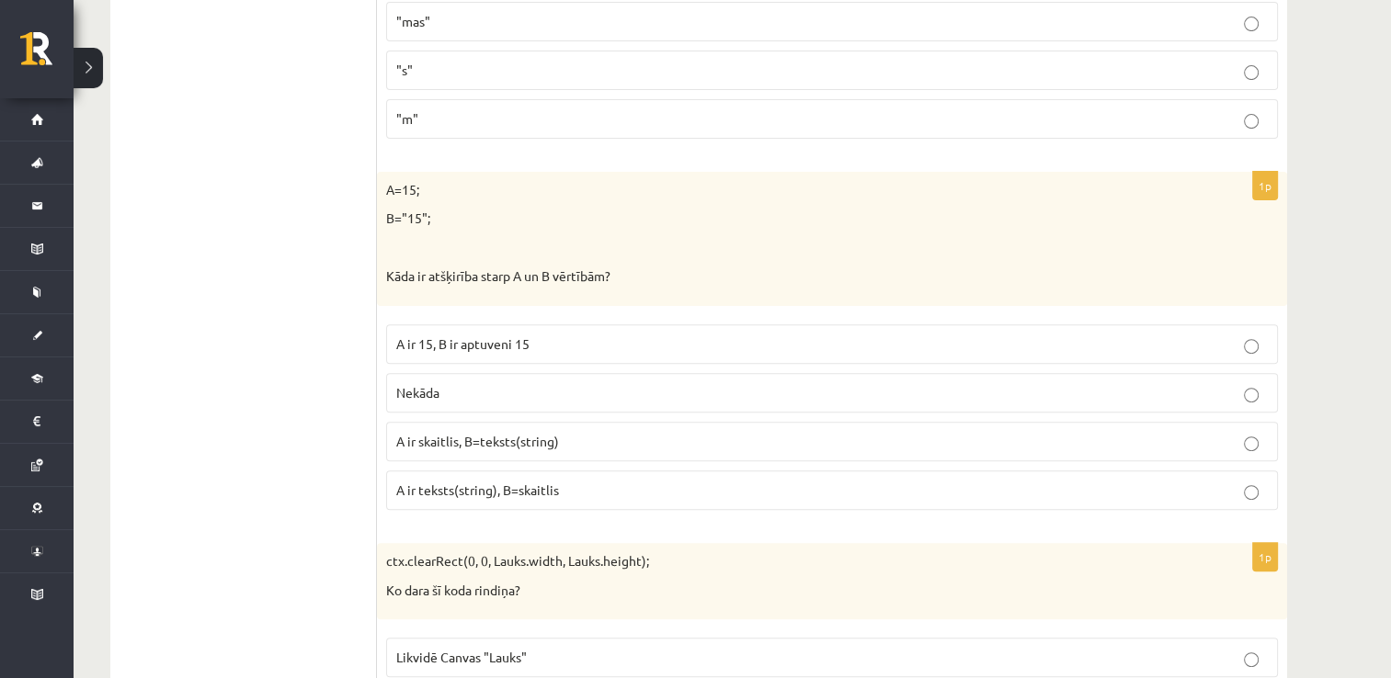
scroll to position [558, 0]
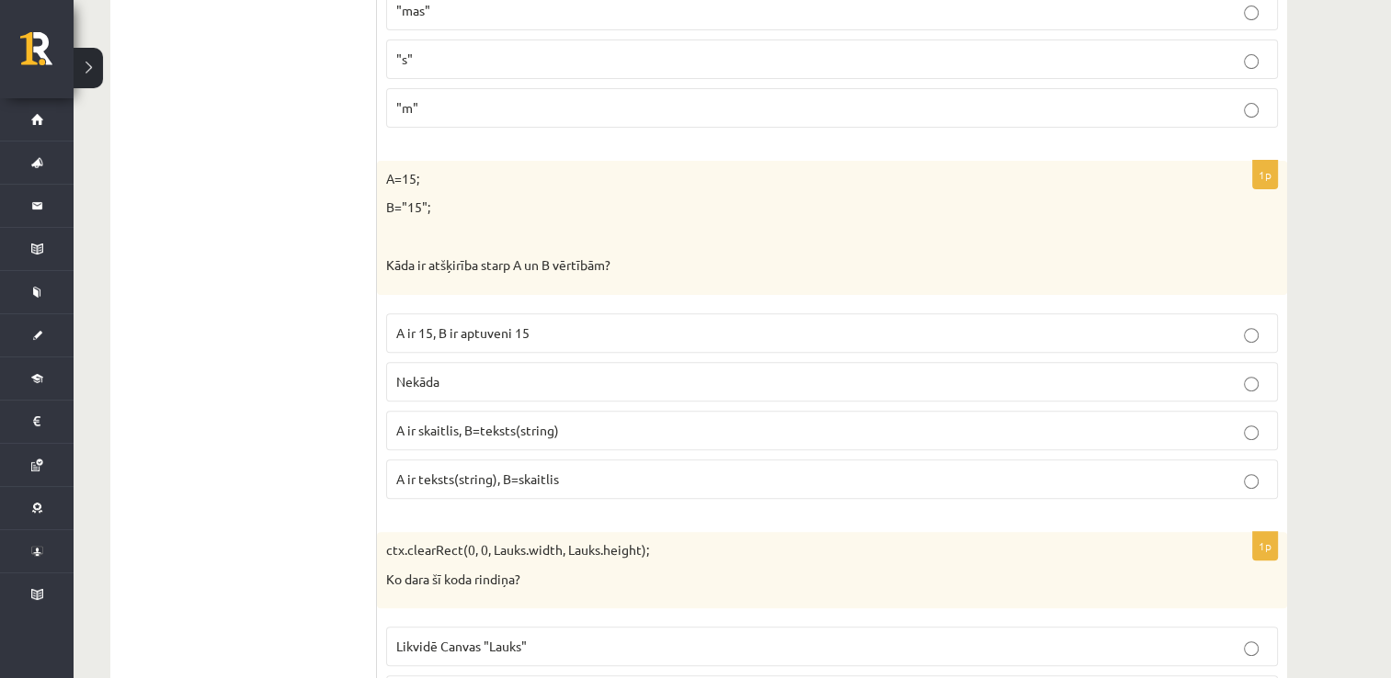
click at [530, 430] on span "A ir skaitlis, B=teksts(string)" at bounding box center [477, 430] width 163 height 17
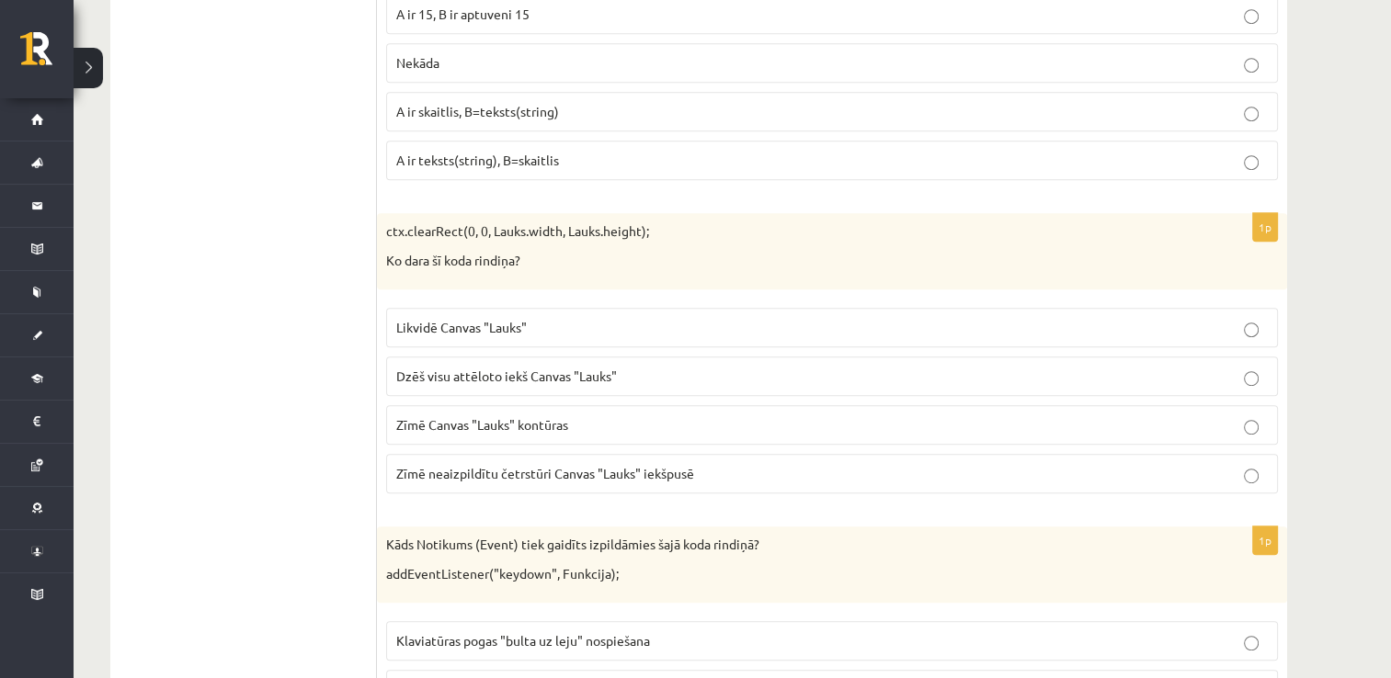
scroll to position [878, 0]
click at [468, 367] on span "Dzēš visu attēloto iekš Canvas "Lauks"" at bounding box center [506, 375] width 221 height 17
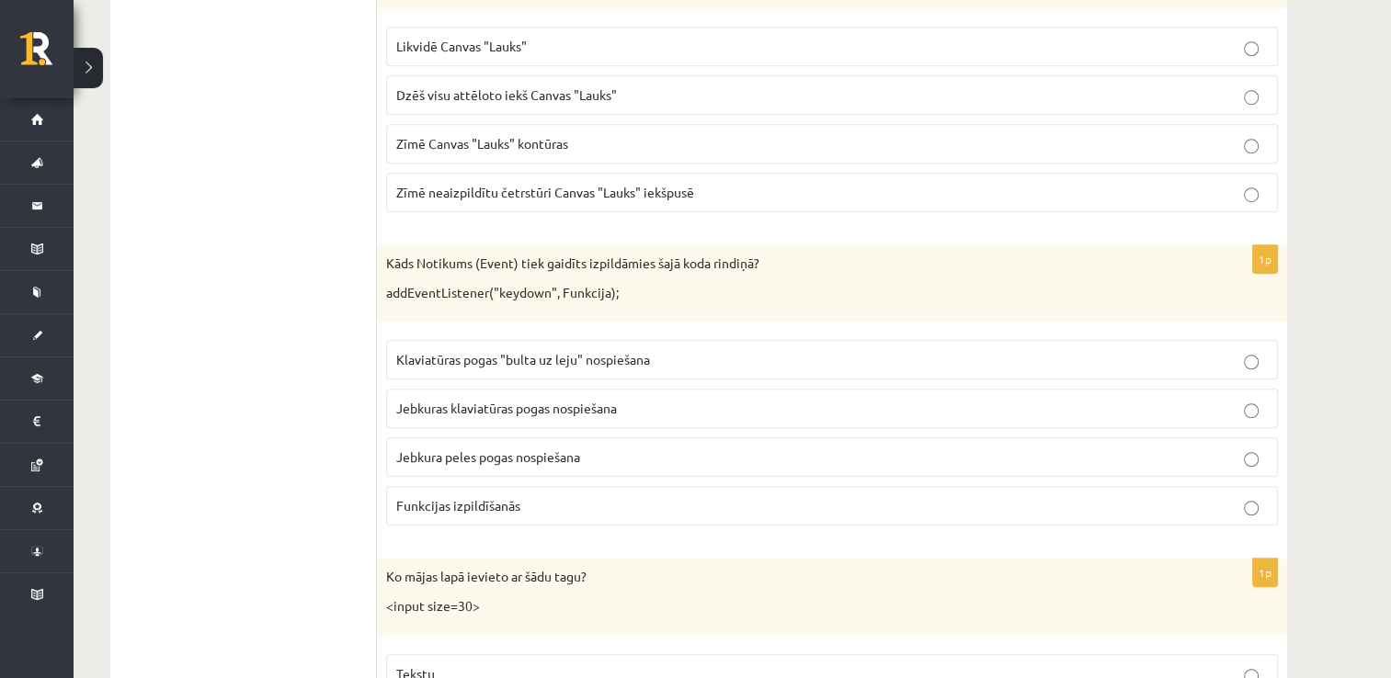
scroll to position [1157, 0]
click at [504, 499] on span "Funkcijas izpildīšanās" at bounding box center [458, 507] width 124 height 17
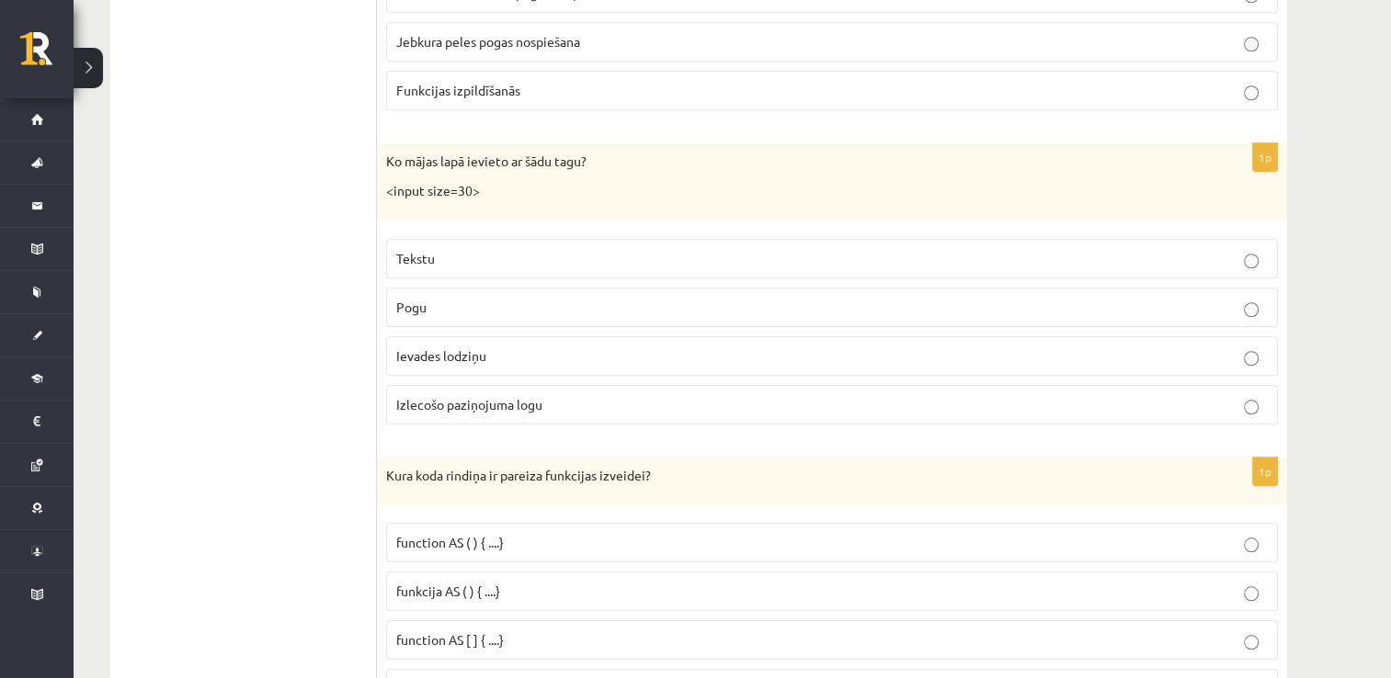
scroll to position [1588, 0]
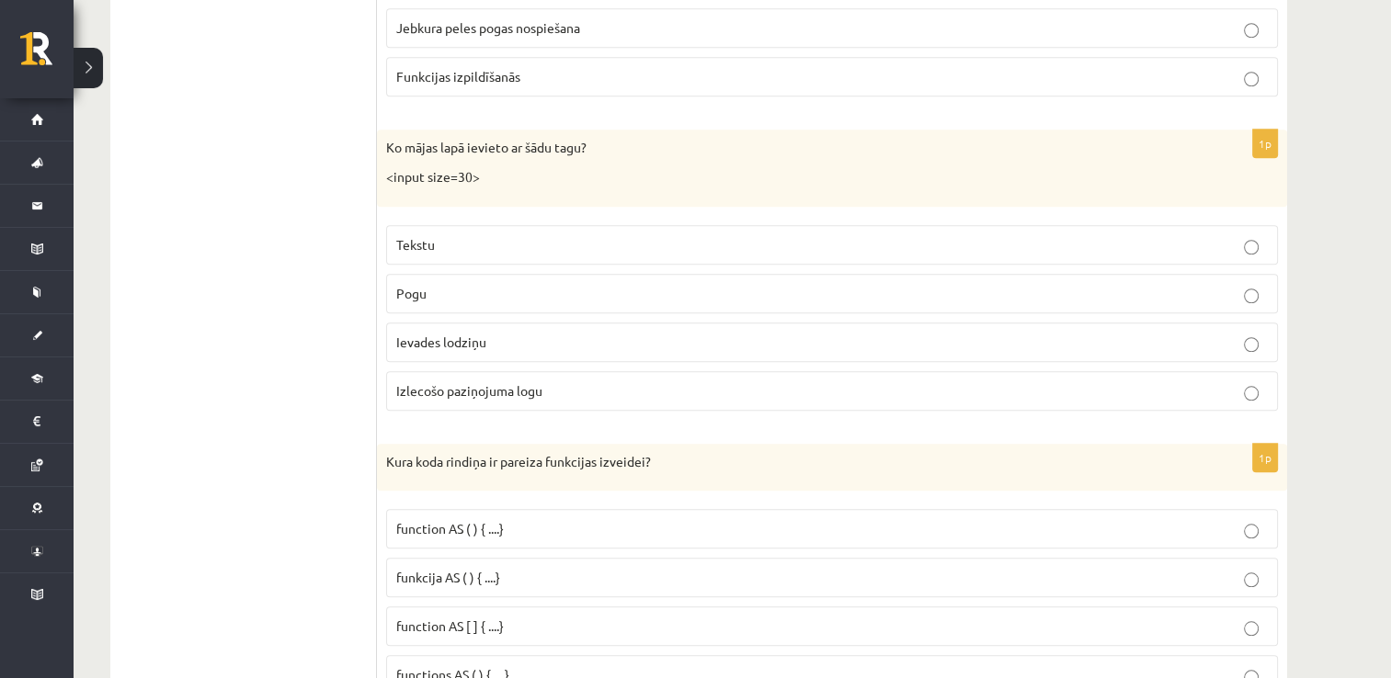
click at [710, 235] on p "Tekstu" at bounding box center [832, 244] width 872 height 19
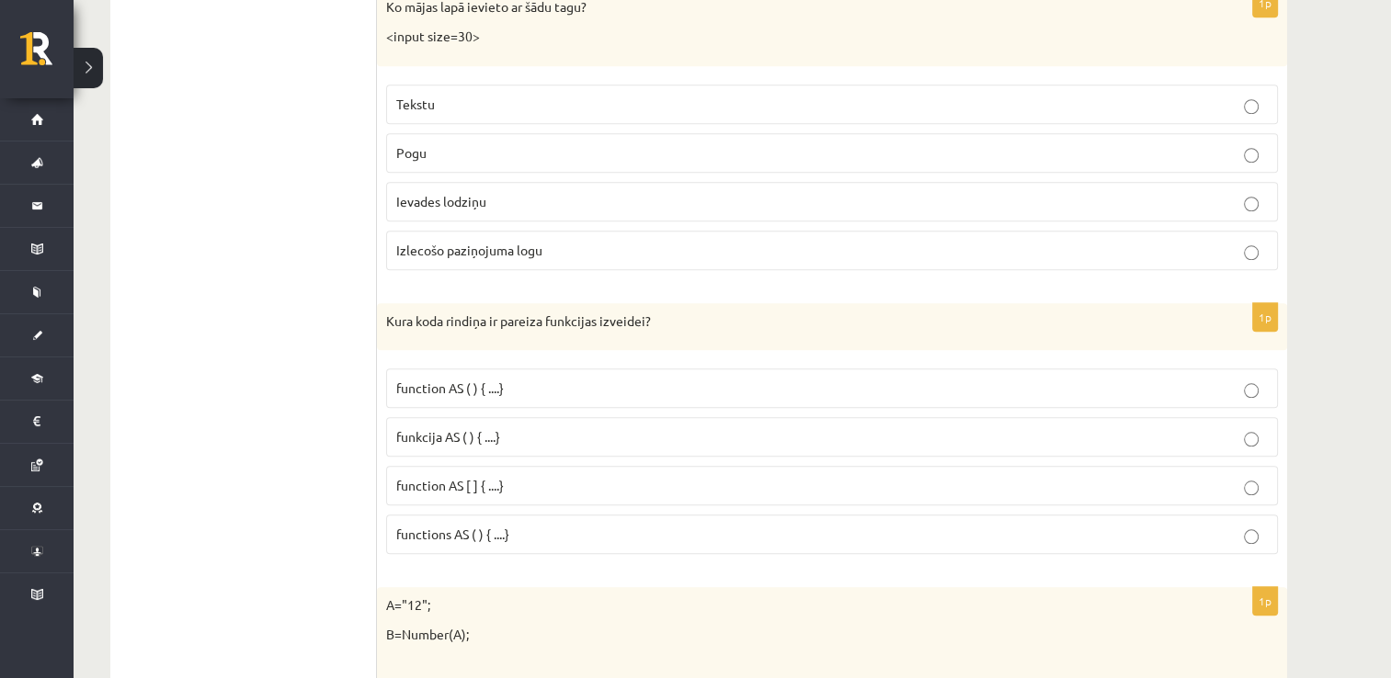
scroll to position [1738, 0]
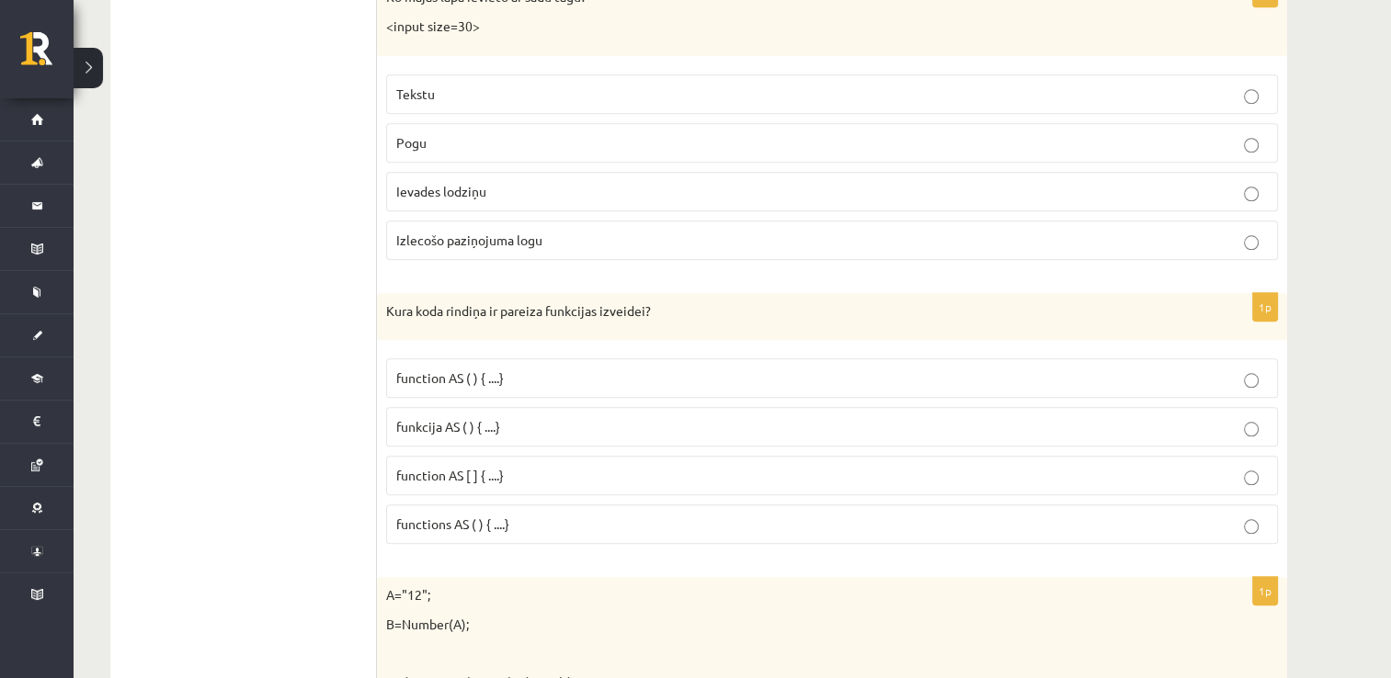
click at [579, 359] on label "function AS ( ) { ....}" at bounding box center [832, 379] width 892 height 40
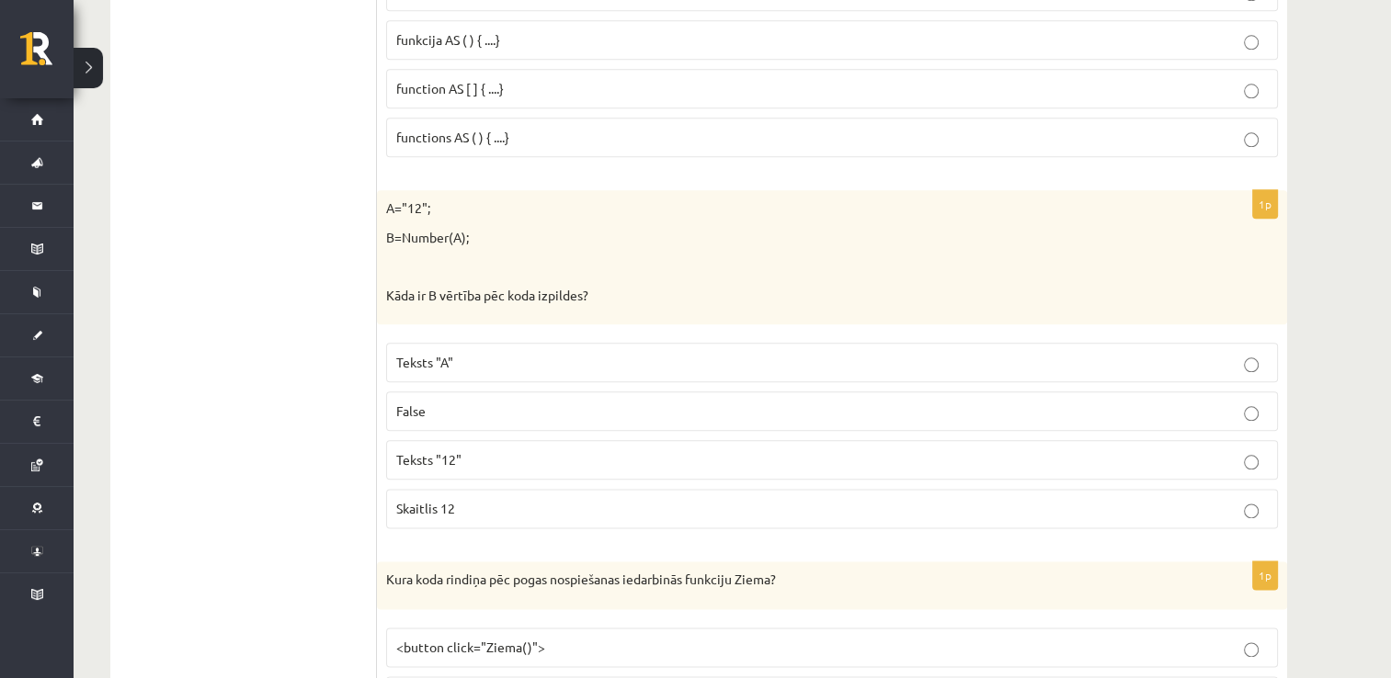
scroll to position [2133, 0]
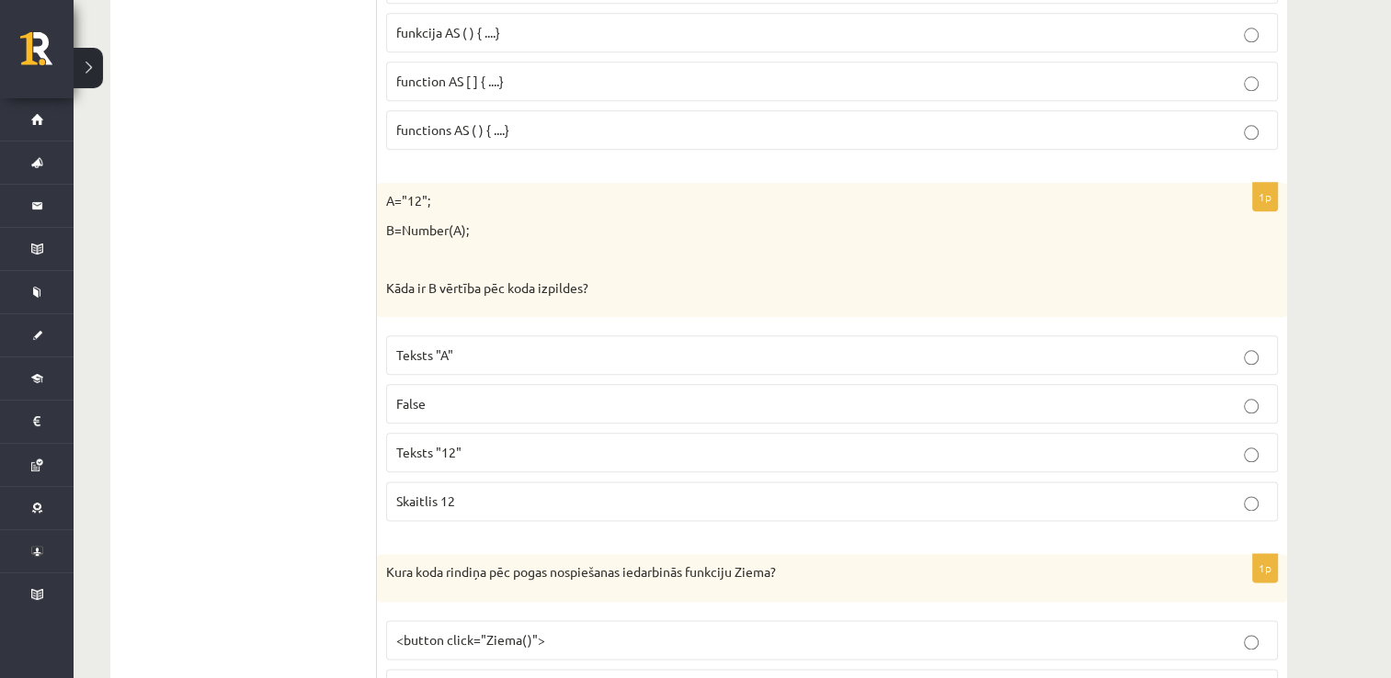
click at [562, 499] on p "Skaitlis 12" at bounding box center [832, 501] width 872 height 19
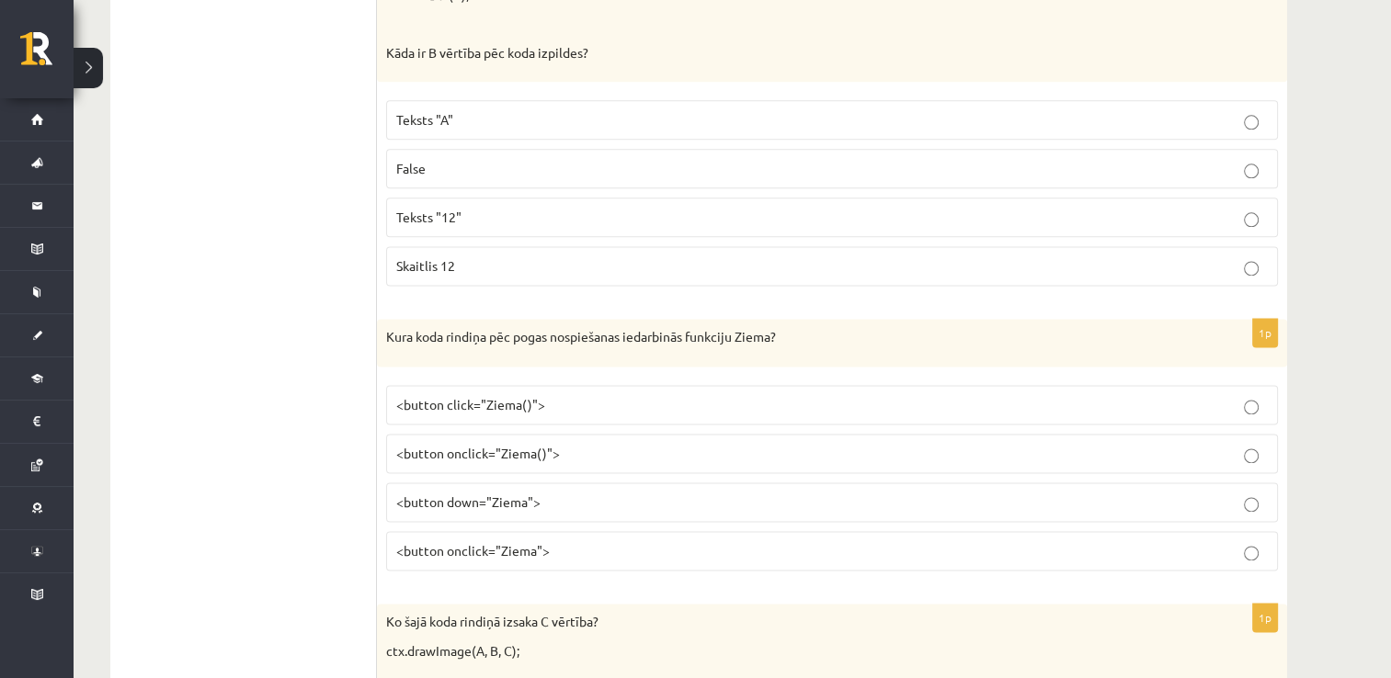
scroll to position [2394, 0]
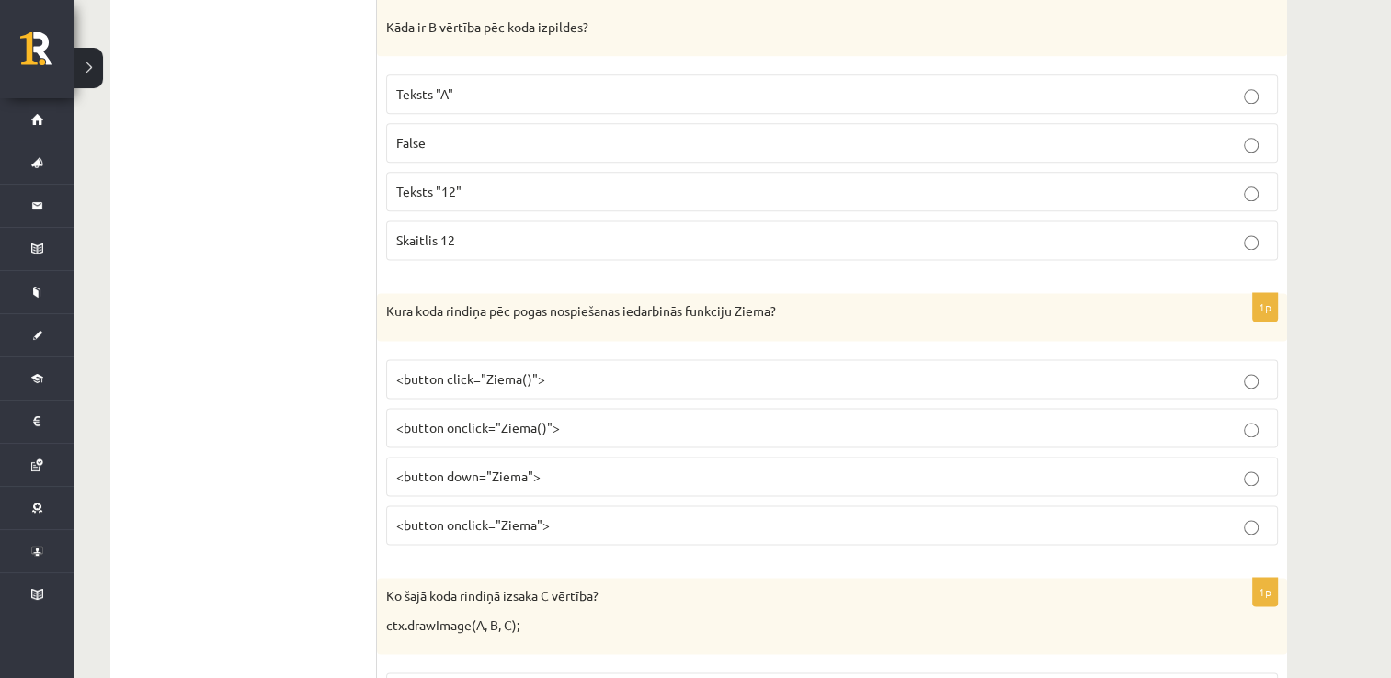
click at [650, 377] on p "<button click="Ziema()">" at bounding box center [832, 379] width 872 height 19
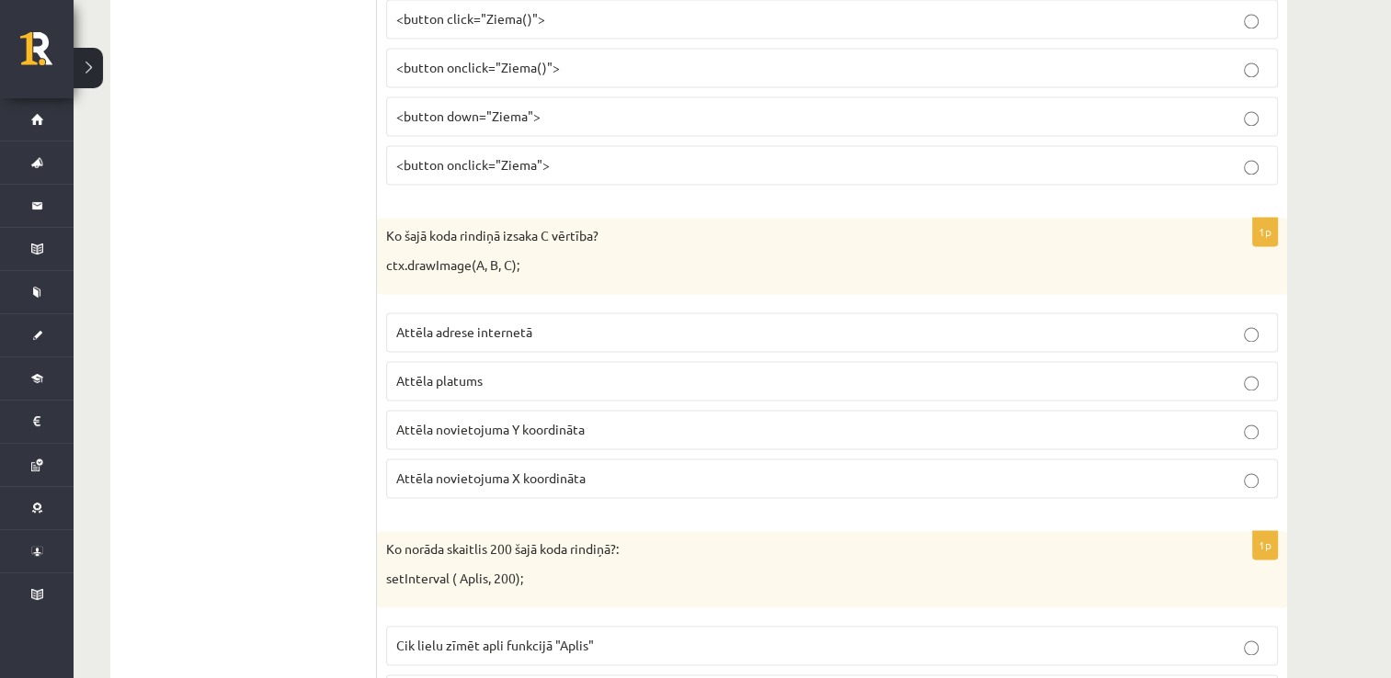
scroll to position [2773, 0]
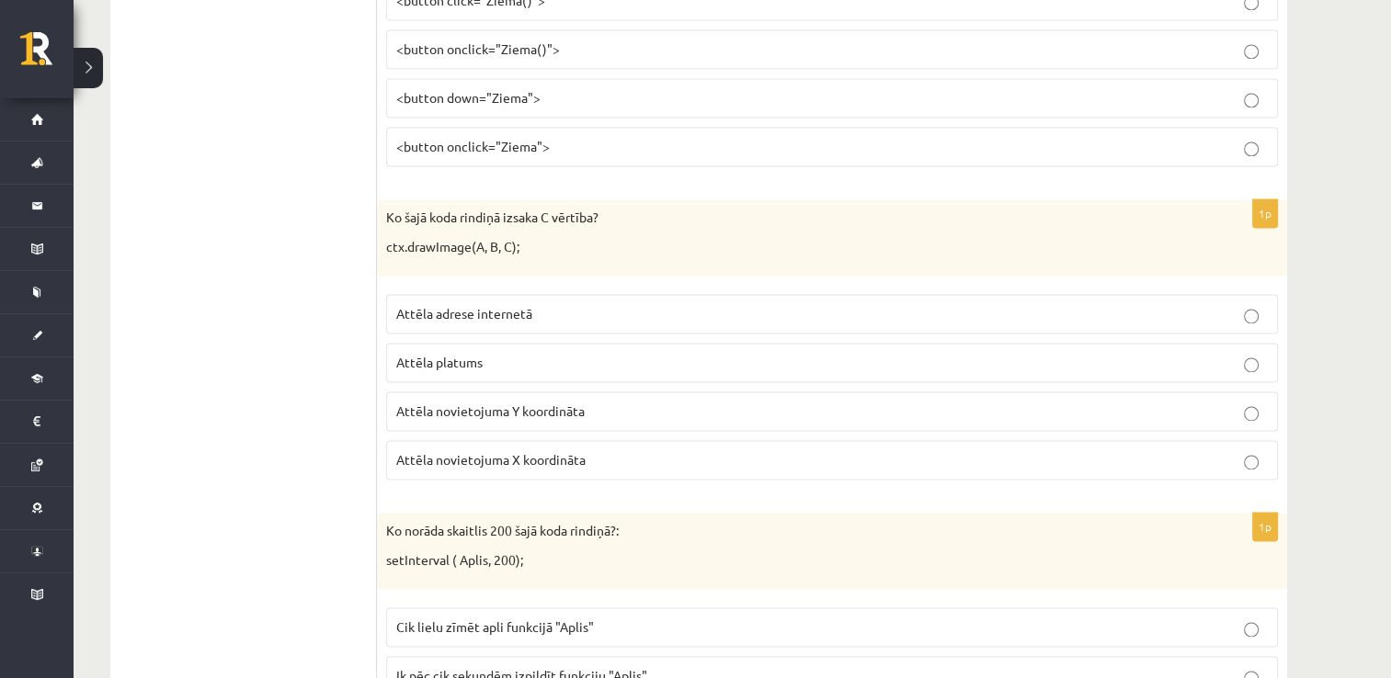
click at [556, 304] on p "Attēla adrese internetā" at bounding box center [832, 313] width 872 height 19
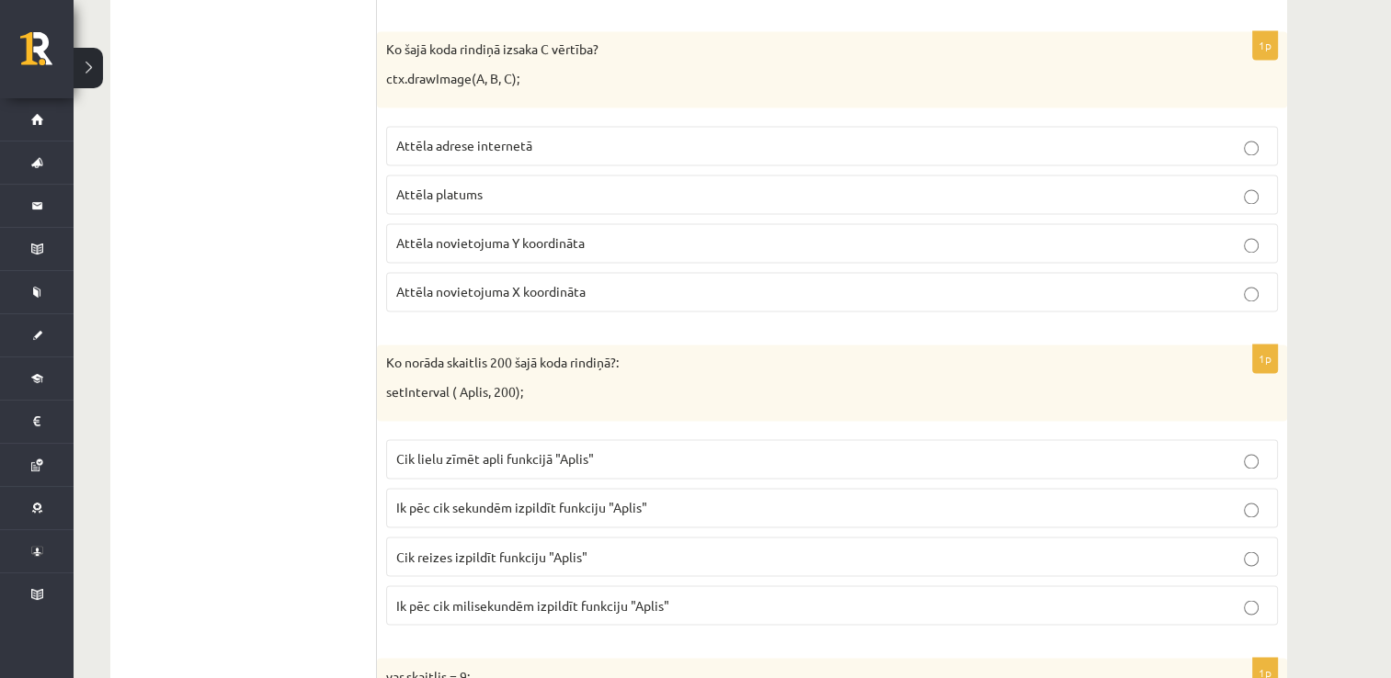
scroll to position [2948, 0]
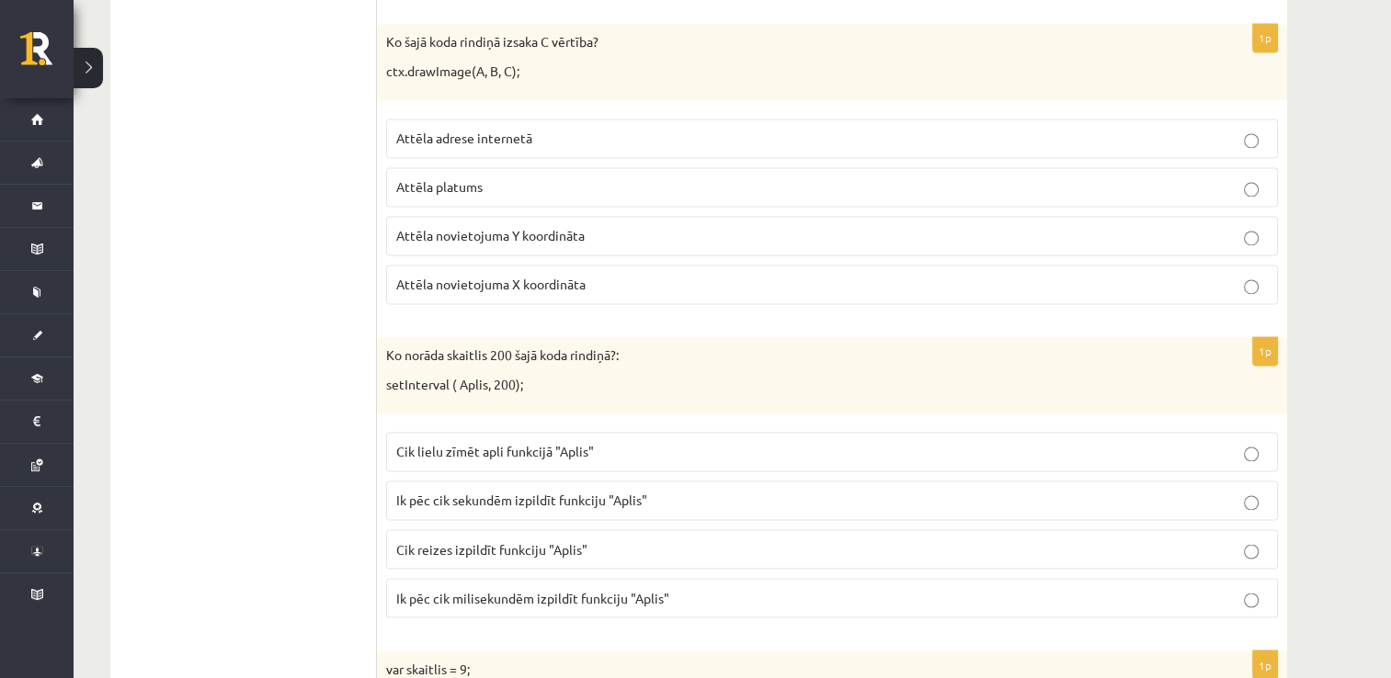
click at [478, 232] on p "Attēla novietojuma Y koordināta" at bounding box center [832, 235] width 872 height 19
click at [467, 142] on label "Attēla adrese internetā" at bounding box center [832, 139] width 892 height 40
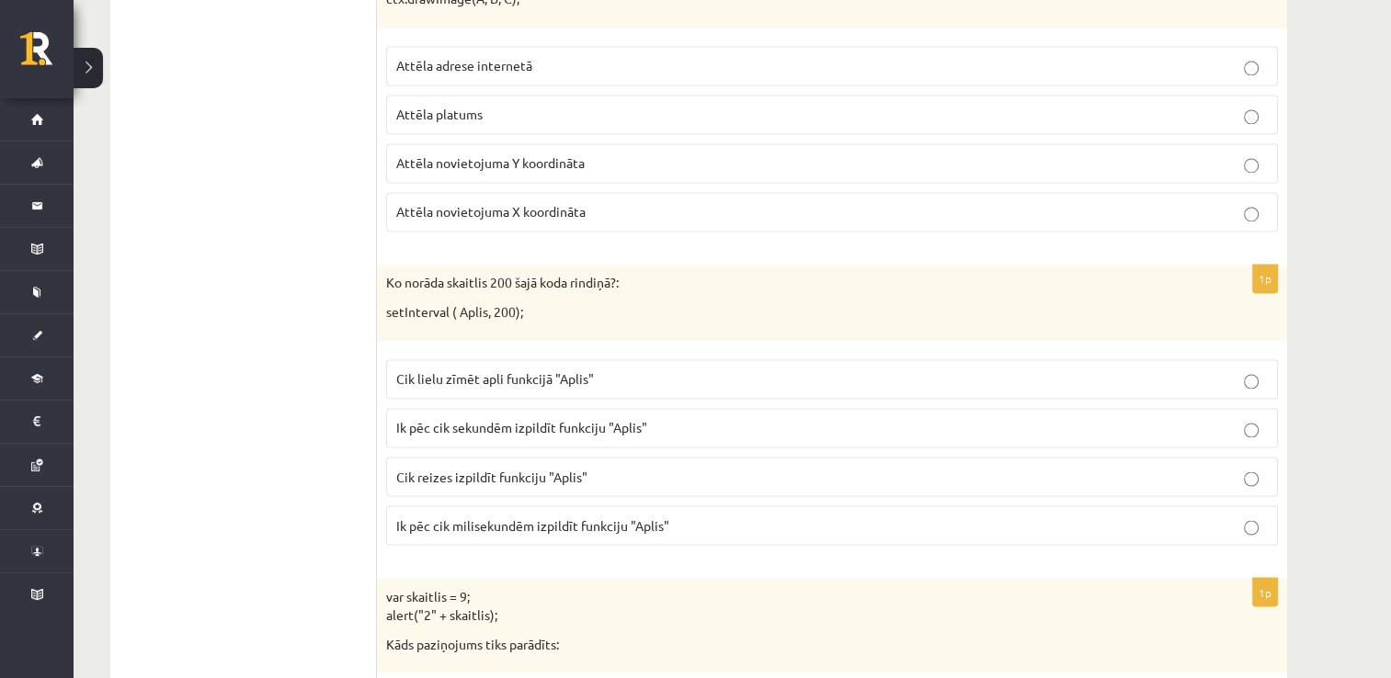
scroll to position [3022, 0]
click at [511, 377] on label "Cik lielu zīmēt apli funkcijā "Aplis"" at bounding box center [832, 379] width 892 height 40
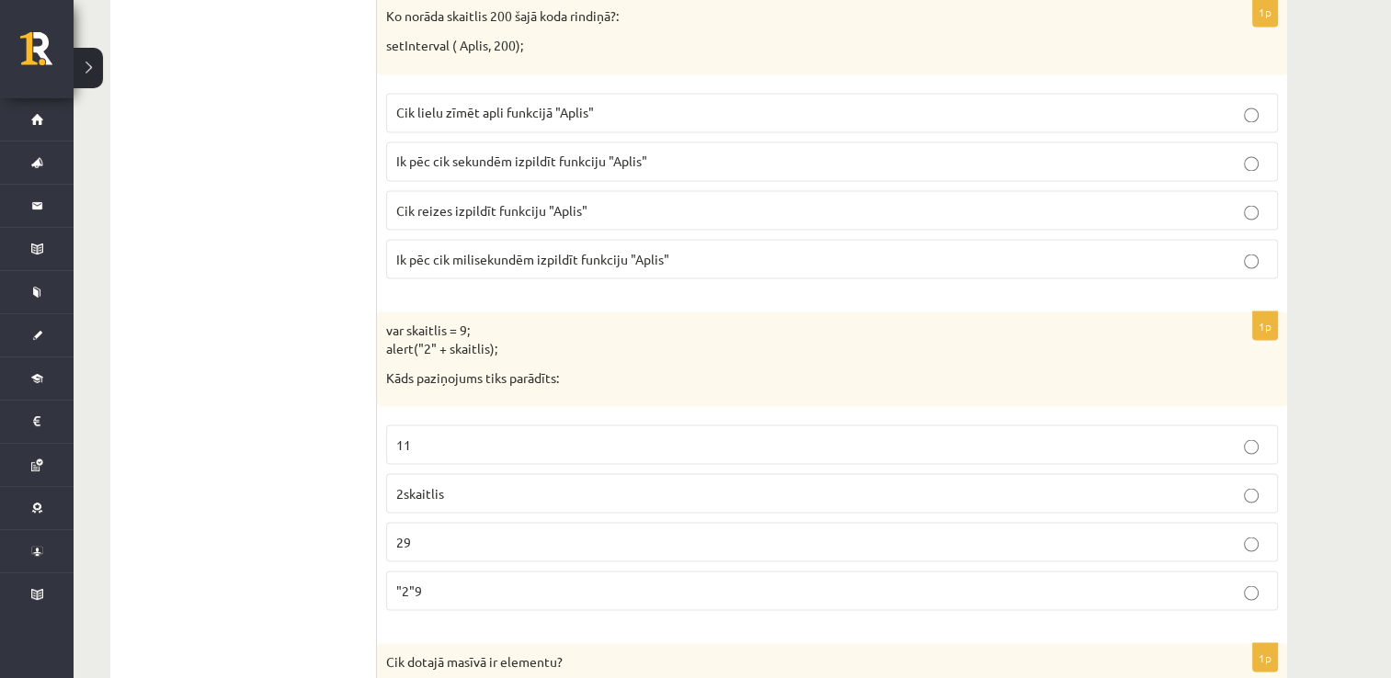
scroll to position [3290, 0]
click at [474, 530] on p "29" at bounding box center [832, 539] width 872 height 19
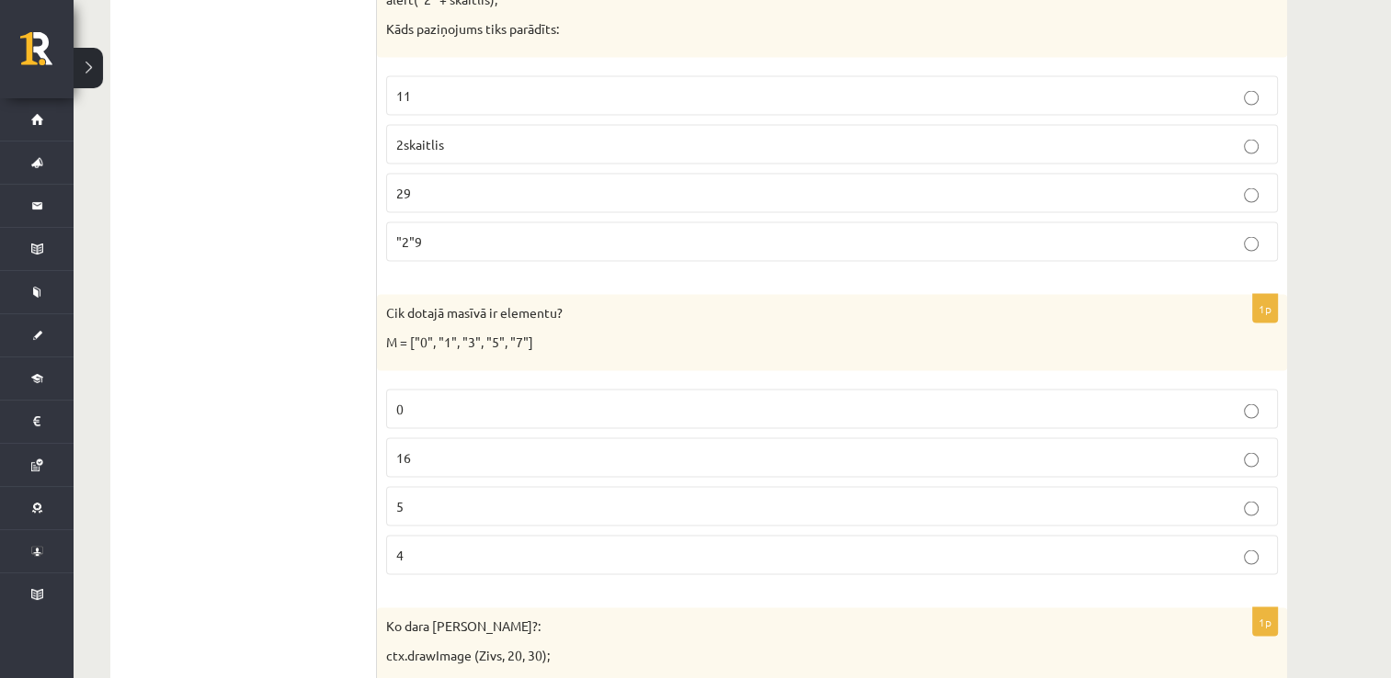
scroll to position [3637, 0]
click at [451, 496] on p "5" at bounding box center [832, 505] width 872 height 19
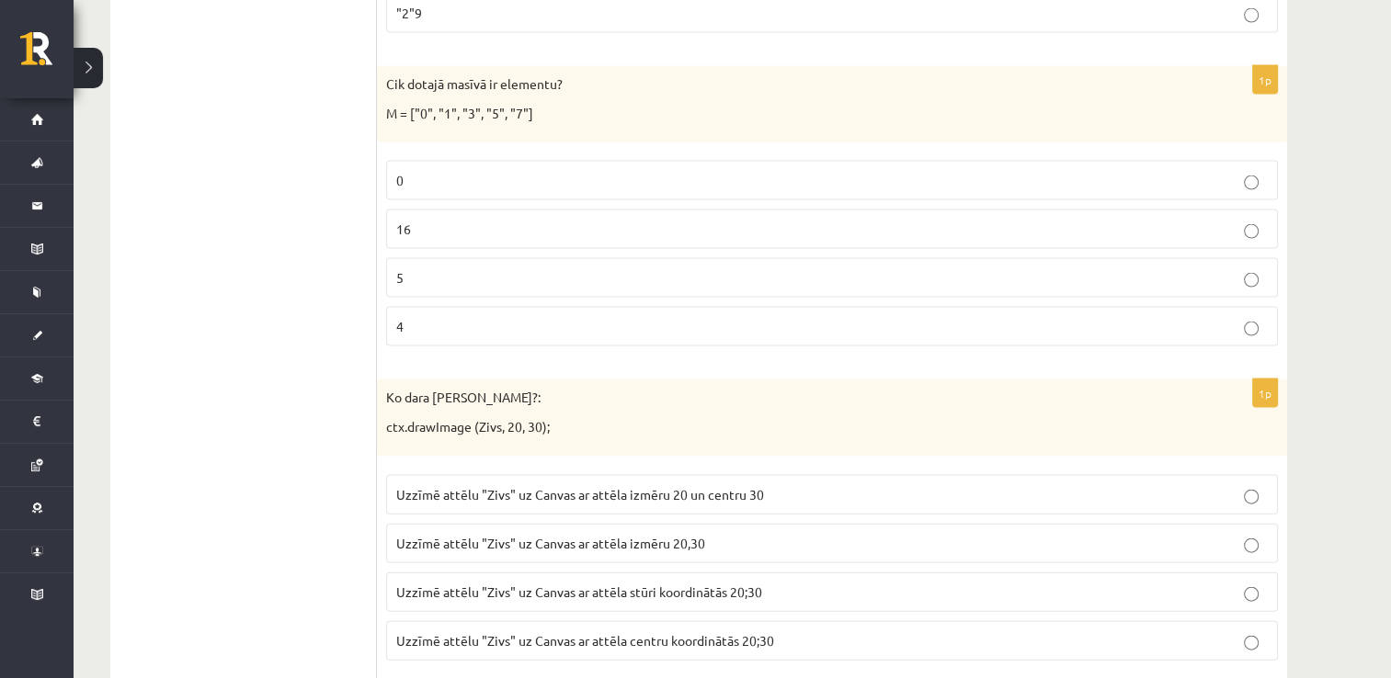
scroll to position [3967, 0]
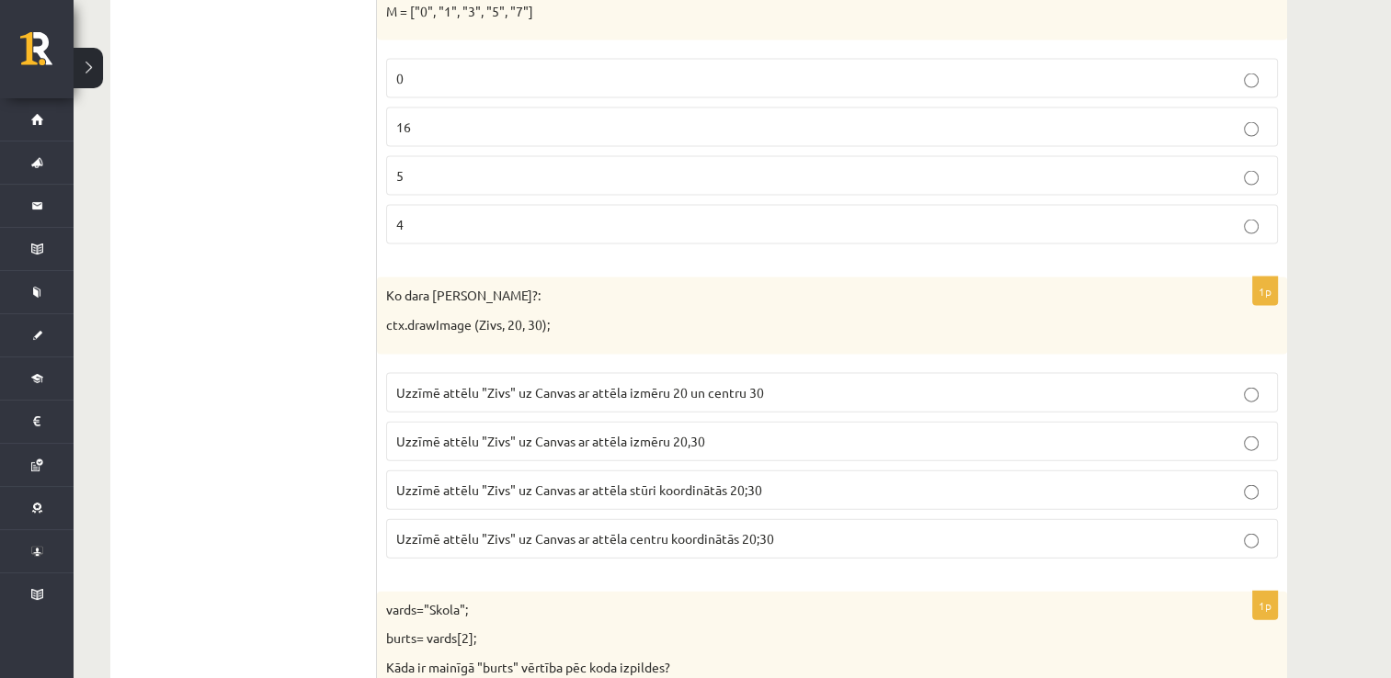
click at [589, 384] on span "Uzzīmē attēlu "Zivs" uz Canvas ar attēla izmēru 20 un centru 30" at bounding box center [580, 392] width 368 height 17
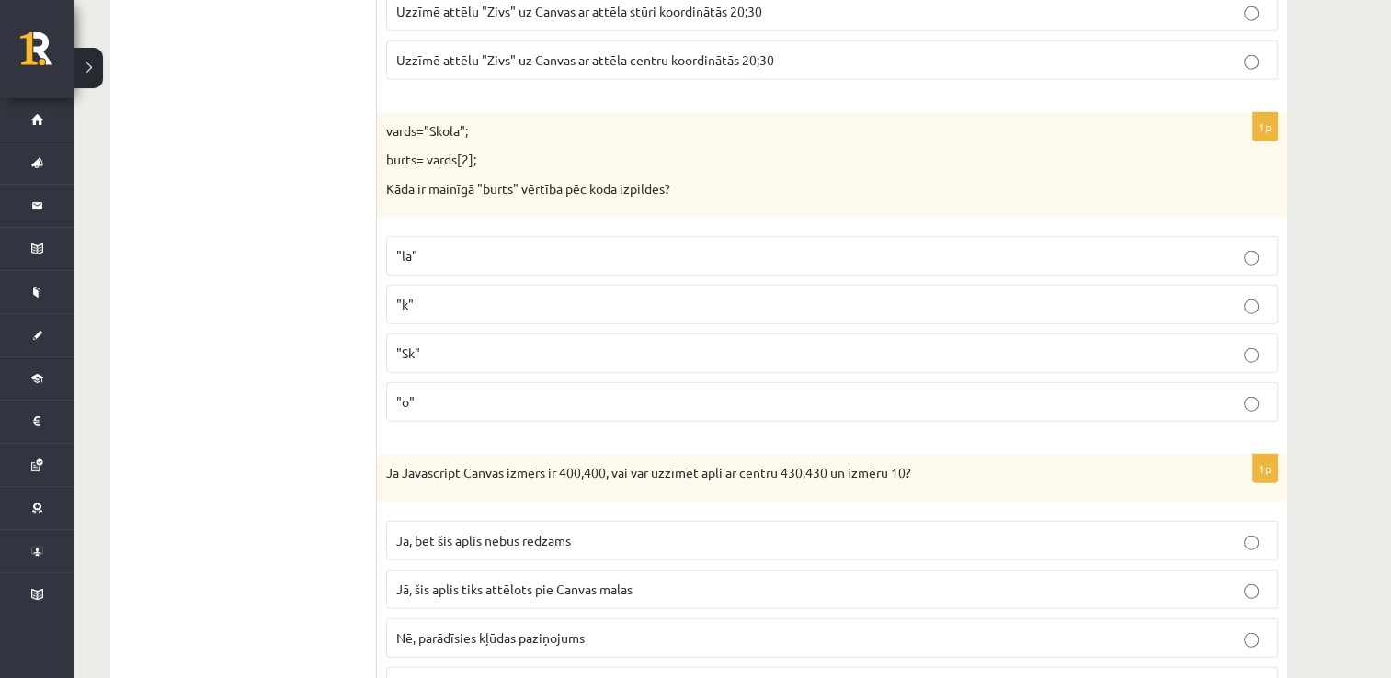
scroll to position [4445, 0]
click at [489, 302] on label ""k"" at bounding box center [832, 306] width 892 height 40
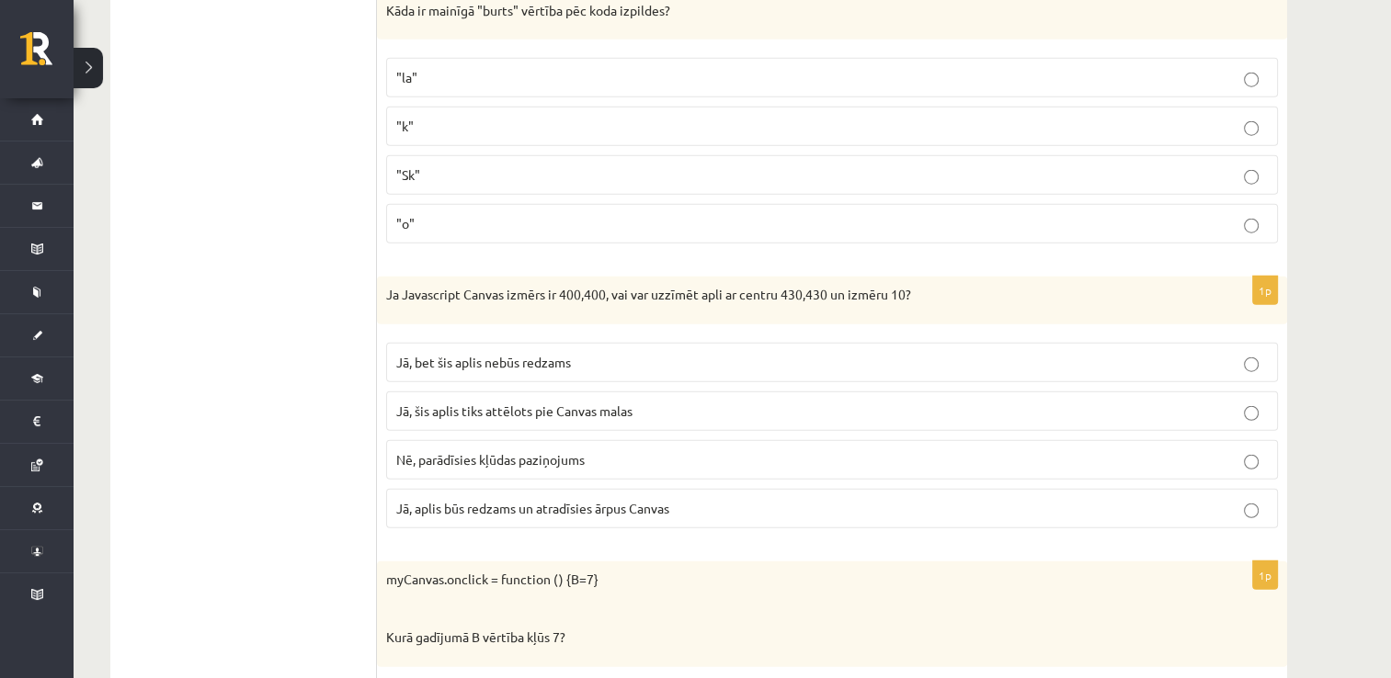
scroll to position [4637, 0]
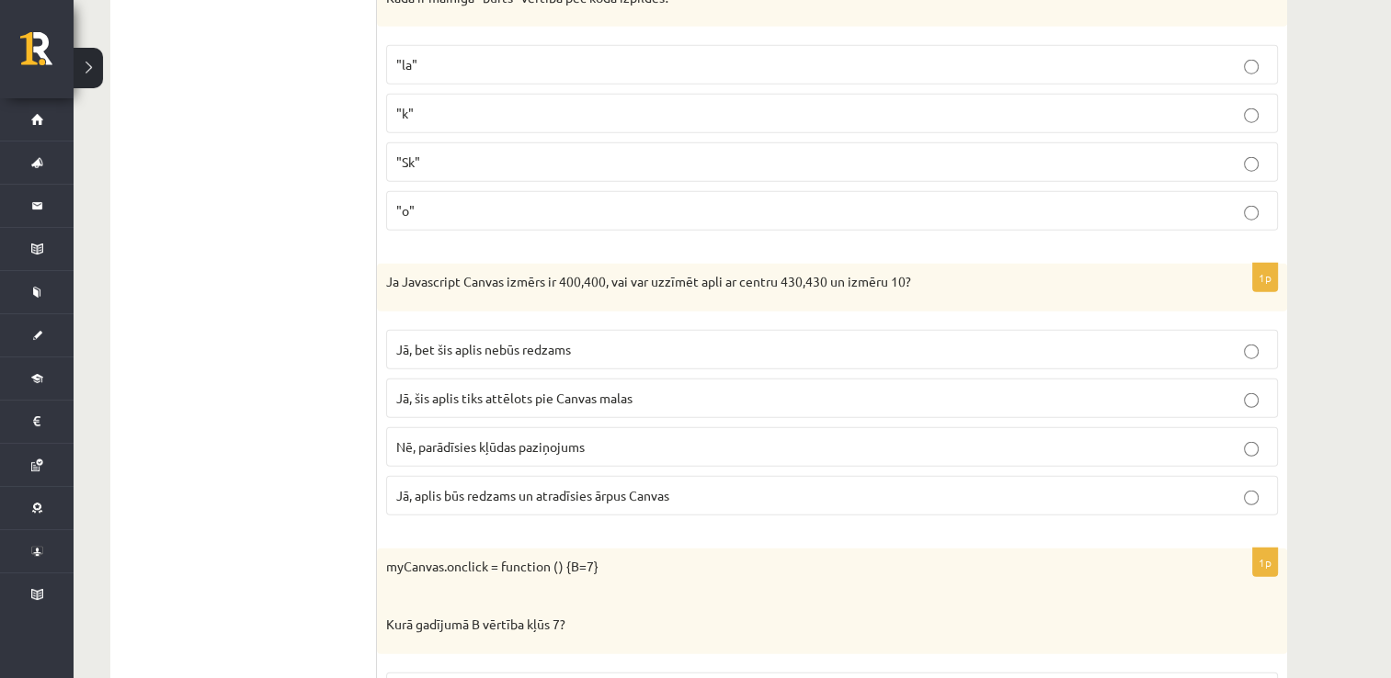
click at [549, 438] on p "Nē, parādīsies kļūdas paziņojums" at bounding box center [832, 447] width 872 height 19
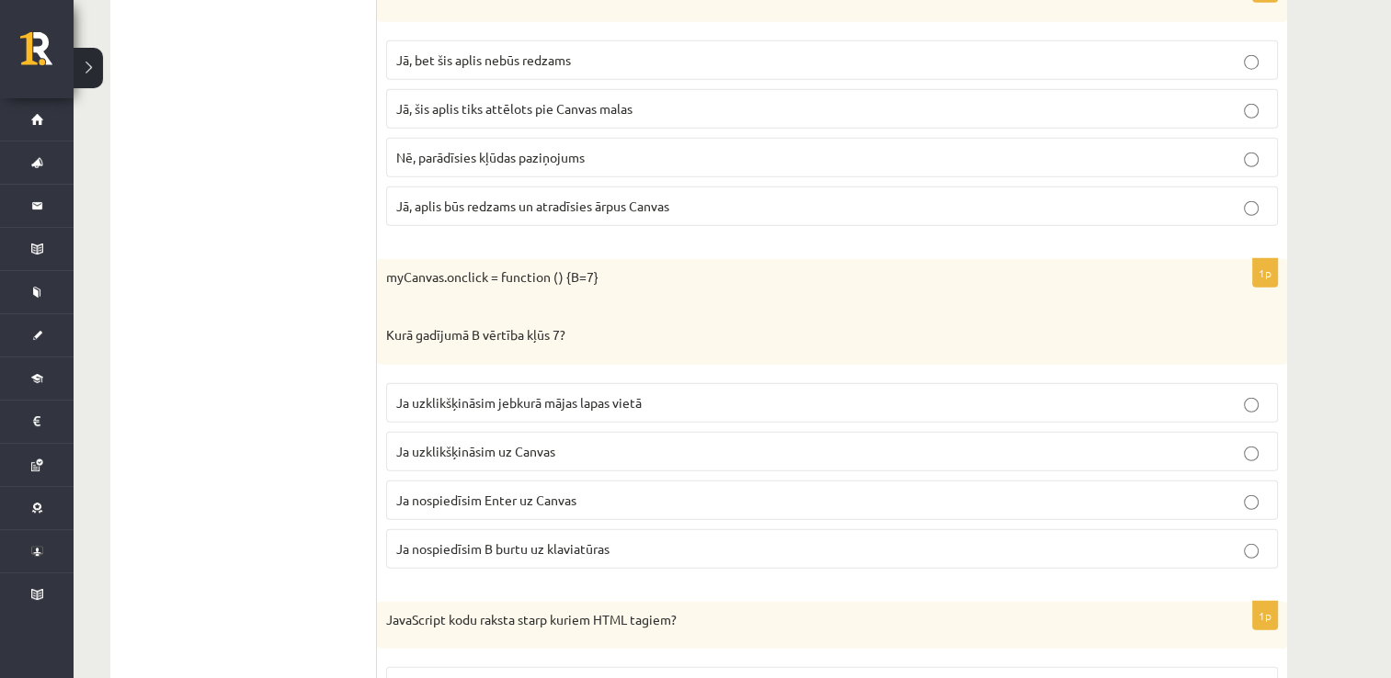
scroll to position [4933, 0]
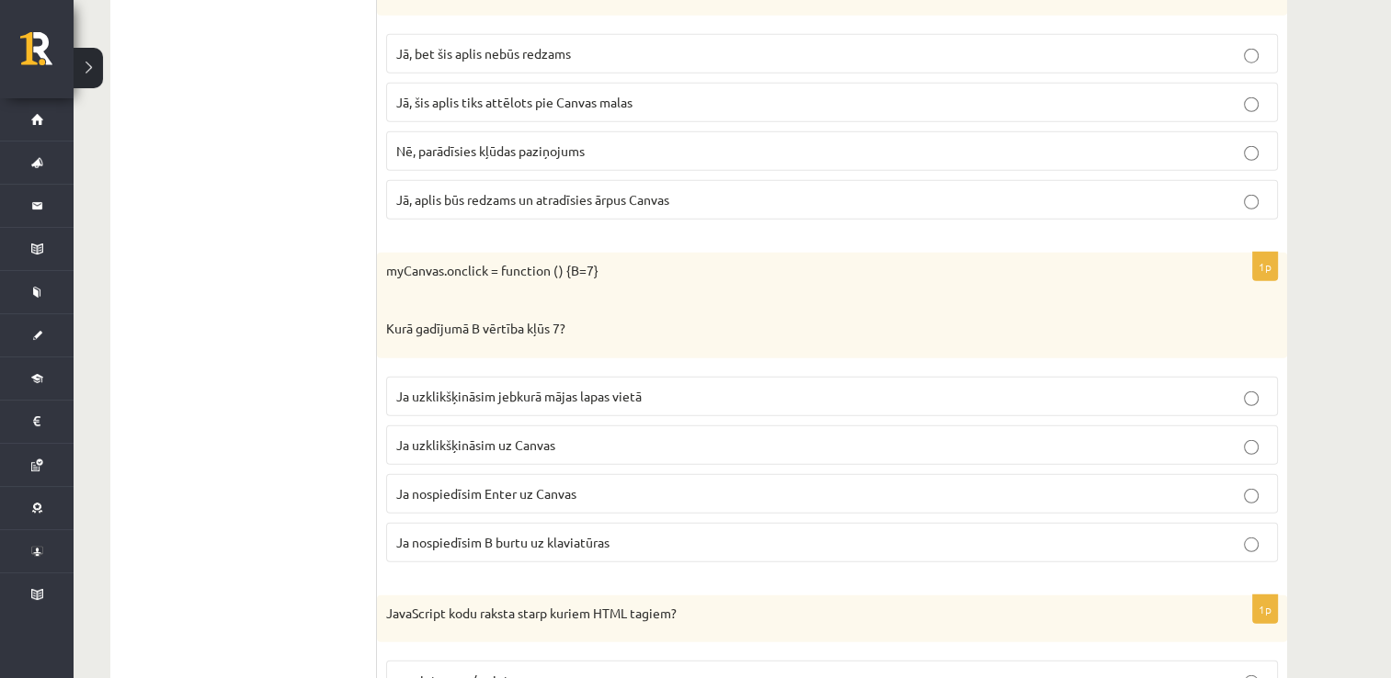
click at [564, 384] on label "Ja uzklikšķināsim jebkurā mājas lapas vietā" at bounding box center [832, 397] width 892 height 40
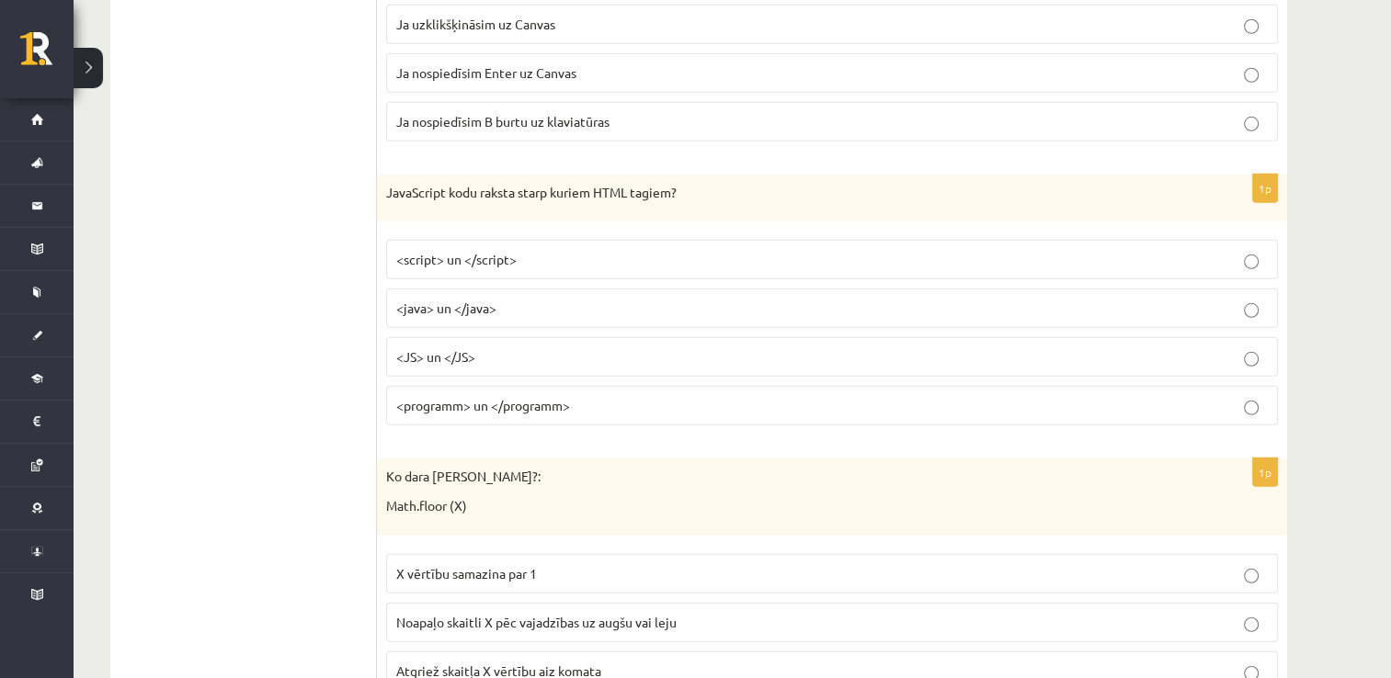
scroll to position [5357, 0]
click at [582, 247] on p "<script> un </script>" at bounding box center [832, 256] width 872 height 19
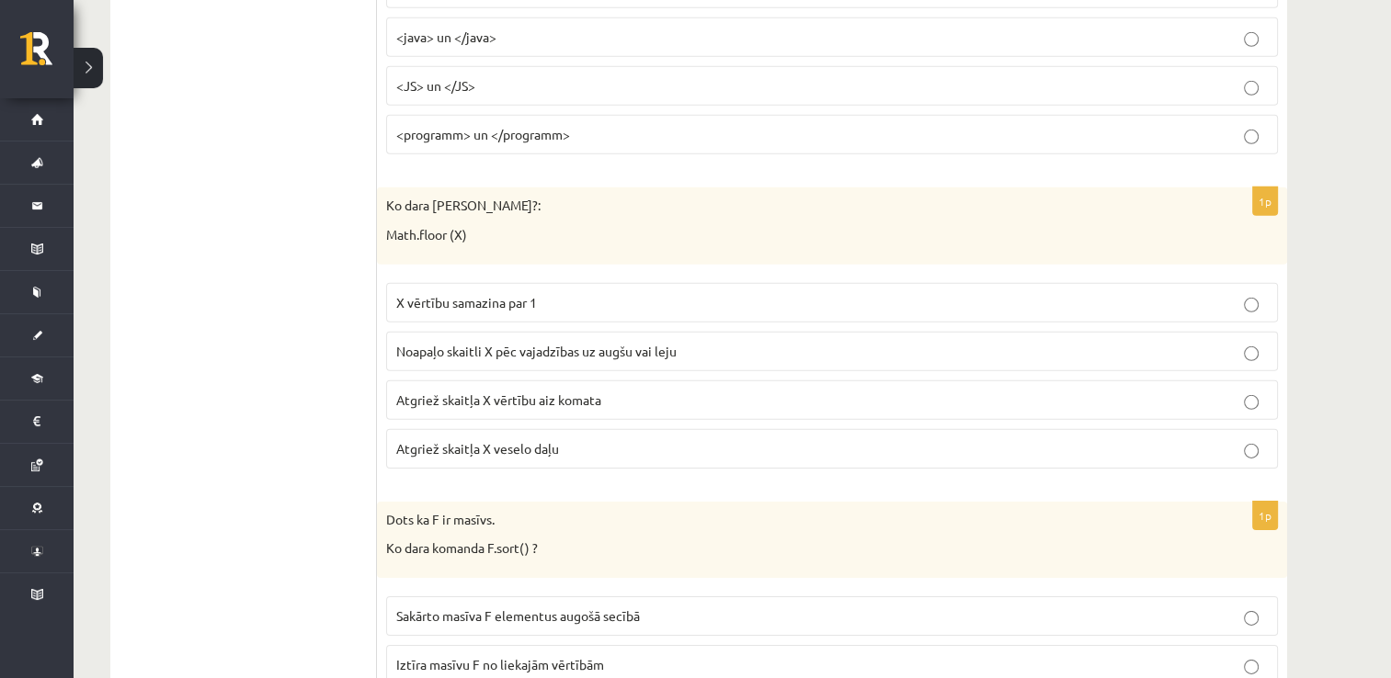
scroll to position [5645, 0]
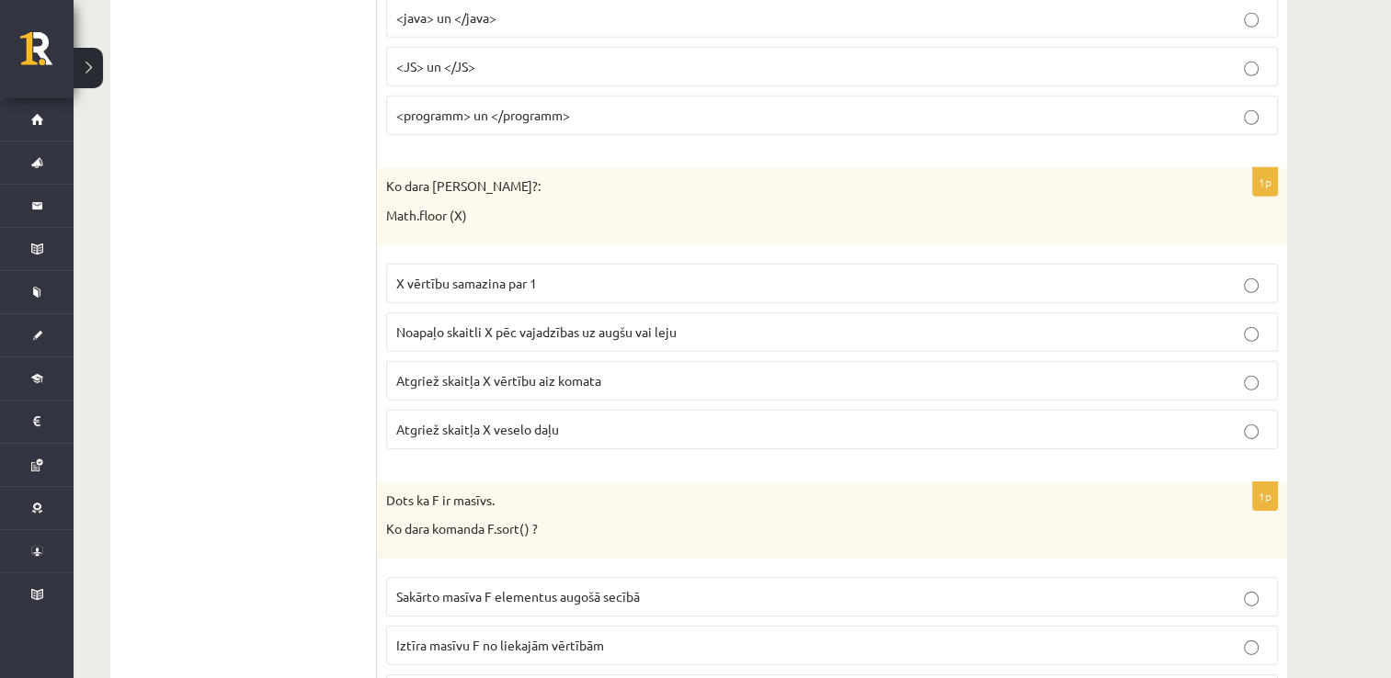
click at [500, 275] on span "X vērtību samazina par 1" at bounding box center [466, 283] width 141 height 17
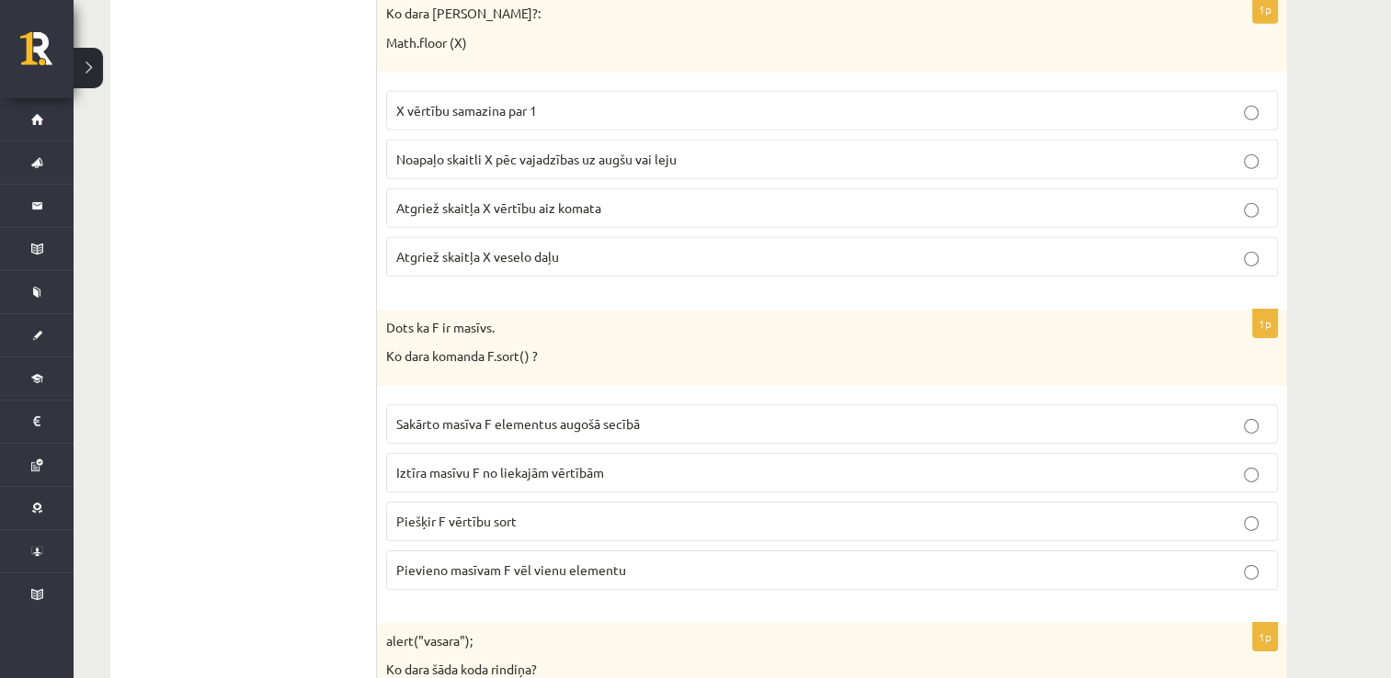
scroll to position [5850, 0]
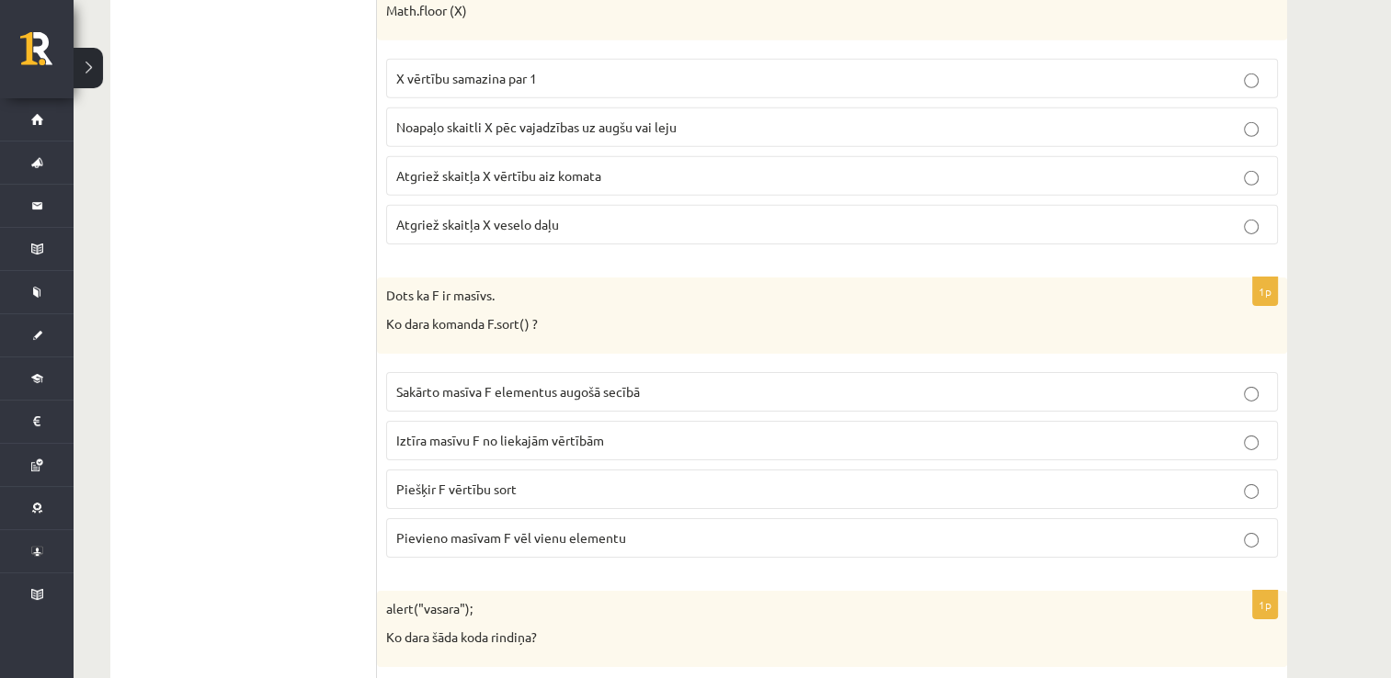
click at [460, 383] on span "Sakārto masīva F elementus augošā secībā" at bounding box center [518, 391] width 244 height 17
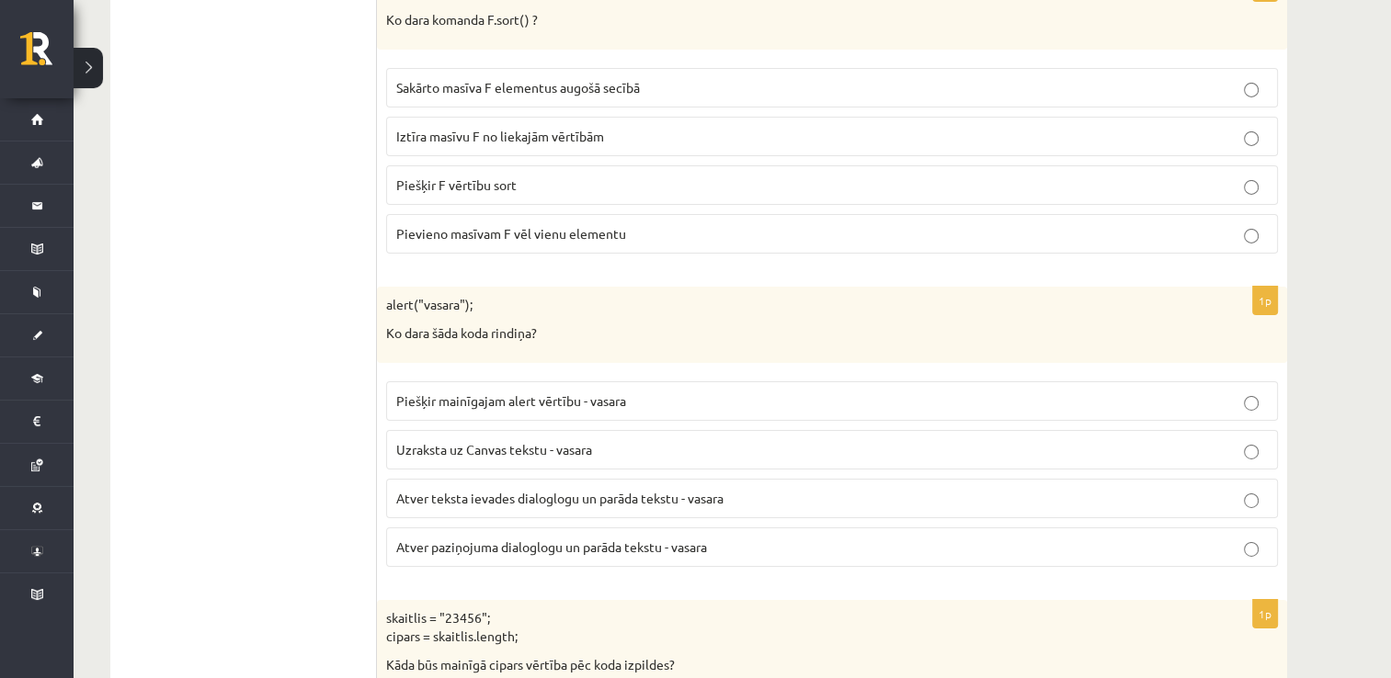
scroll to position [6155, 0]
click at [508, 392] on span "Piešķir mainīgajam alert vērtību - vasara" at bounding box center [511, 400] width 230 height 17
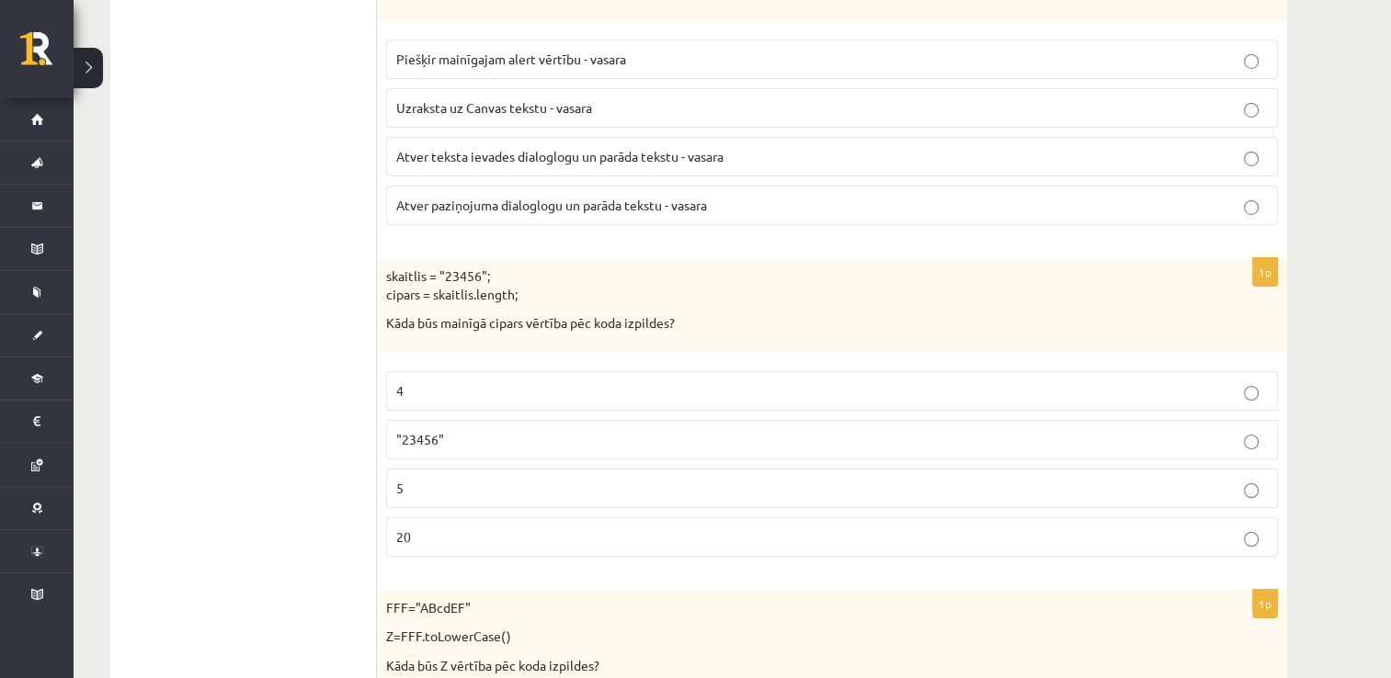
scroll to position [6498, 0]
click at [502, 428] on p ""23456"" at bounding box center [832, 437] width 872 height 19
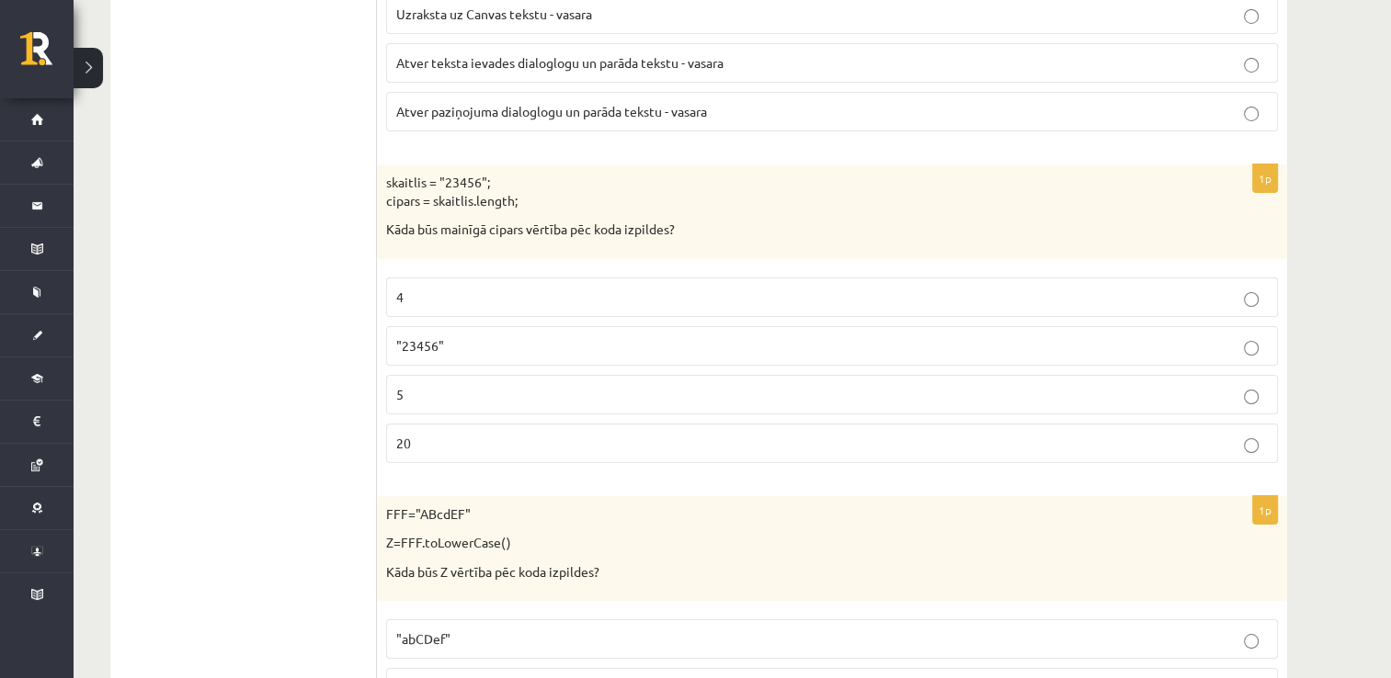
scroll to position [6590, 0]
click at [441, 434] on p "20" at bounding box center [832, 443] width 872 height 19
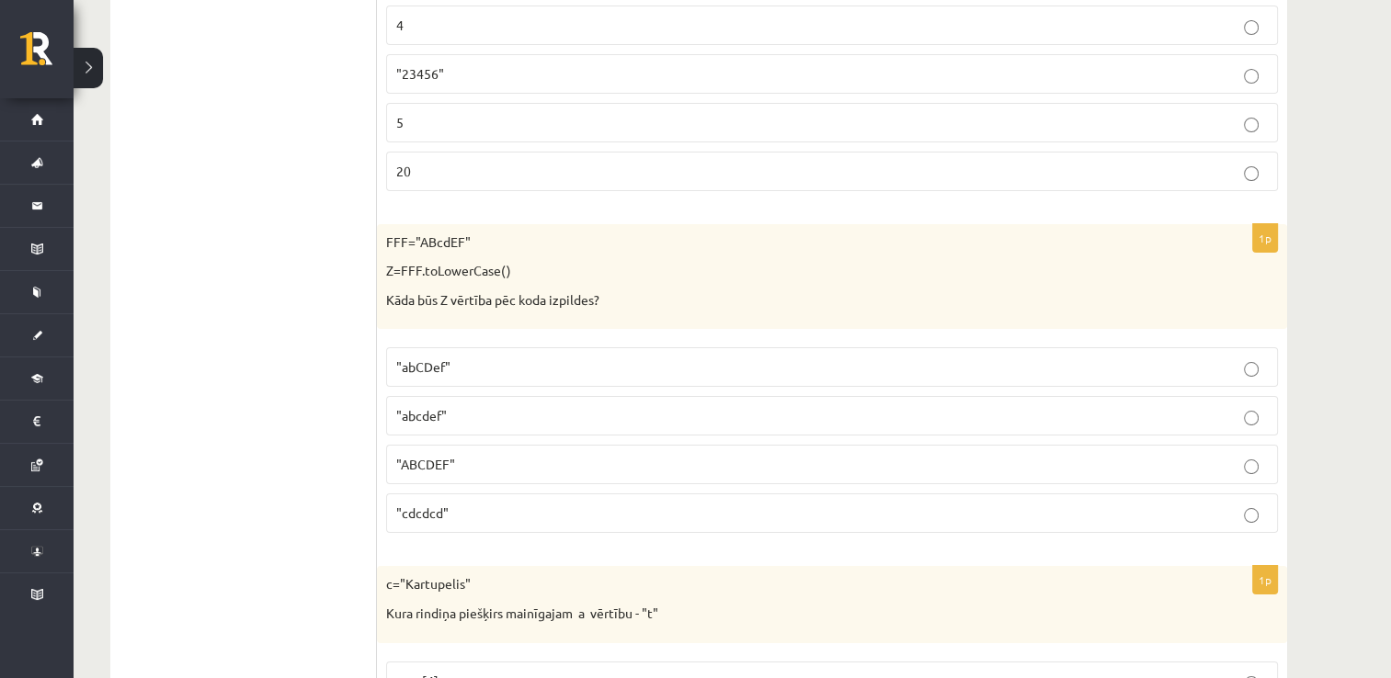
scroll to position [6873, 0]
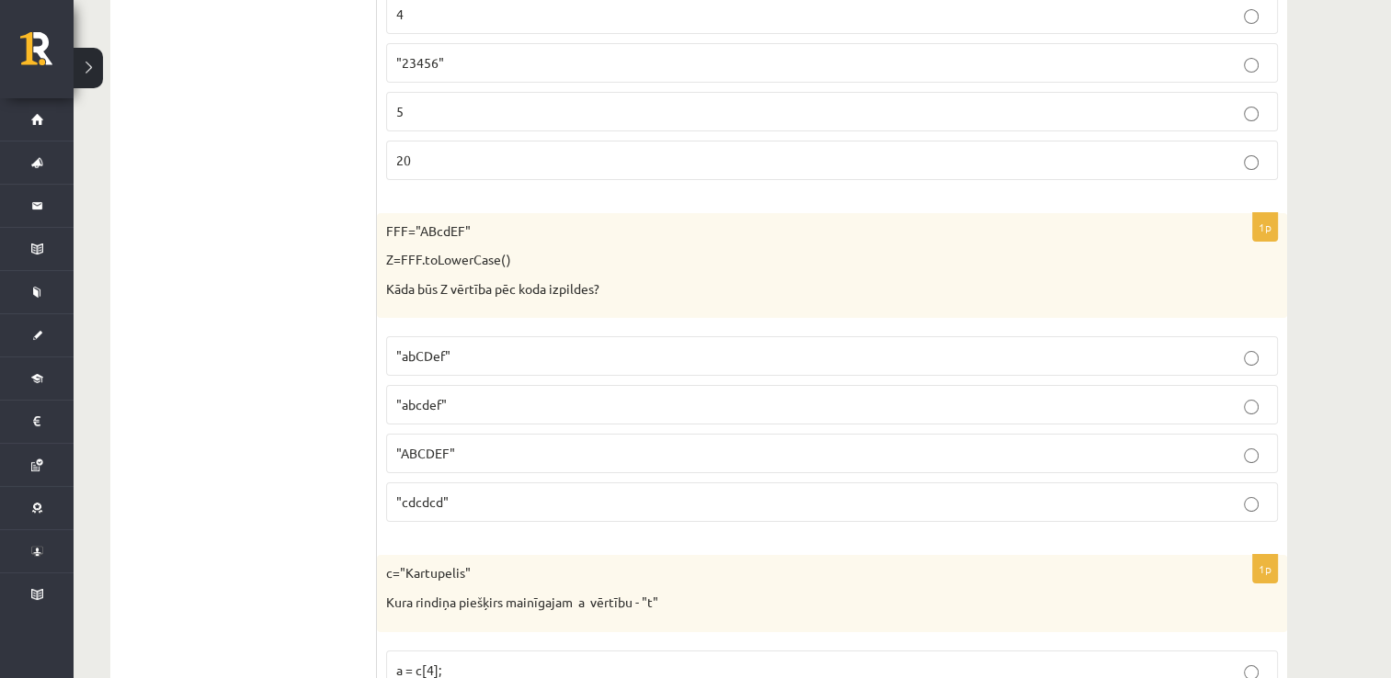
click at [524, 444] on p ""ABCDEF"" at bounding box center [832, 453] width 872 height 19
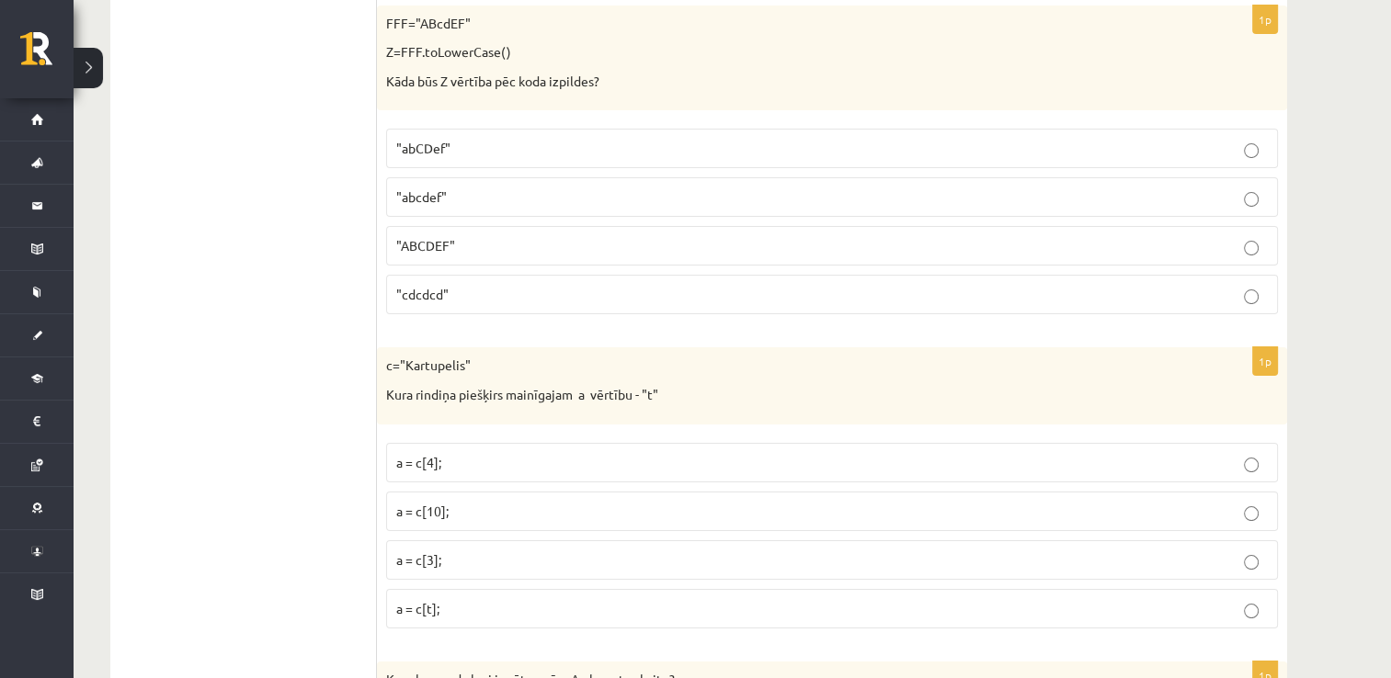
scroll to position [7083, 0]
click at [478, 451] on p "a = c[4];" at bounding box center [832, 460] width 872 height 19
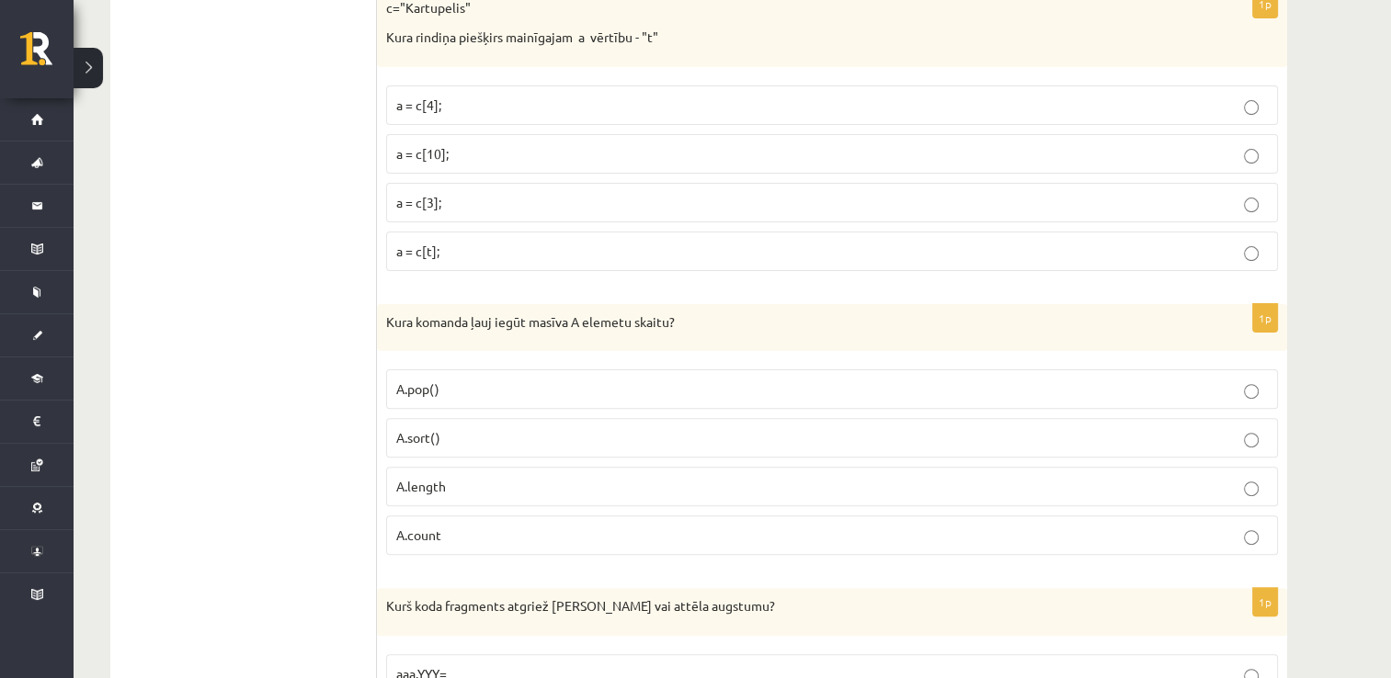
scroll to position [7439, 0]
drag, startPoint x: 478, startPoint y: 434, endPoint x: 467, endPoint y: 503, distance: 69.8
click at [467, 503] on fieldset "A.pop() A.sort() A.length A.count" at bounding box center [832, 459] width 892 height 200
click at [467, 525] on p "A.count" at bounding box center [832, 534] width 872 height 19
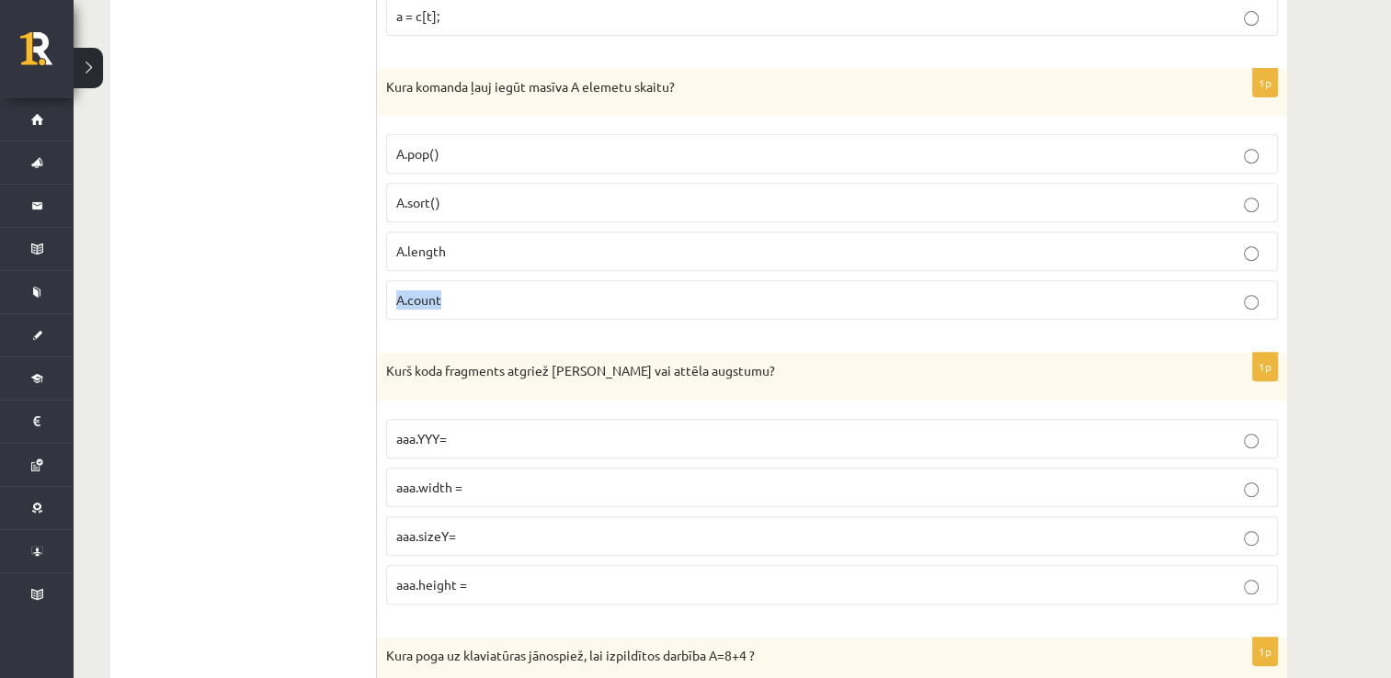
scroll to position [7715, 0]
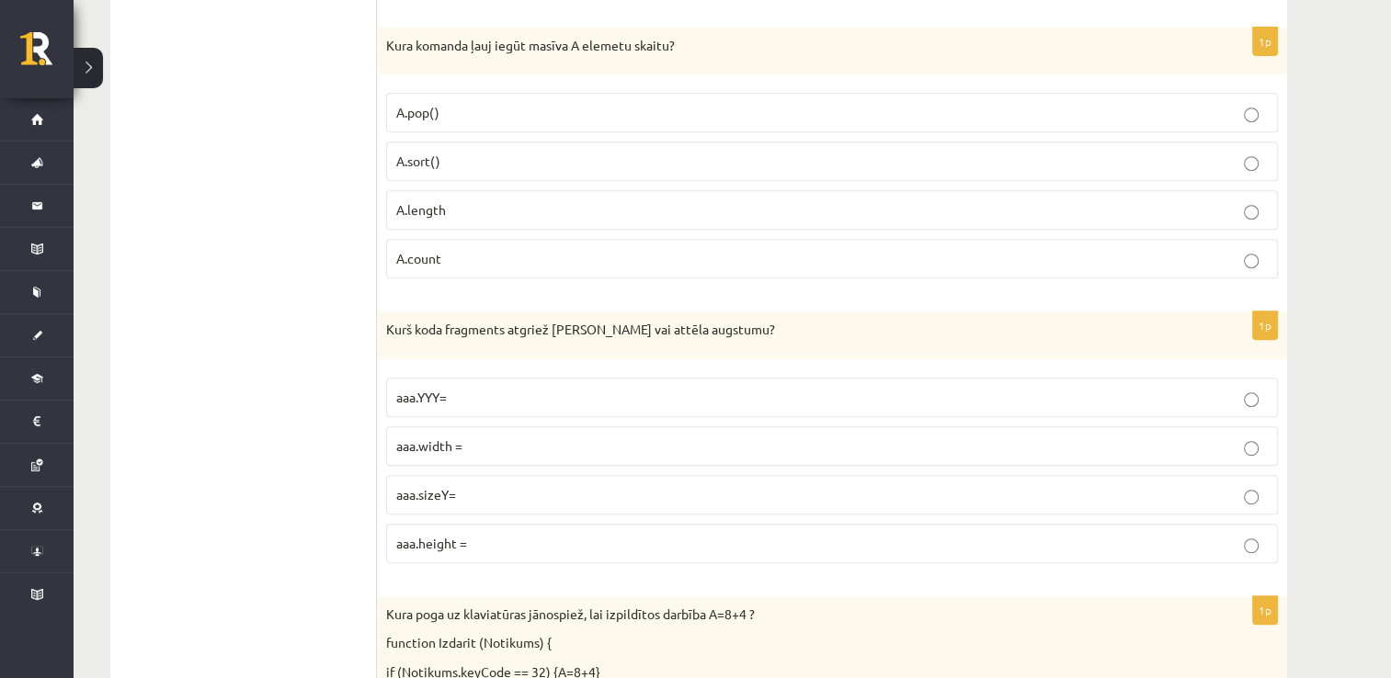
click at [476, 485] on p "aaa.sizeY=" at bounding box center [832, 494] width 872 height 19
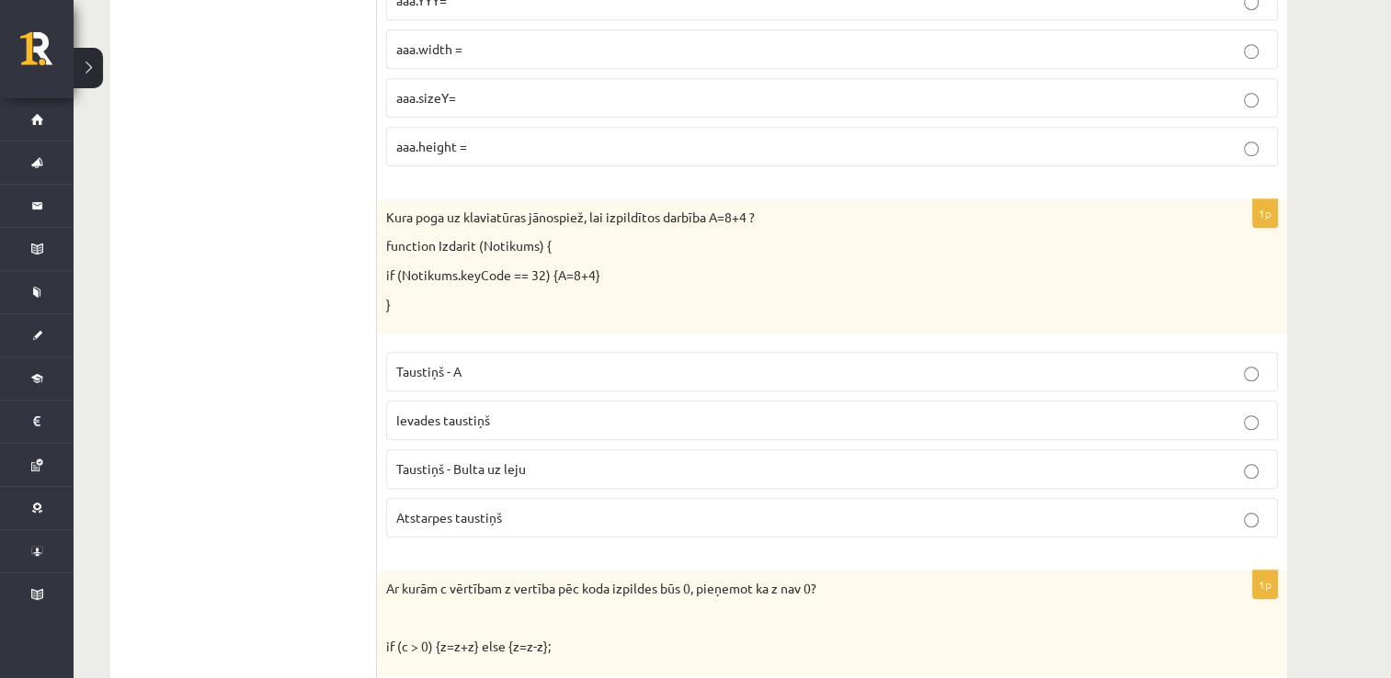
scroll to position [8155, 0]
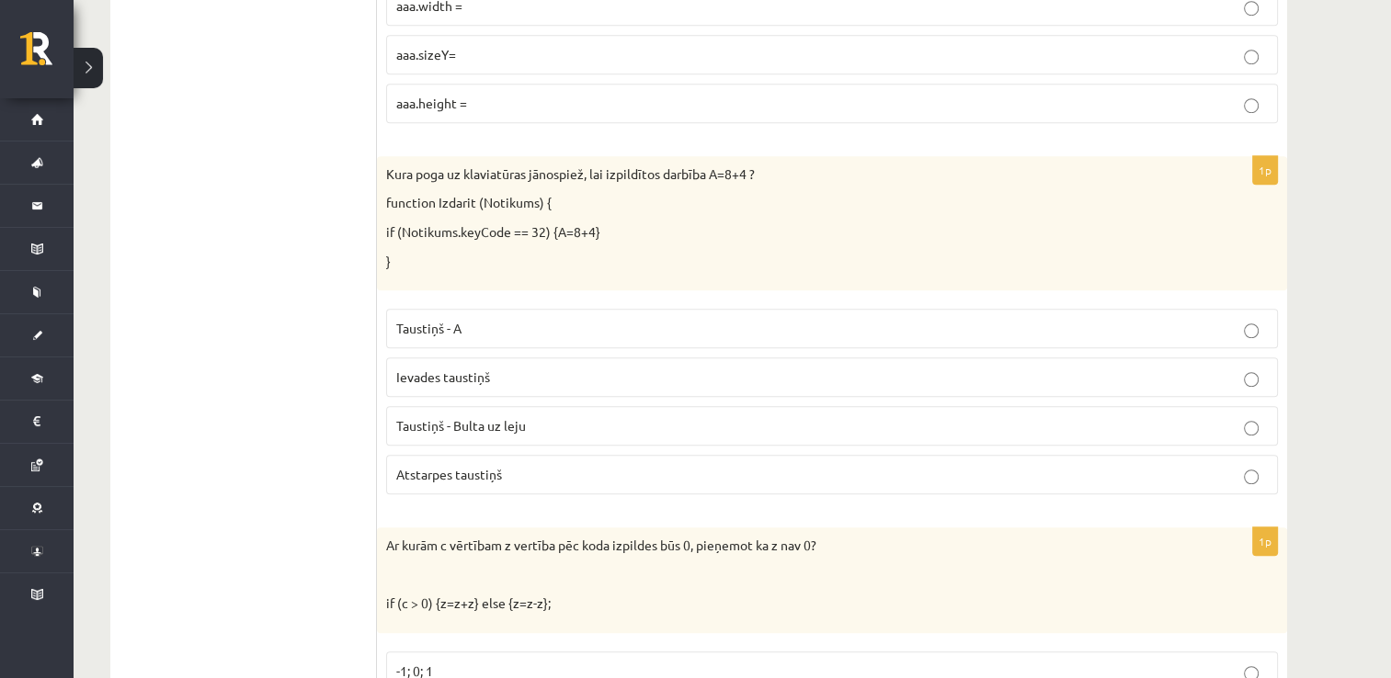
click at [489, 362] on fieldset "Taustiņš - A Ievades taustiņš Taustiņš - Bulta uz leju Atstarpes taustiņš" at bounding box center [832, 400] width 892 height 200
click at [497, 358] on label "Ievades taustiņš" at bounding box center [832, 378] width 892 height 40
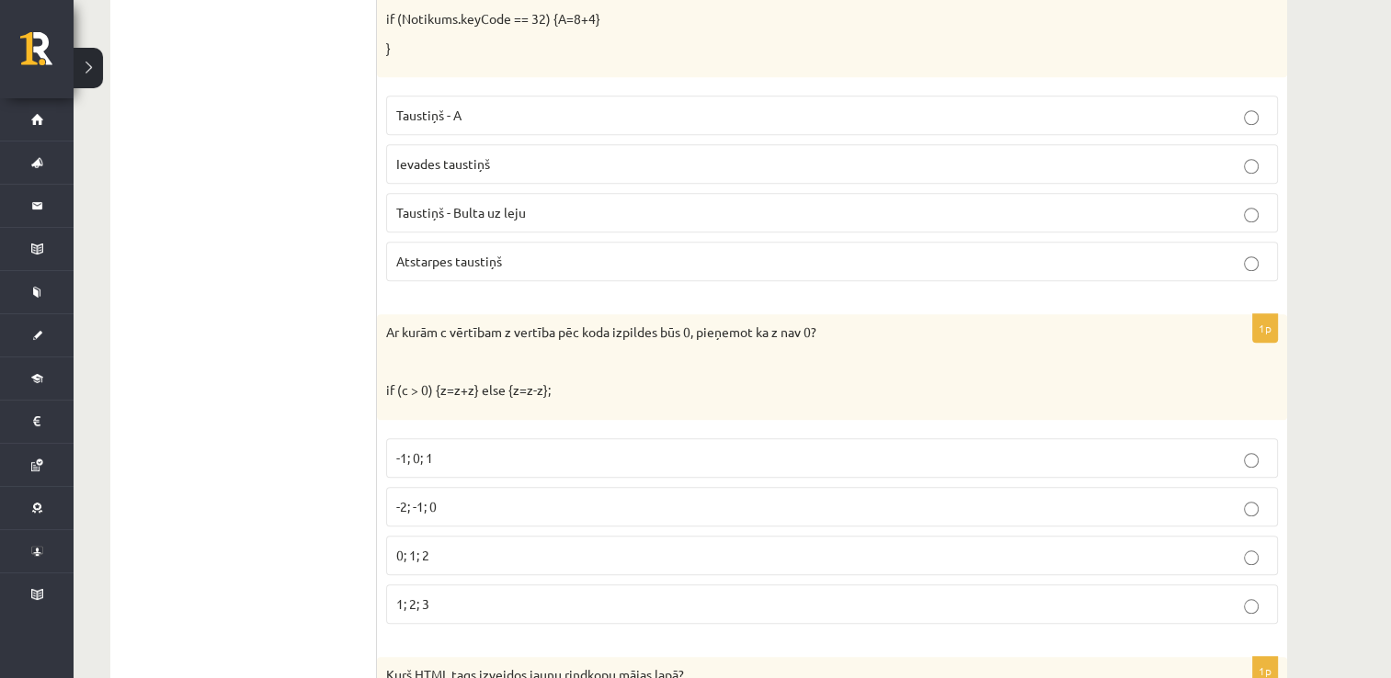
scroll to position [8380, 0]
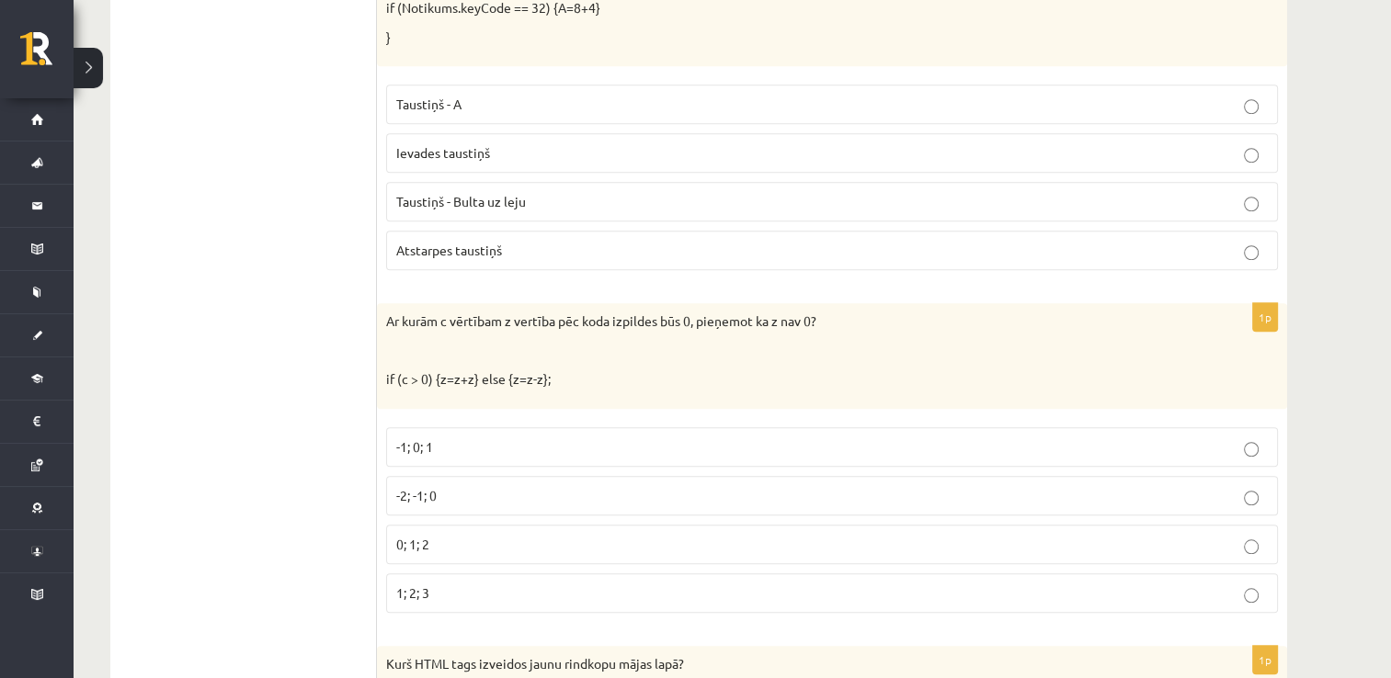
click at [467, 427] on label "-1; 0; 1" at bounding box center [832, 447] width 892 height 40
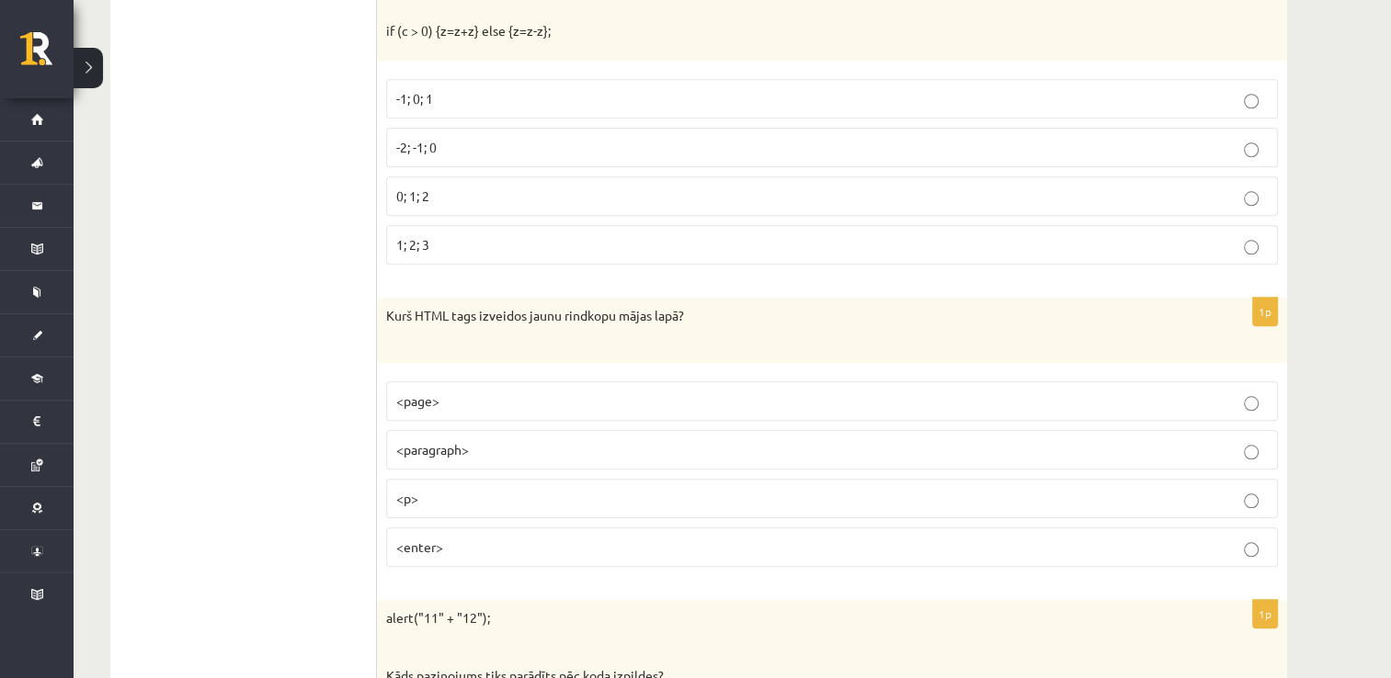
scroll to position [8729, 0]
click at [451, 537] on p "<enter>" at bounding box center [832, 546] width 872 height 19
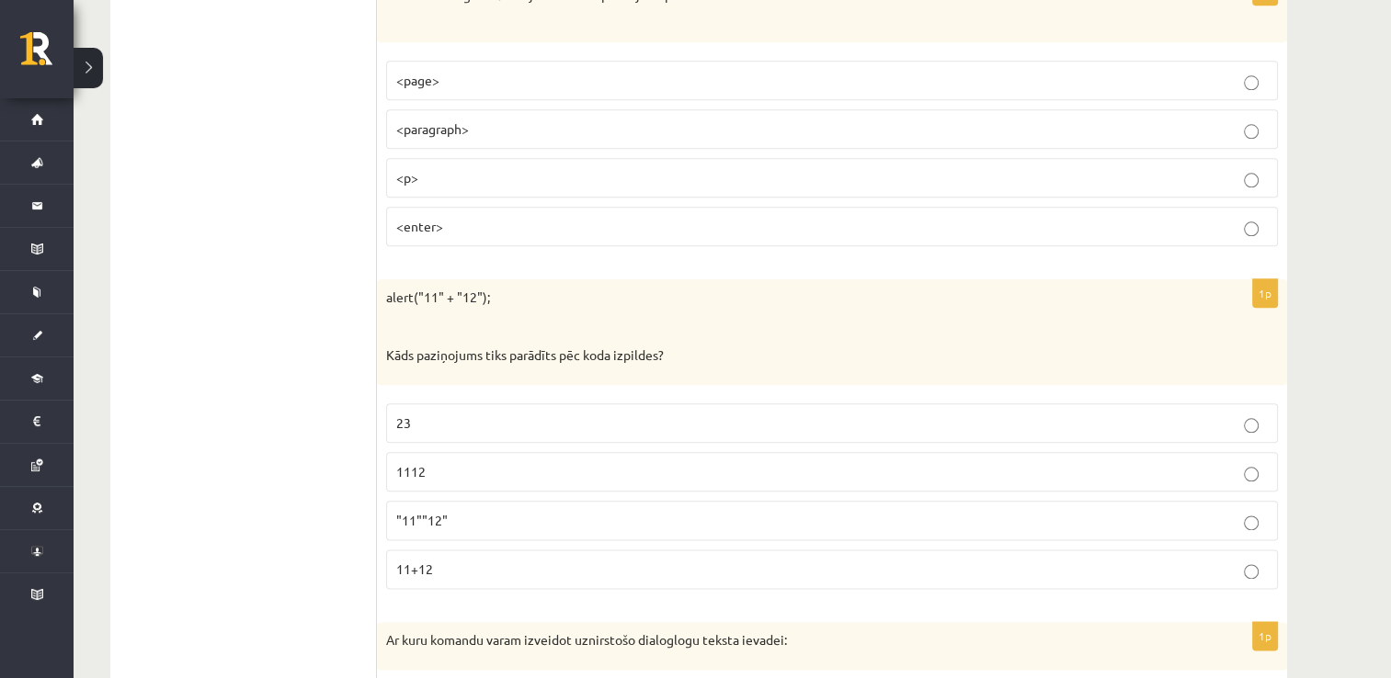
scroll to position [9109, 0]
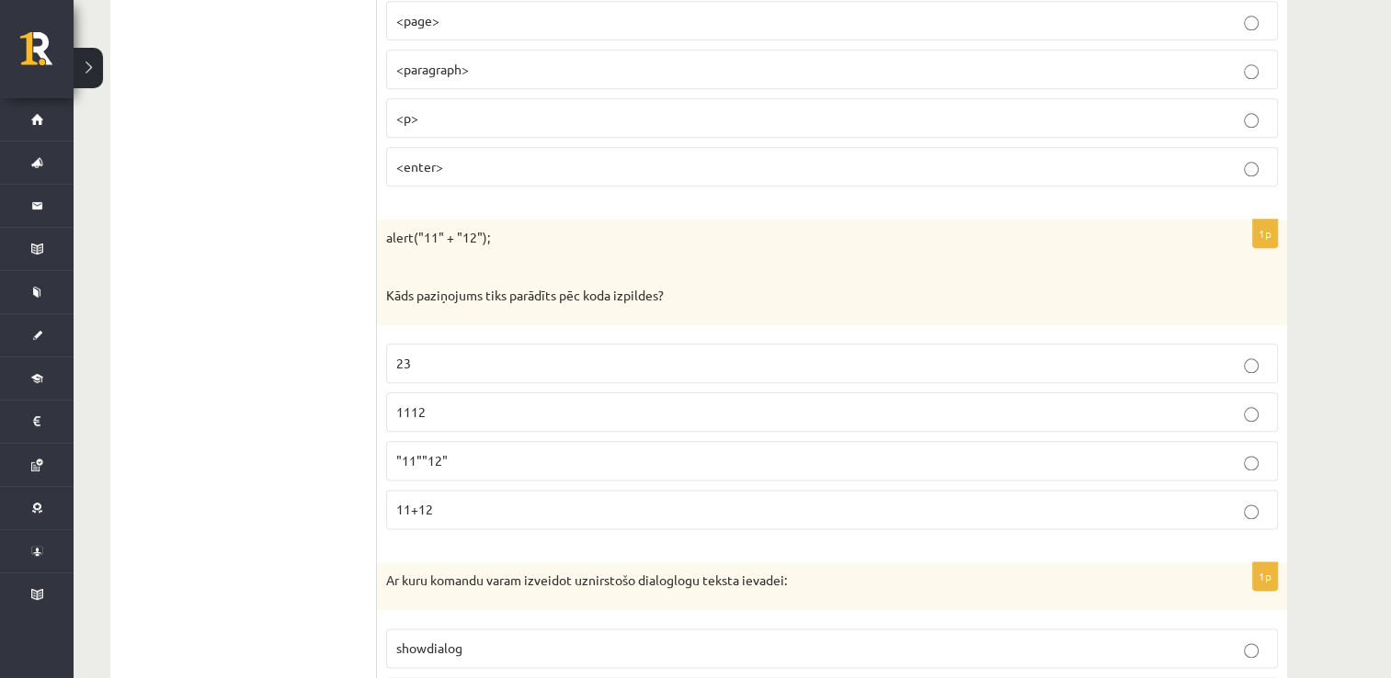
click at [496, 441] on label ""11""12"" at bounding box center [832, 461] width 892 height 40
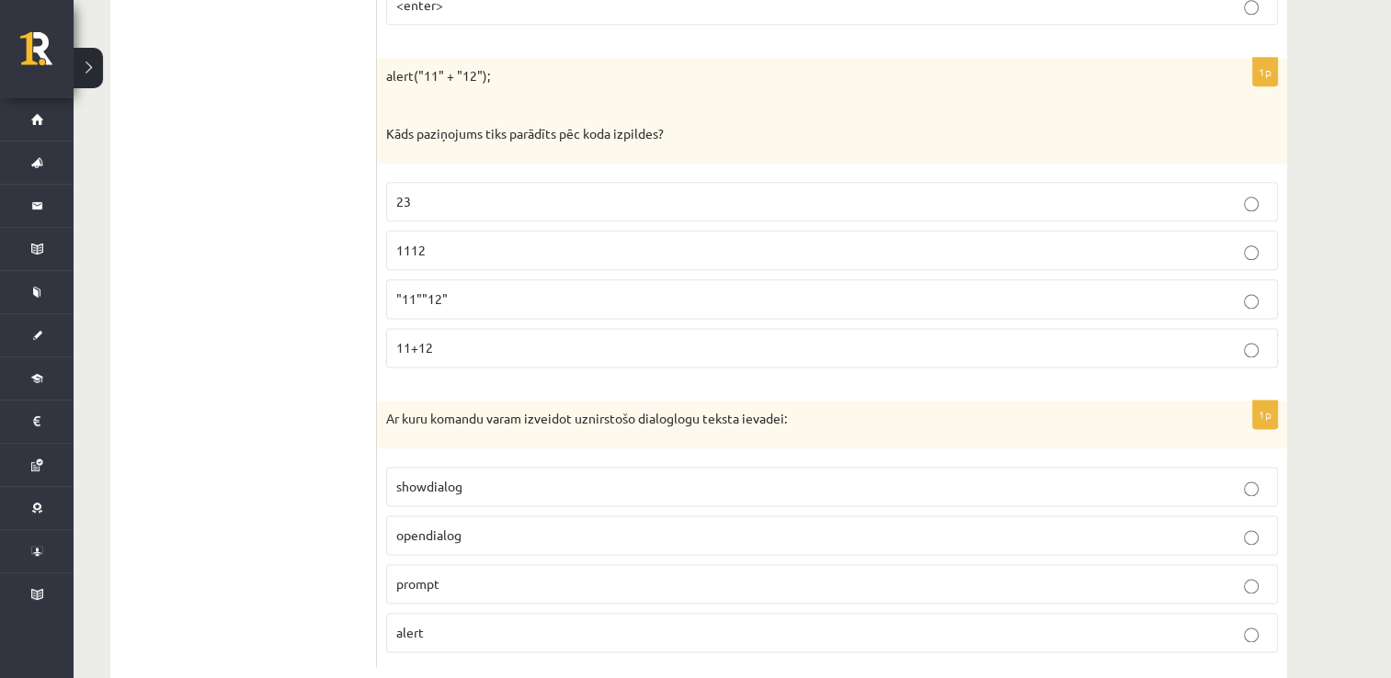
scroll to position [9271, 0]
click at [493, 477] on p "showdialog" at bounding box center [832, 486] width 872 height 19
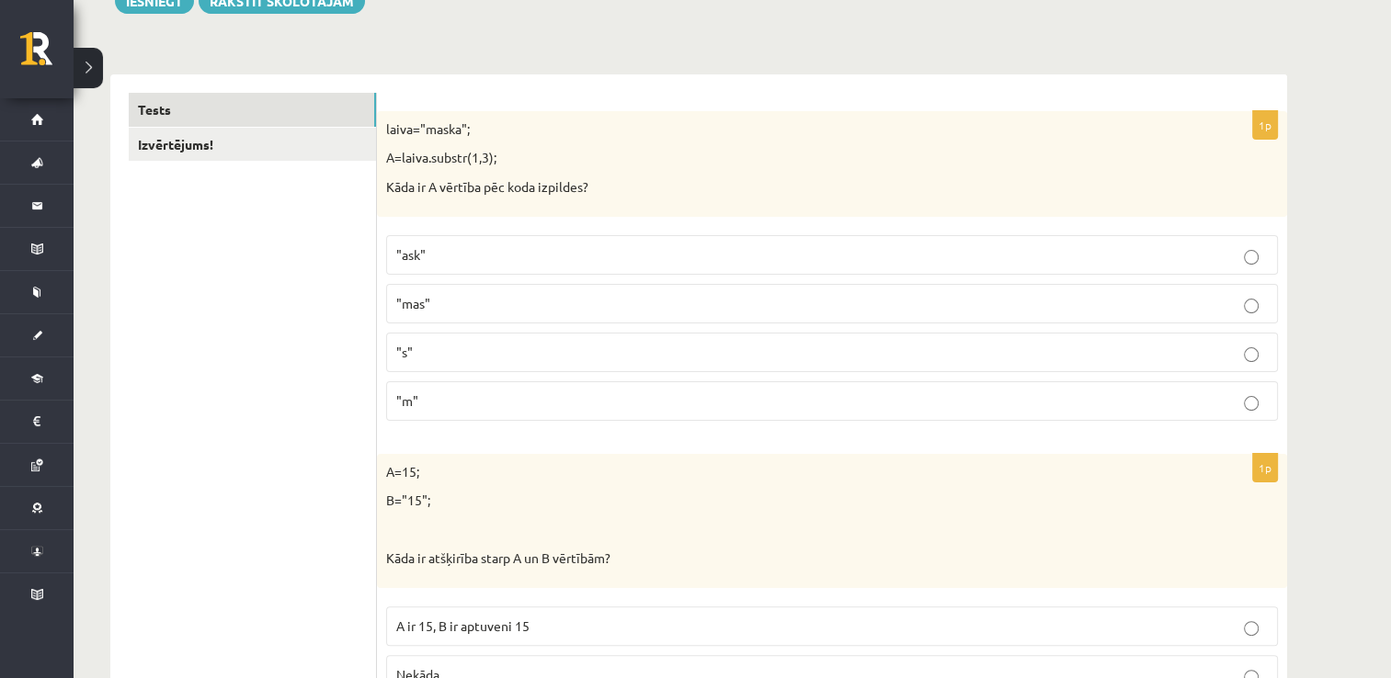
scroll to position [0, 0]
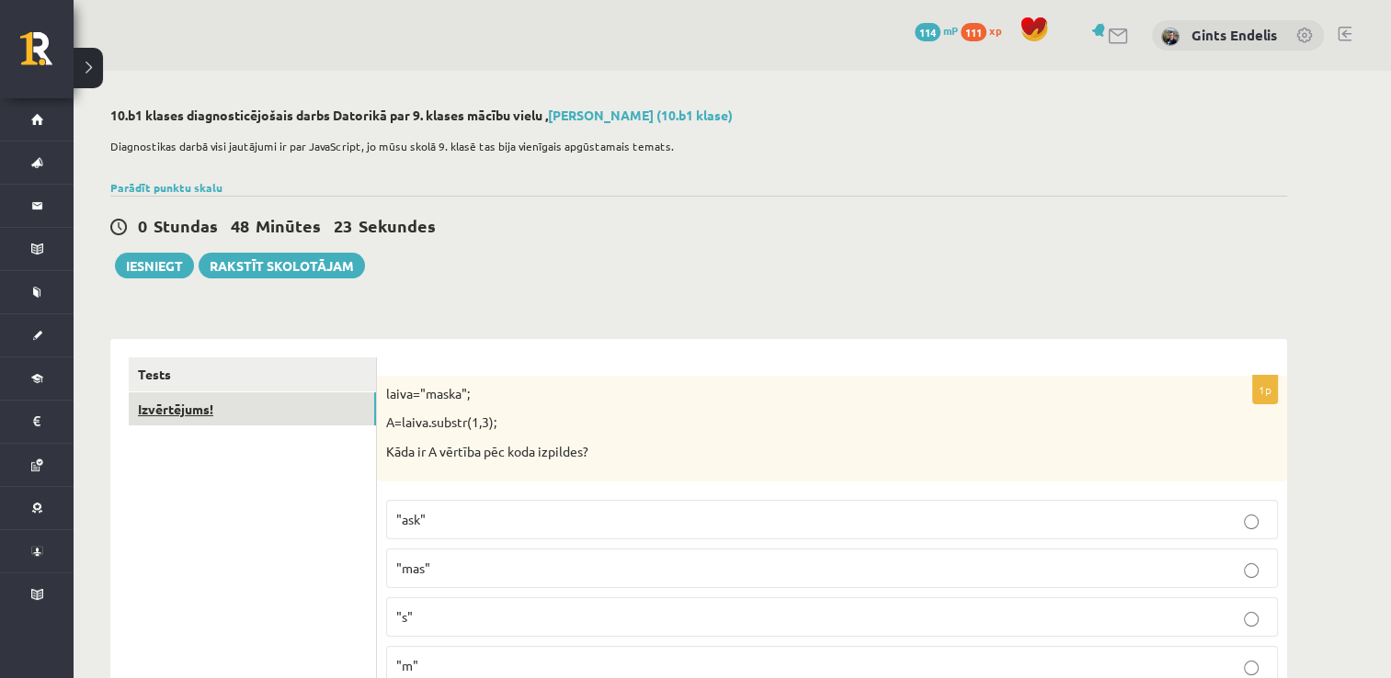
click at [180, 405] on link "Izvērtējums!" at bounding box center [252, 410] width 247 height 34
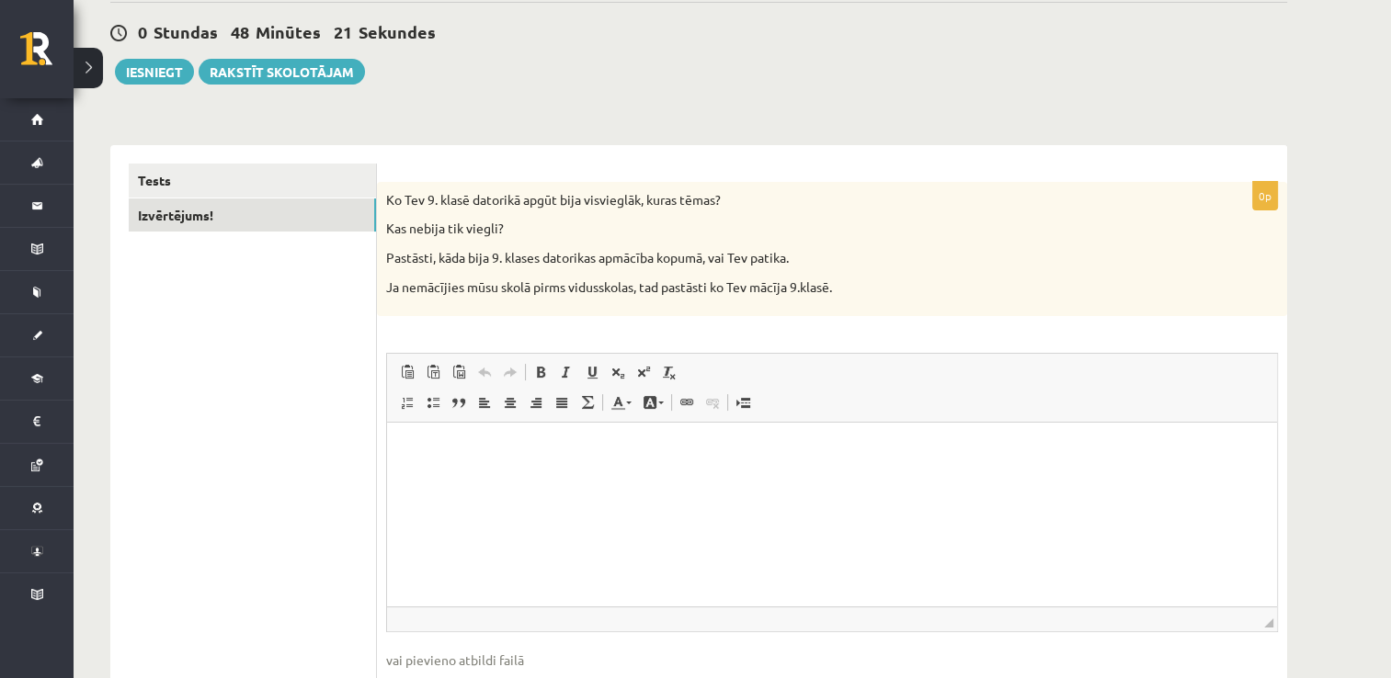
scroll to position [257, 0]
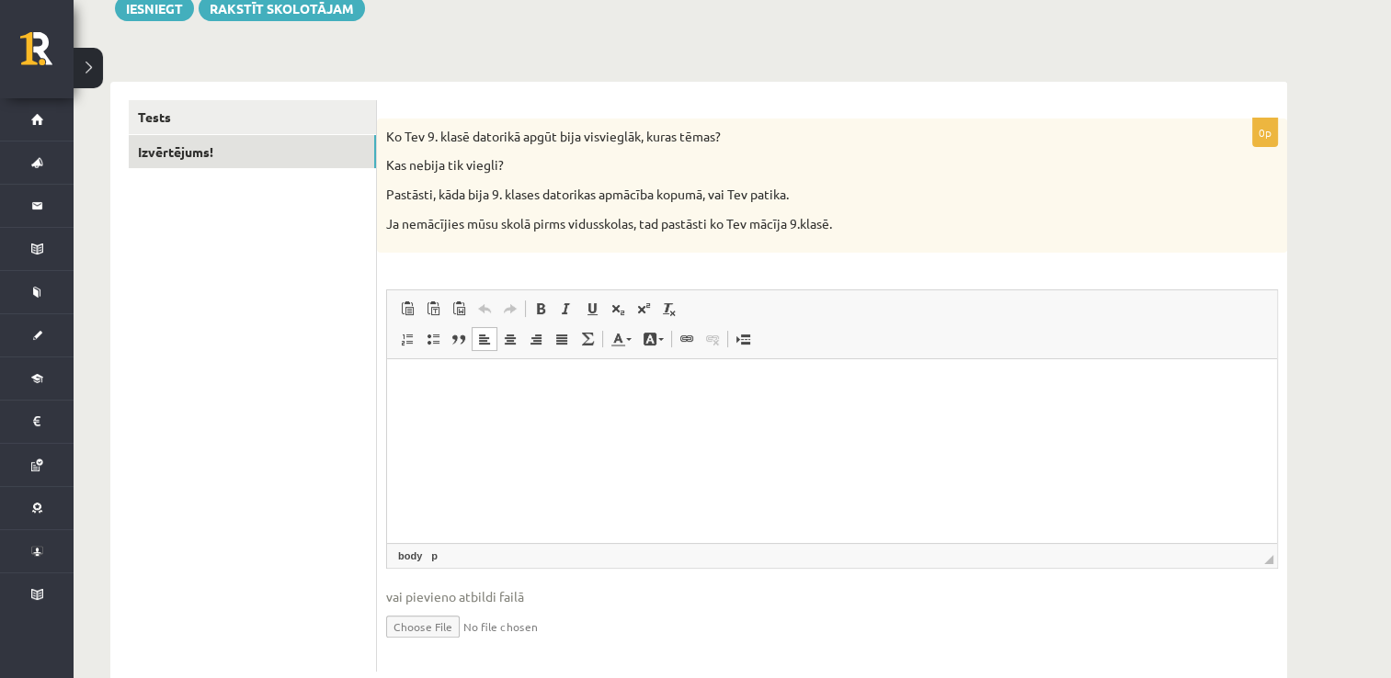
click at [537, 416] on html at bounding box center [832, 387] width 890 height 56
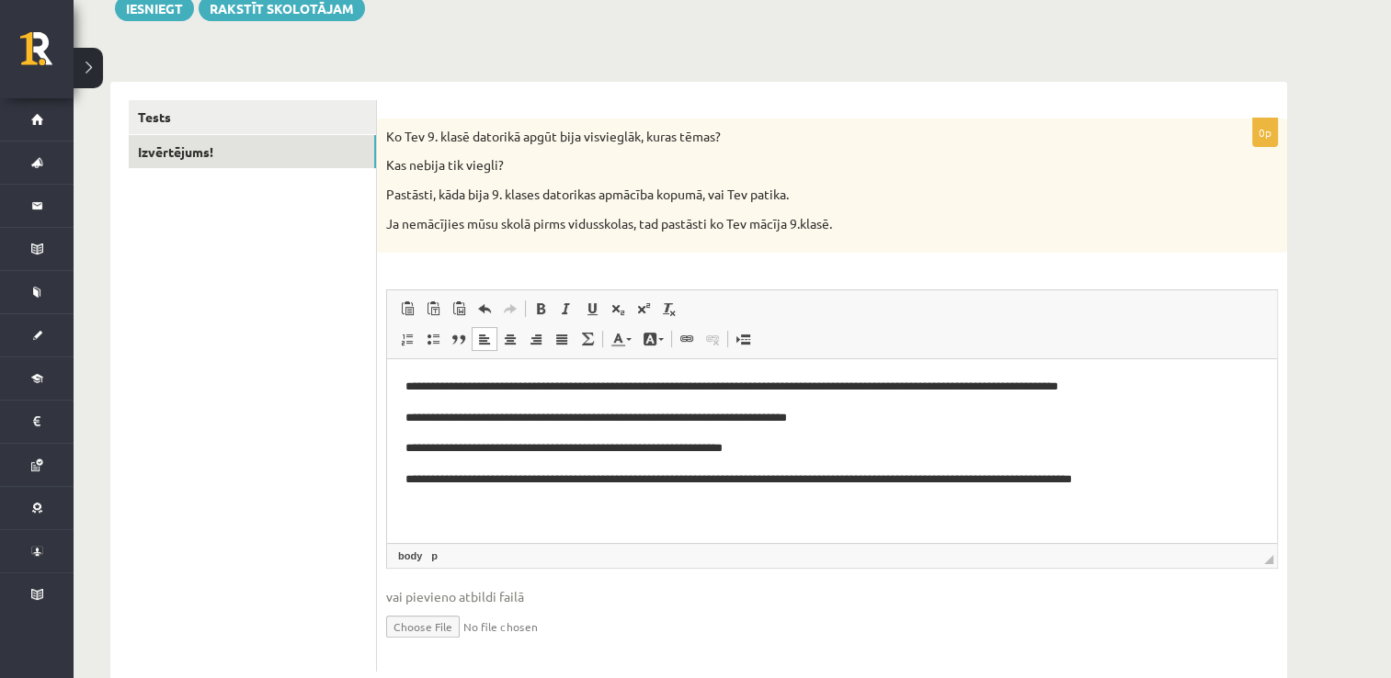
click at [947, 482] on p "**********" at bounding box center [832, 480] width 854 height 19
click at [964, 479] on p "**********" at bounding box center [832, 480] width 854 height 19
click at [1016, 480] on p "**********" at bounding box center [832, 480] width 854 height 19
click at [1057, 480] on p "**********" at bounding box center [832, 480] width 854 height 19
click at [1084, 478] on p "**********" at bounding box center [832, 480] width 854 height 19
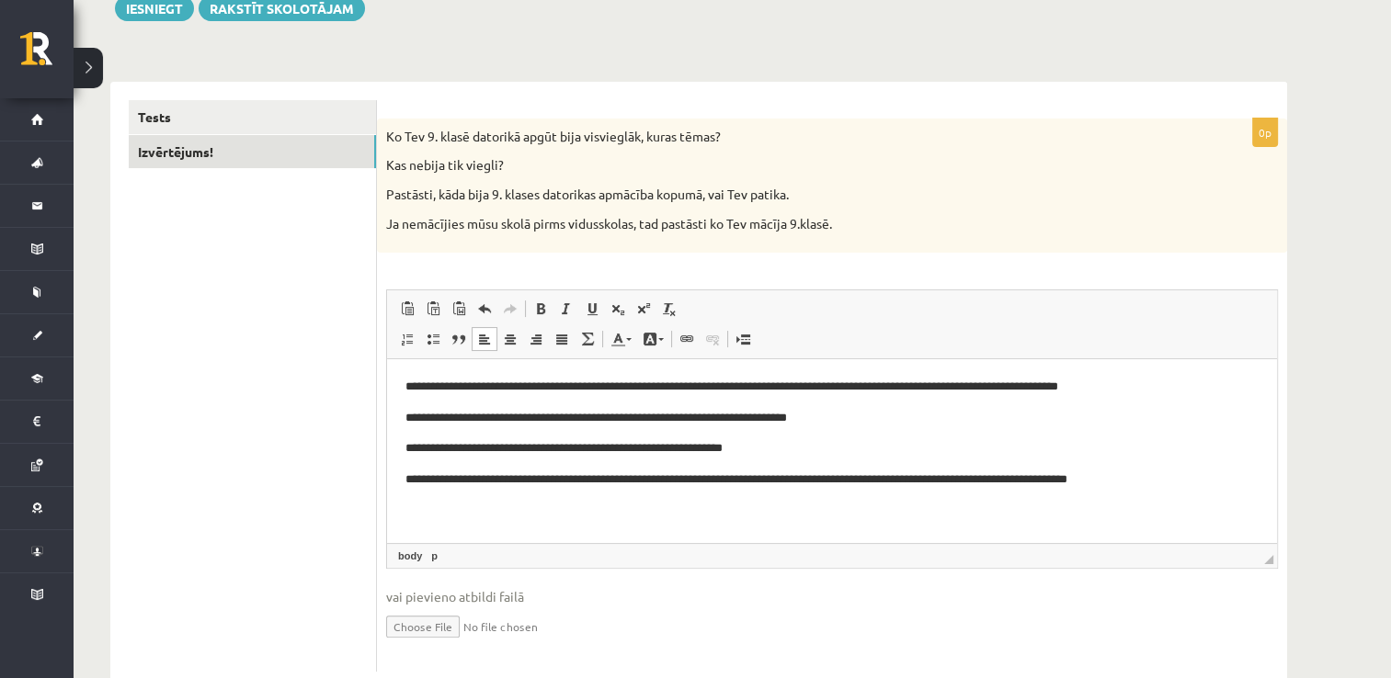
click at [1074, 480] on p "**********" at bounding box center [832, 480] width 854 height 19
click at [1181, 481] on p "**********" at bounding box center [832, 480] width 854 height 19
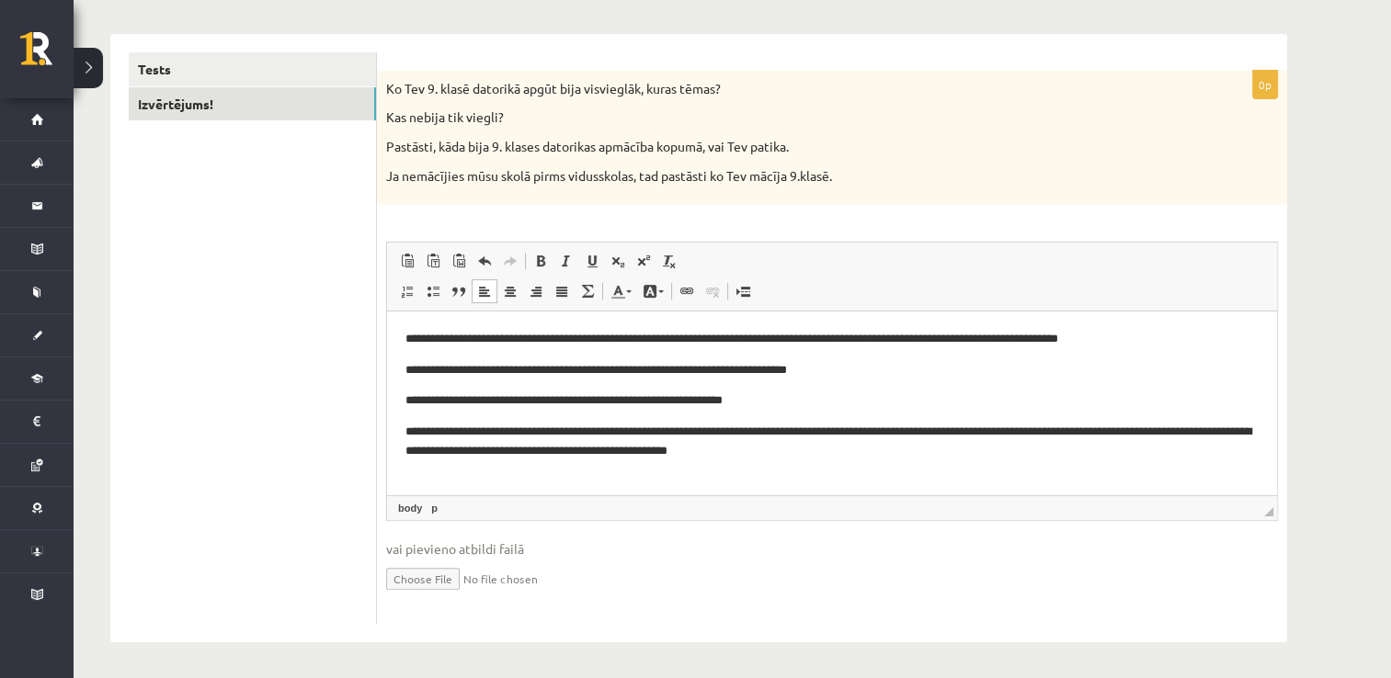
scroll to position [0, 0]
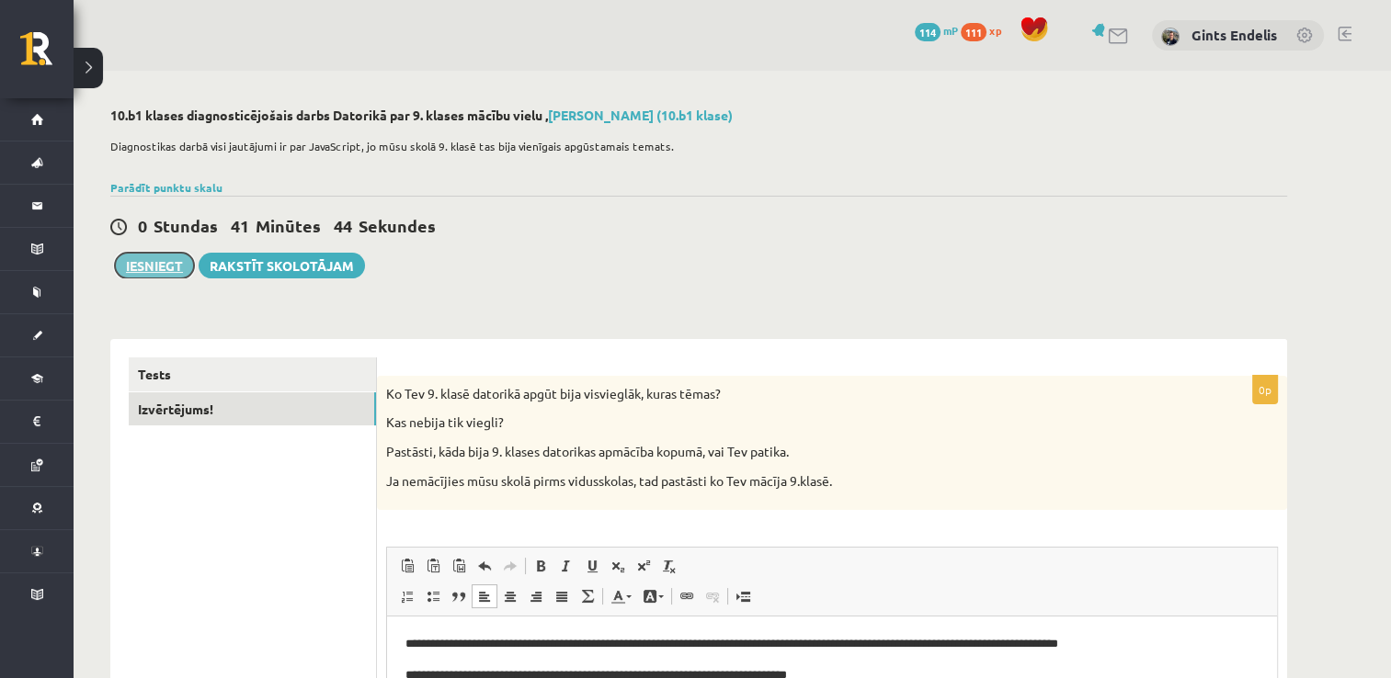
click at [135, 262] on button "Iesniegt" at bounding box center [154, 266] width 79 height 26
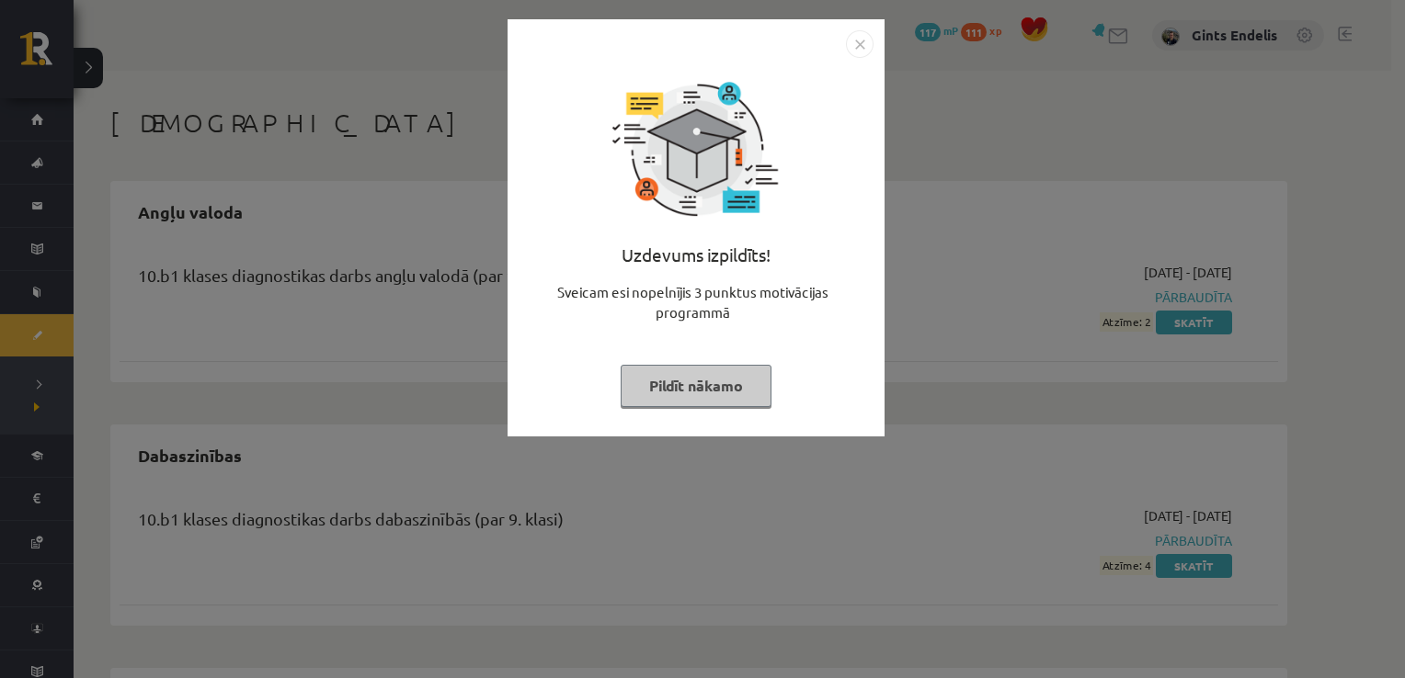
click at [861, 50] on img "Close" at bounding box center [860, 44] width 28 height 28
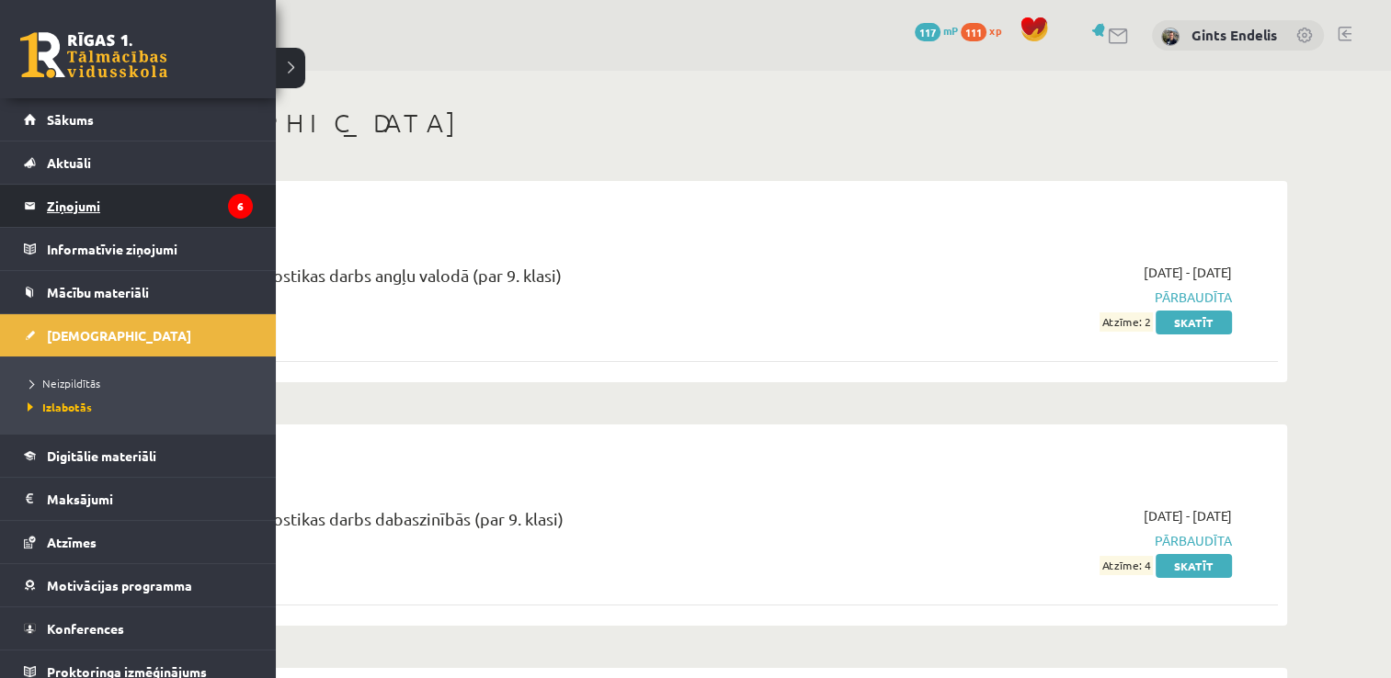
click at [48, 207] on legend "Ziņojumi 6" at bounding box center [150, 206] width 206 height 42
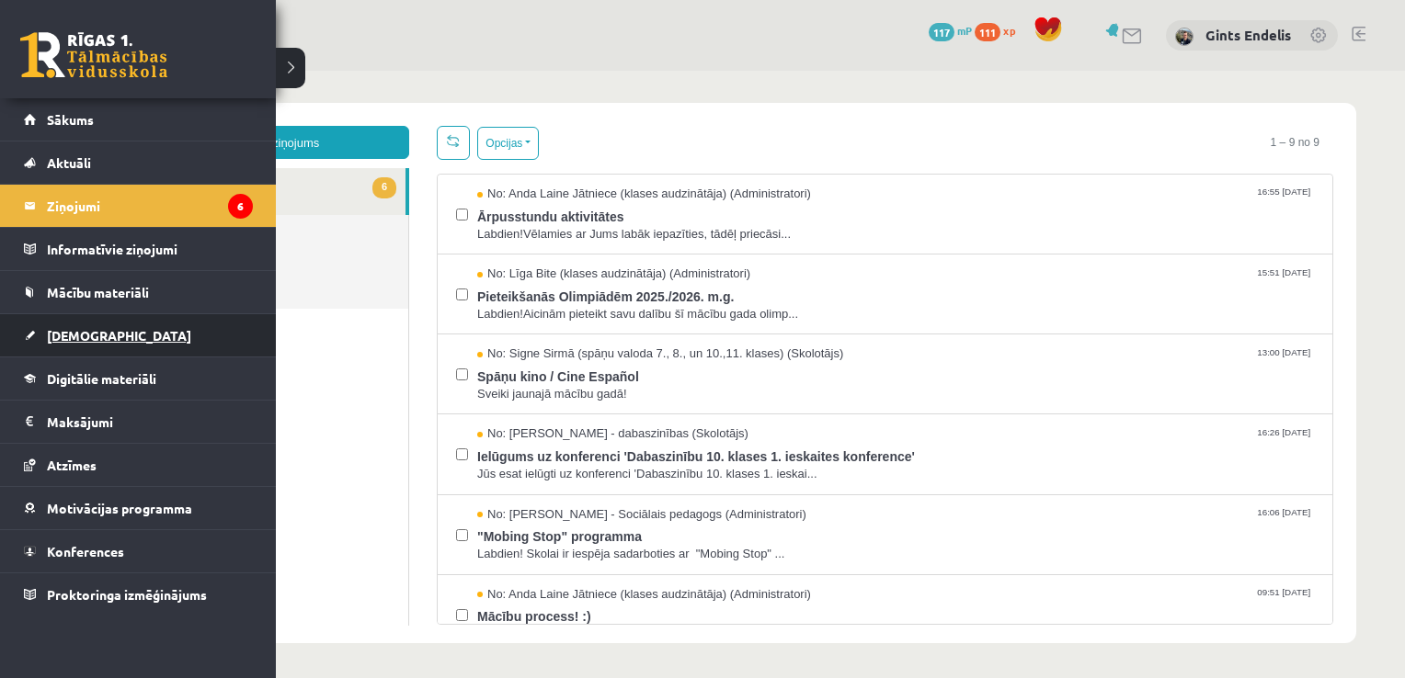
click at [61, 329] on span "[DEMOGRAPHIC_DATA]" at bounding box center [119, 335] width 144 height 17
